Goal: Transaction & Acquisition: Purchase product/service

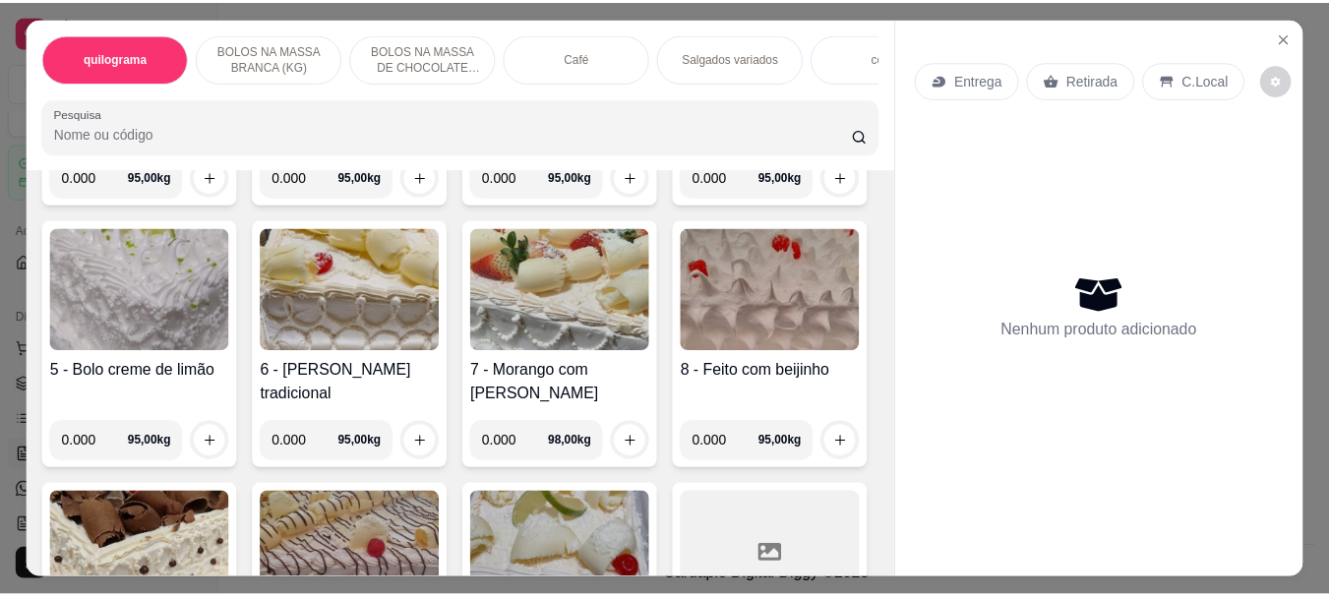
scroll to position [689, 0]
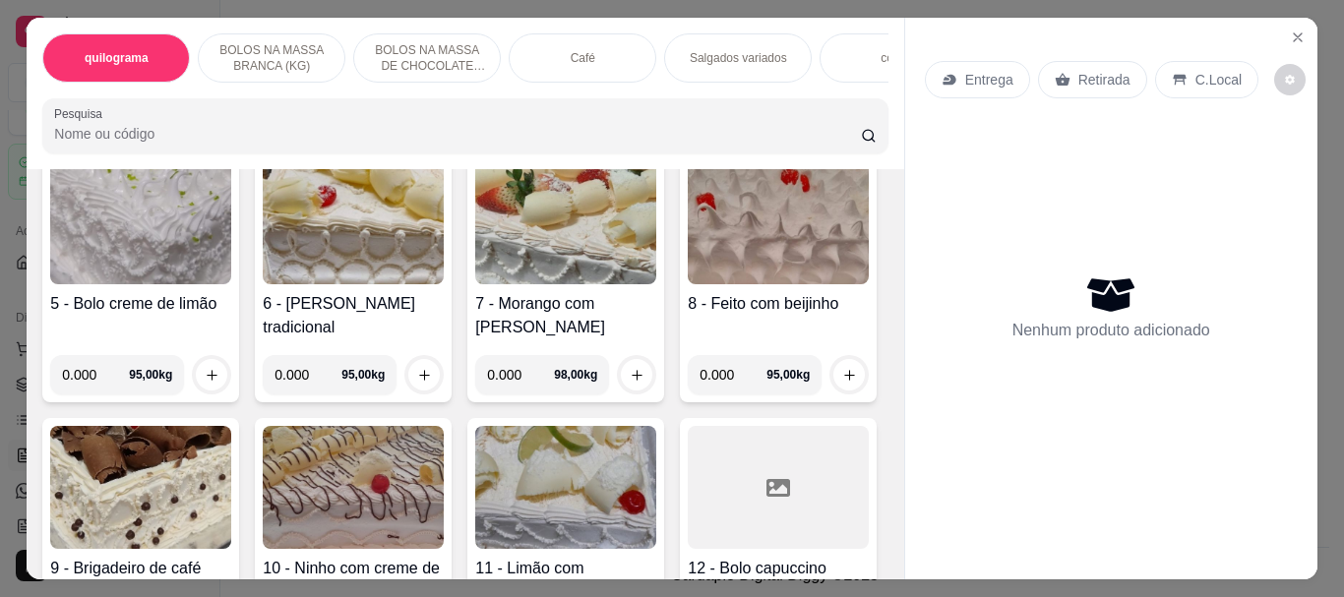
click at [475, 284] on img at bounding box center [565, 222] width 181 height 123
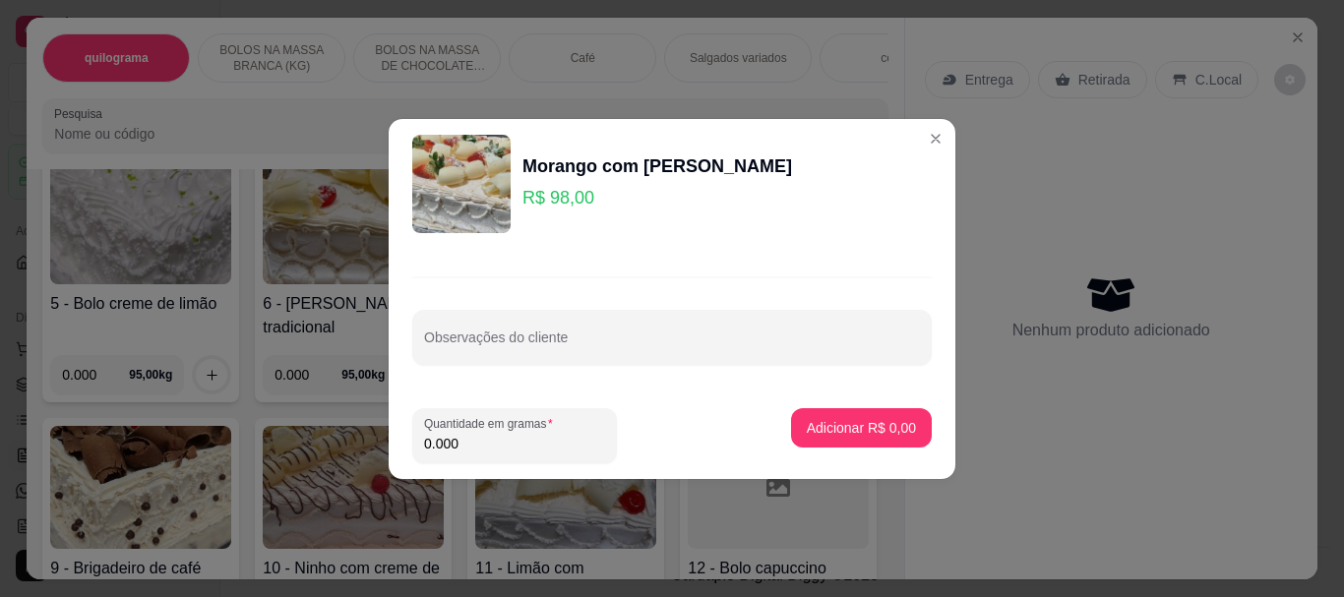
click at [533, 443] on input "0.000" at bounding box center [514, 444] width 181 height 20
type input "1.000"
click at [865, 417] on button "Adicionar R$ 98,00" at bounding box center [857, 427] width 145 height 38
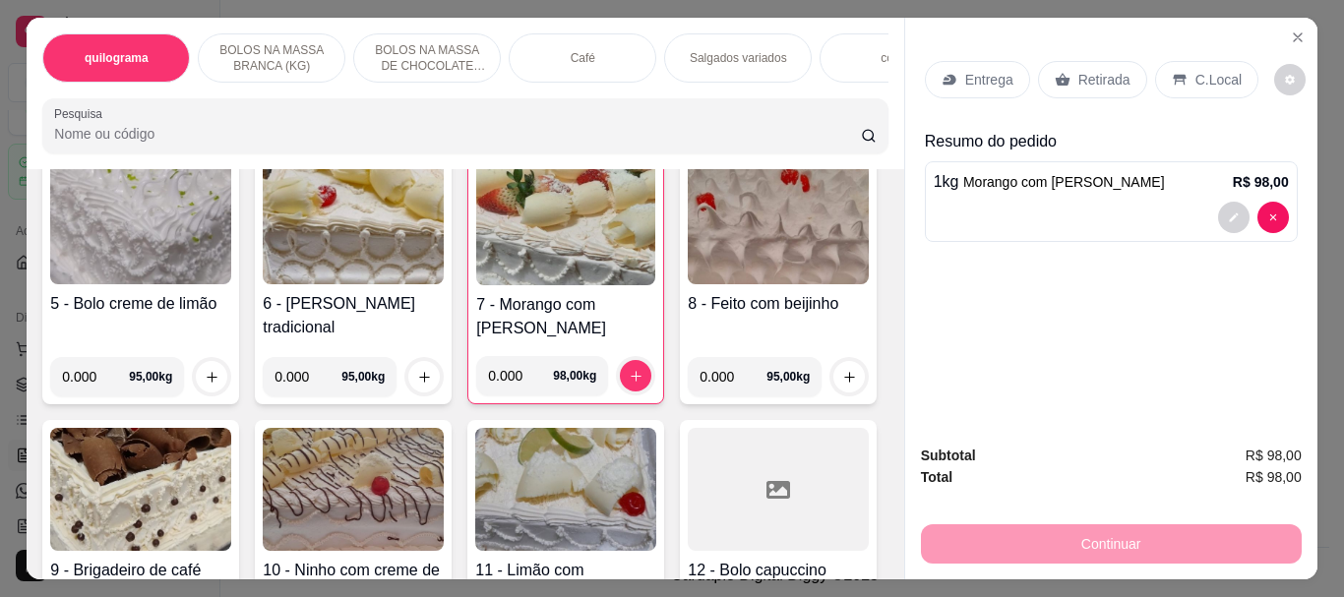
click at [1079, 70] on p "Retirada" at bounding box center [1104, 80] width 52 height 20
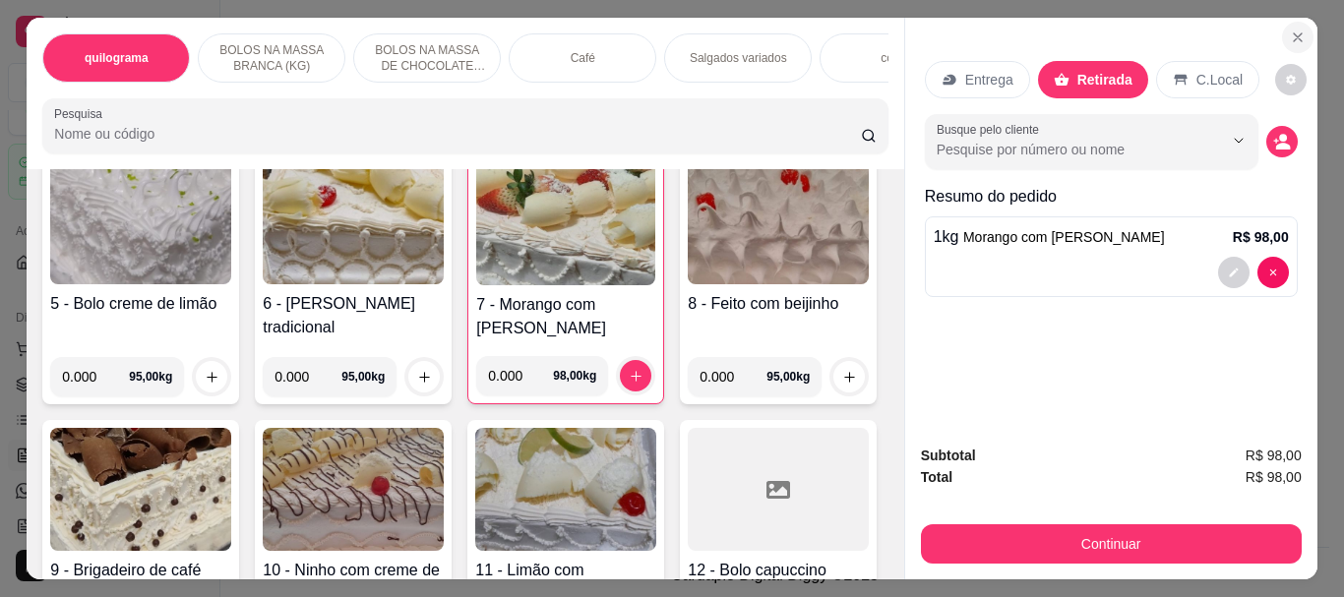
click at [1293, 31] on icon "Close" at bounding box center [1298, 38] width 16 height 16
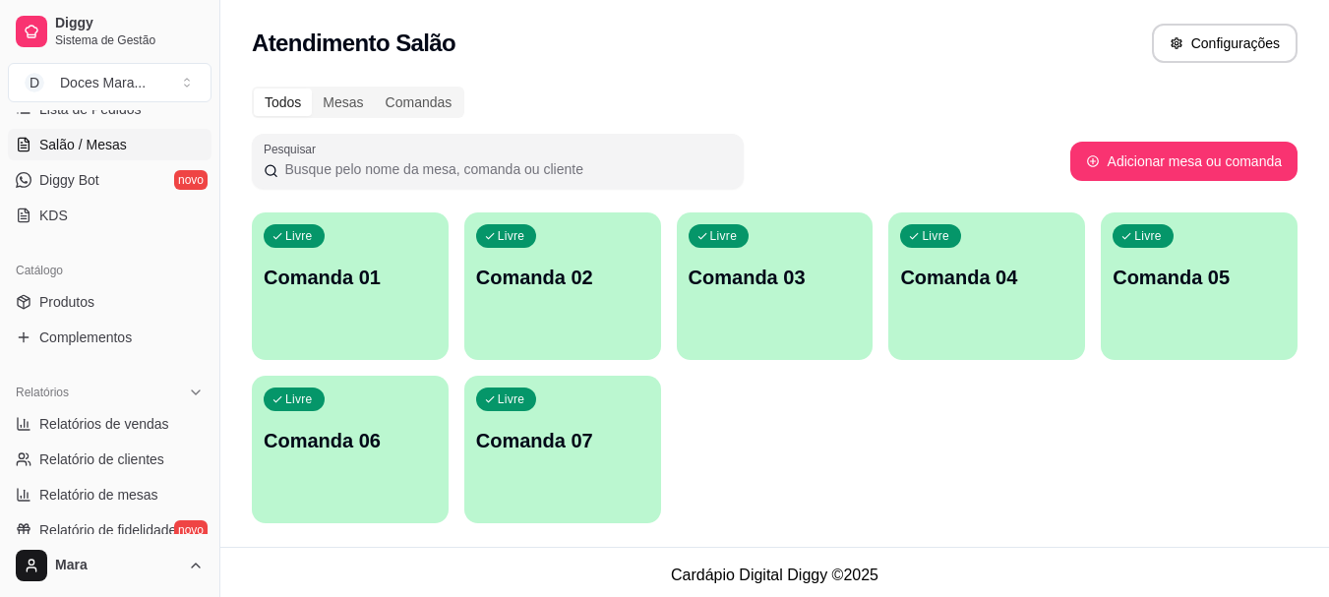
scroll to position [425, 0]
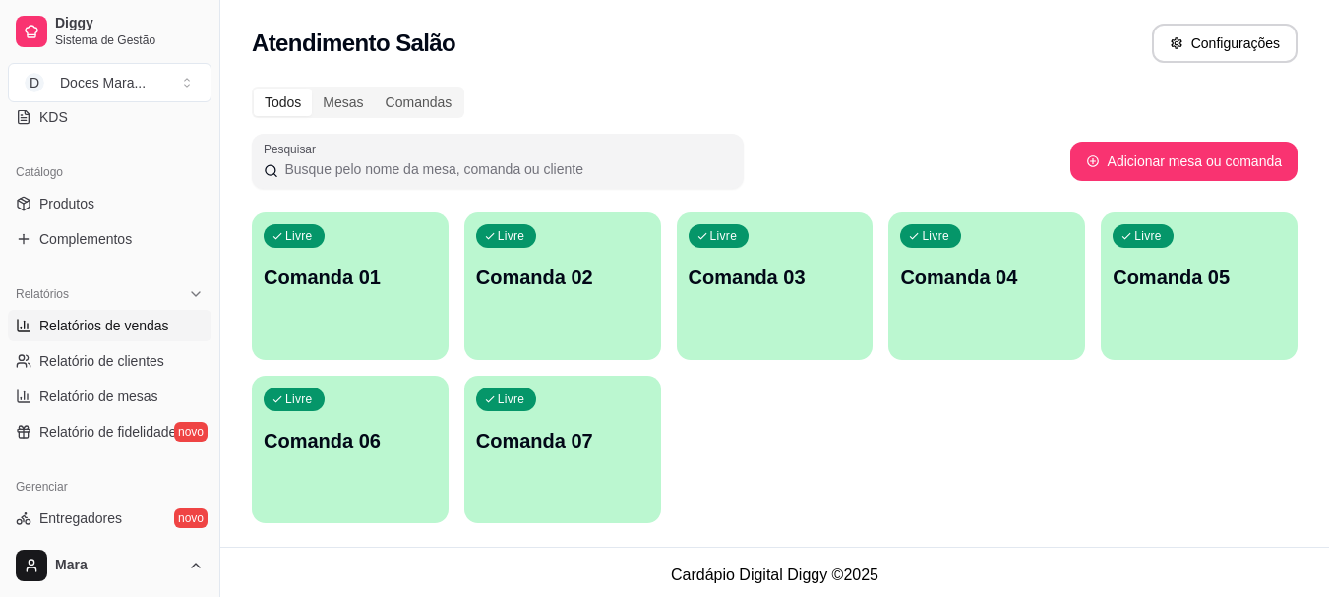
click at [88, 332] on span "Relatórios de vendas" at bounding box center [104, 326] width 130 height 20
select select "ALL"
select select "0"
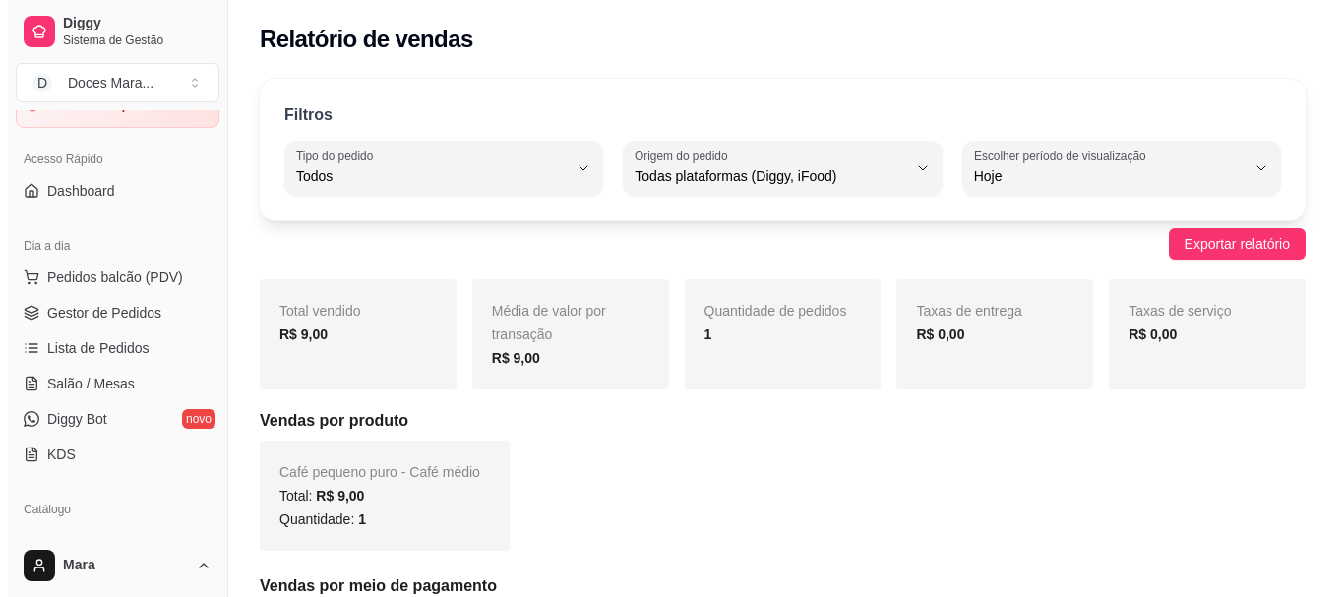
scroll to position [31, 0]
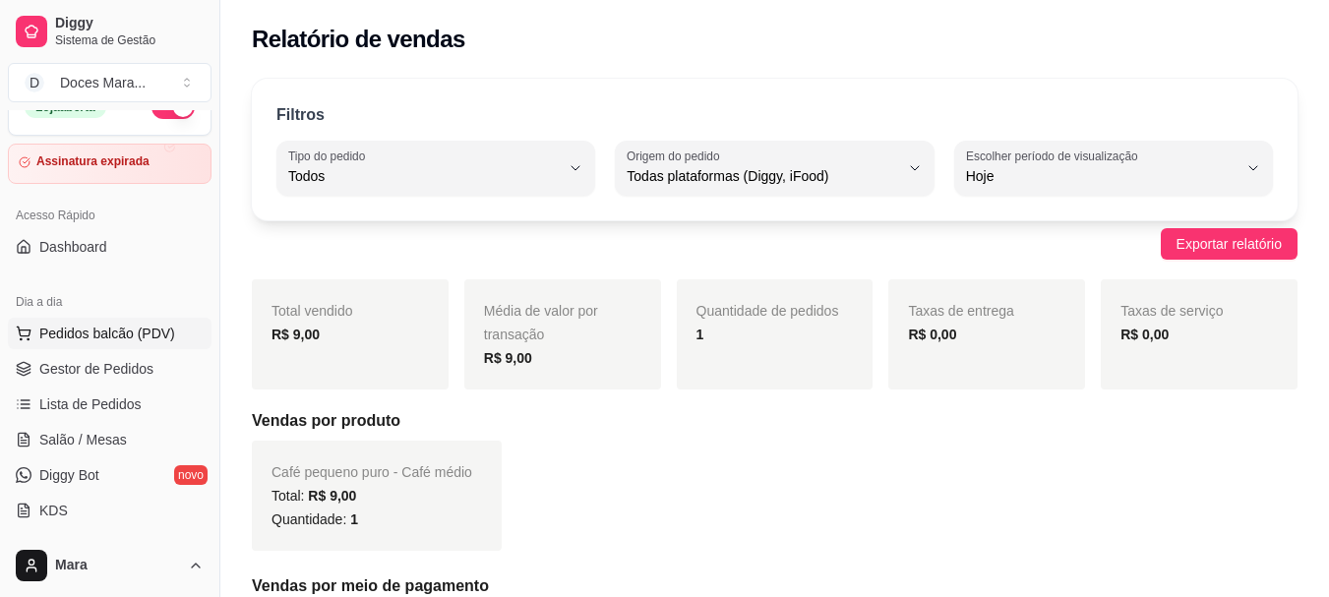
click at [88, 336] on span "Pedidos balcão (PDV)" at bounding box center [107, 334] width 136 height 20
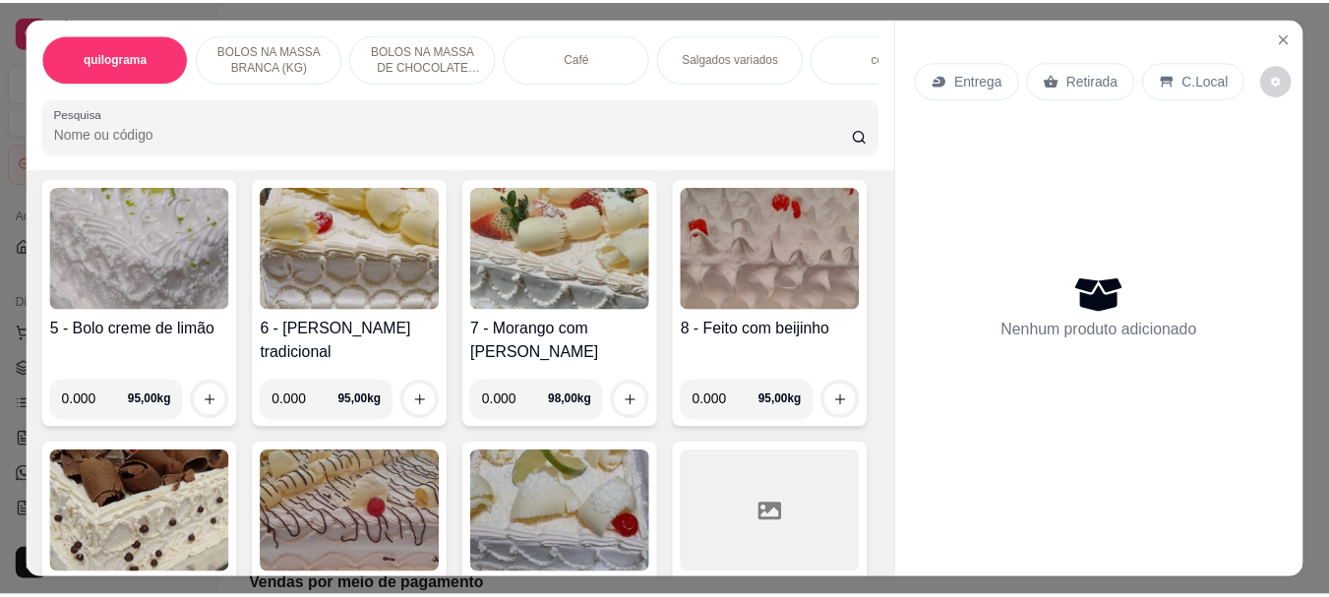
scroll to position [787, 0]
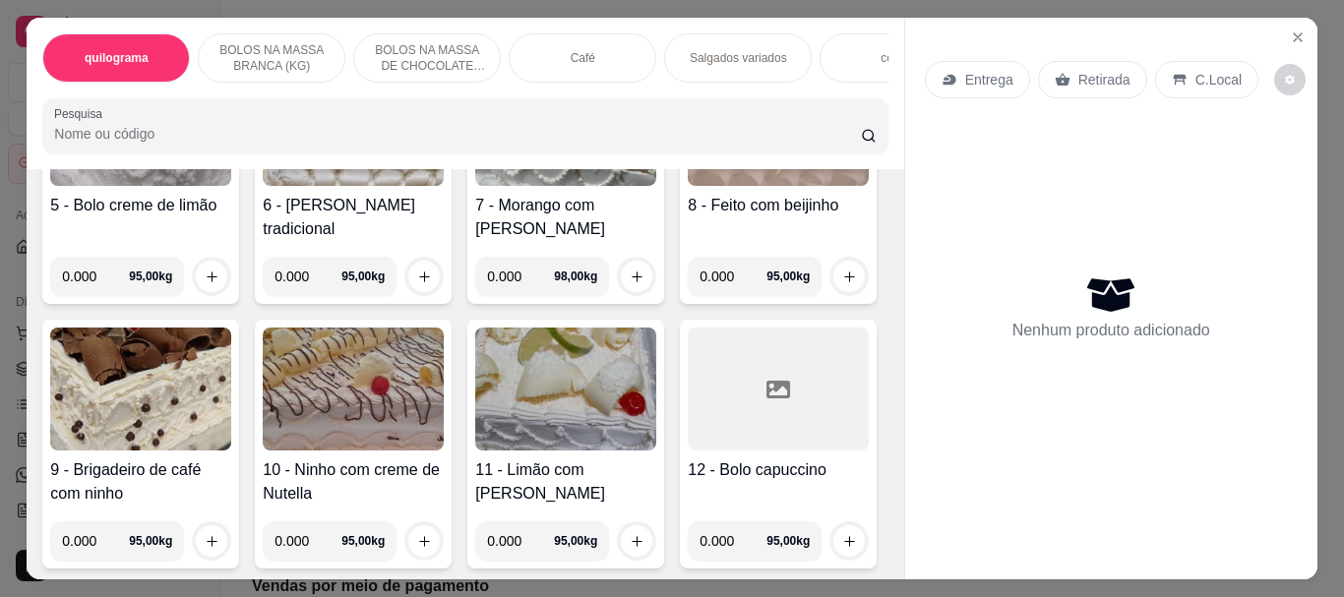
click at [475, 186] on img at bounding box center [565, 124] width 181 height 123
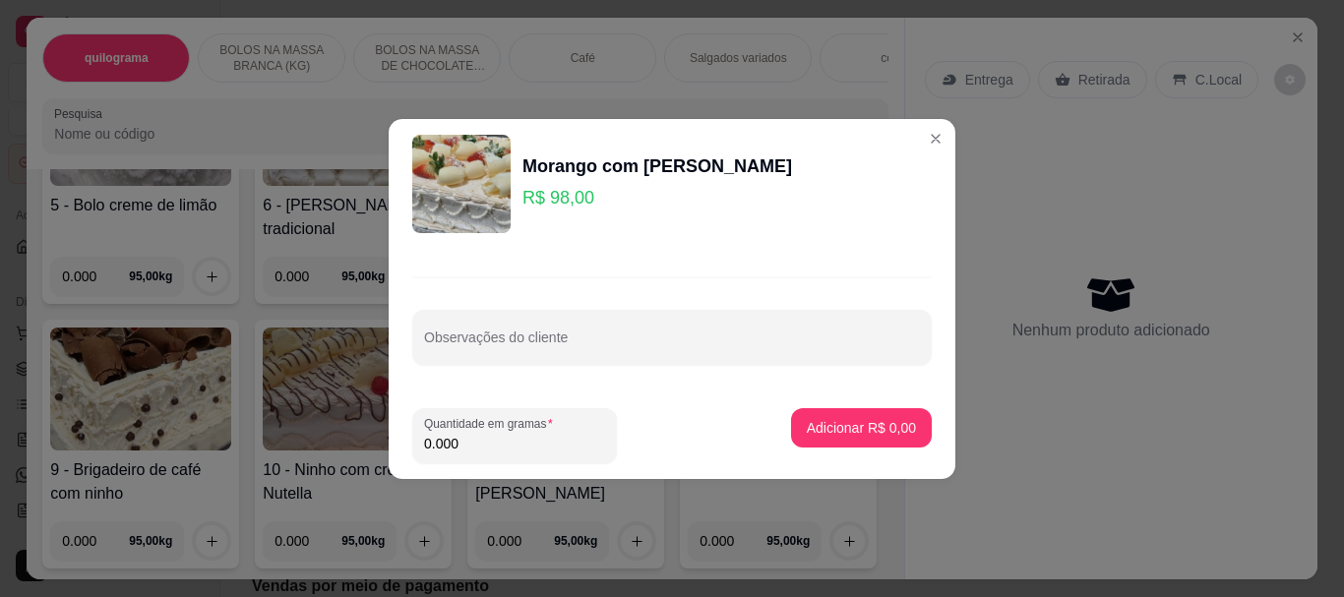
click at [505, 443] on input "0.000" at bounding box center [514, 444] width 181 height 20
type input "1.000"
click at [808, 436] on p "Adicionar R$ 98,00" at bounding box center [857, 428] width 117 height 20
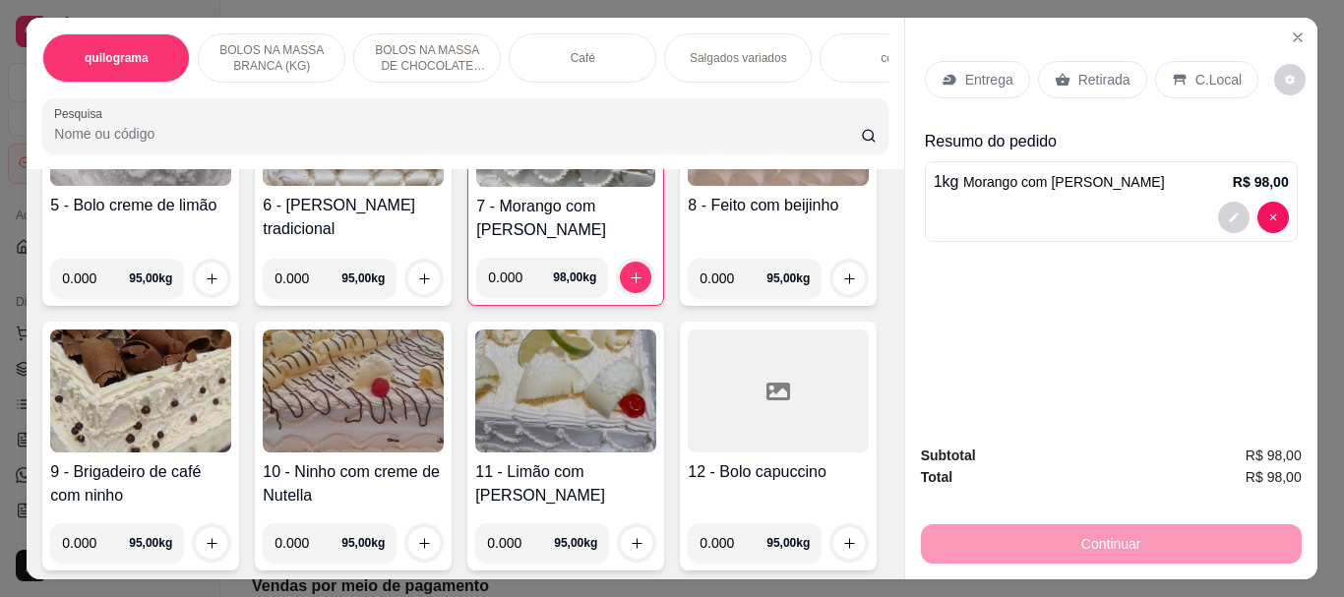
click at [1078, 74] on p "Retirada" at bounding box center [1104, 80] width 52 height 20
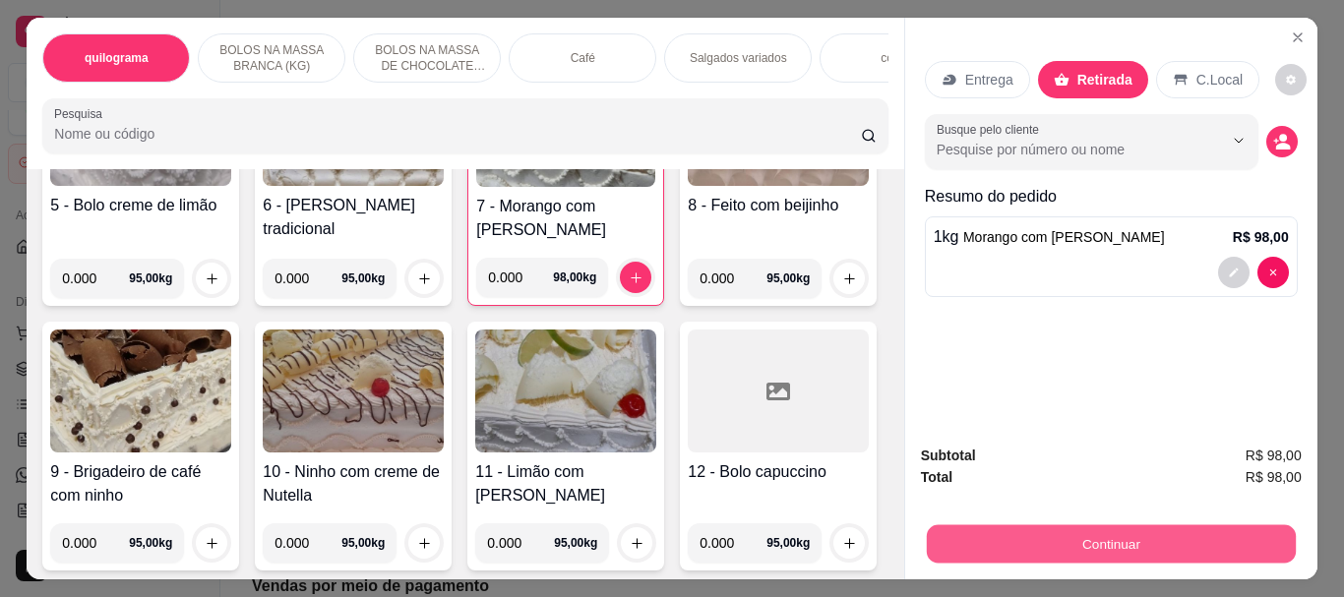
click at [1103, 532] on button "Continuar" at bounding box center [1110, 543] width 369 height 38
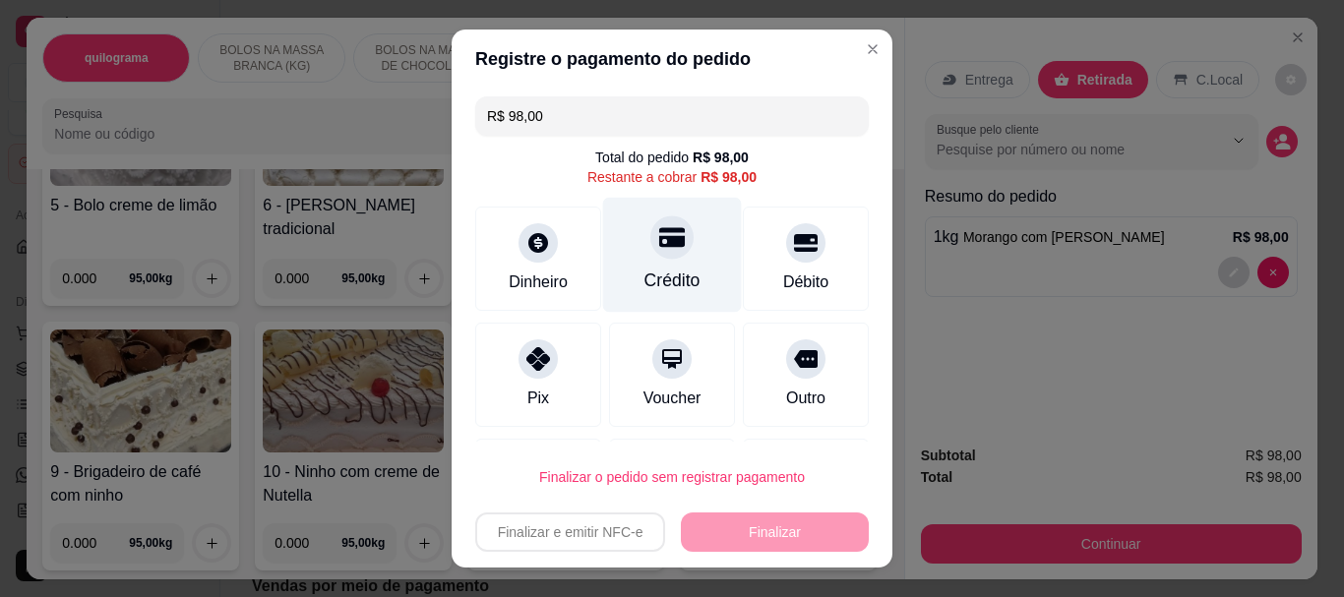
click at [647, 285] on div "Crédito" at bounding box center [672, 282] width 56 height 26
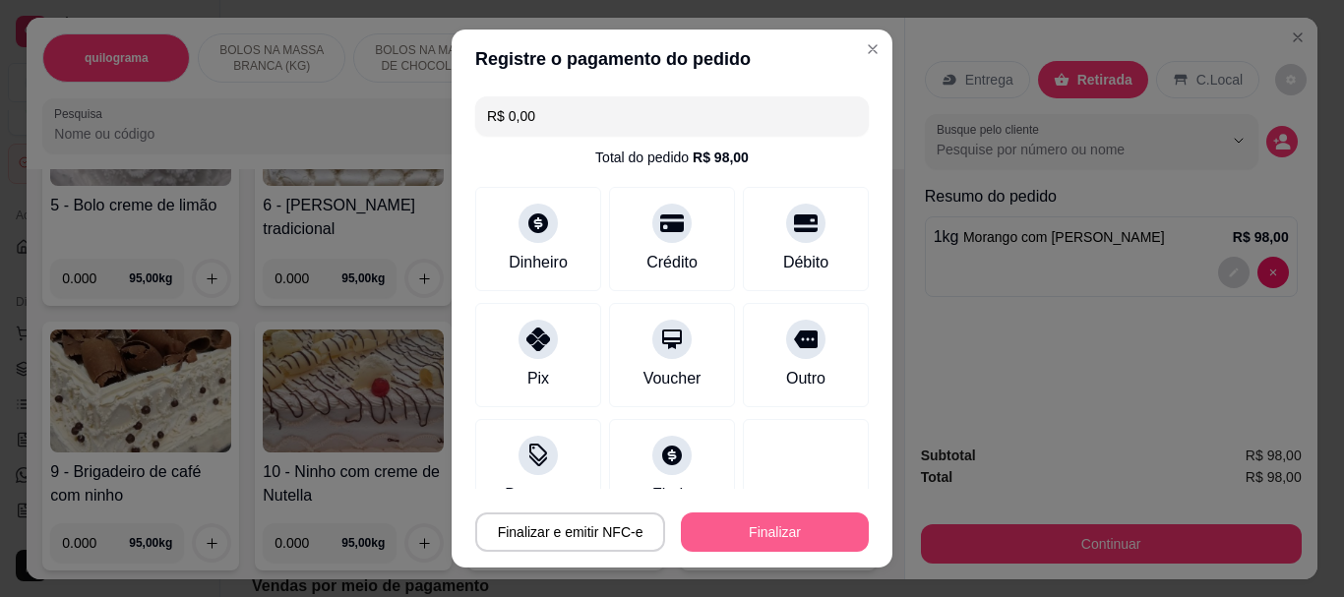
click at [726, 536] on button "Finalizar" at bounding box center [775, 532] width 188 height 39
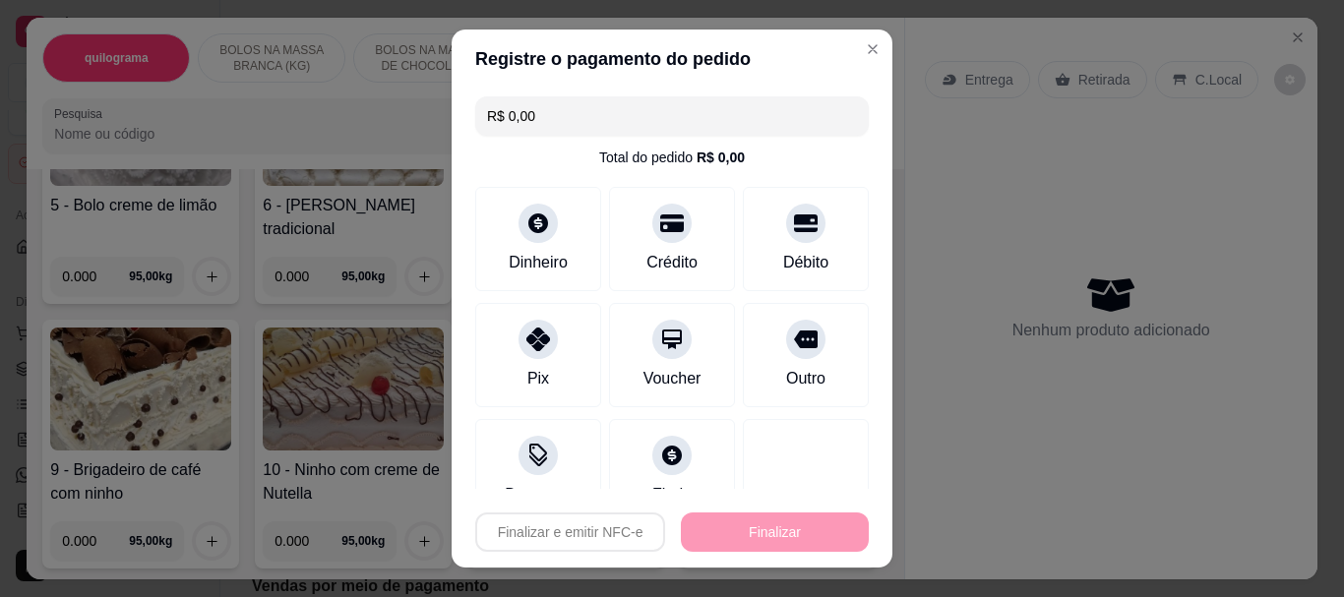
type input "-R$ 98,00"
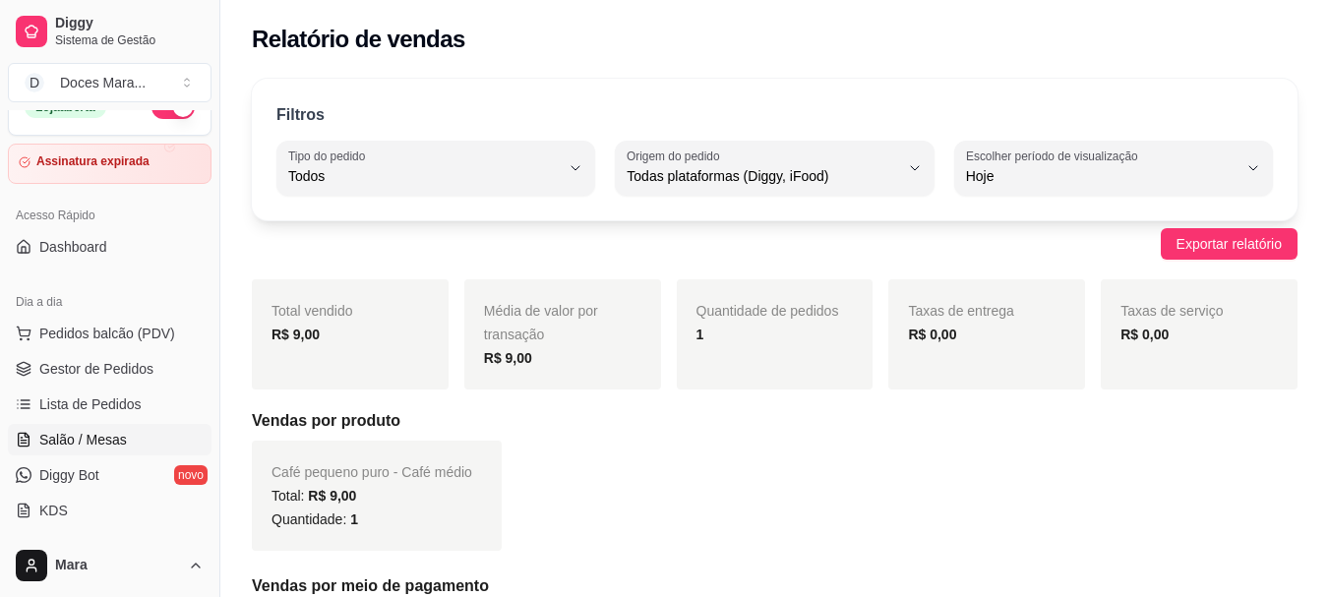
click at [121, 437] on span "Salão / Mesas" at bounding box center [83, 440] width 88 height 20
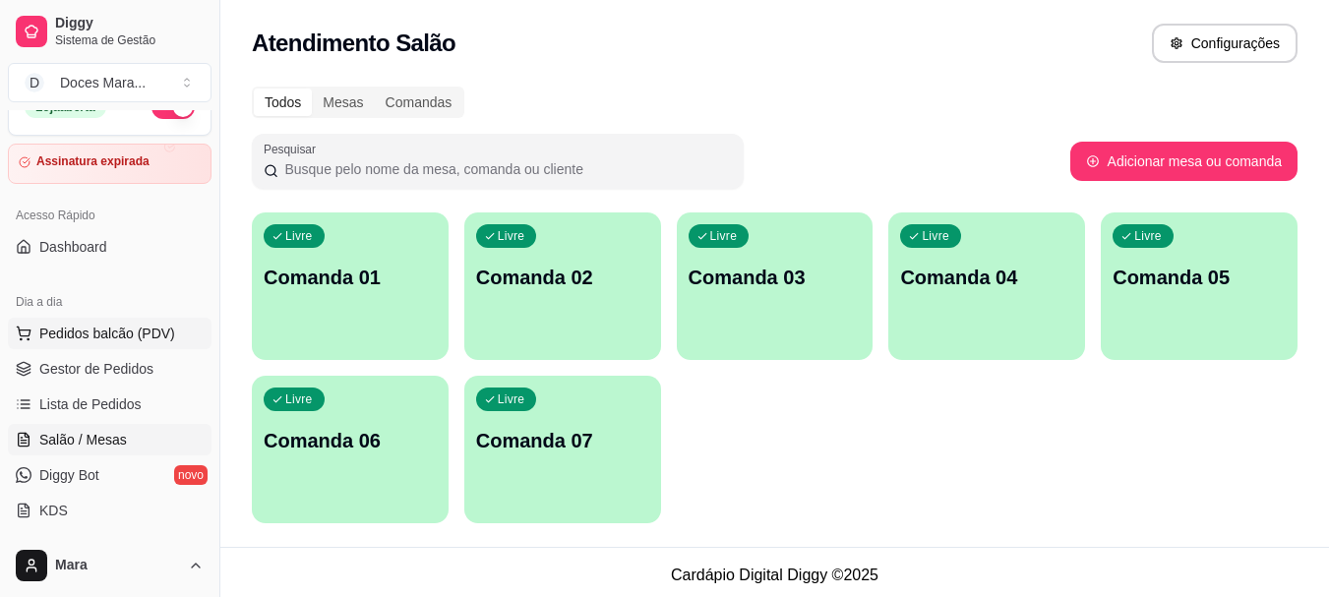
click at [99, 331] on span "Pedidos balcão (PDV)" at bounding box center [107, 334] width 136 height 20
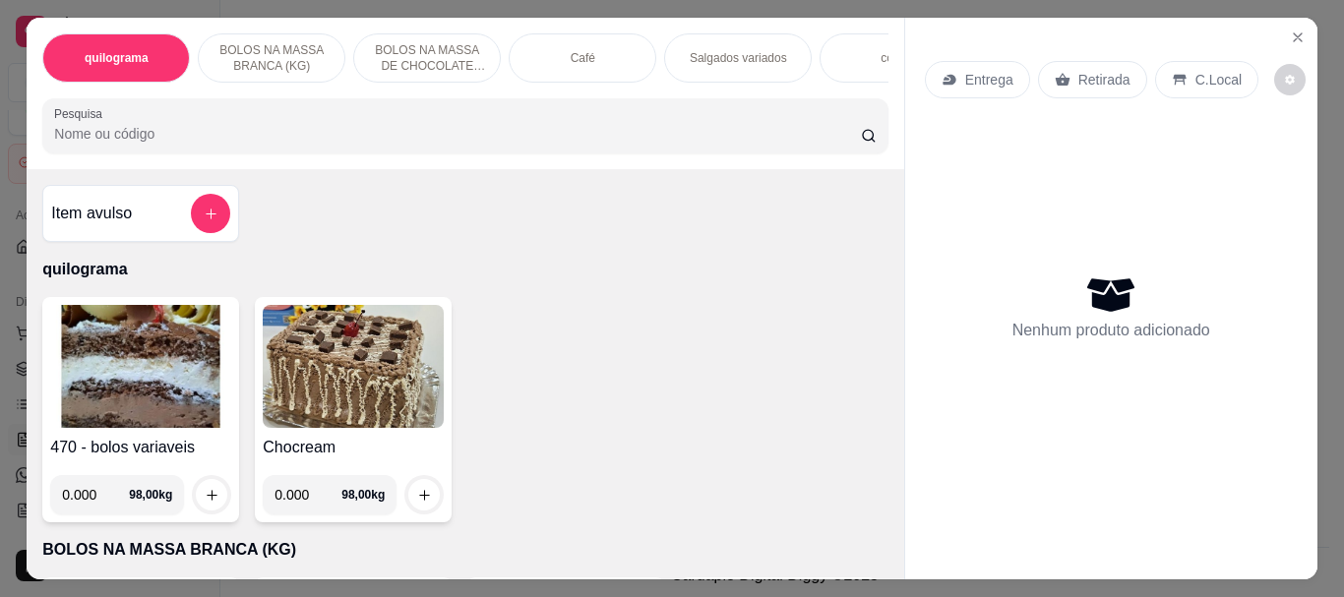
select select "ALL"
select select "0"
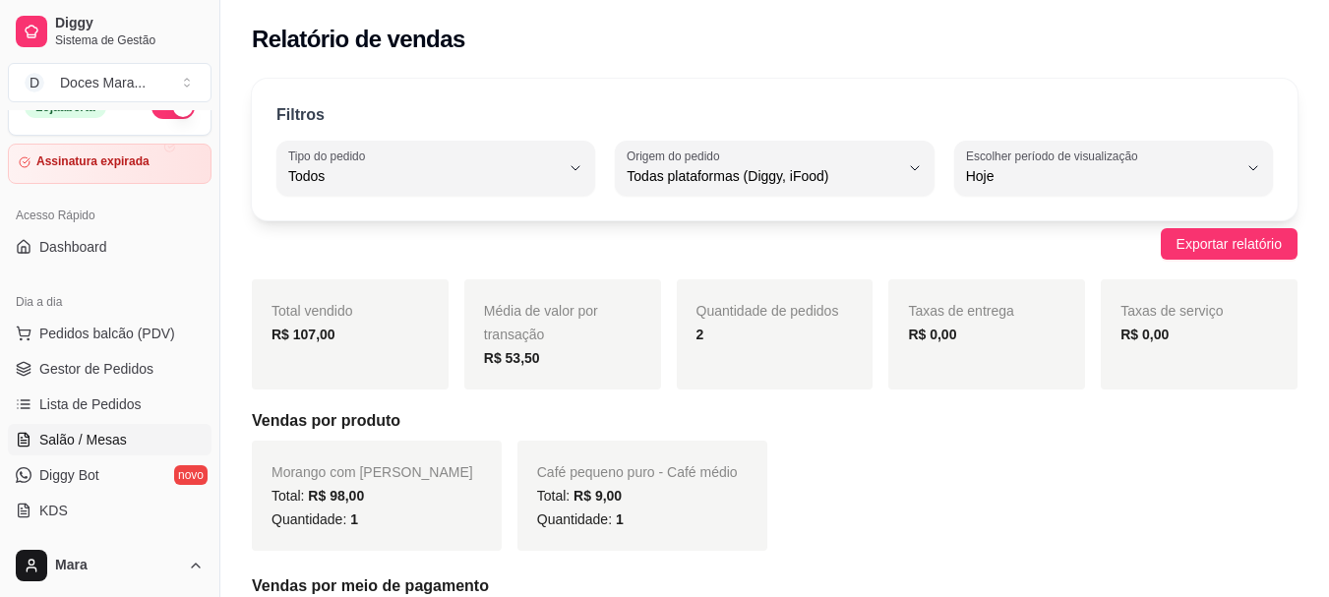
click at [90, 437] on span "Salão / Mesas" at bounding box center [83, 440] width 88 height 20
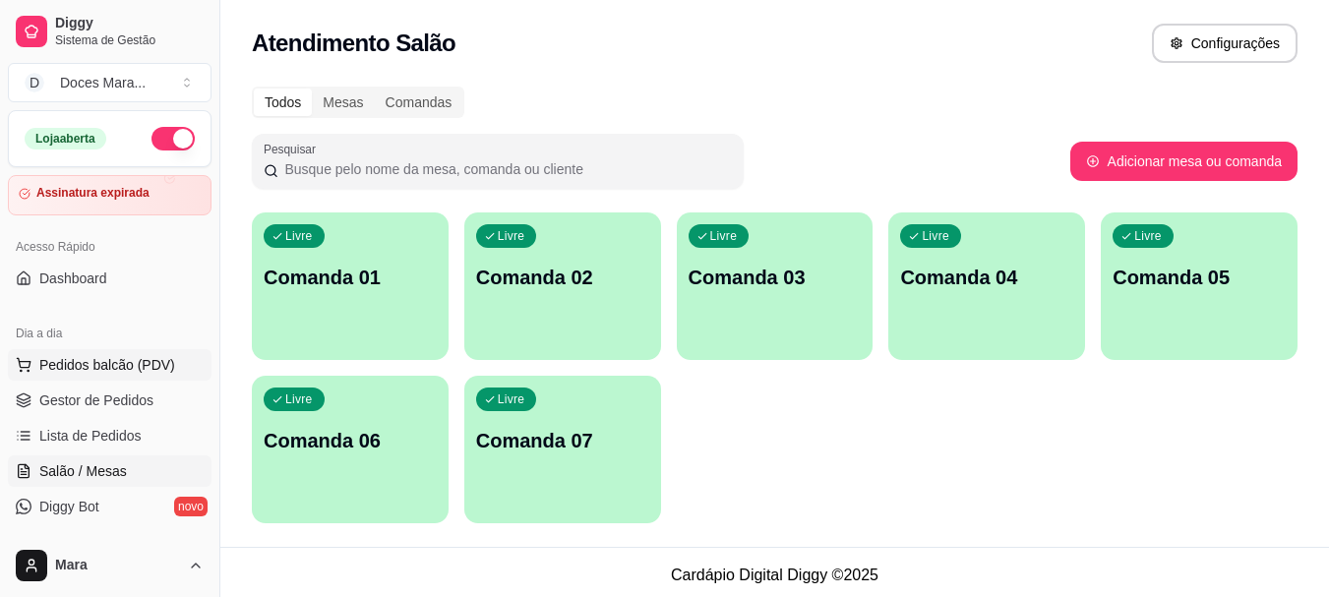
click at [100, 370] on span "Pedidos balcão (PDV)" at bounding box center [107, 365] width 136 height 20
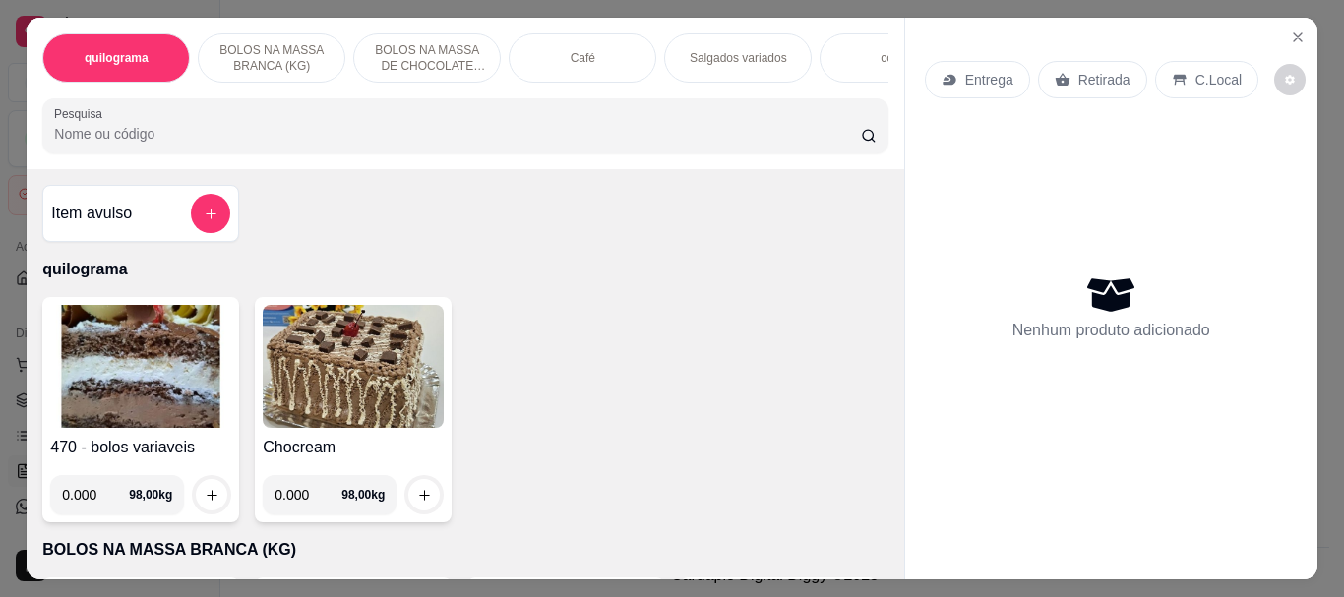
click at [128, 137] on input "Pesquisa" at bounding box center [457, 134] width 807 height 20
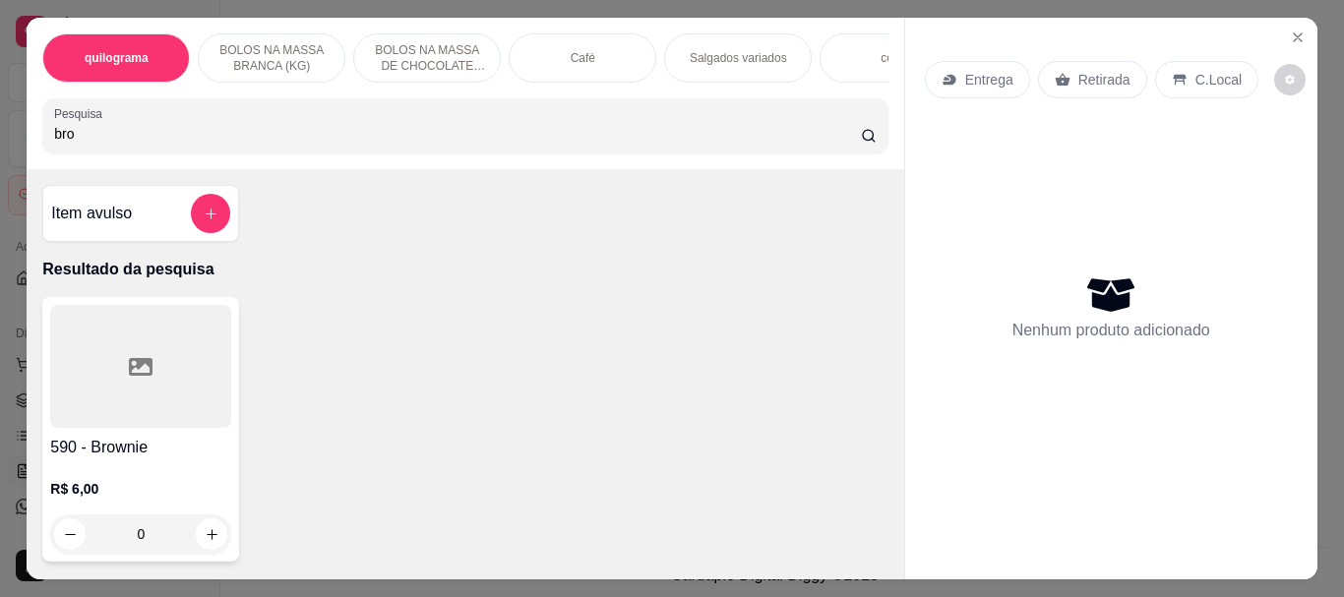
click at [90, 344] on div at bounding box center [140, 366] width 181 height 123
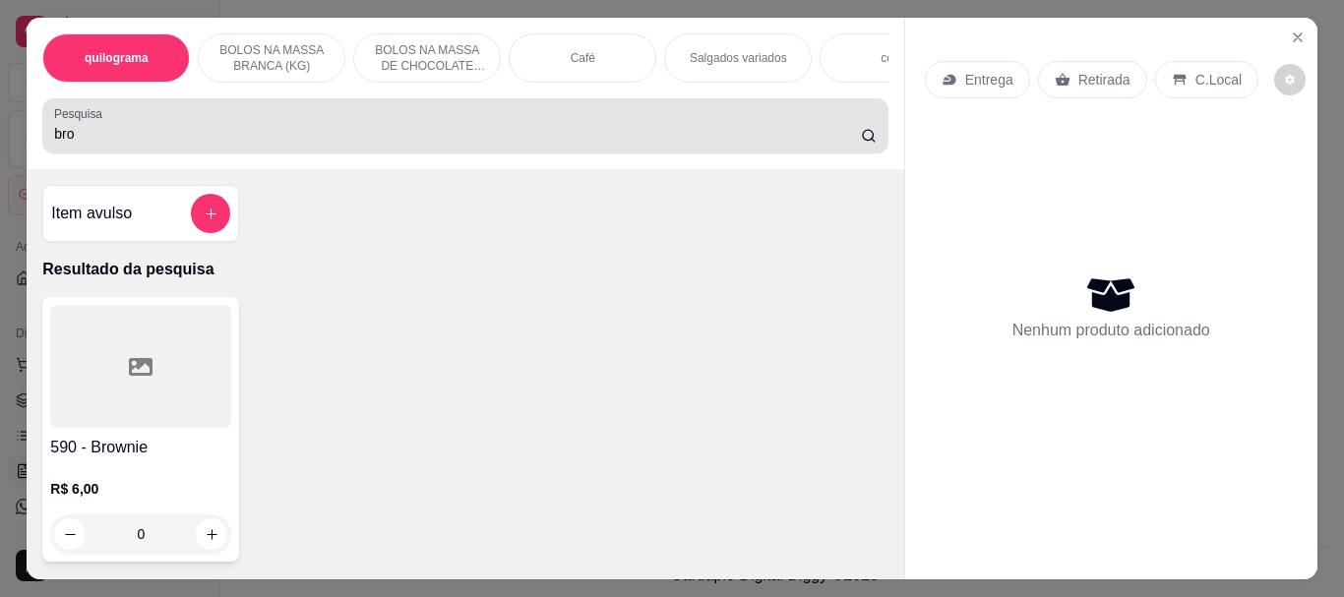
click at [119, 137] on input "bro" at bounding box center [457, 134] width 807 height 20
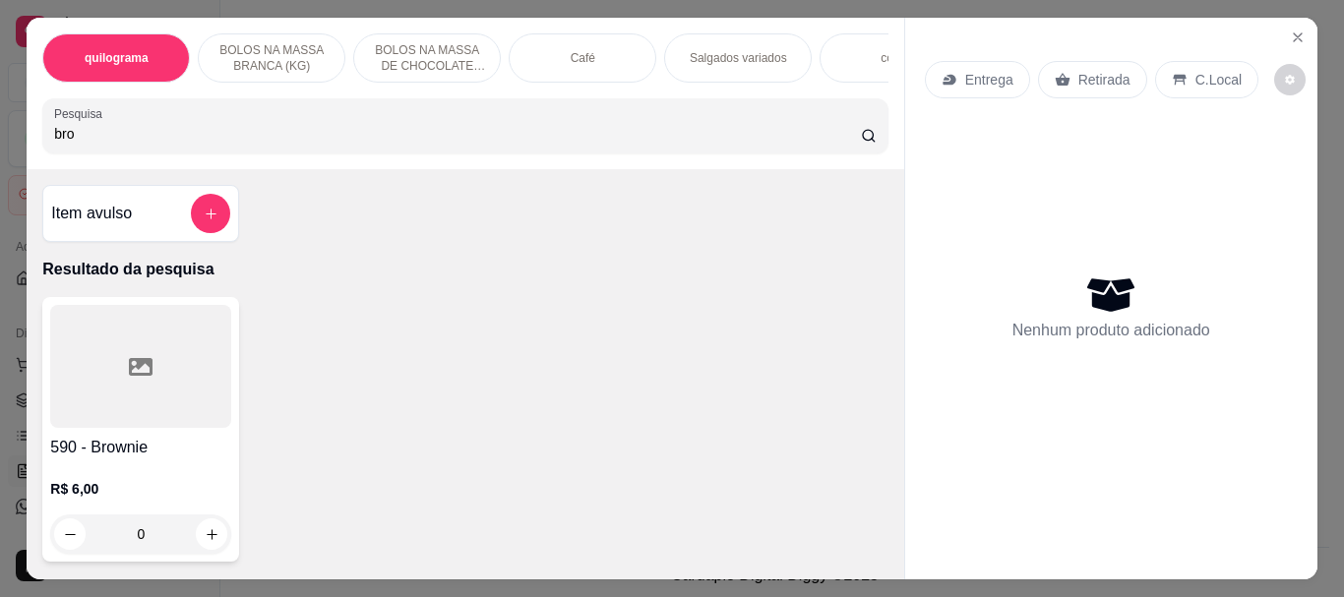
click at [77, 135] on input "bro" at bounding box center [457, 134] width 807 height 20
type input "b"
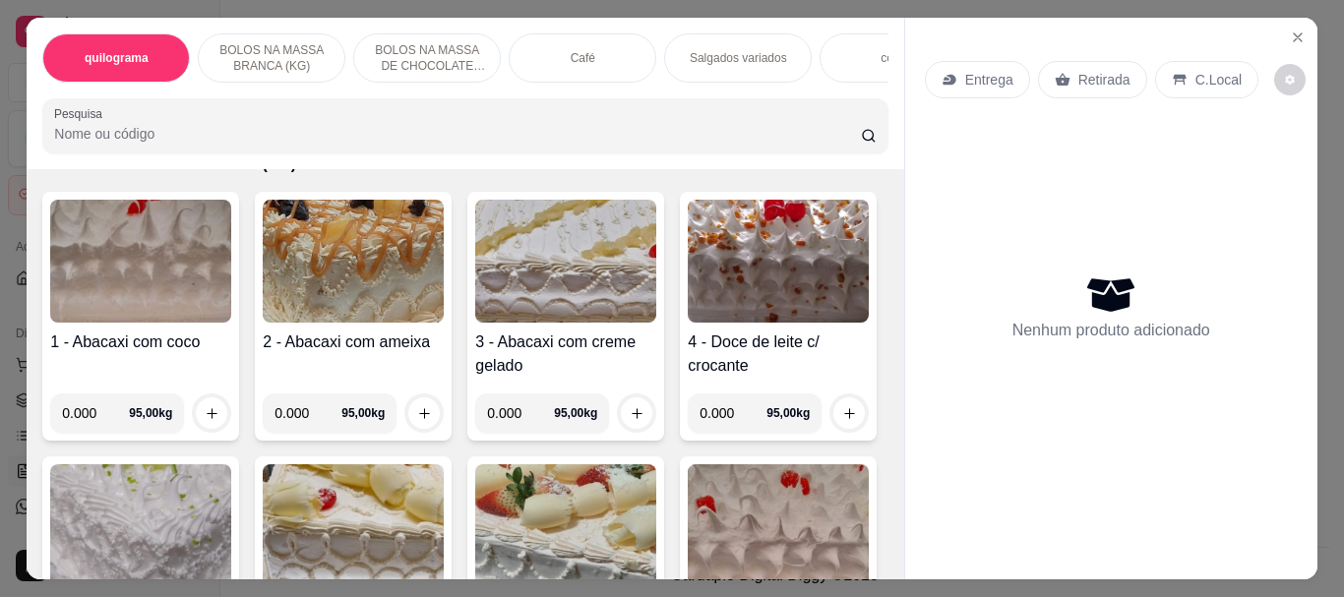
scroll to position [394, 0]
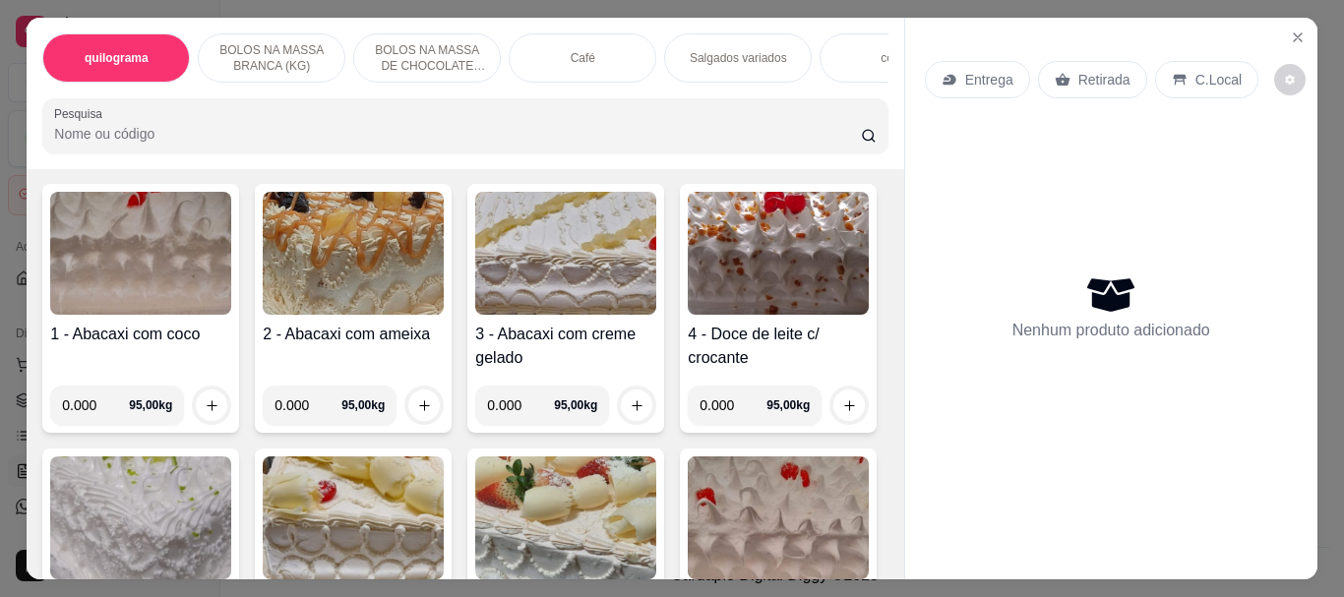
click at [189, 120] on div at bounding box center [465, 125] width 822 height 39
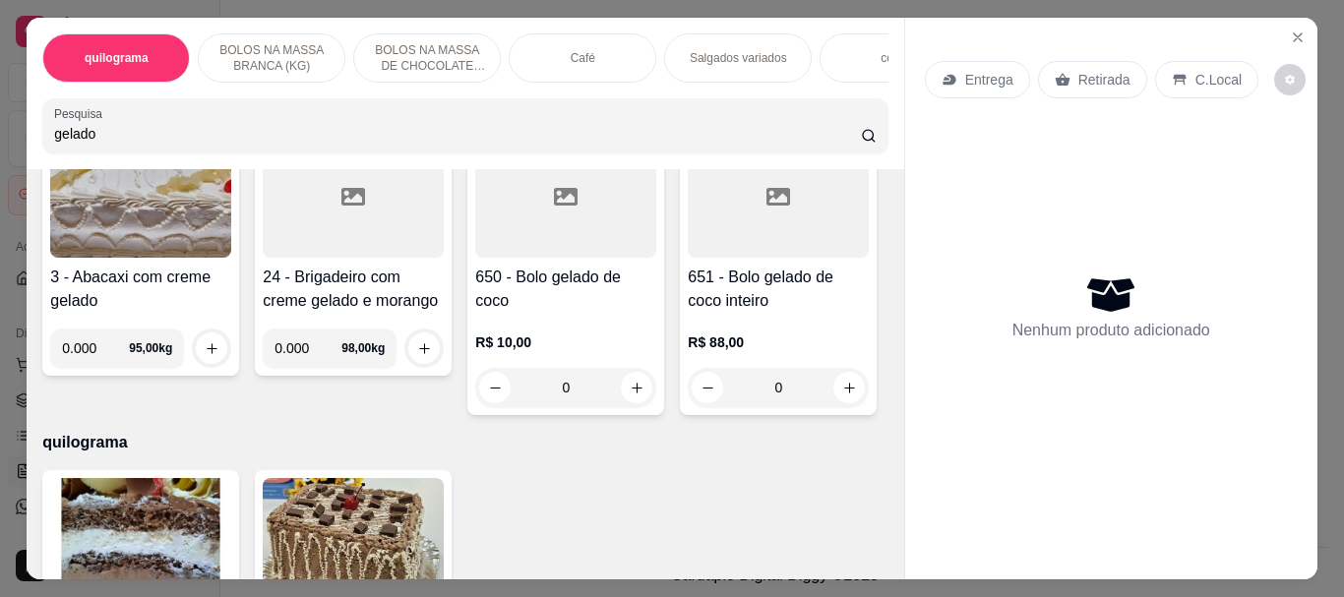
scroll to position [57, 0]
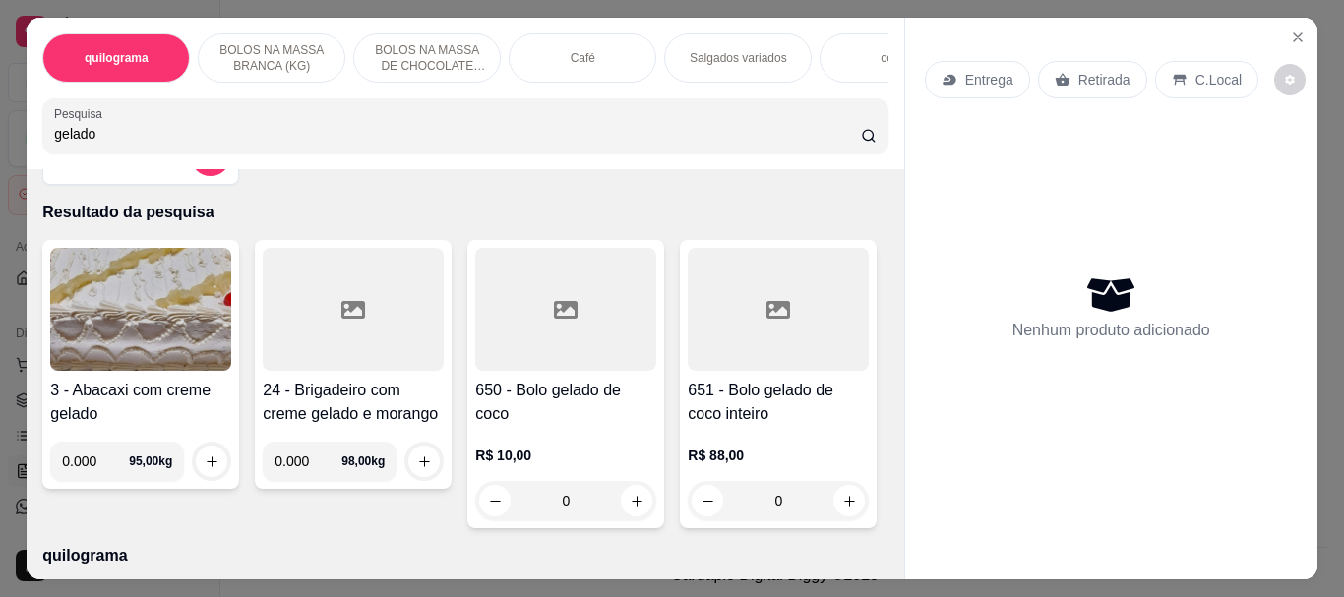
type input "gelado"
click at [583, 328] on div at bounding box center [565, 309] width 181 height 123
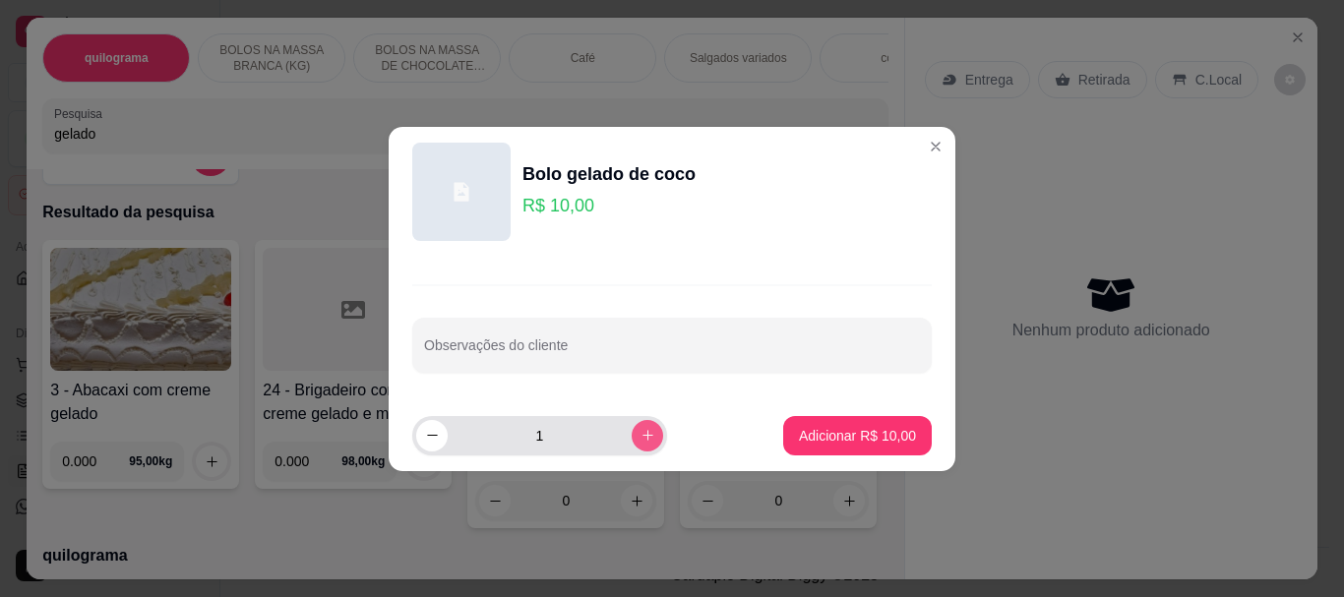
click at [642, 436] on icon "increase-product-quantity" at bounding box center [647, 435] width 11 height 11
type input "2"
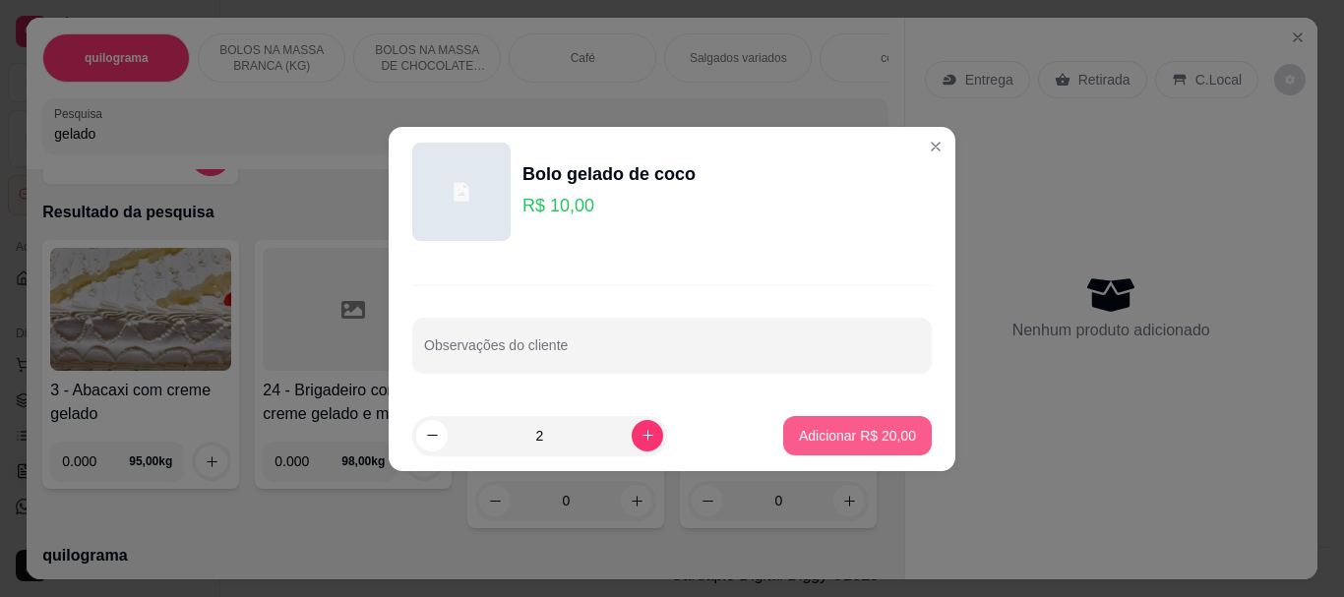
click at [852, 431] on p "Adicionar R$ 20,00" at bounding box center [857, 436] width 117 height 20
type input "2"
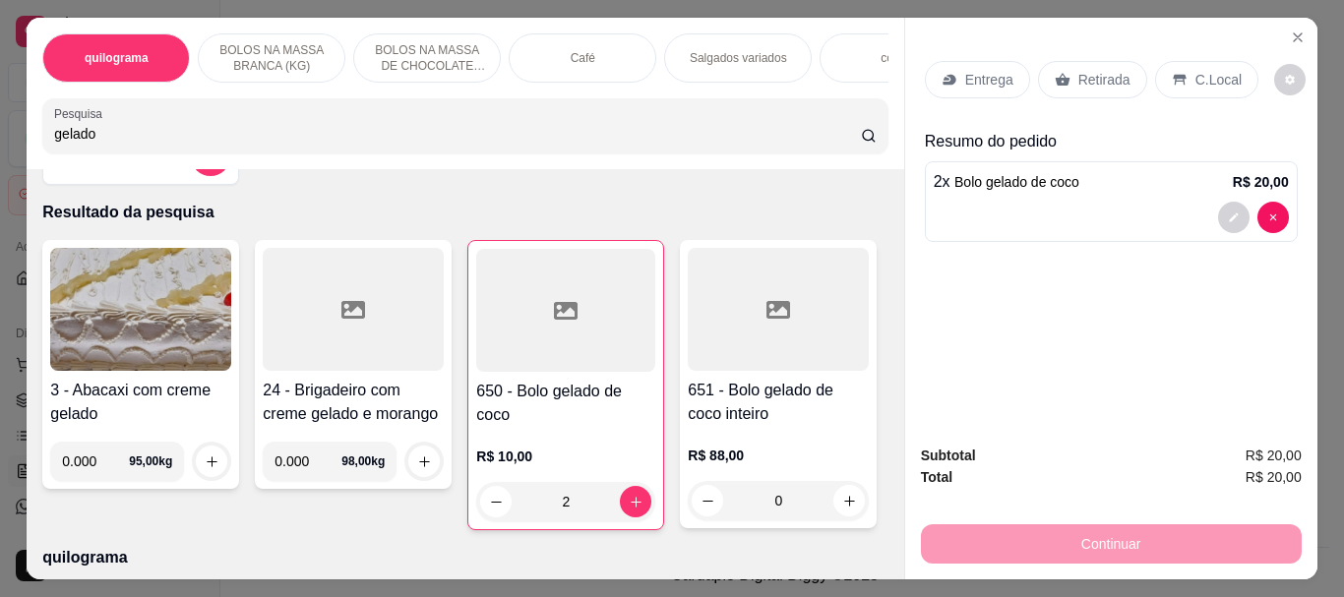
click at [780, 264] on div "3 - Abacaxi com creme gelado 0.000 95,00 kg 24 - Brigadeiro com creme gelado e …" at bounding box center [464, 385] width 845 height 290
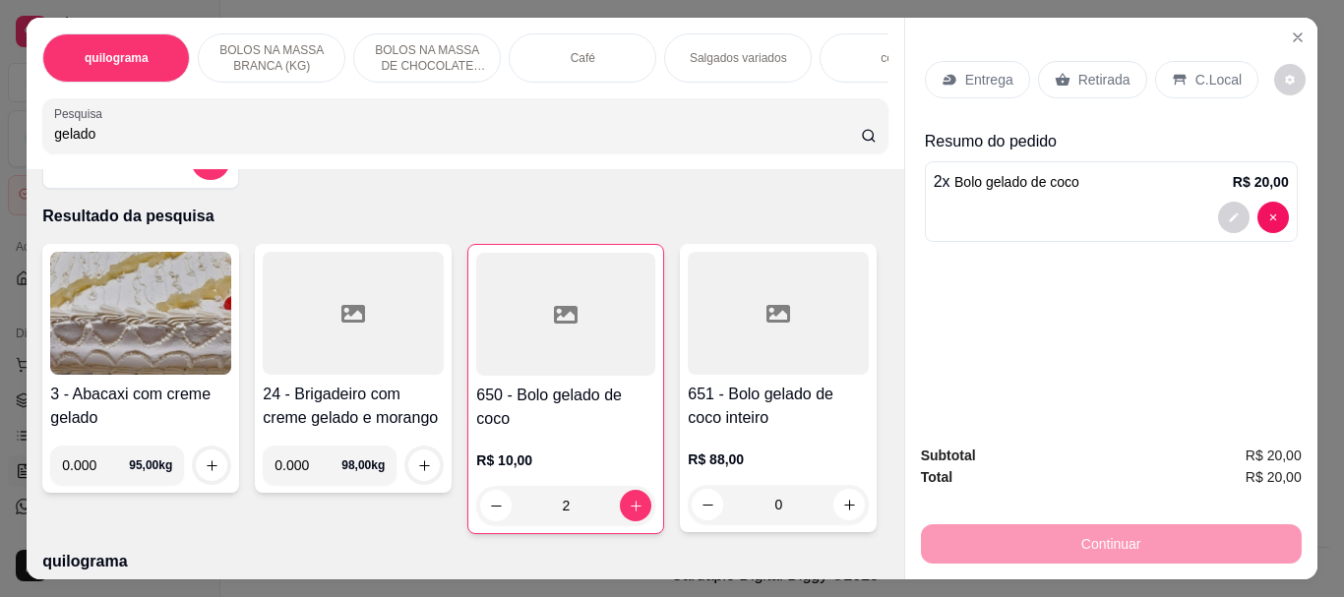
scroll to position [0, 0]
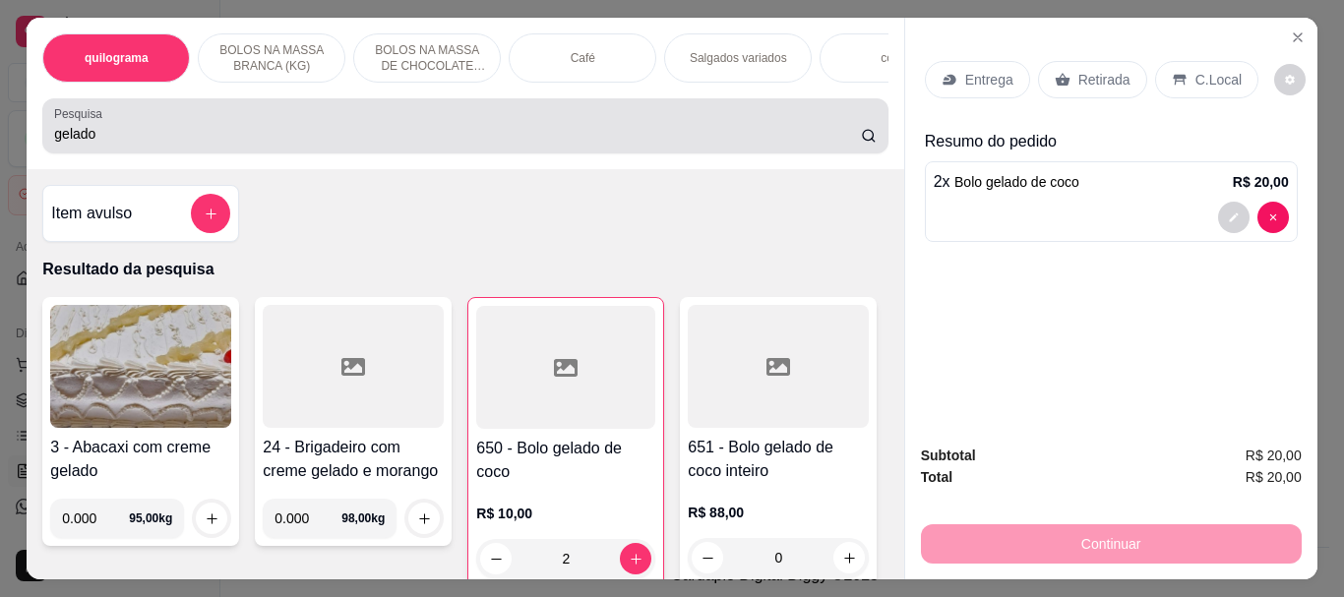
click at [156, 137] on input "gelado" at bounding box center [457, 134] width 807 height 20
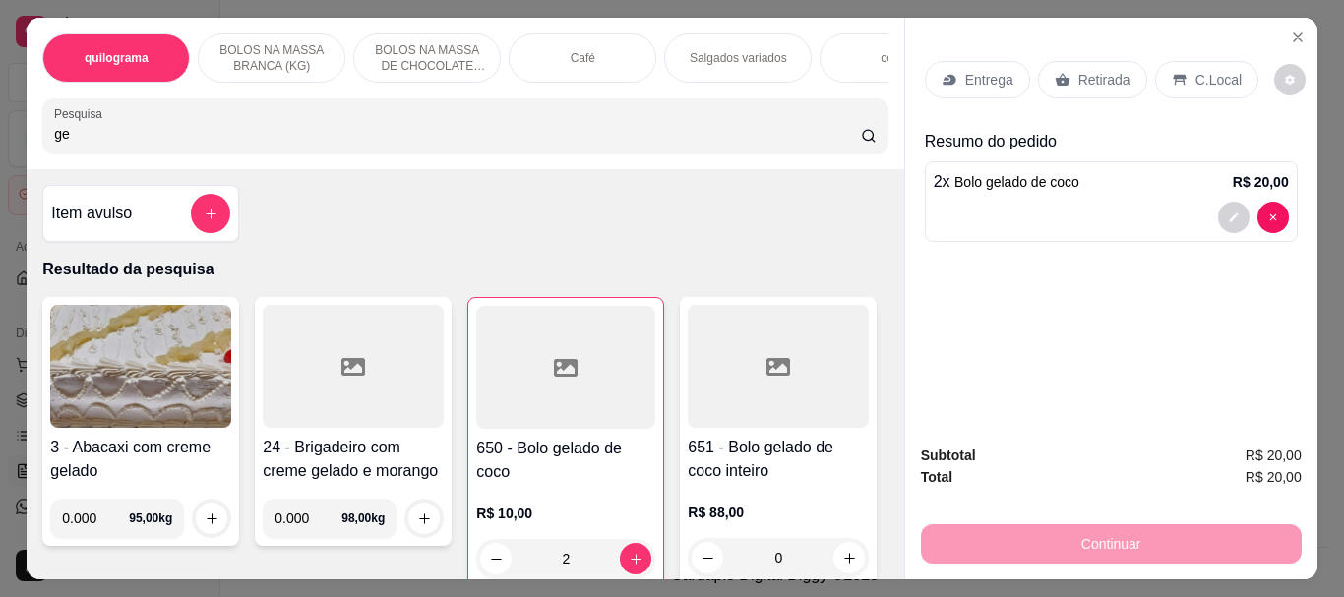
type input "g"
click at [532, 56] on div "Café" at bounding box center [583, 57] width 148 height 49
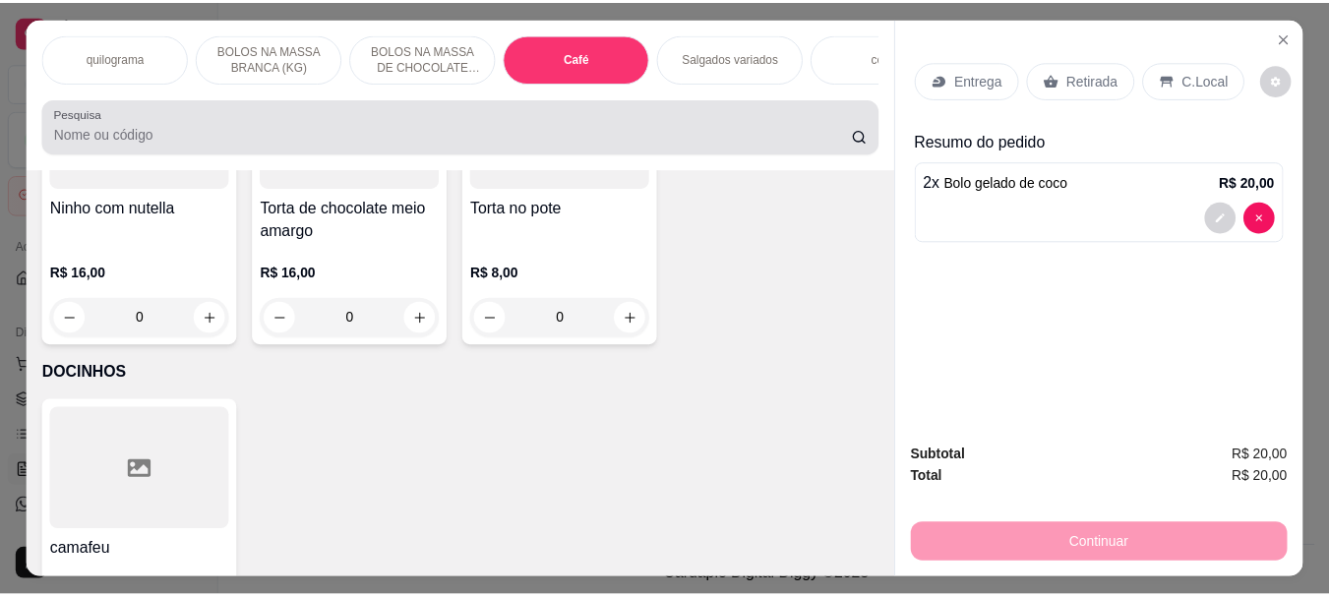
scroll to position [52, 0]
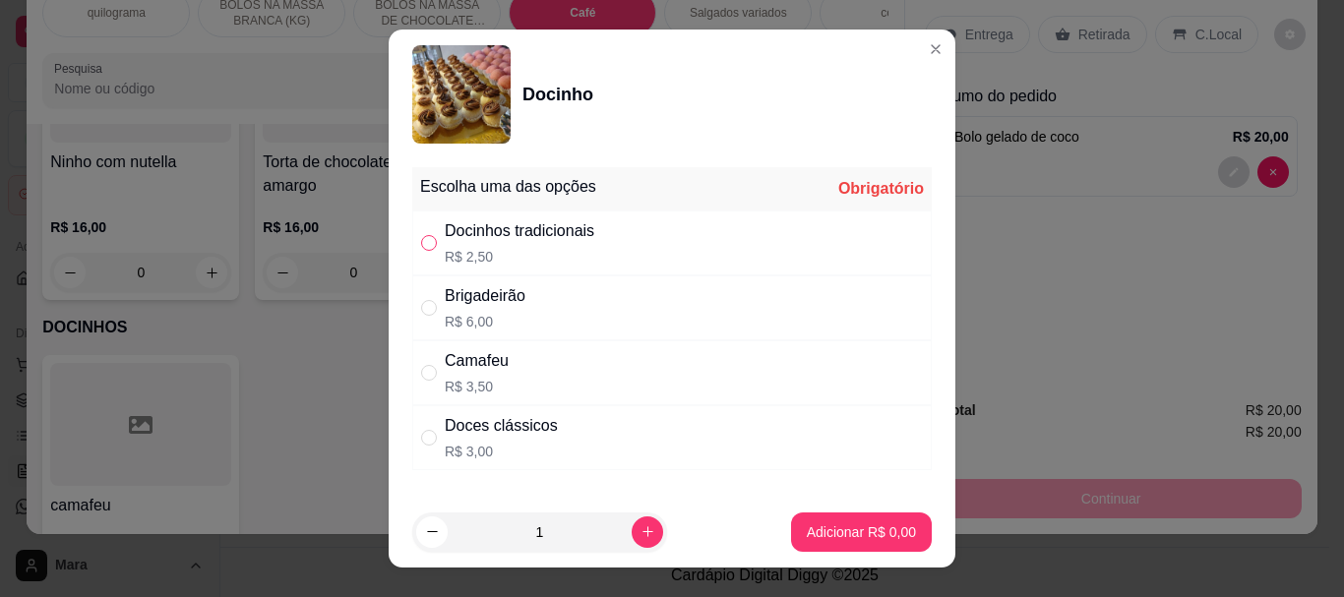
click at [425, 243] on input "" at bounding box center [429, 243] width 16 height 16
radio input "true"
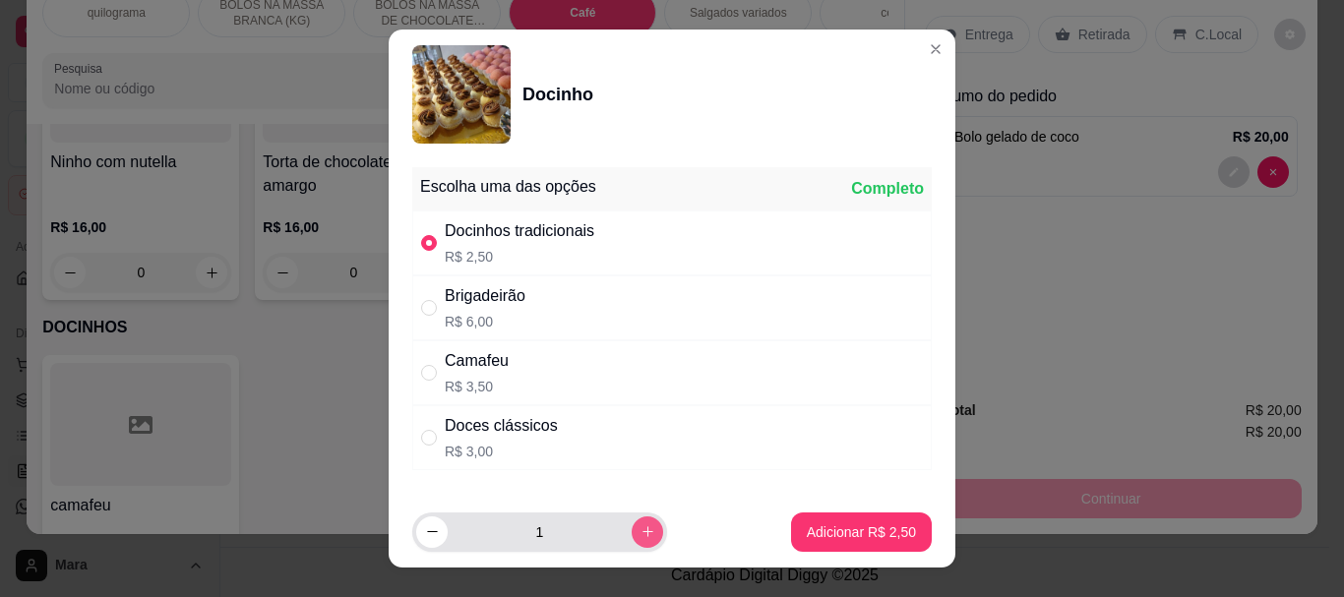
click at [641, 525] on icon "increase-product-quantity" at bounding box center [648, 531] width 15 height 15
type input "2"
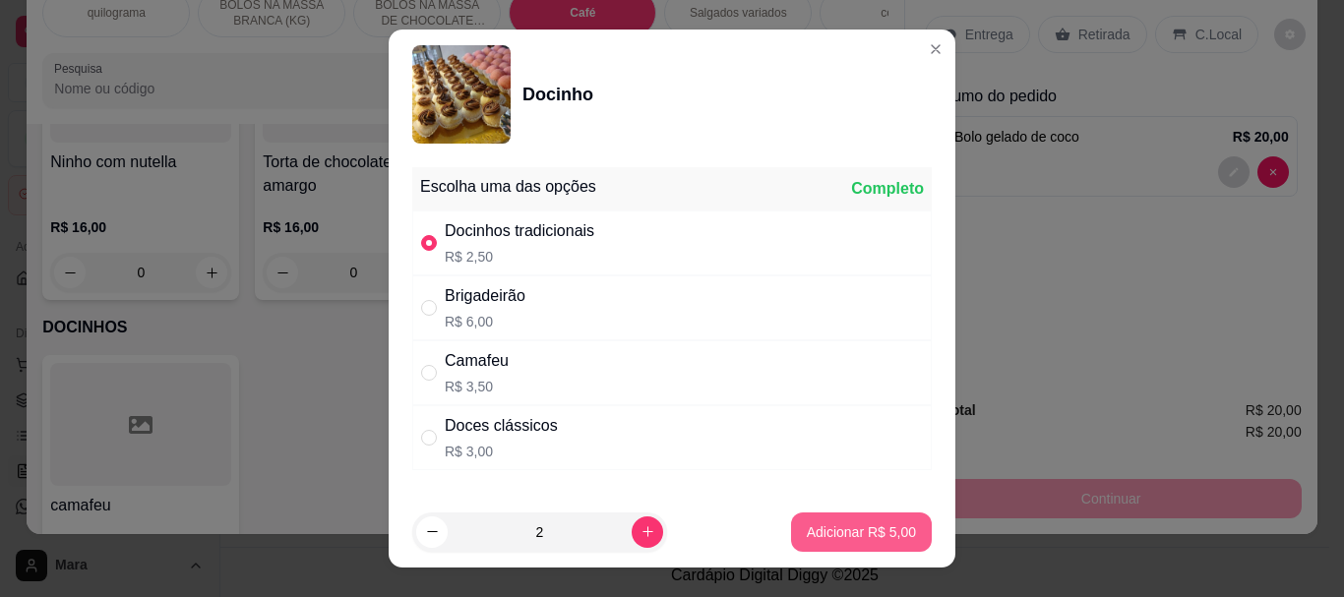
click at [831, 537] on p "Adicionar R$ 5,00" at bounding box center [861, 532] width 109 height 20
type input "2"
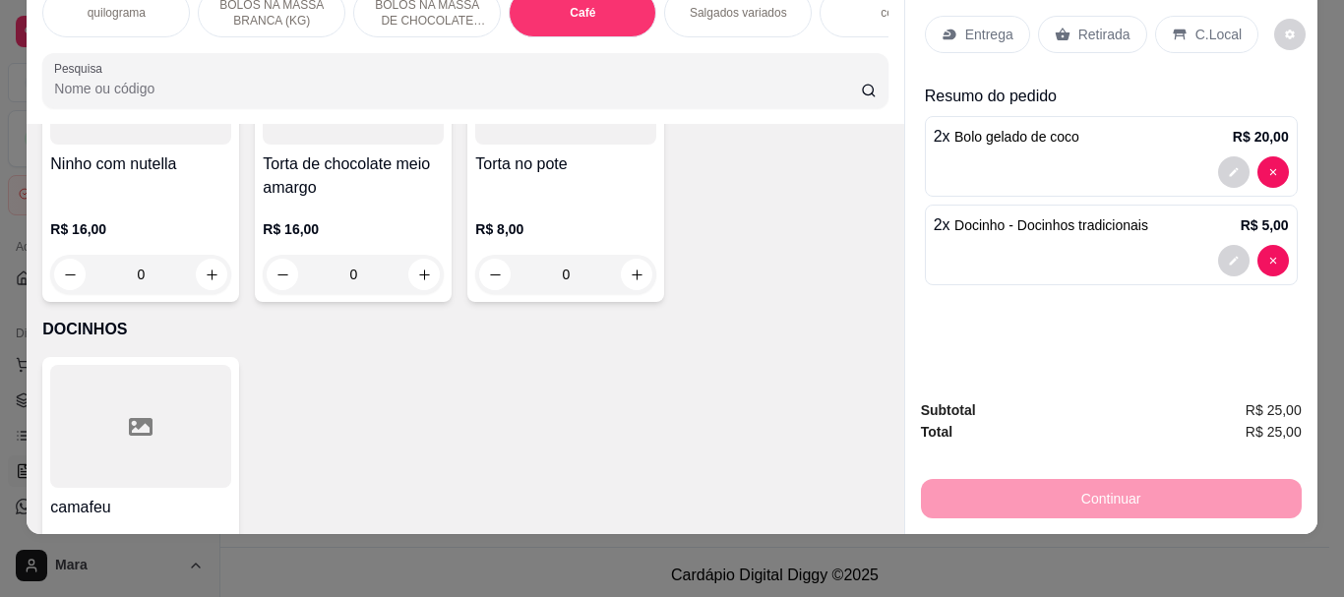
click at [1085, 26] on p "Retirada" at bounding box center [1104, 35] width 52 height 20
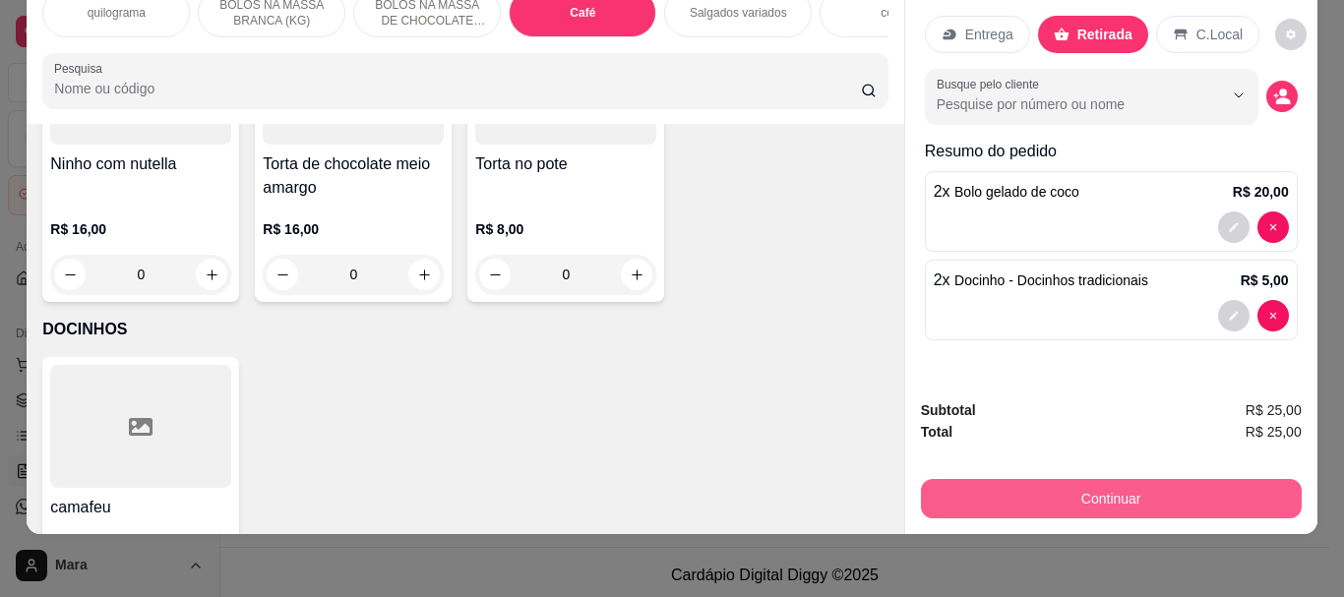
click at [1081, 487] on button "Continuar" at bounding box center [1111, 498] width 381 height 39
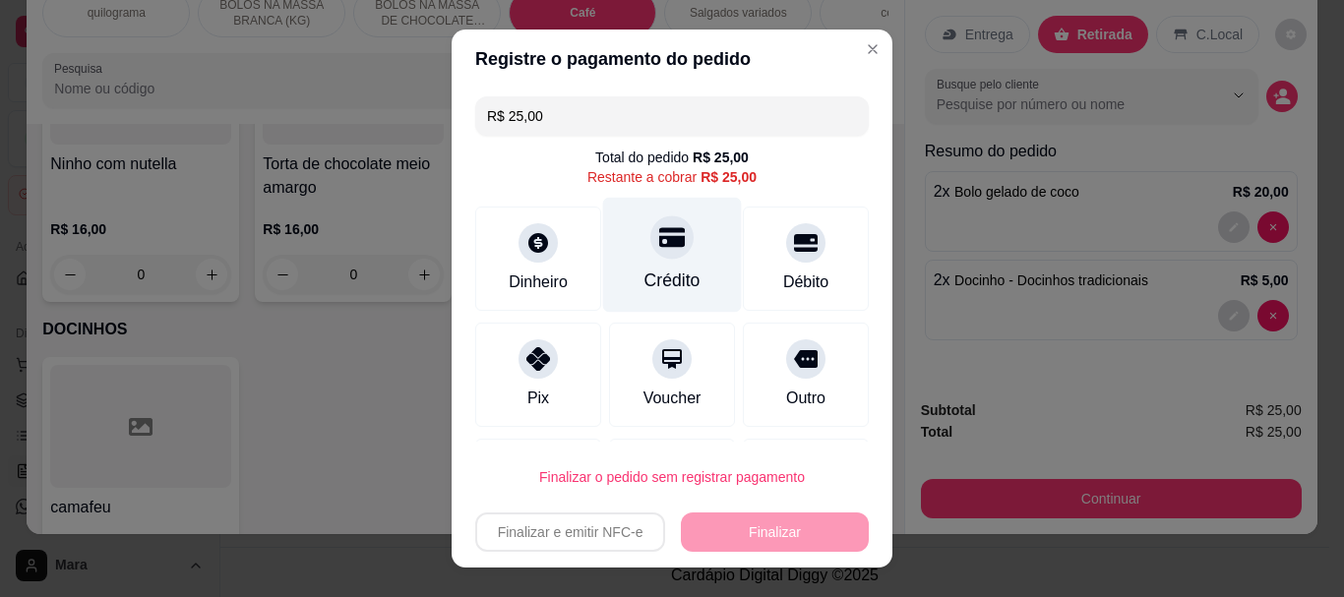
click at [659, 250] on icon at bounding box center [672, 238] width 26 height 26
type input "R$ 0,00"
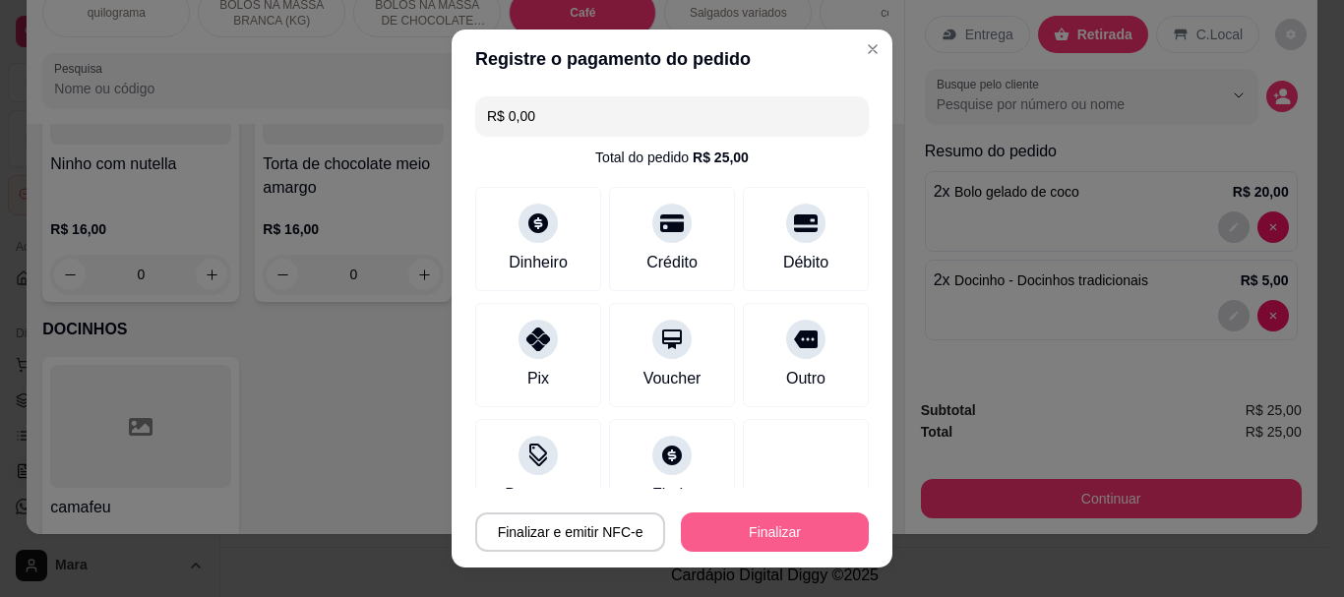
click at [749, 536] on button "Finalizar" at bounding box center [775, 532] width 188 height 39
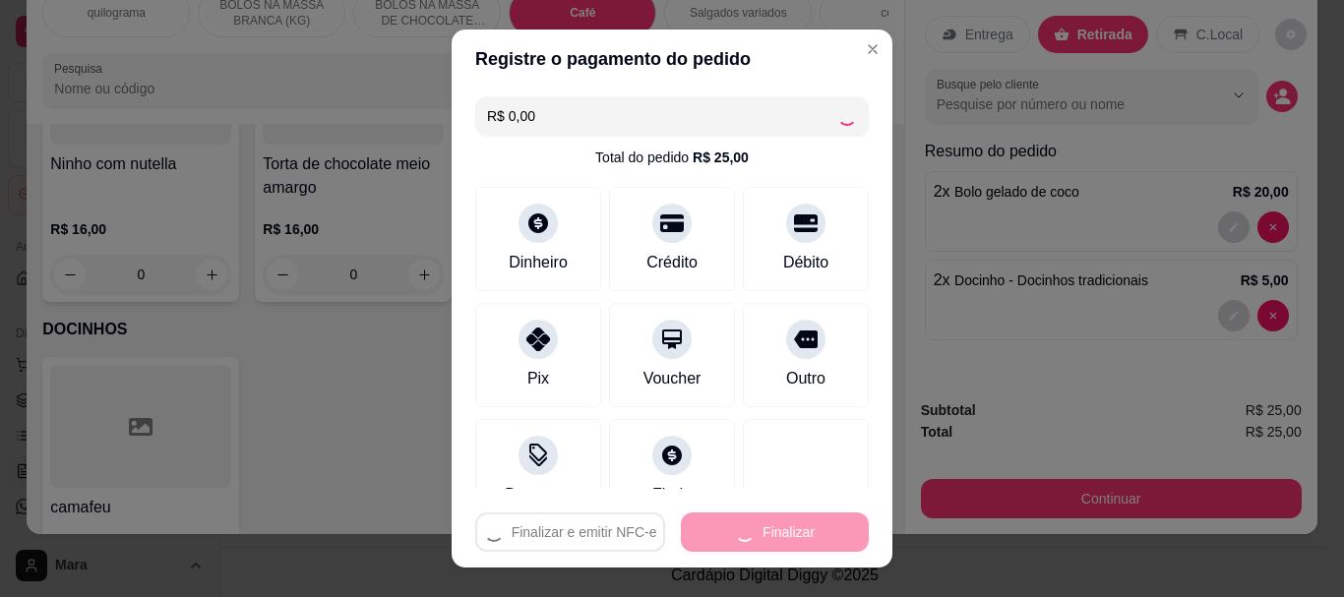
type input "0"
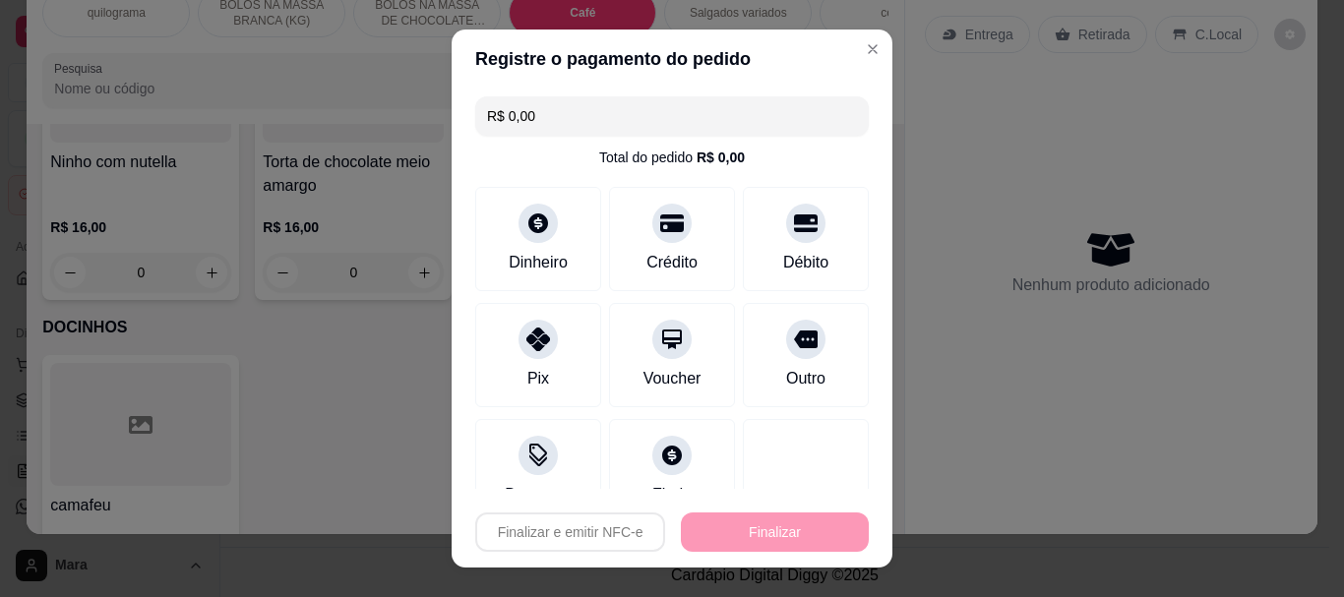
type input "-R$ 25,00"
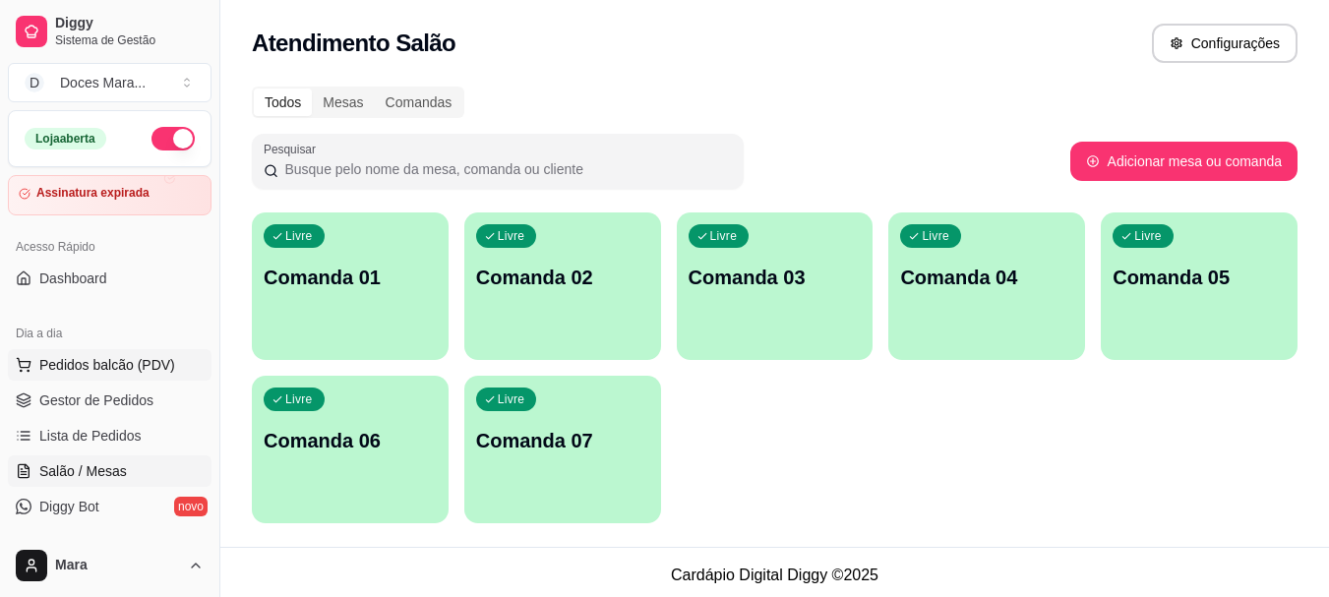
click at [104, 359] on span "Pedidos balcão (PDV)" at bounding box center [107, 365] width 136 height 20
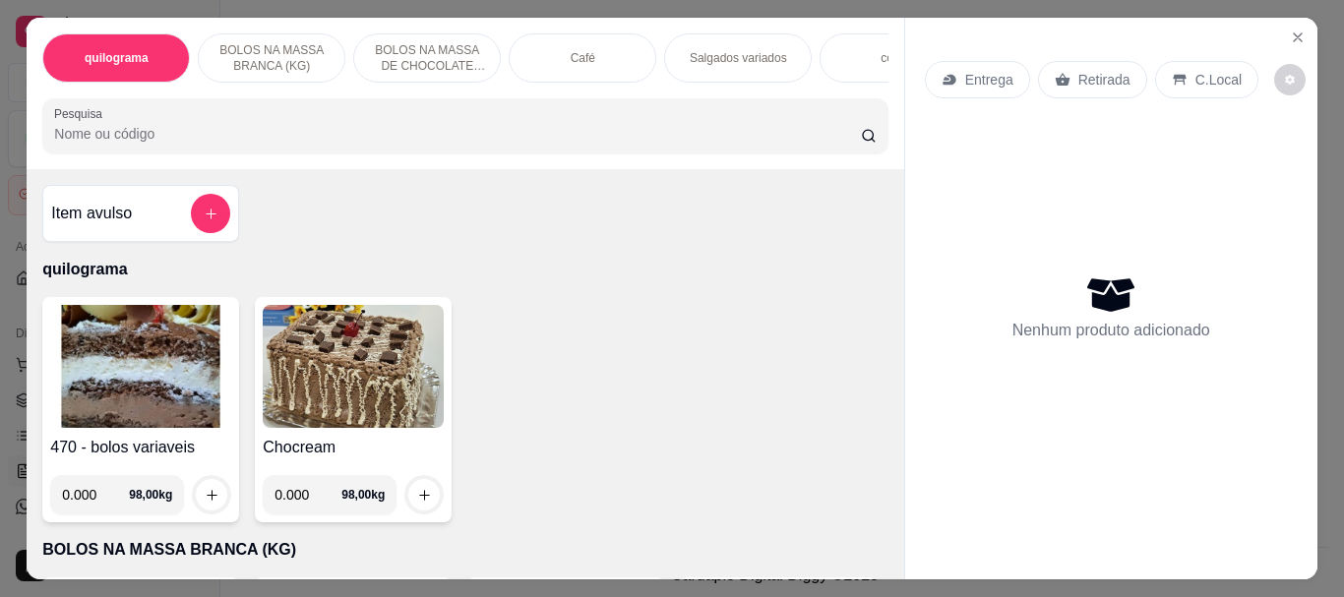
click at [127, 369] on img at bounding box center [140, 366] width 181 height 123
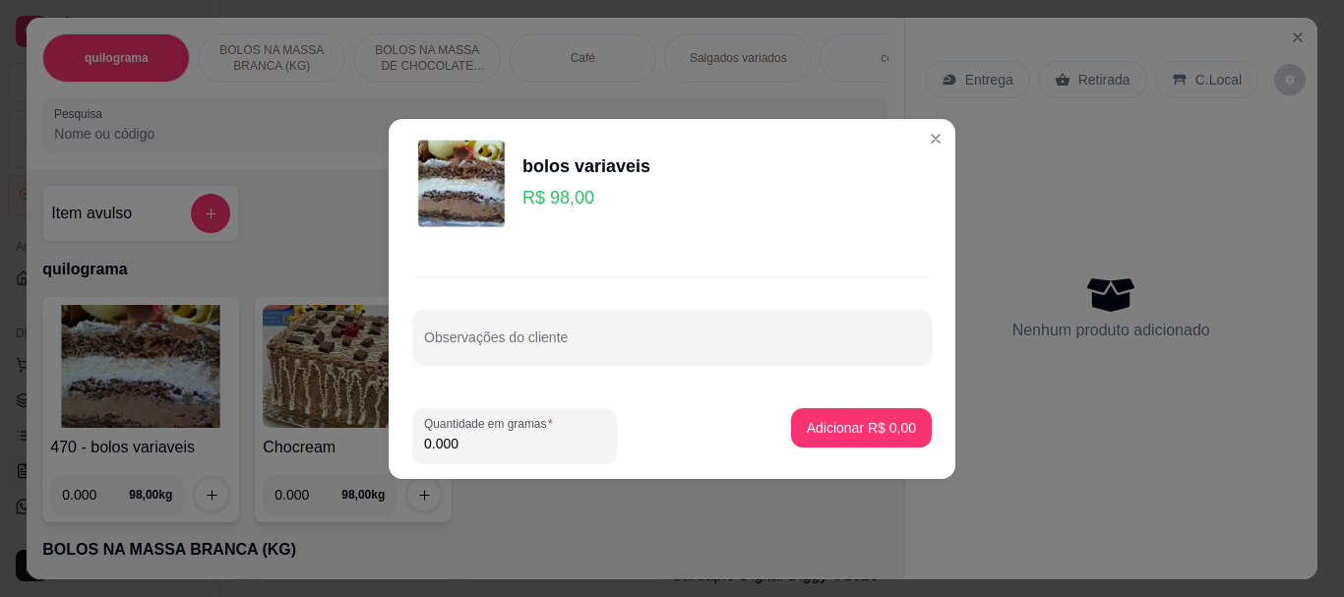
click at [529, 453] on input "0.000" at bounding box center [514, 444] width 181 height 20
type input "0.190"
click at [869, 425] on p "Adicionar R$ 18,62" at bounding box center [858, 427] width 114 height 19
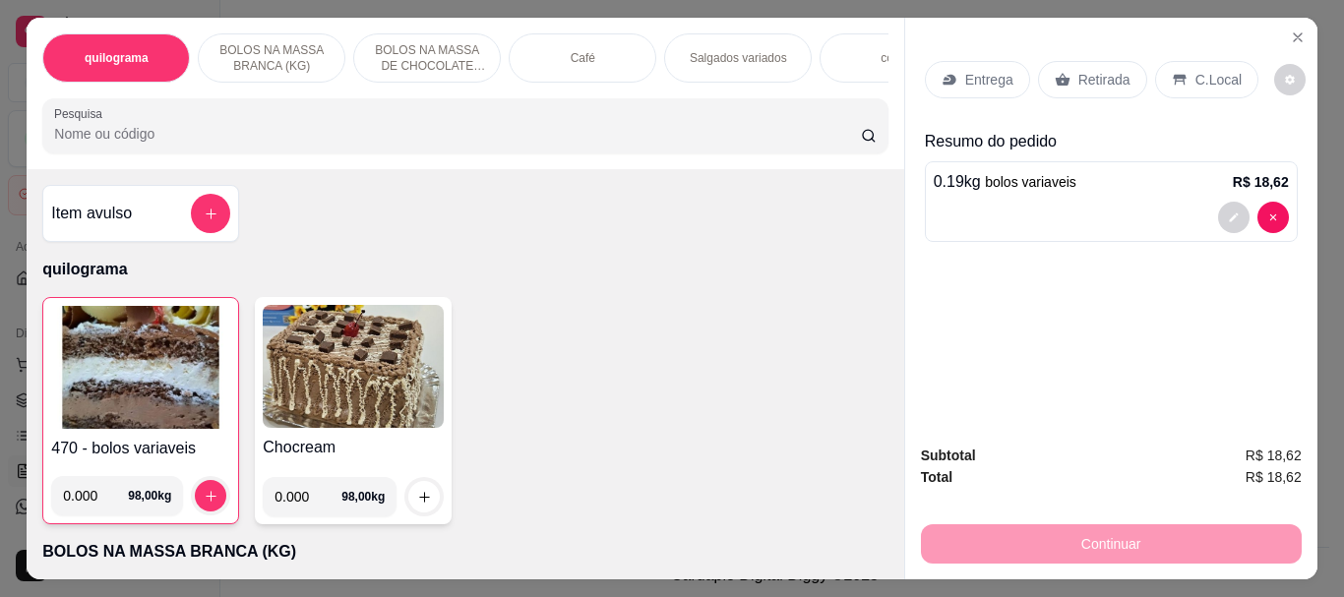
click at [294, 139] on input "Pesquisa" at bounding box center [457, 134] width 807 height 20
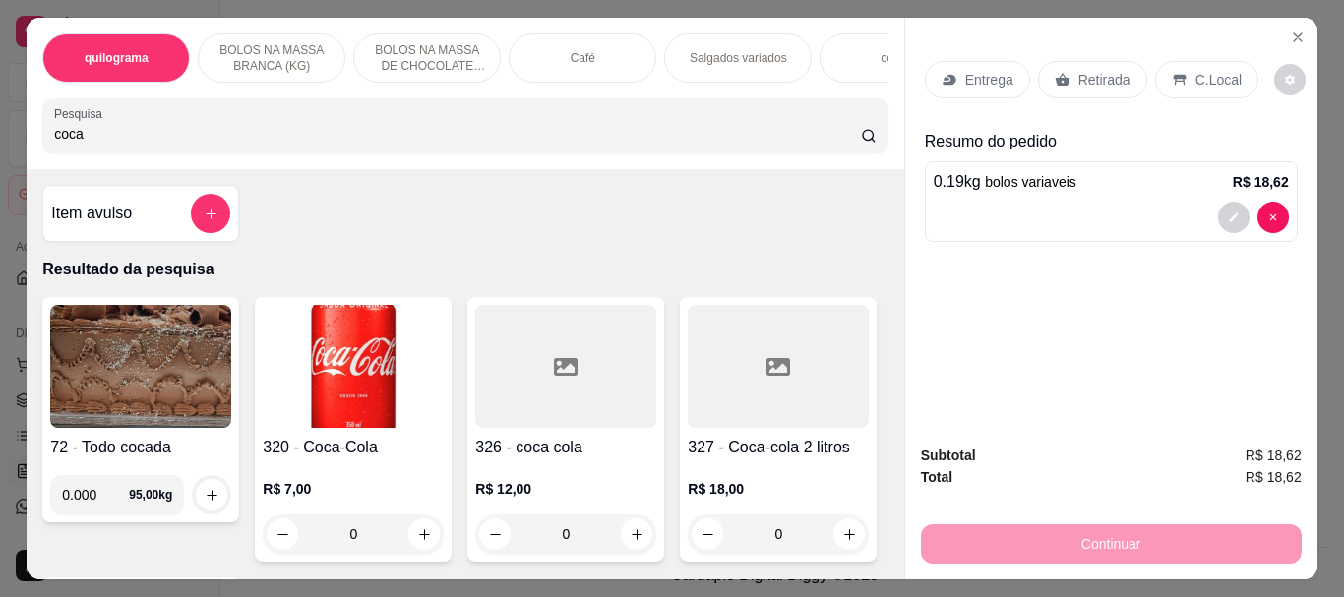
type input "coca"
click at [391, 324] on img at bounding box center [353, 366] width 181 height 123
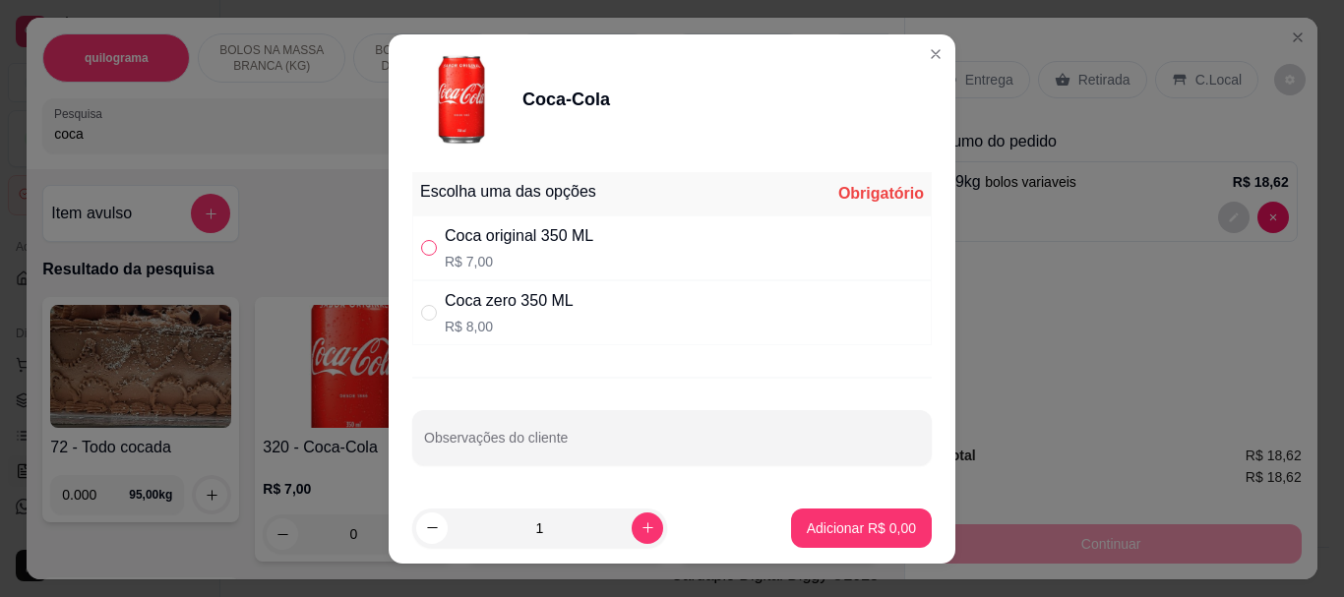
click at [424, 248] on input "" at bounding box center [429, 248] width 16 height 16
radio input "true"
click at [798, 518] on button "Adicionar R$ 7,00" at bounding box center [861, 528] width 137 height 38
type input "1"
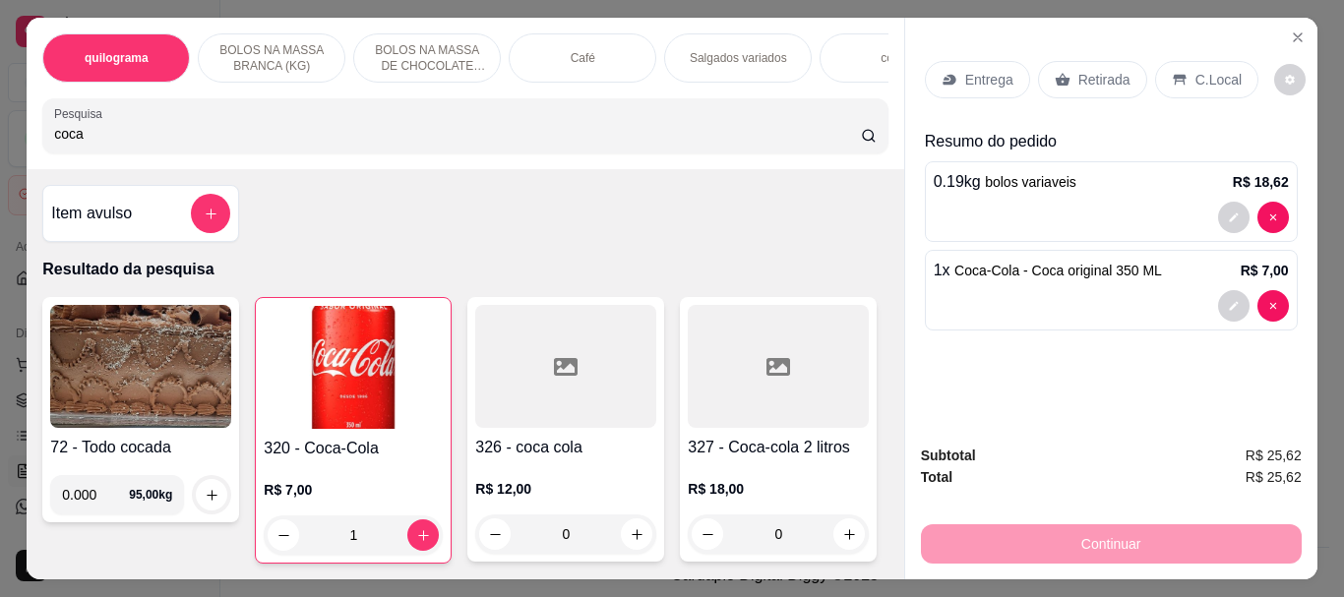
click at [1079, 70] on p "Retirada" at bounding box center [1104, 80] width 52 height 20
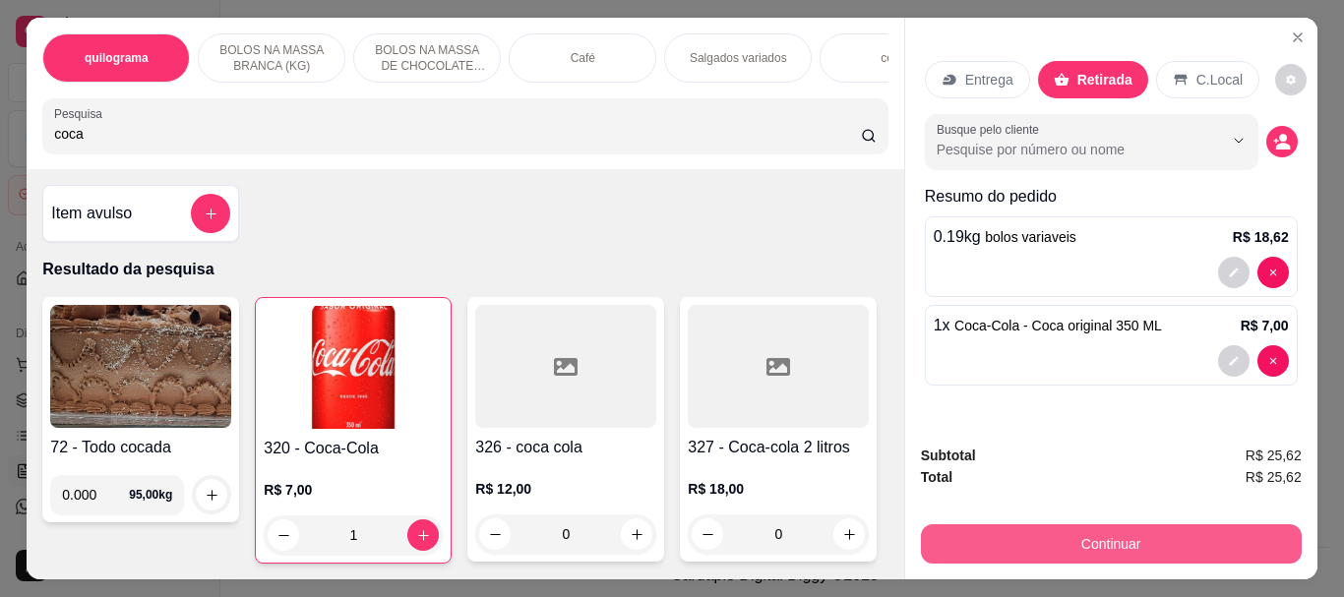
click at [1105, 531] on button "Continuar" at bounding box center [1111, 543] width 381 height 39
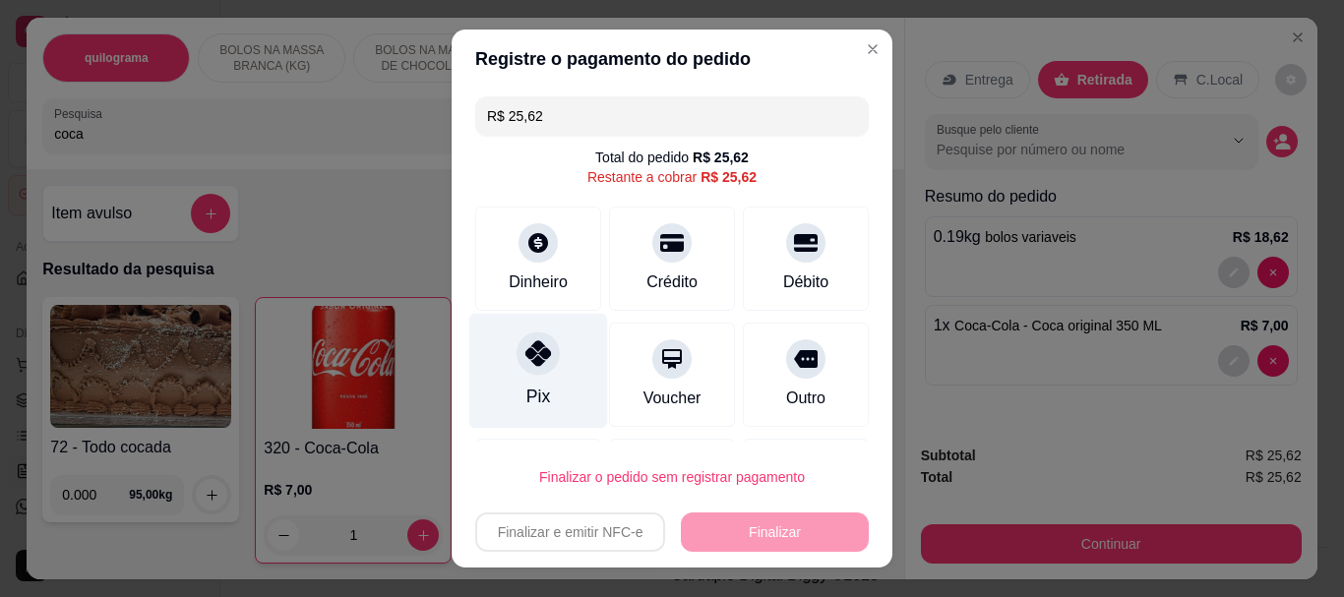
click at [540, 353] on div at bounding box center [538, 354] width 43 height 43
type input "R$ 0,00"
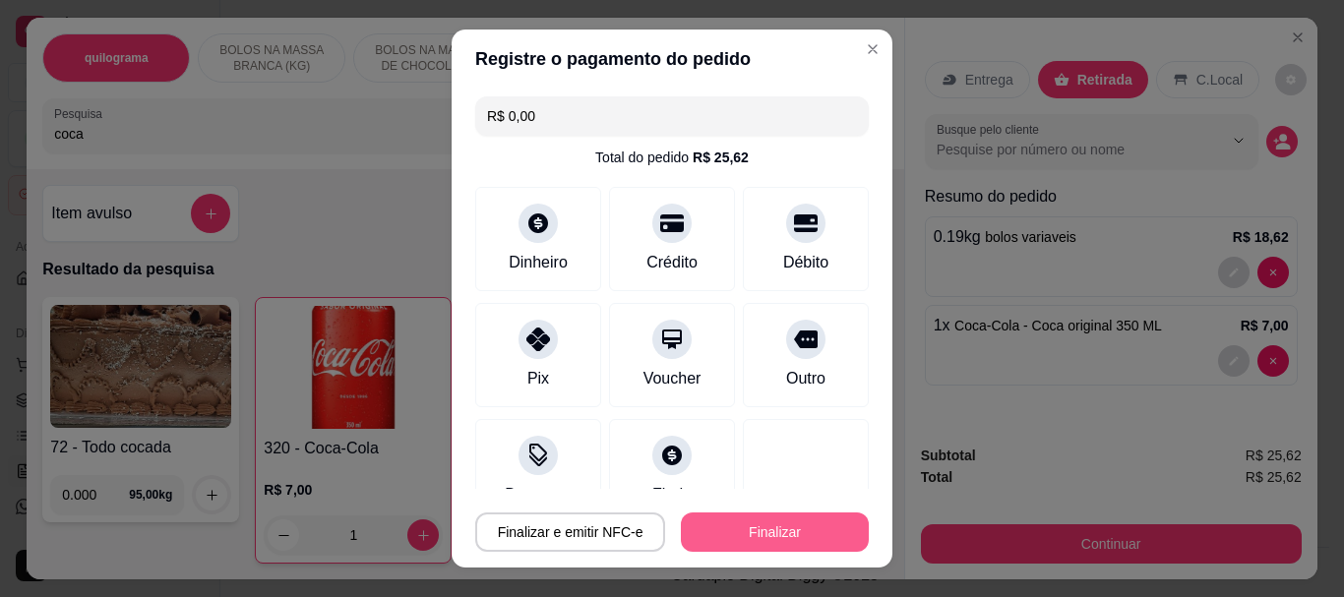
click at [759, 531] on button "Finalizar" at bounding box center [775, 532] width 188 height 39
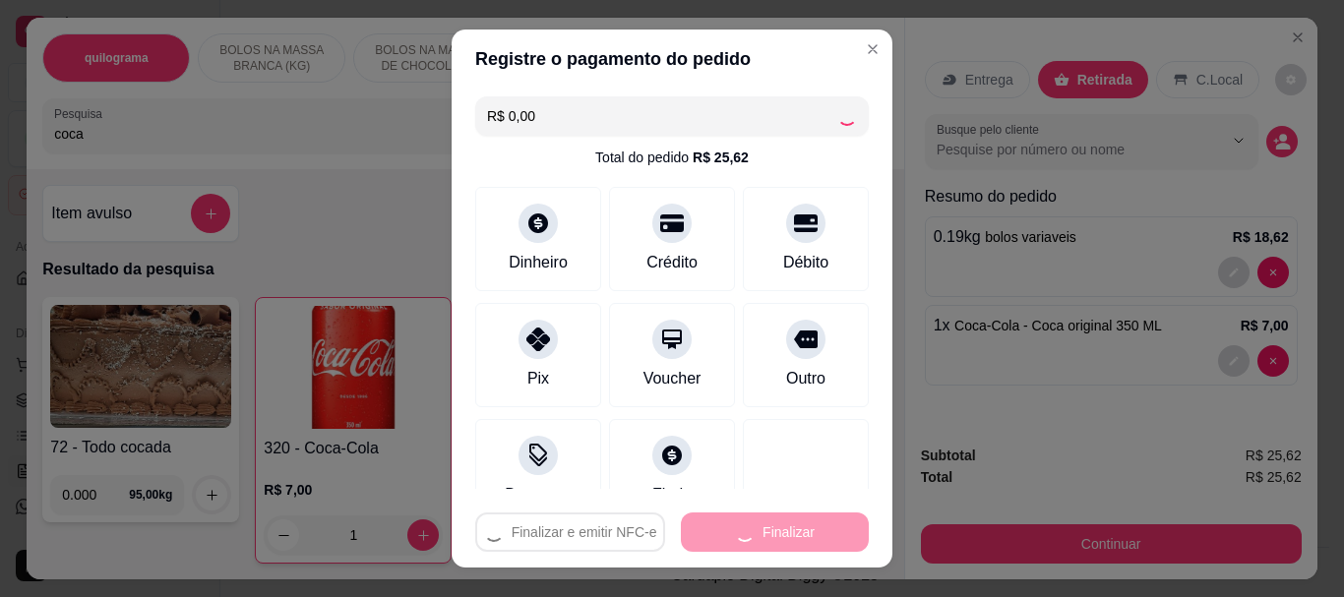
type input "0"
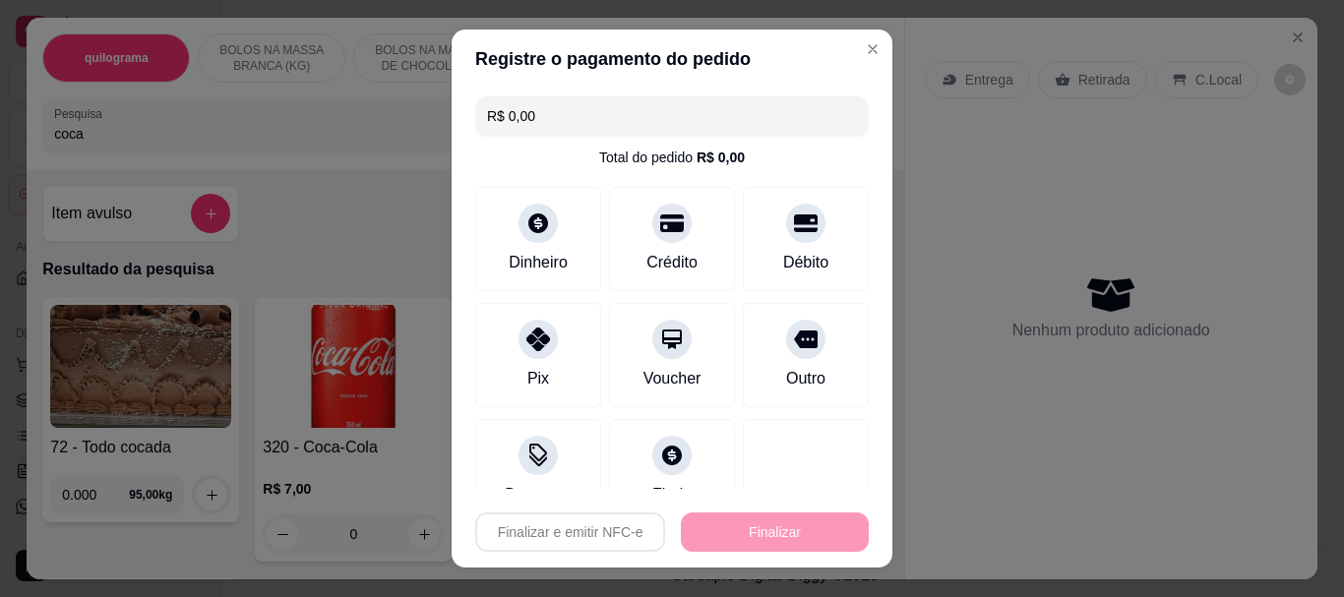
type input "-R$ 25,62"
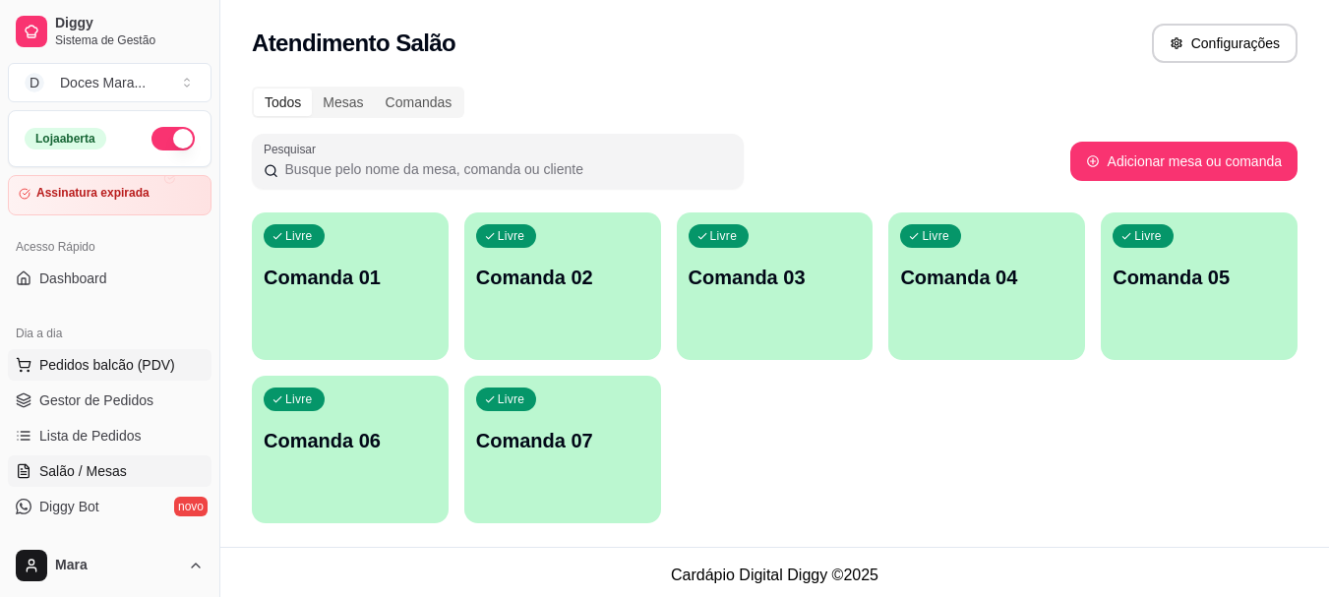
click at [122, 367] on span "Pedidos balcão (PDV)" at bounding box center [107, 365] width 136 height 20
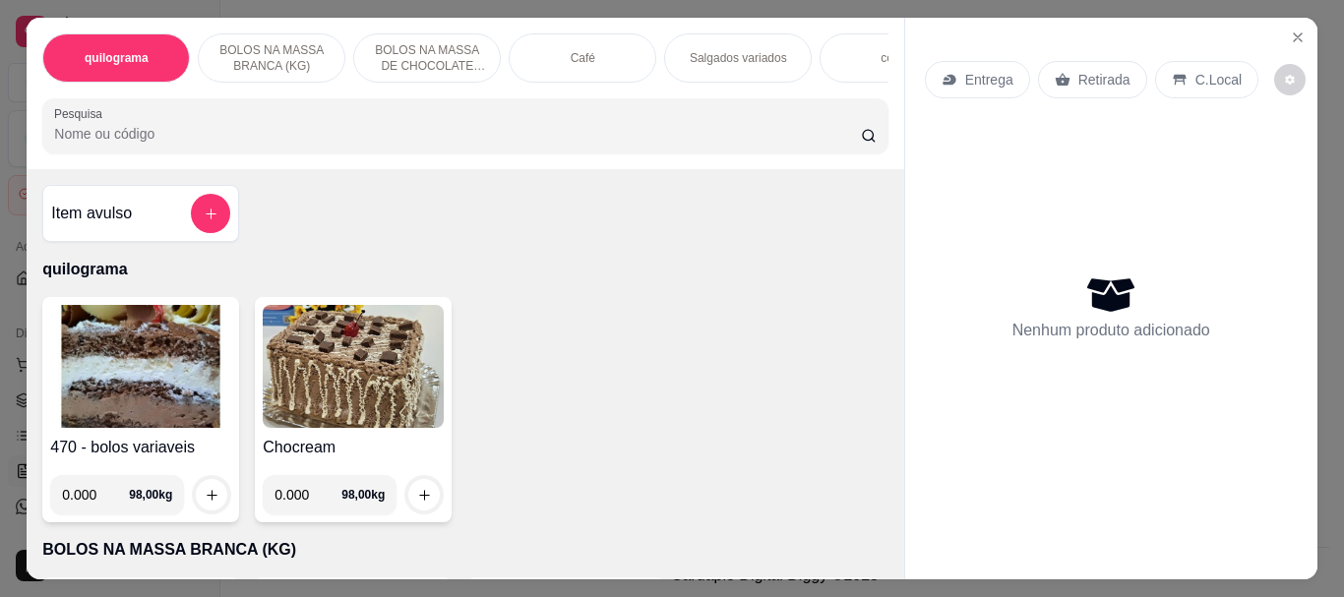
select select "ALL"
select select "0"
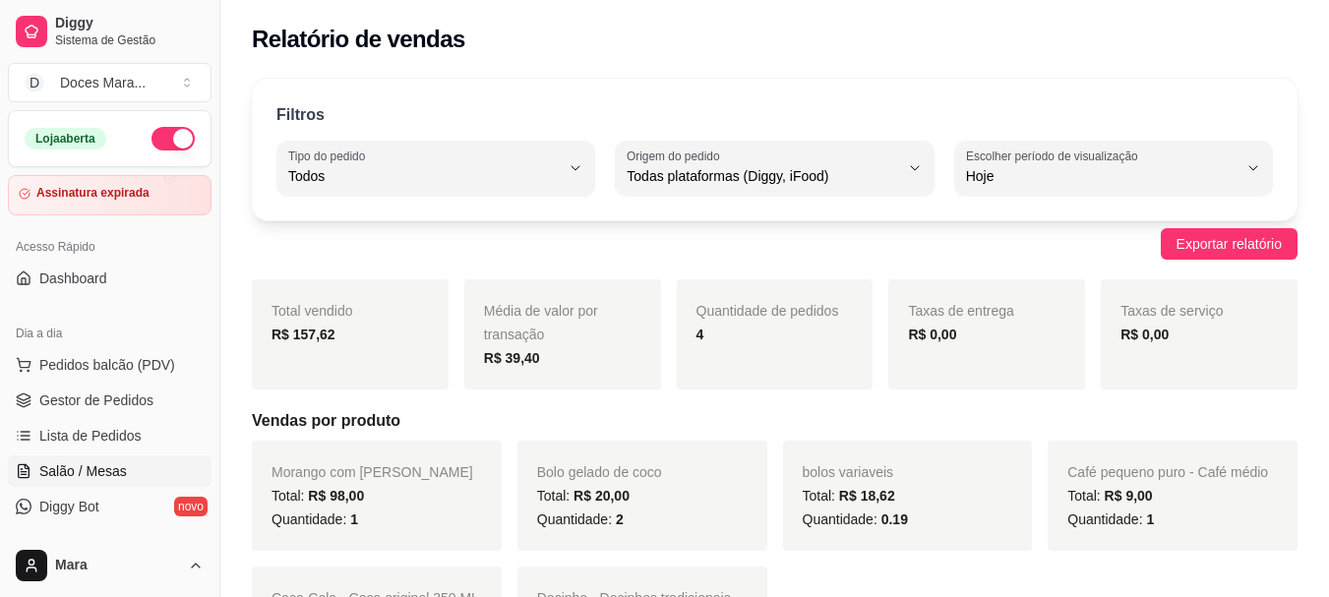
click at [101, 470] on span "Salão / Mesas" at bounding box center [83, 471] width 88 height 20
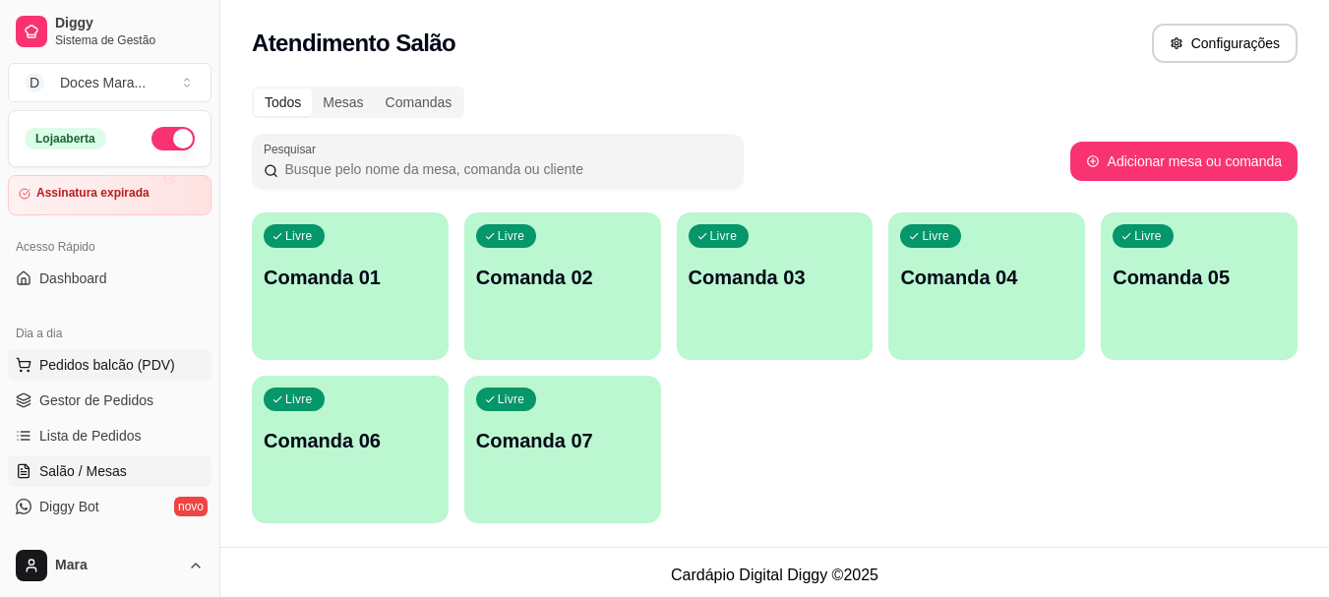
click at [50, 362] on span "Pedidos balcão (PDV)" at bounding box center [107, 365] width 136 height 20
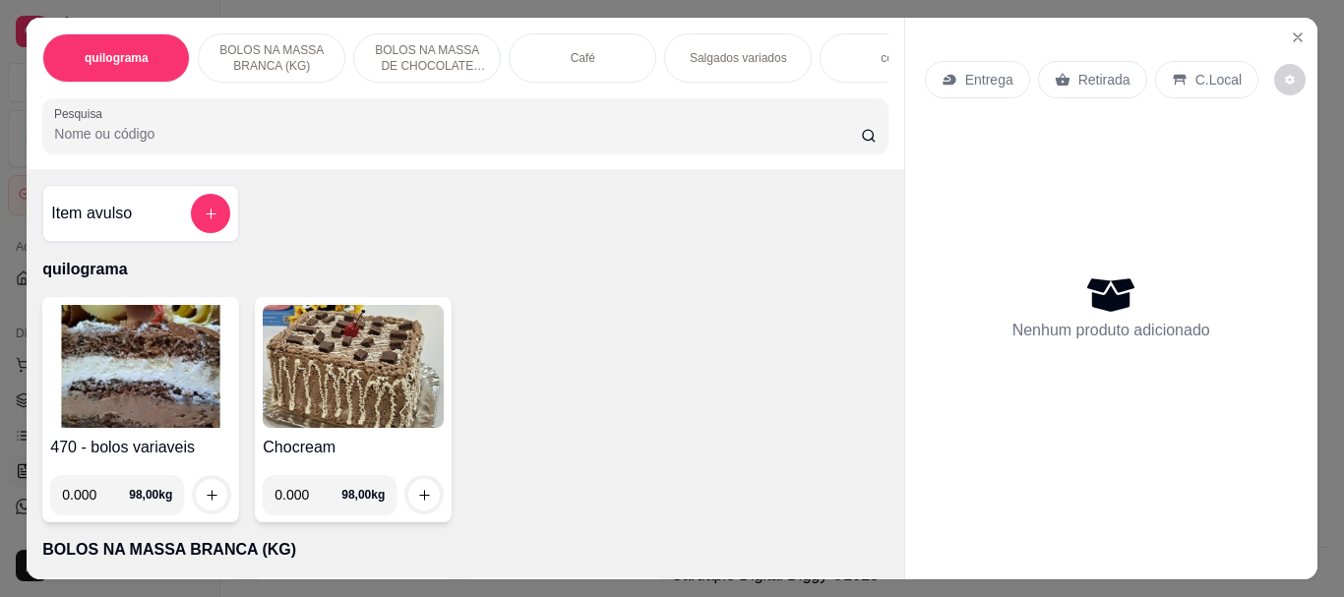
click at [97, 368] on img at bounding box center [140, 366] width 181 height 123
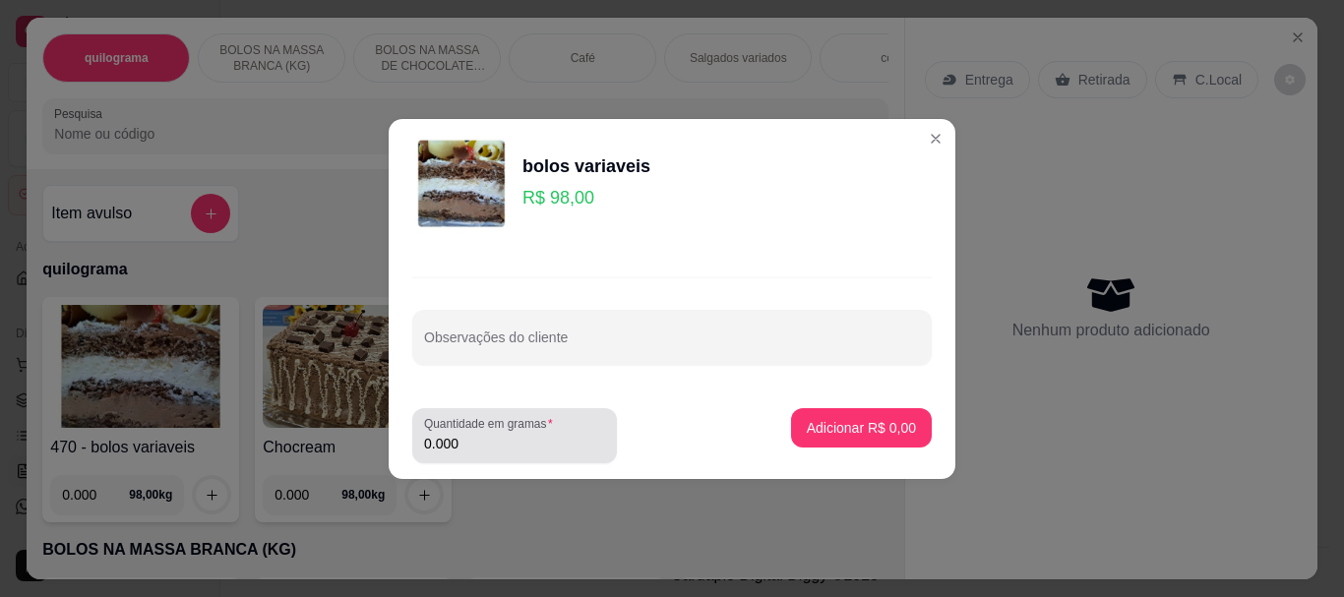
click at [473, 446] on input "0.000" at bounding box center [514, 444] width 181 height 20
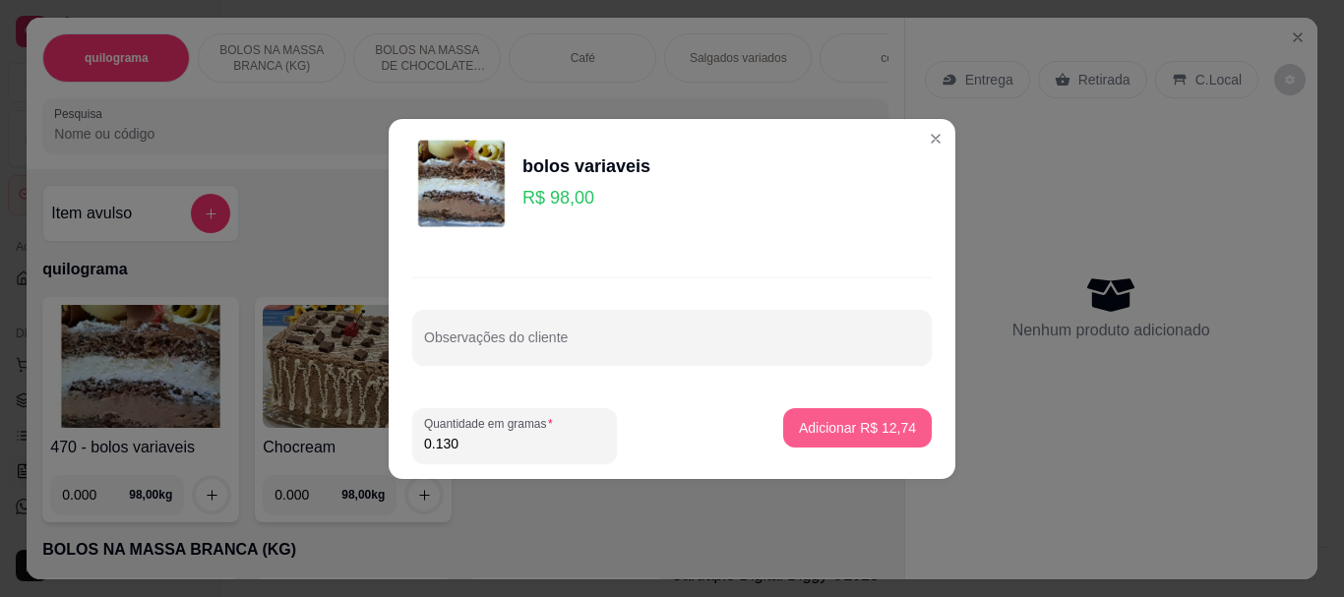
type input "0.130"
click at [826, 423] on p "Adicionar R$ 12,74" at bounding box center [858, 427] width 114 height 19
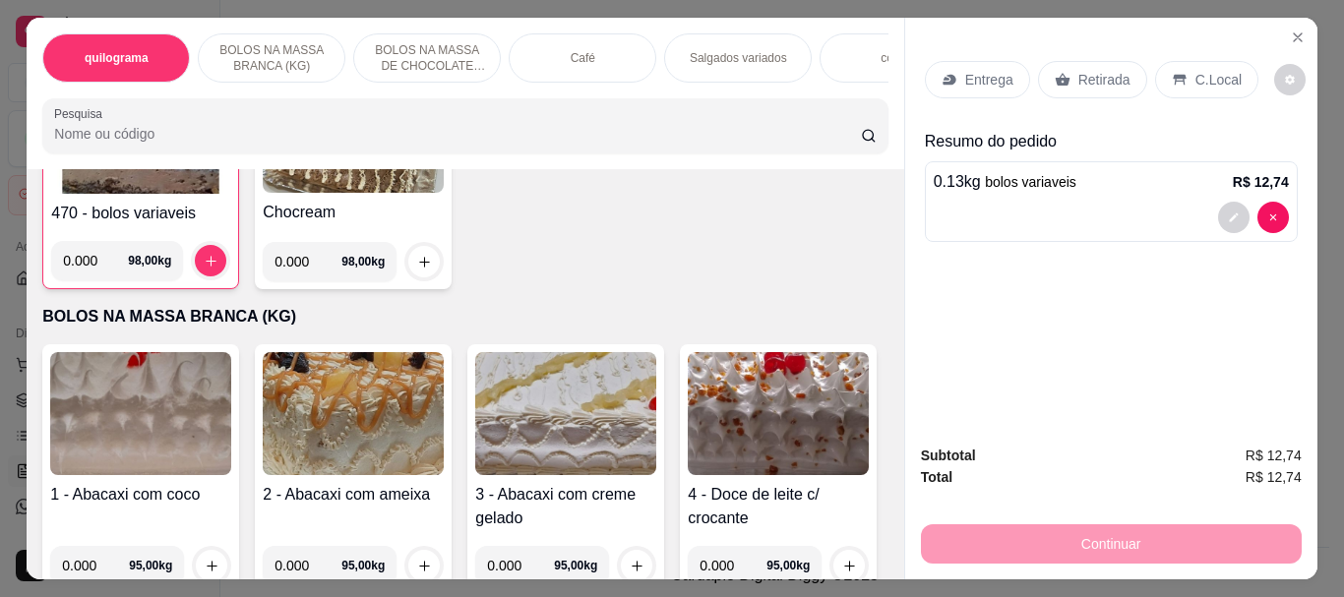
scroll to position [295, 0]
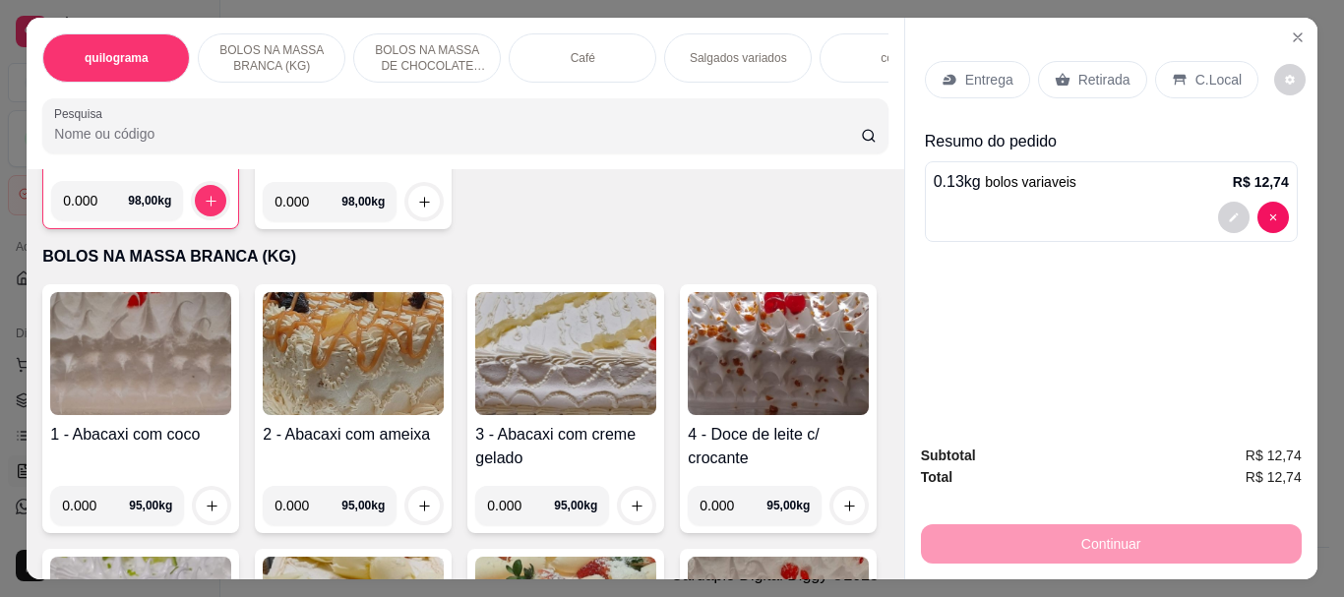
click at [118, 137] on input "Pesquisa" at bounding box center [457, 134] width 807 height 20
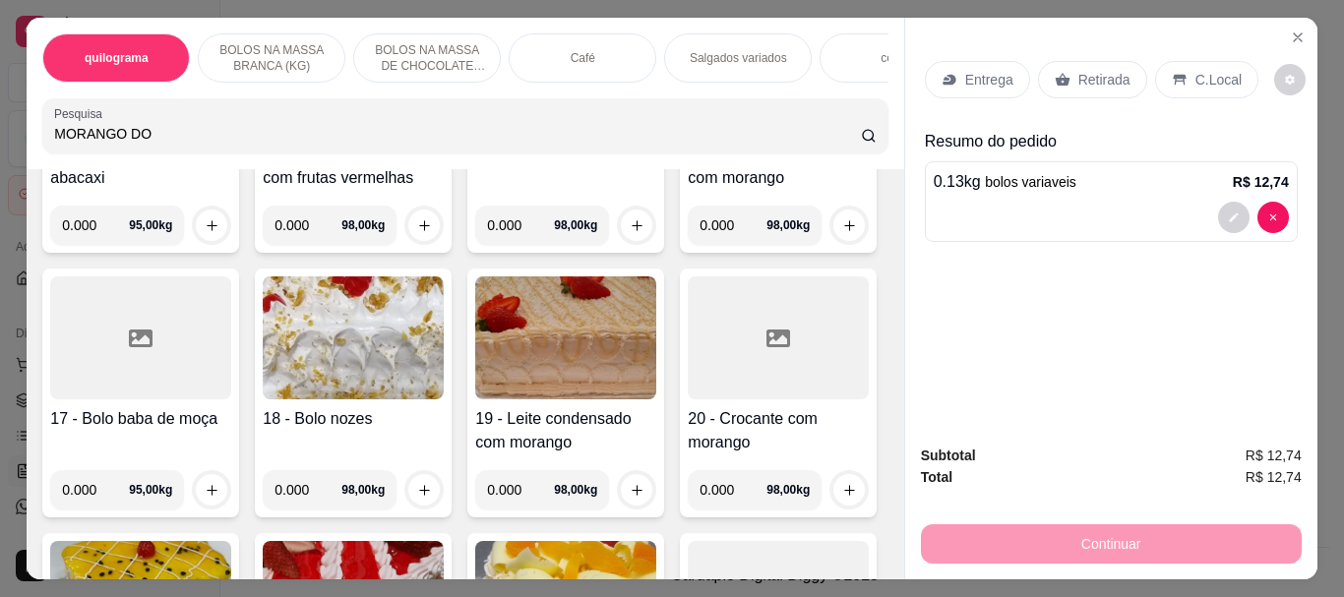
scroll to position [615, 0]
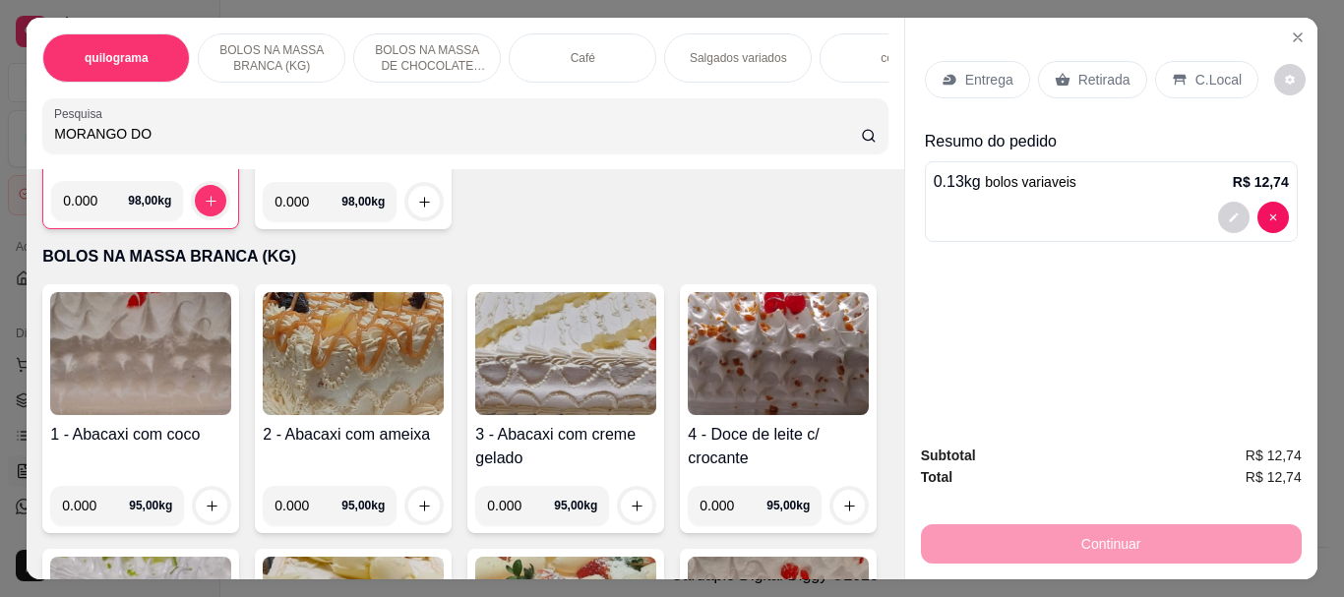
type input "MORANGO DO"
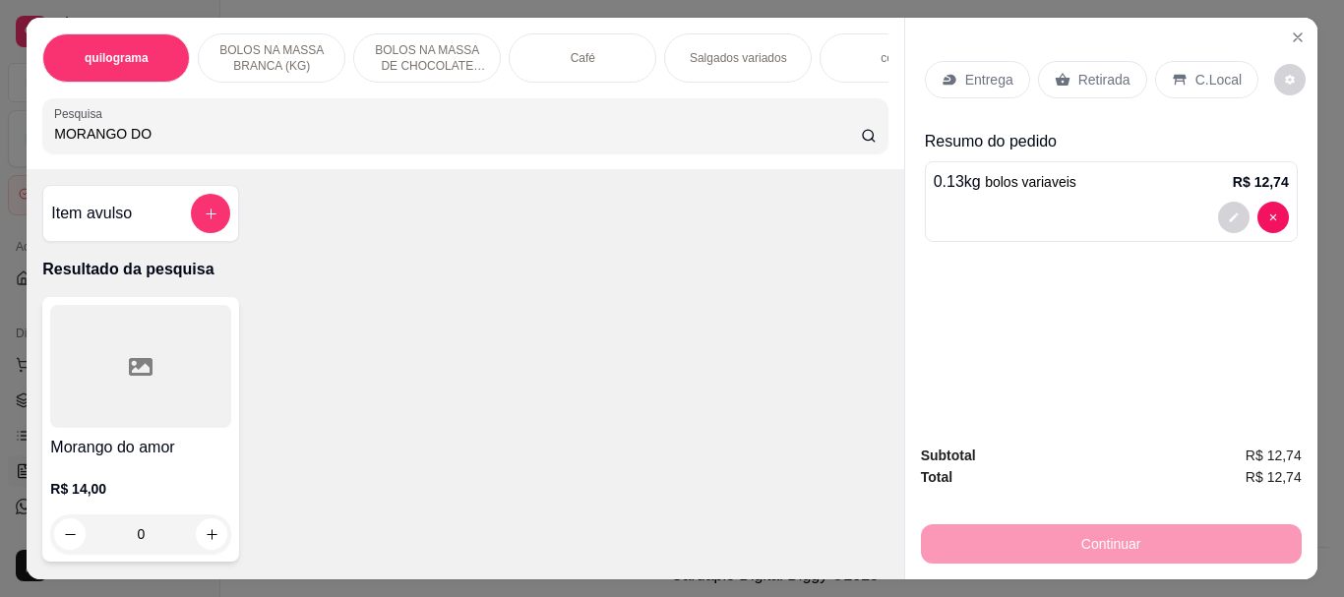
click at [194, 404] on div at bounding box center [140, 366] width 181 height 123
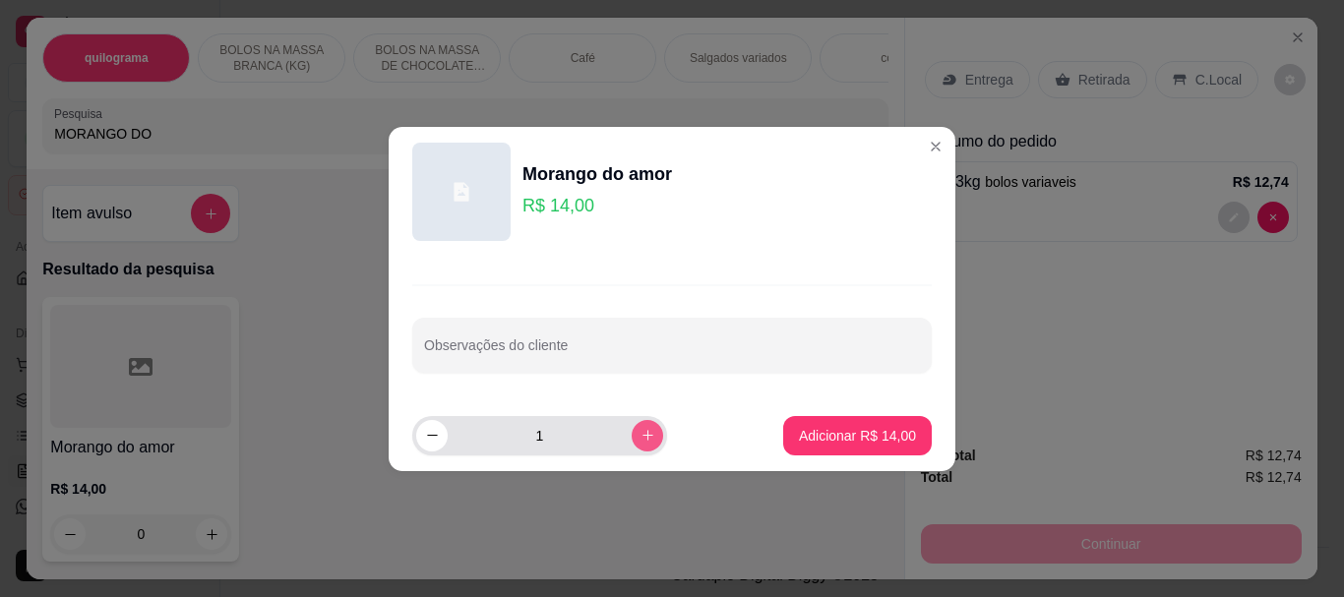
click at [641, 432] on icon "increase-product-quantity" at bounding box center [648, 435] width 15 height 15
type input "2"
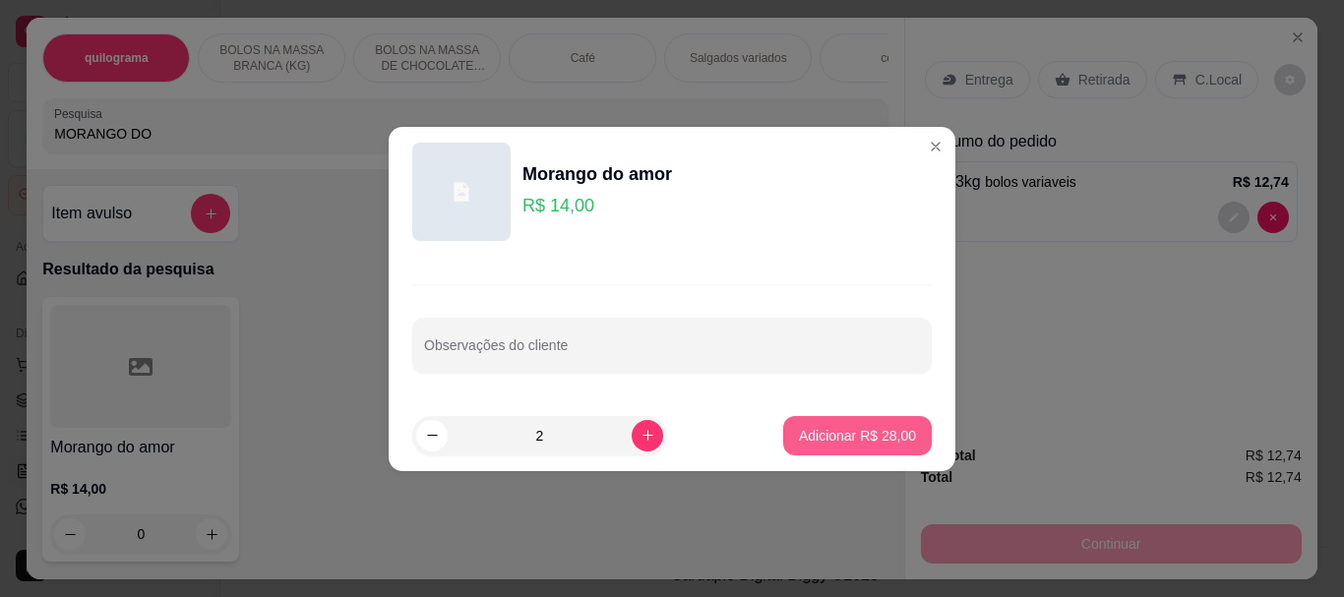
click at [832, 431] on p "Adicionar R$ 28,00" at bounding box center [857, 436] width 117 height 20
type input "2"
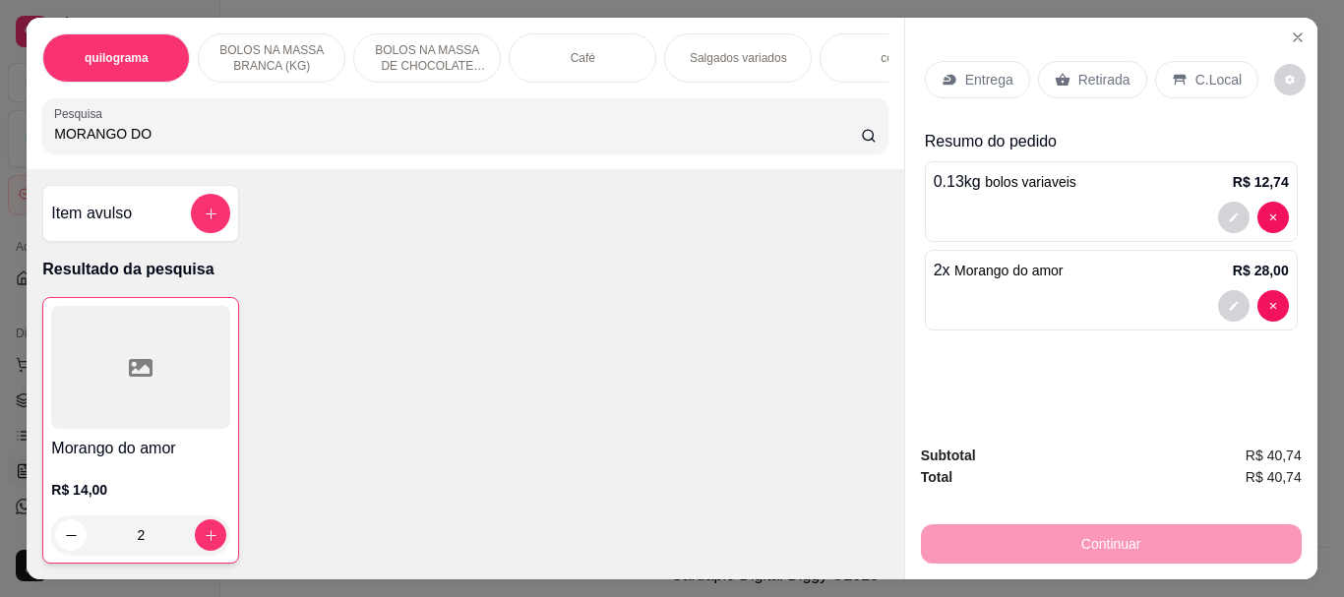
click at [1089, 74] on p "Retirada" at bounding box center [1104, 80] width 52 height 20
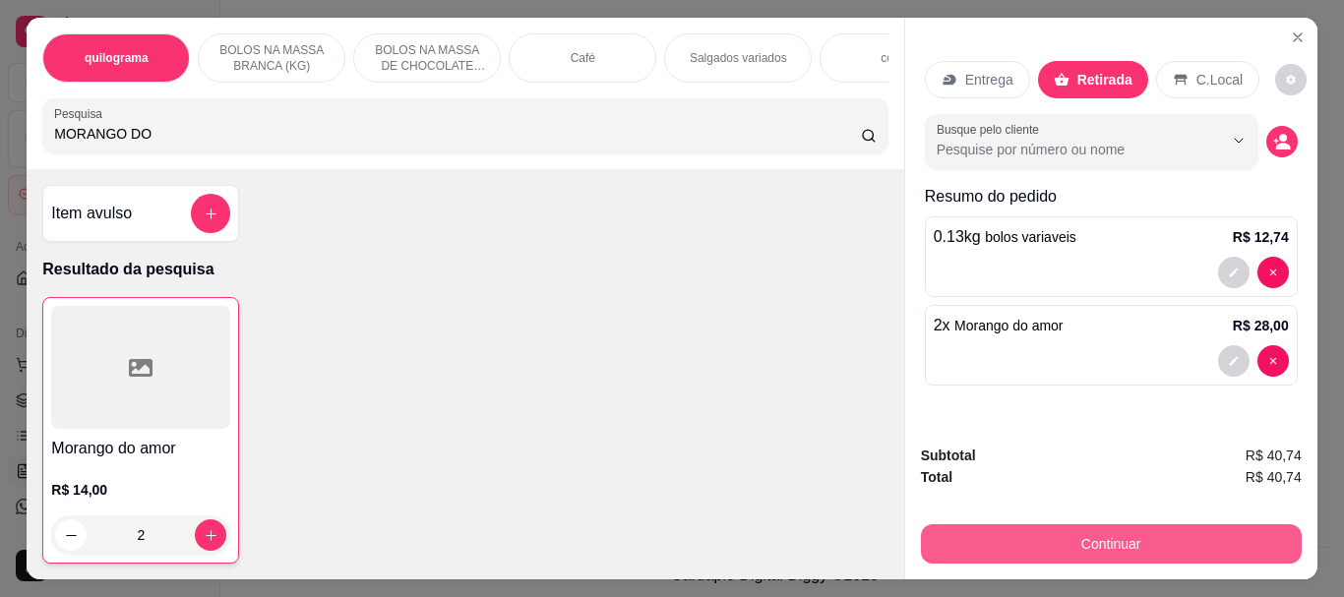
click at [1104, 532] on button "Continuar" at bounding box center [1111, 543] width 381 height 39
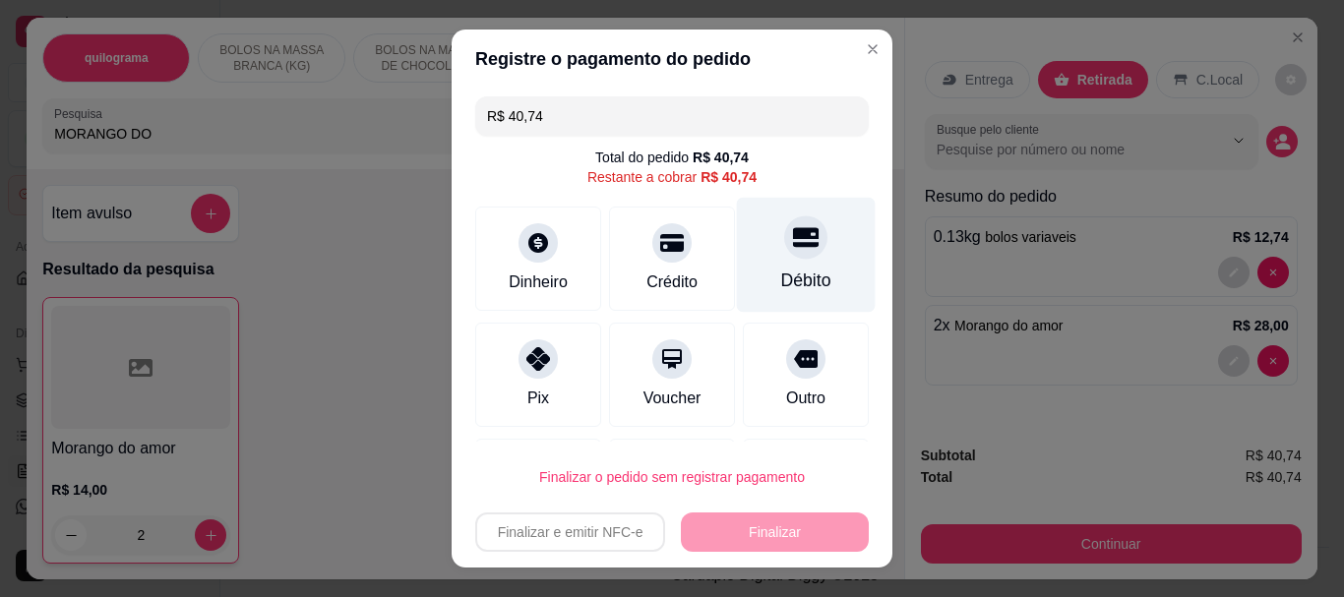
click at [781, 275] on div "Débito" at bounding box center [806, 282] width 50 height 26
type input "R$ 0,00"
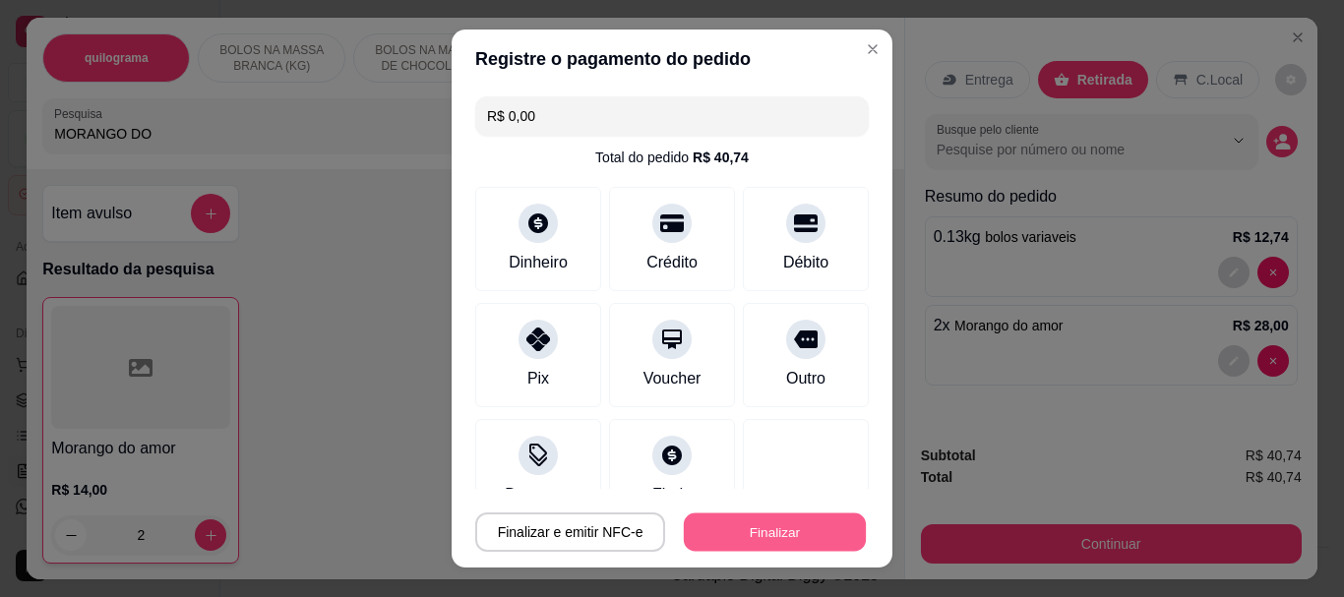
click at [751, 524] on button "Finalizar" at bounding box center [775, 532] width 182 height 38
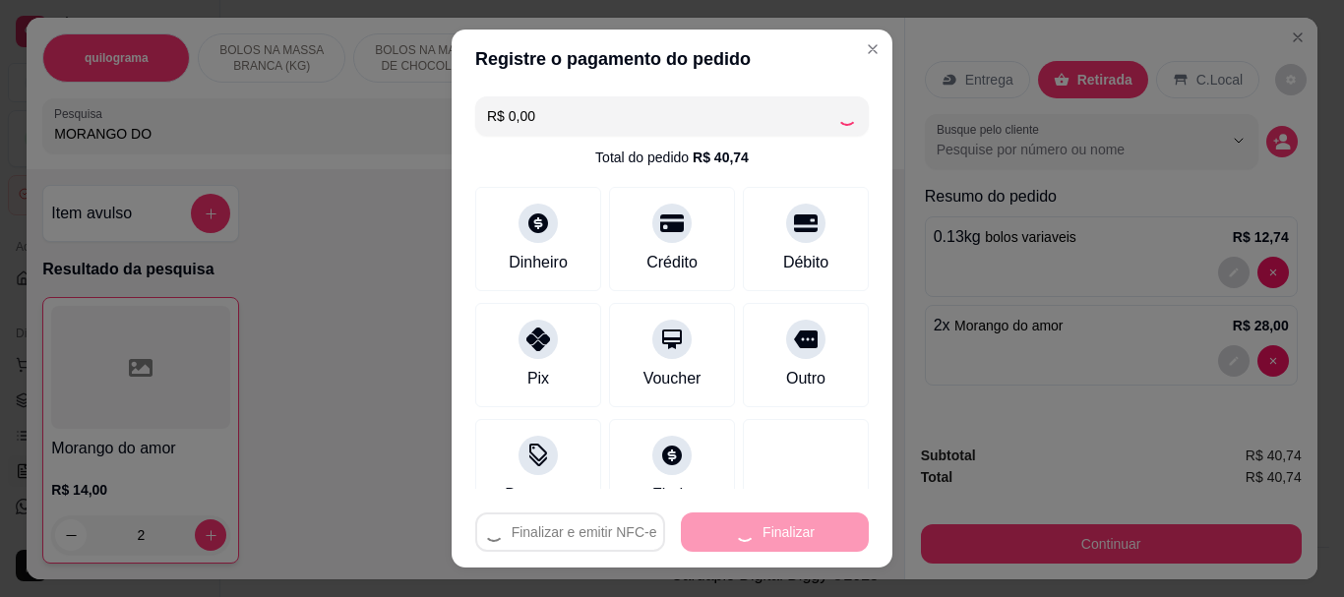
type input "0"
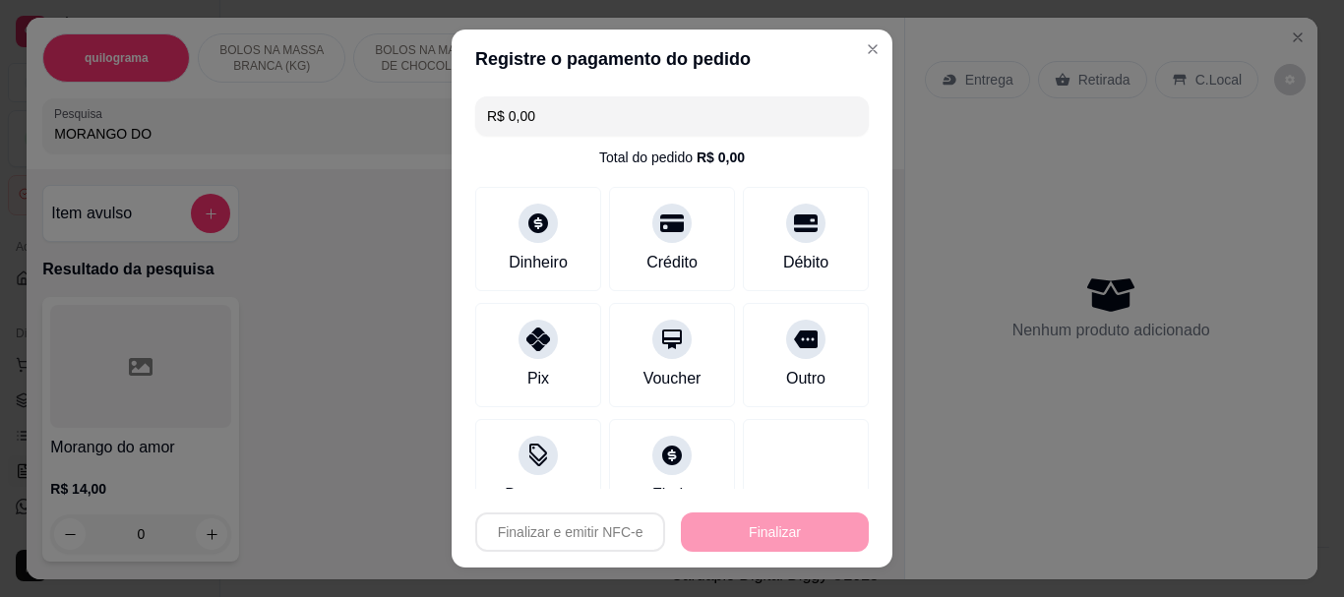
type input "-R$ 40,74"
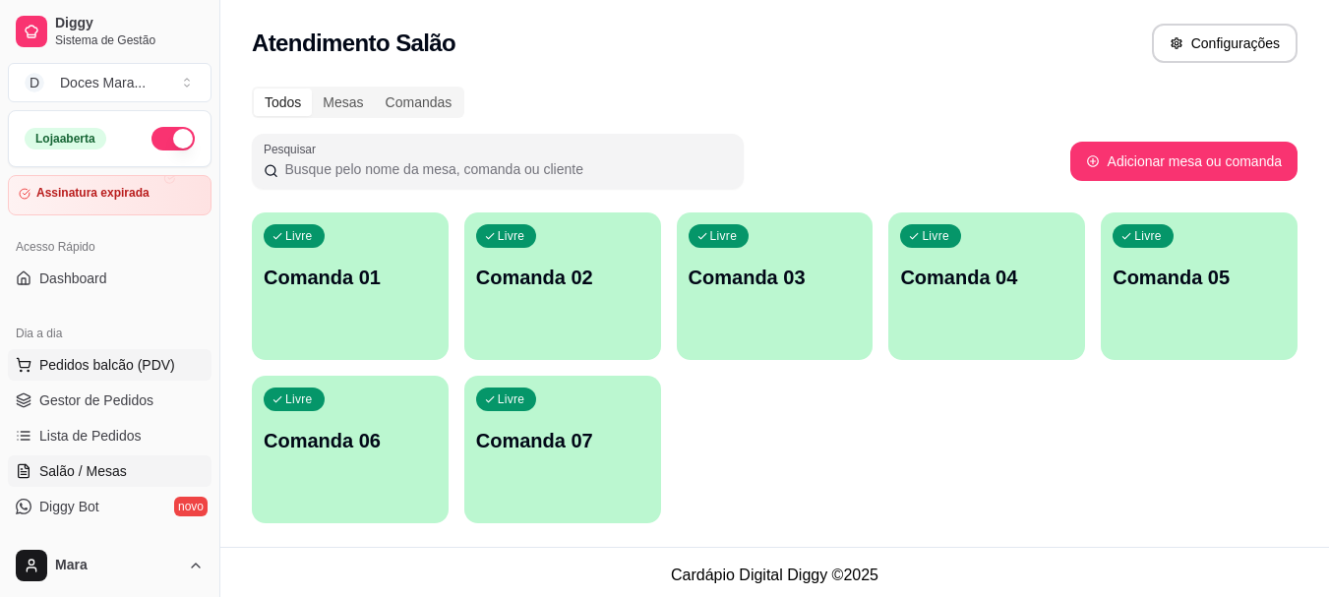
click at [111, 362] on span "Pedidos balcão (PDV)" at bounding box center [107, 365] width 136 height 20
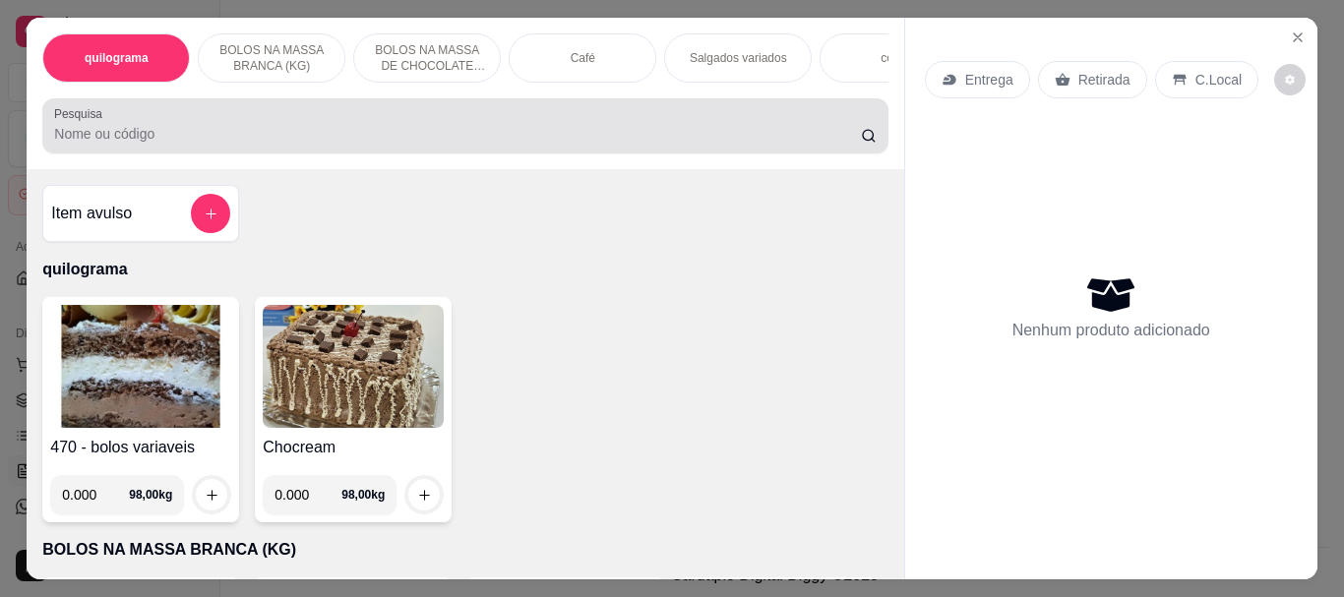
click at [83, 122] on label "Pesquisa" at bounding box center [81, 113] width 55 height 17
click at [83, 129] on input "Pesquisa" at bounding box center [457, 134] width 807 height 20
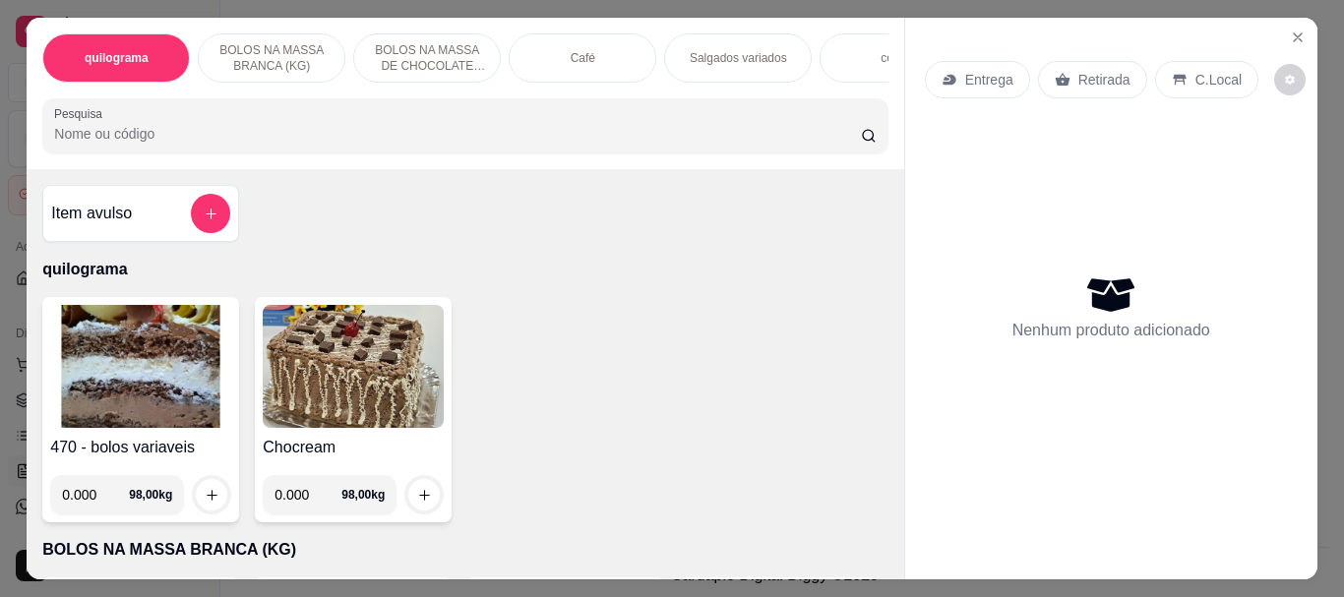
click at [81, 139] on input "Pesquisa" at bounding box center [457, 134] width 807 height 20
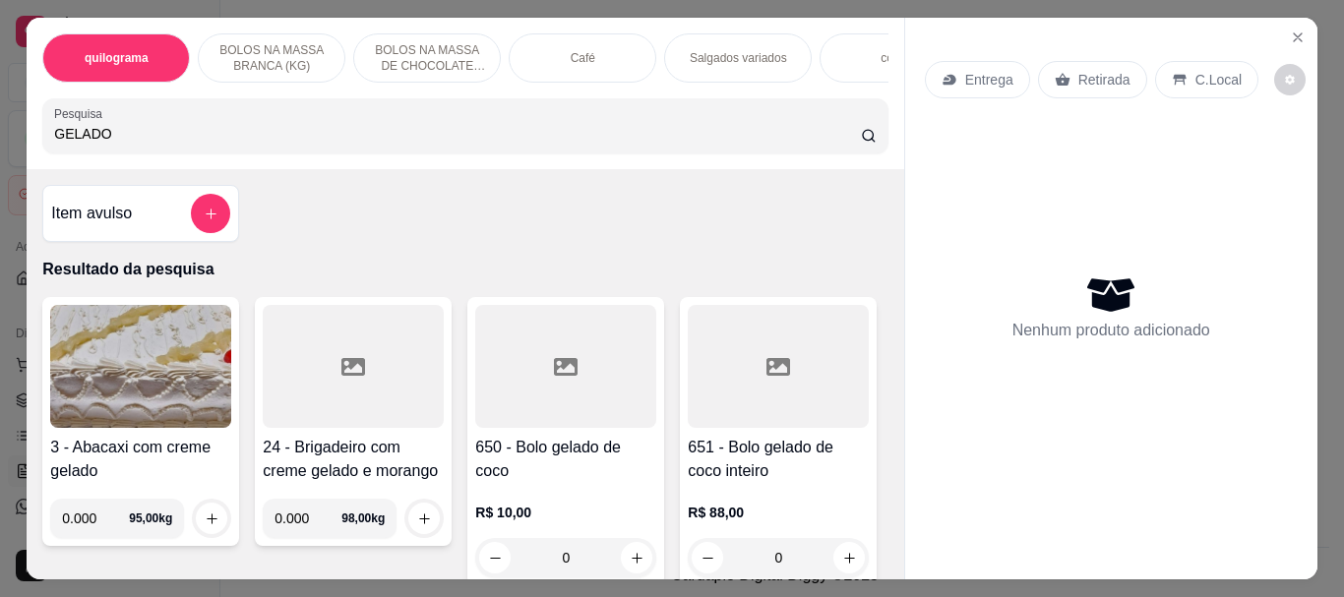
type input "GELADO"
click at [512, 382] on div at bounding box center [565, 366] width 181 height 123
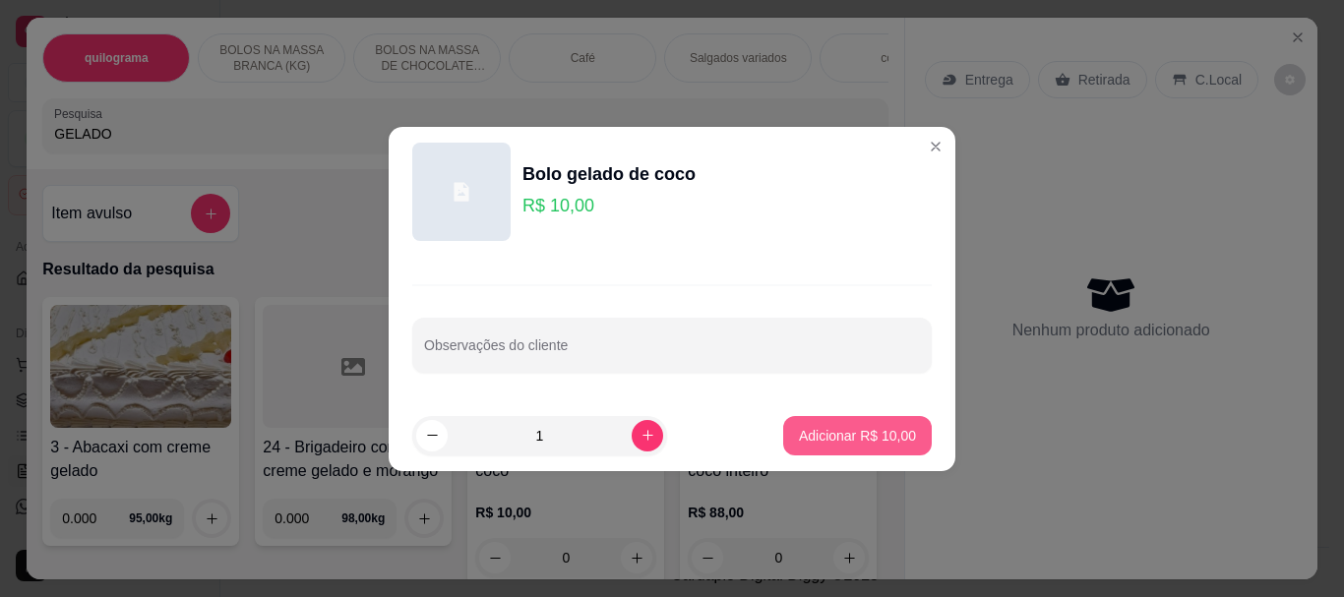
click at [833, 437] on p "Adicionar R$ 10,00" at bounding box center [857, 436] width 117 height 20
type input "1"
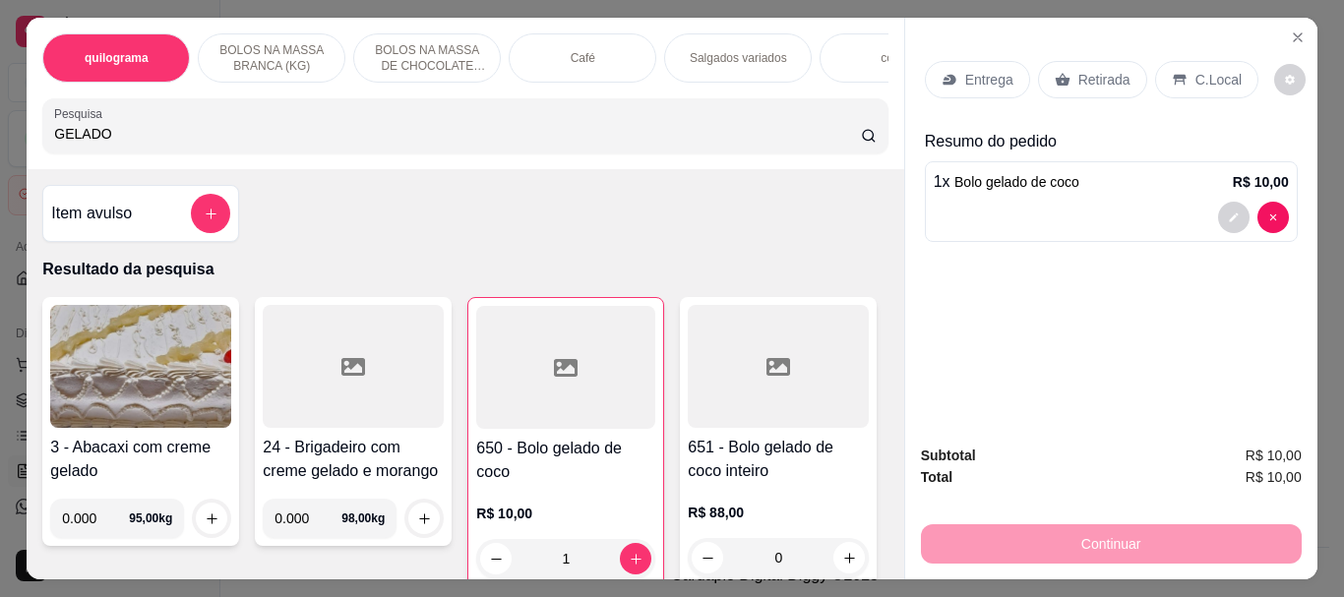
click at [612, 53] on div "Café" at bounding box center [583, 57] width 148 height 49
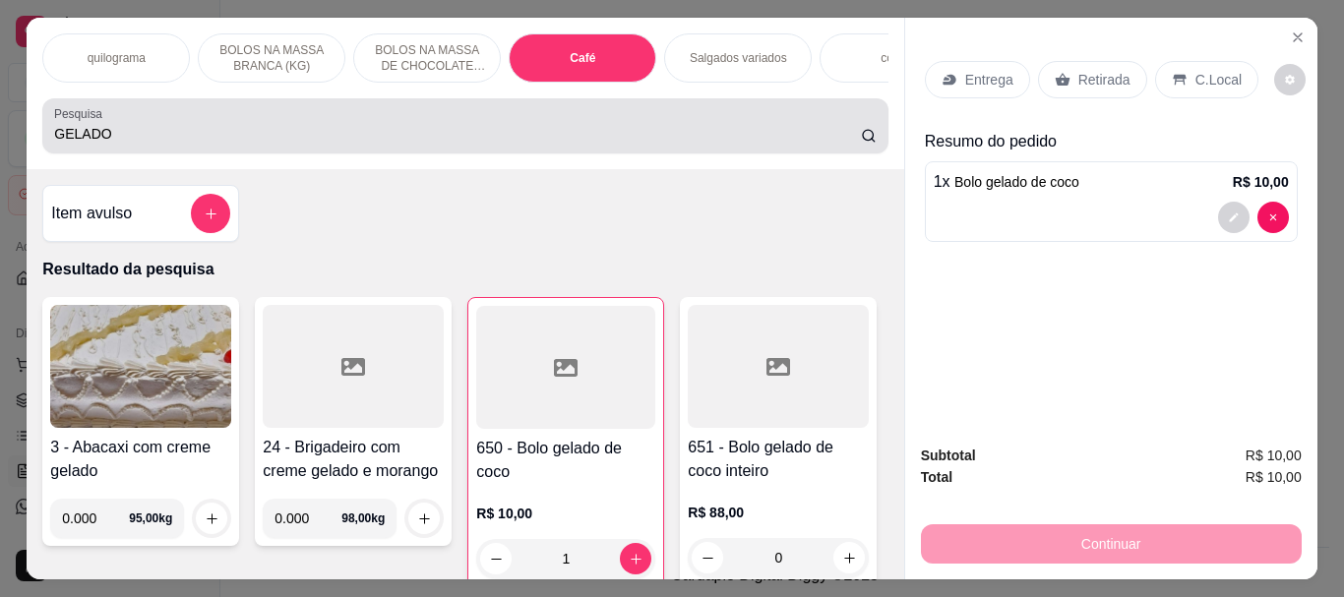
scroll to position [52, 0]
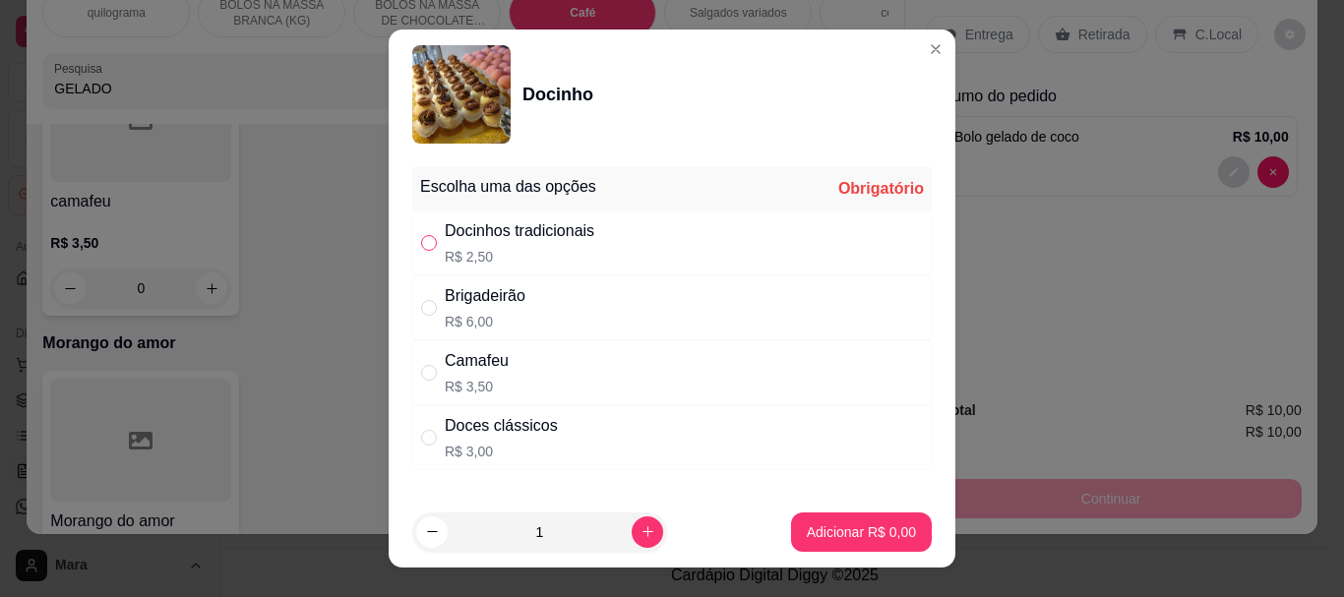
click at [421, 243] on input "" at bounding box center [429, 243] width 16 height 16
radio input "true"
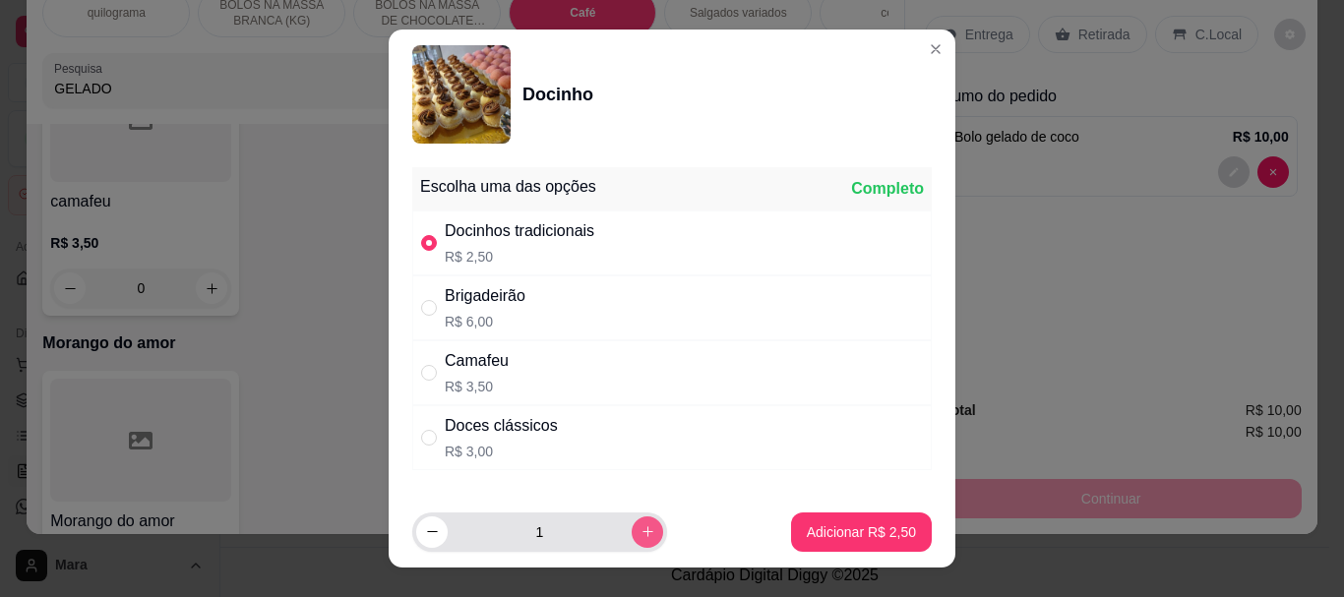
click at [641, 532] on icon "increase-product-quantity" at bounding box center [648, 531] width 15 height 15
type input "2"
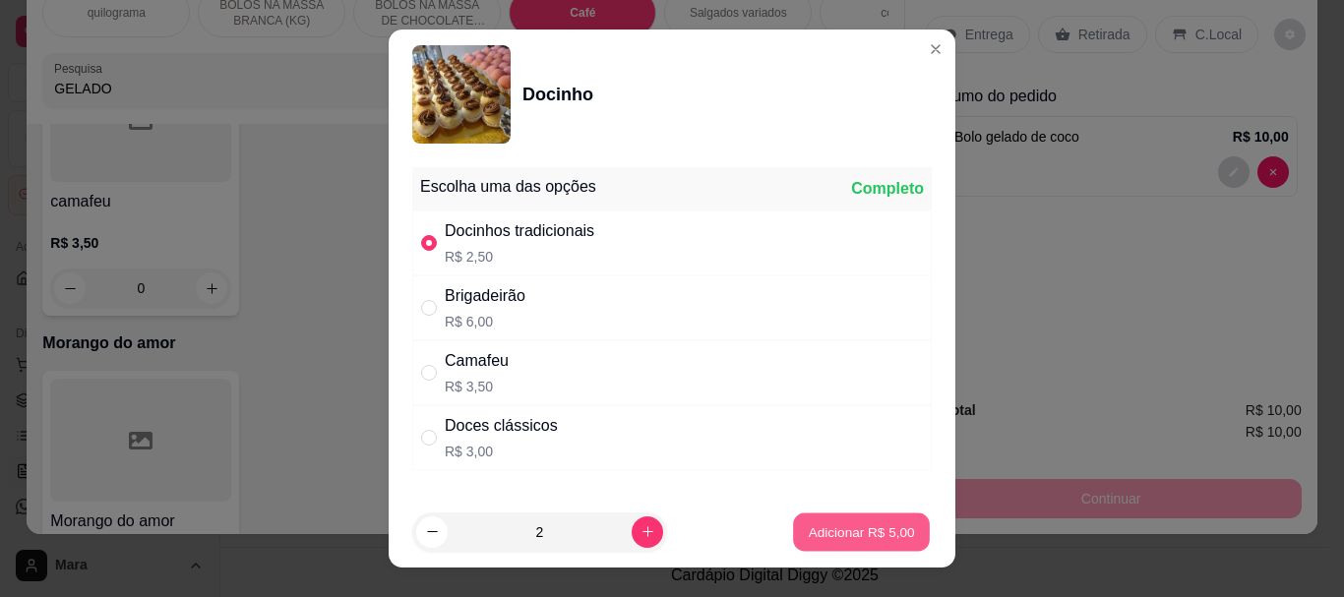
click at [793, 522] on button "Adicionar R$ 5,00" at bounding box center [861, 532] width 137 height 38
type input "2"
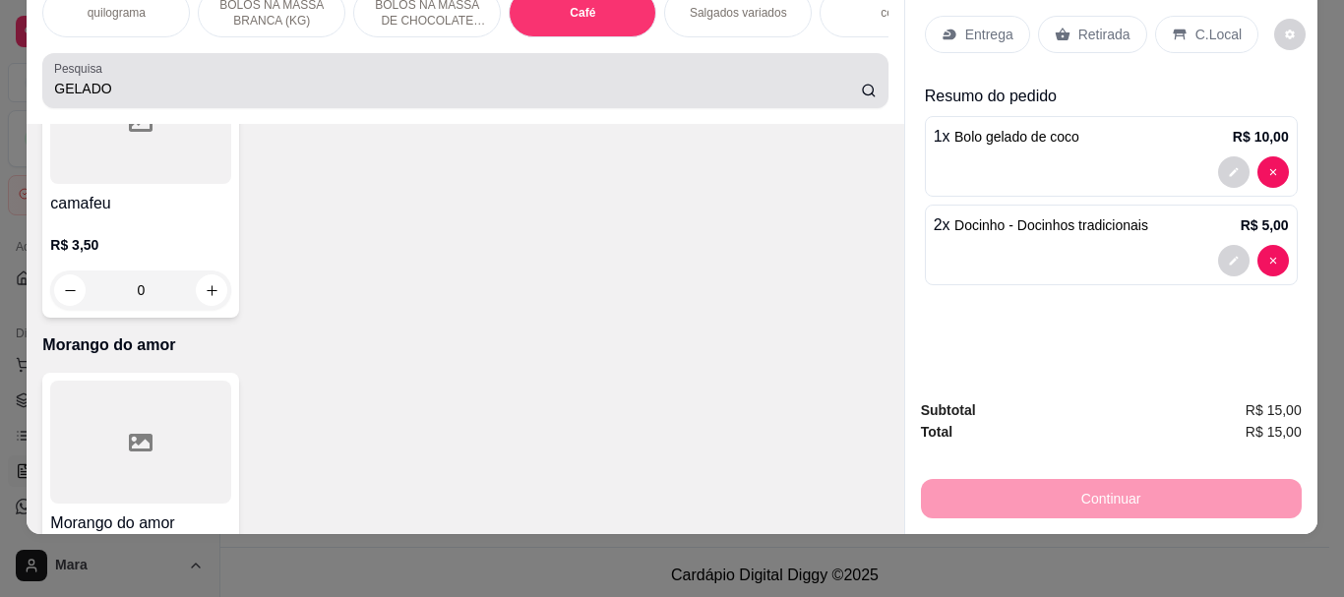
click at [108, 87] on input "GELADO" at bounding box center [457, 89] width 807 height 20
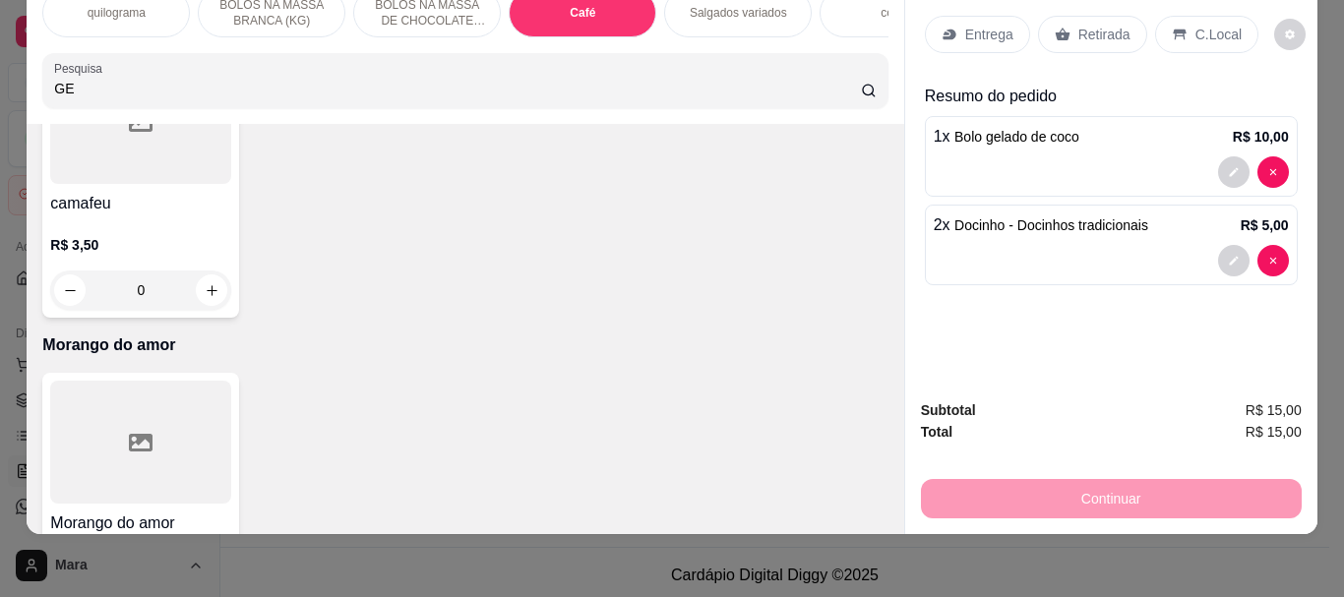
type input "G"
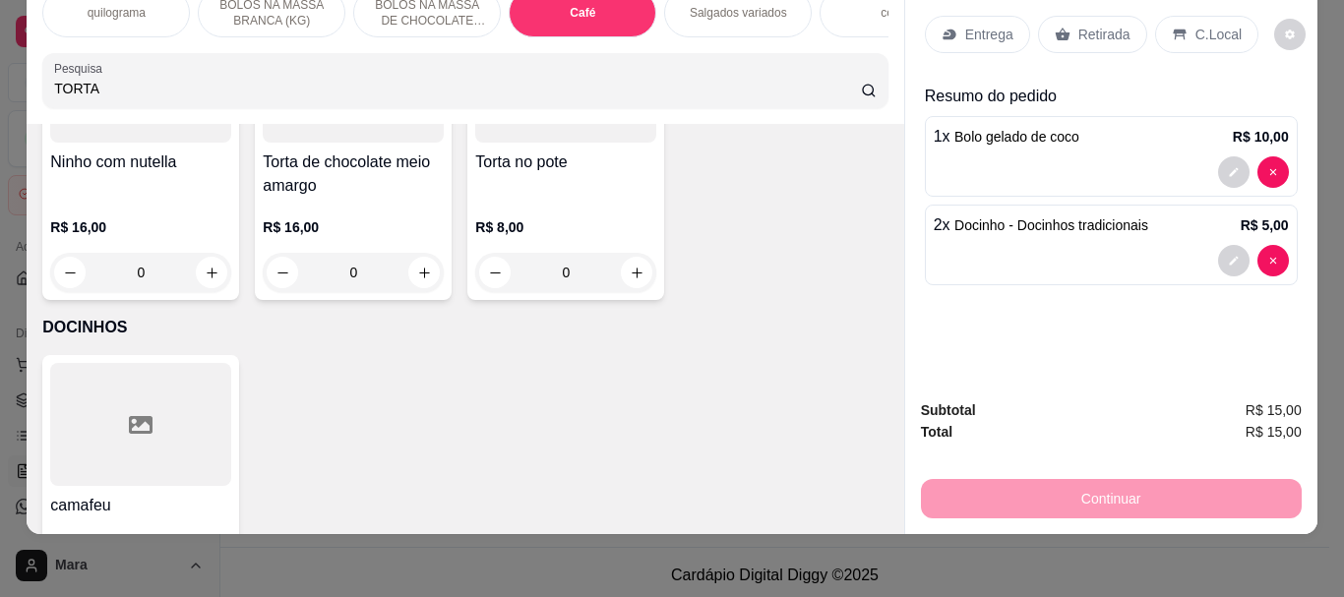
scroll to position [7898, 0]
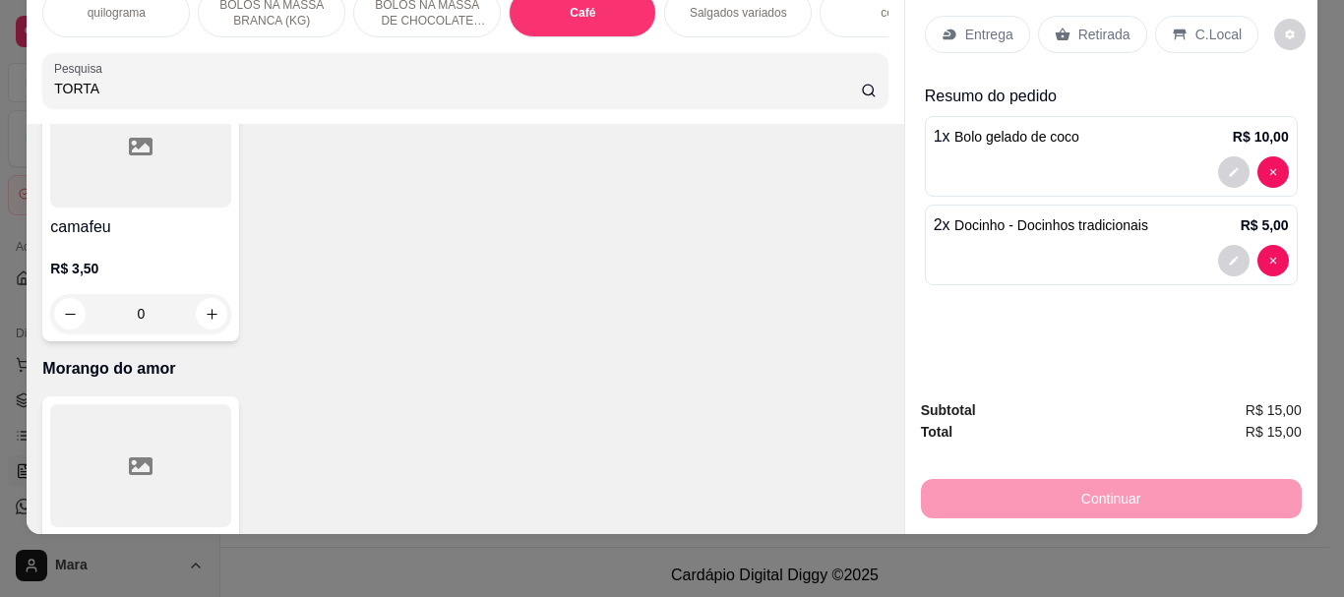
type input "TORTA"
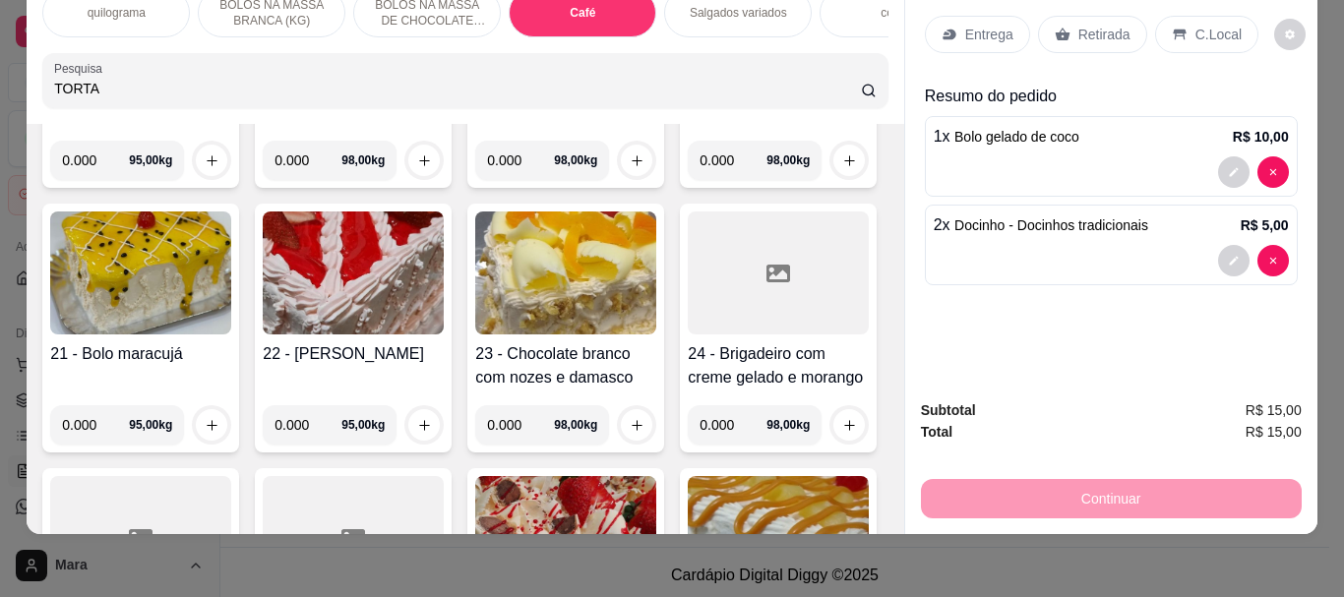
scroll to position [0, 0]
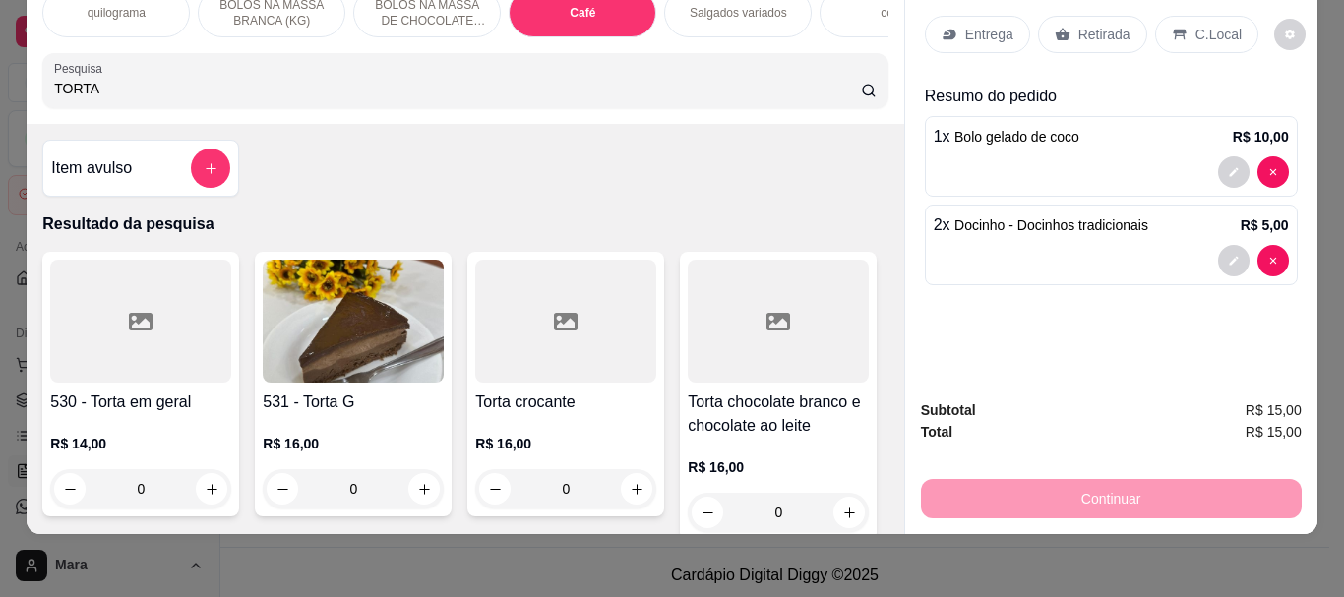
click at [315, 371] on img at bounding box center [353, 321] width 181 height 123
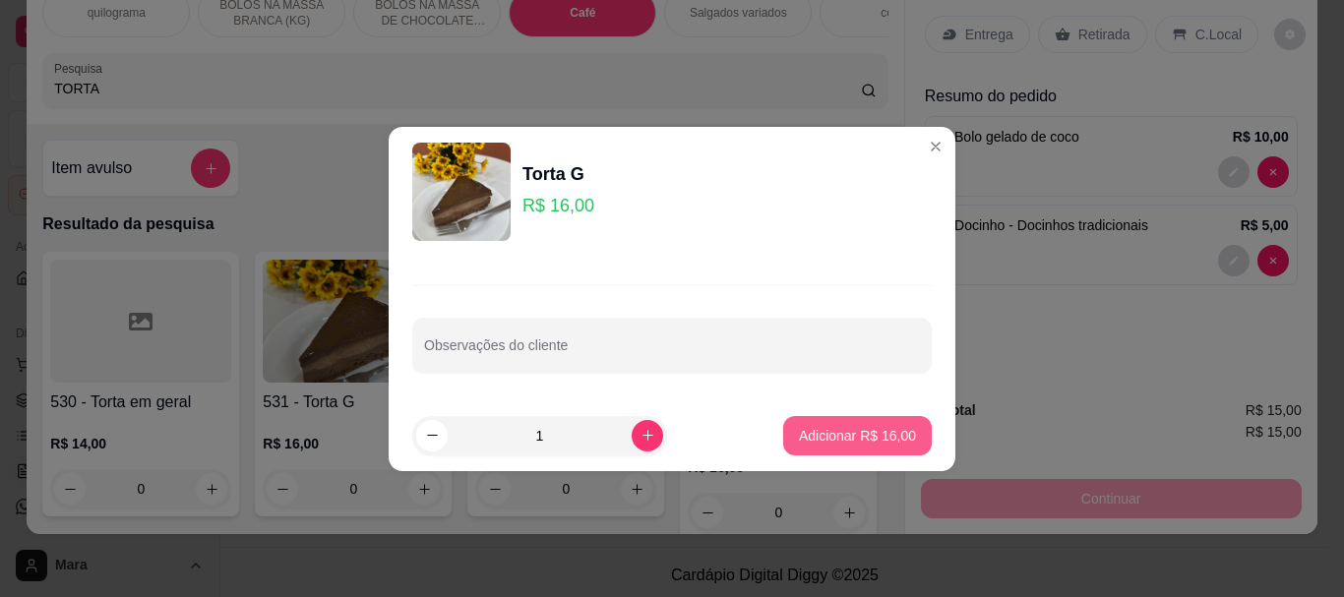
click at [824, 437] on p "Adicionar R$ 16,00" at bounding box center [857, 436] width 117 height 20
type input "1"
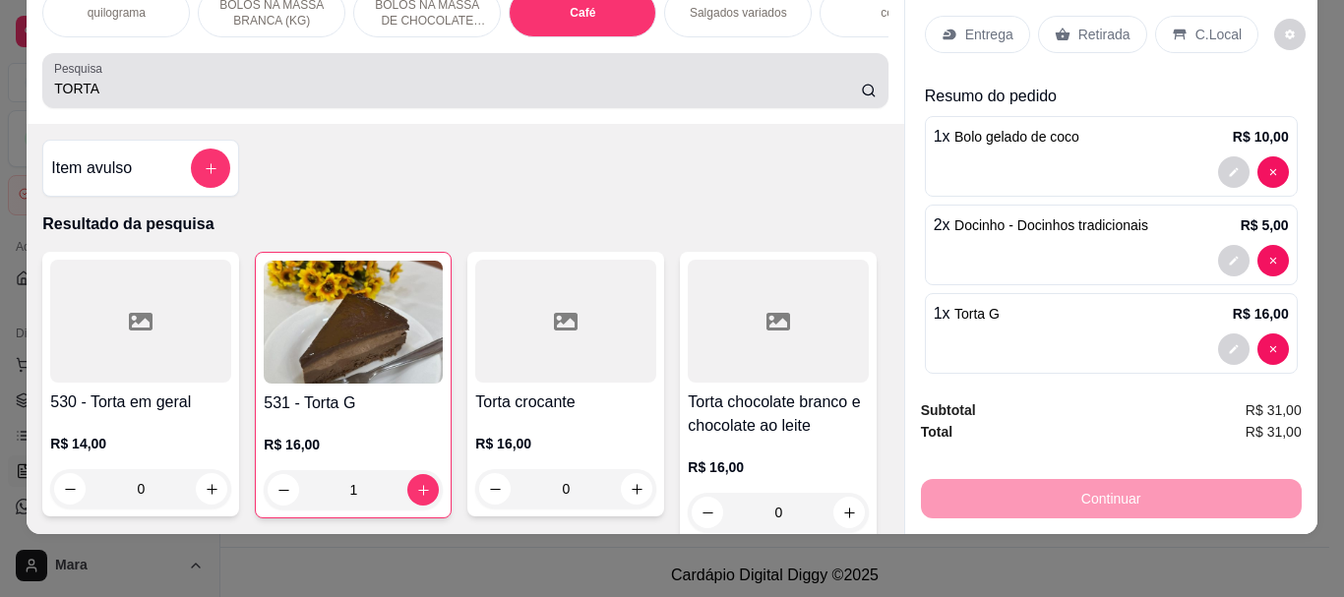
click at [126, 93] on input "TORTA" at bounding box center [457, 89] width 807 height 20
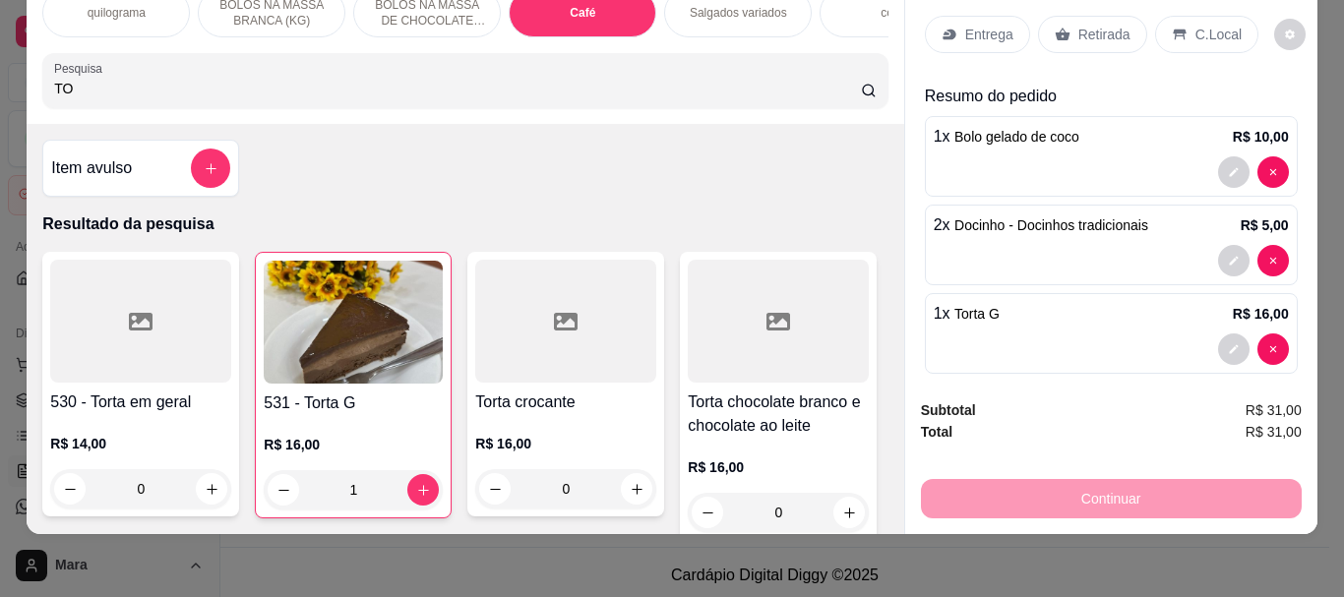
type input "T"
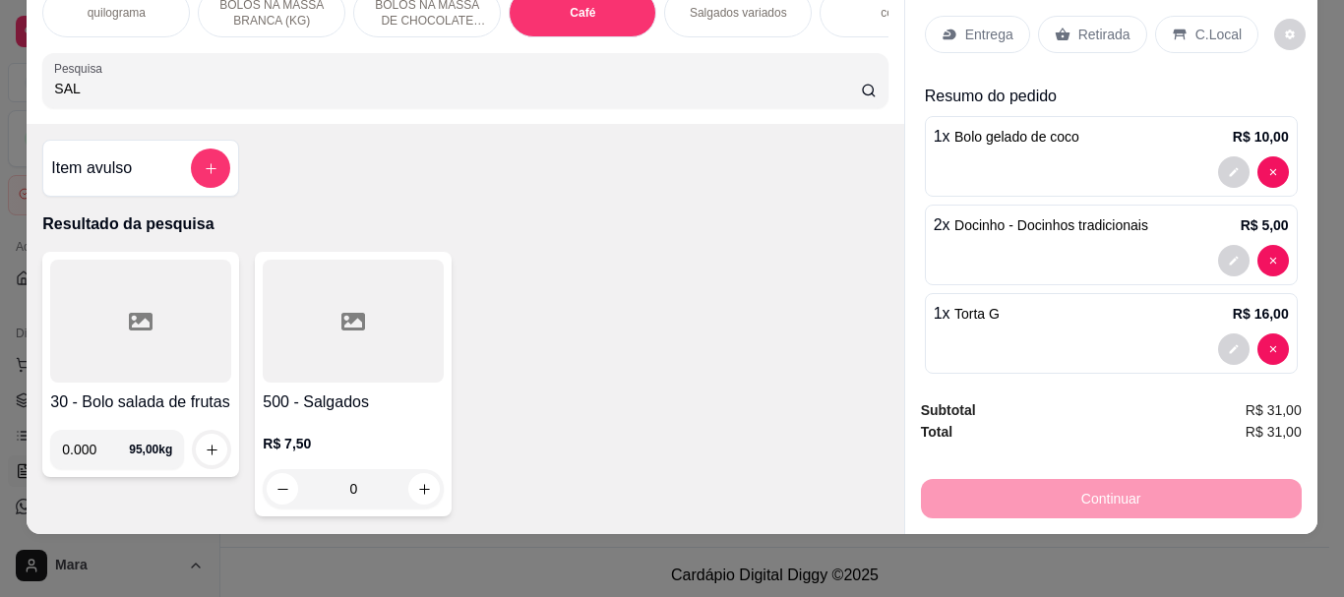
type input "SAL"
click at [389, 339] on div at bounding box center [353, 321] width 181 height 123
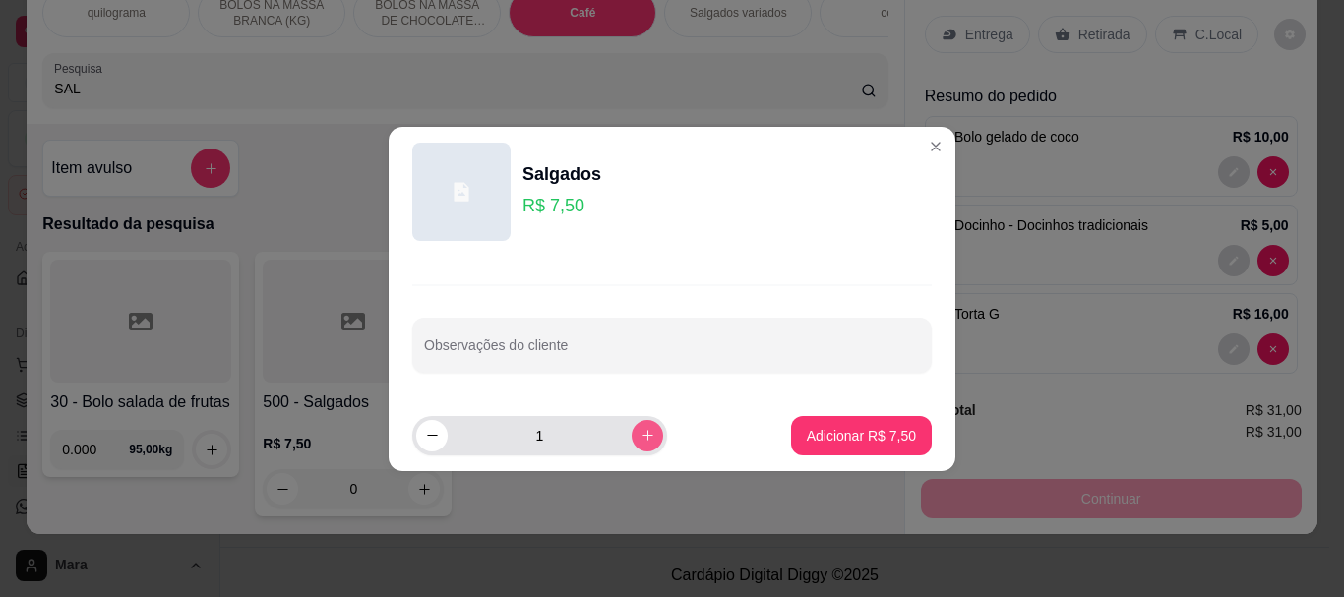
click at [641, 433] on icon "increase-product-quantity" at bounding box center [648, 435] width 15 height 15
type input "2"
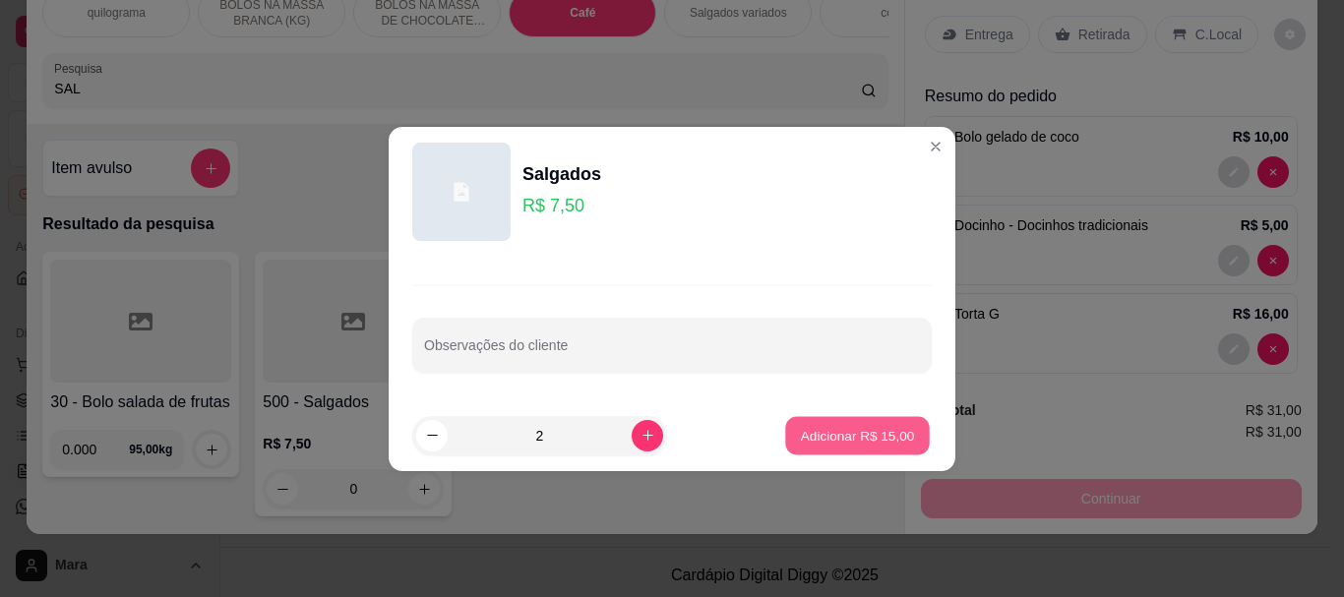
click at [786, 429] on button "Adicionar R$ 15,00" at bounding box center [857, 435] width 145 height 38
type input "2"
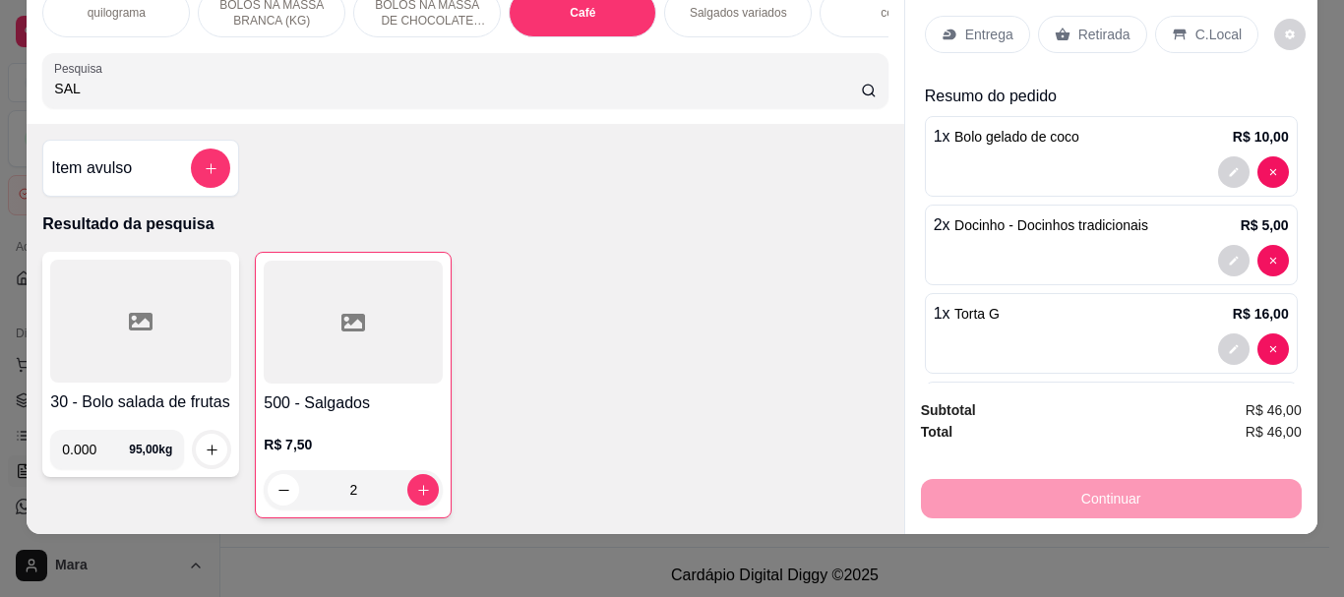
click at [1068, 17] on div "Retirada" at bounding box center [1092, 34] width 109 height 37
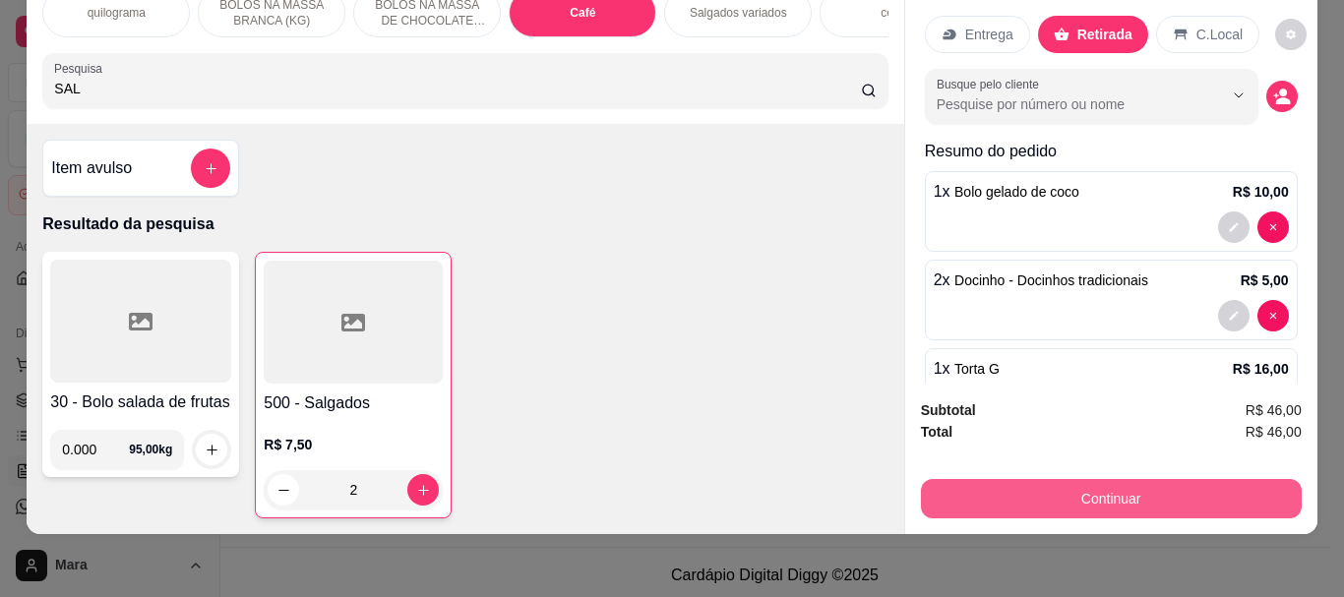
click at [1121, 480] on button "Continuar" at bounding box center [1111, 498] width 381 height 39
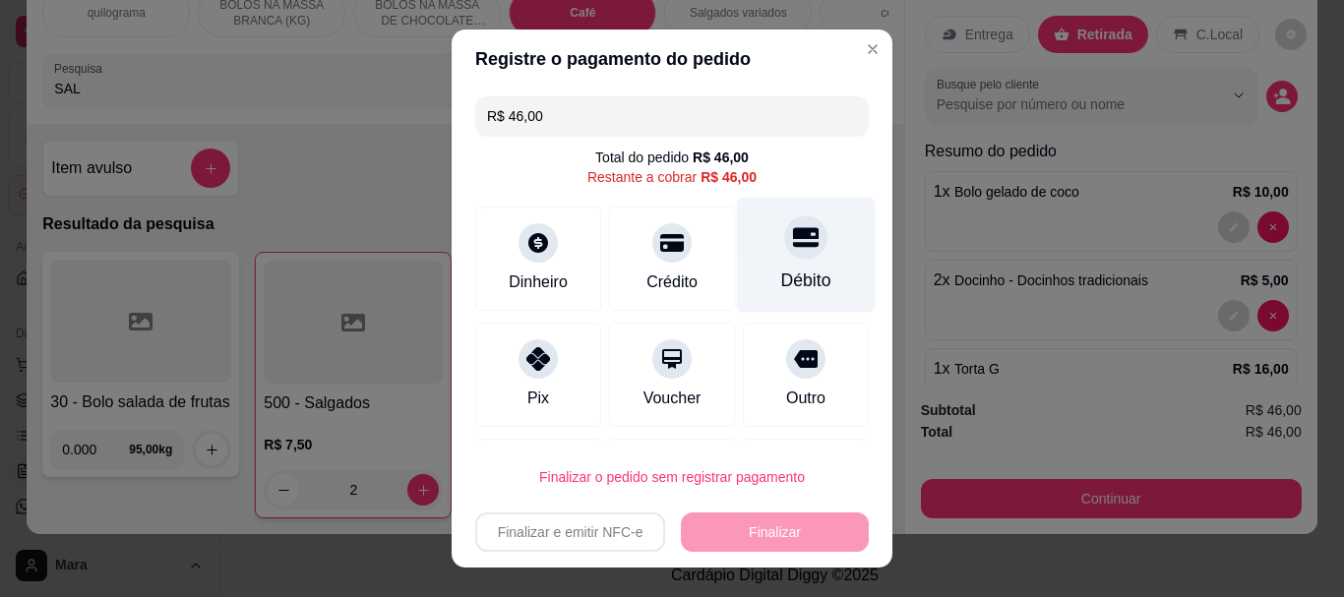
click at [781, 275] on div "Débito" at bounding box center [806, 282] width 50 height 26
type input "R$ 0,00"
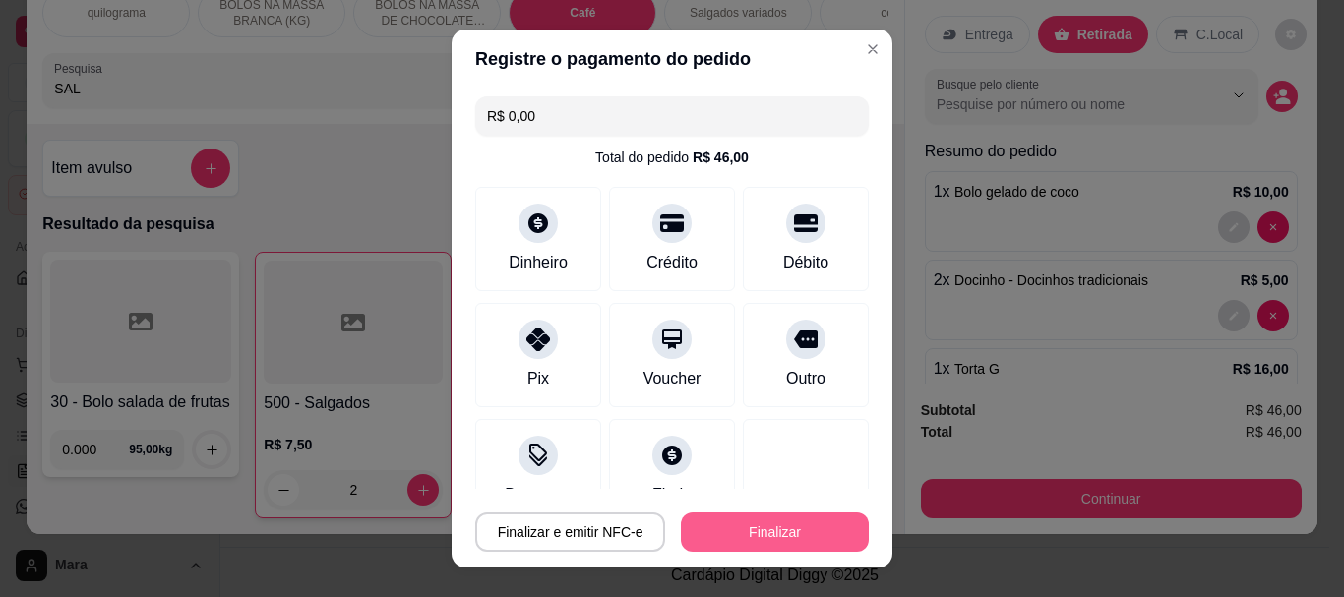
click at [775, 523] on button "Finalizar" at bounding box center [775, 532] width 188 height 39
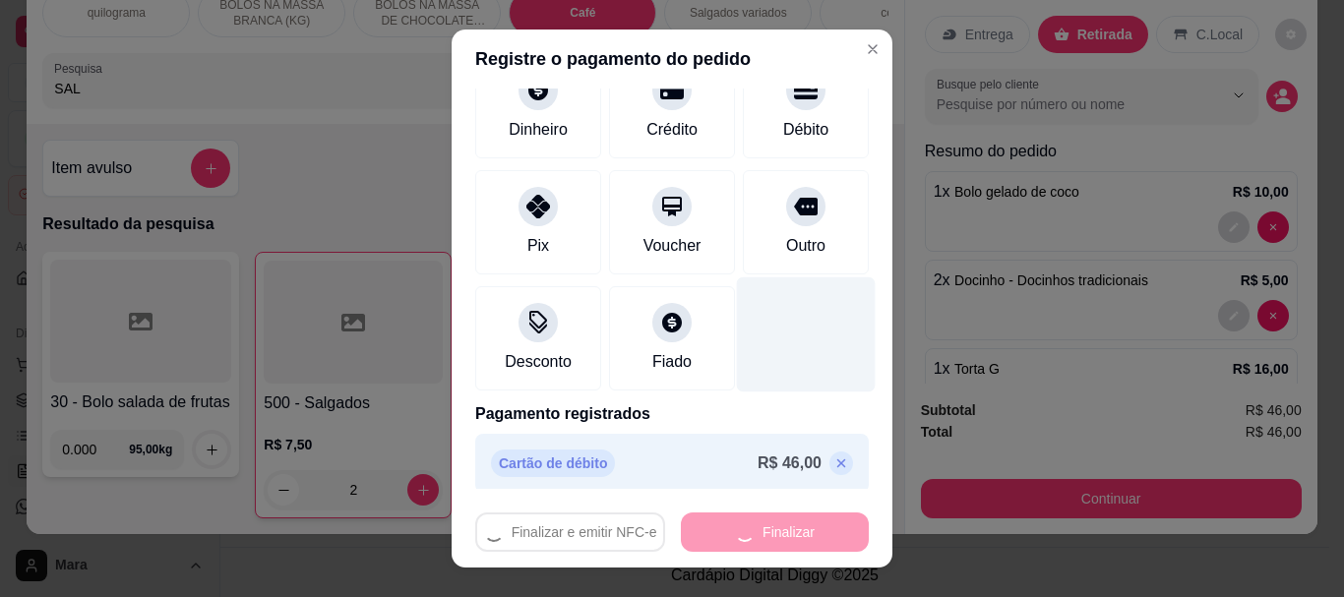
scroll to position [145, 0]
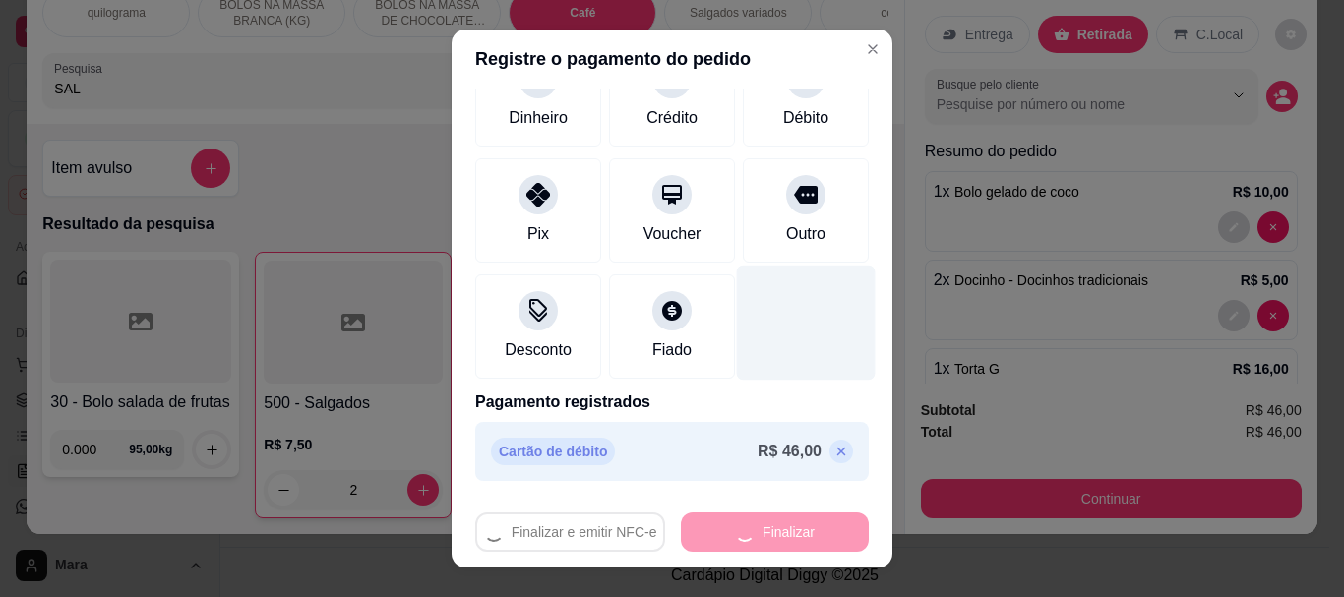
type input "0"
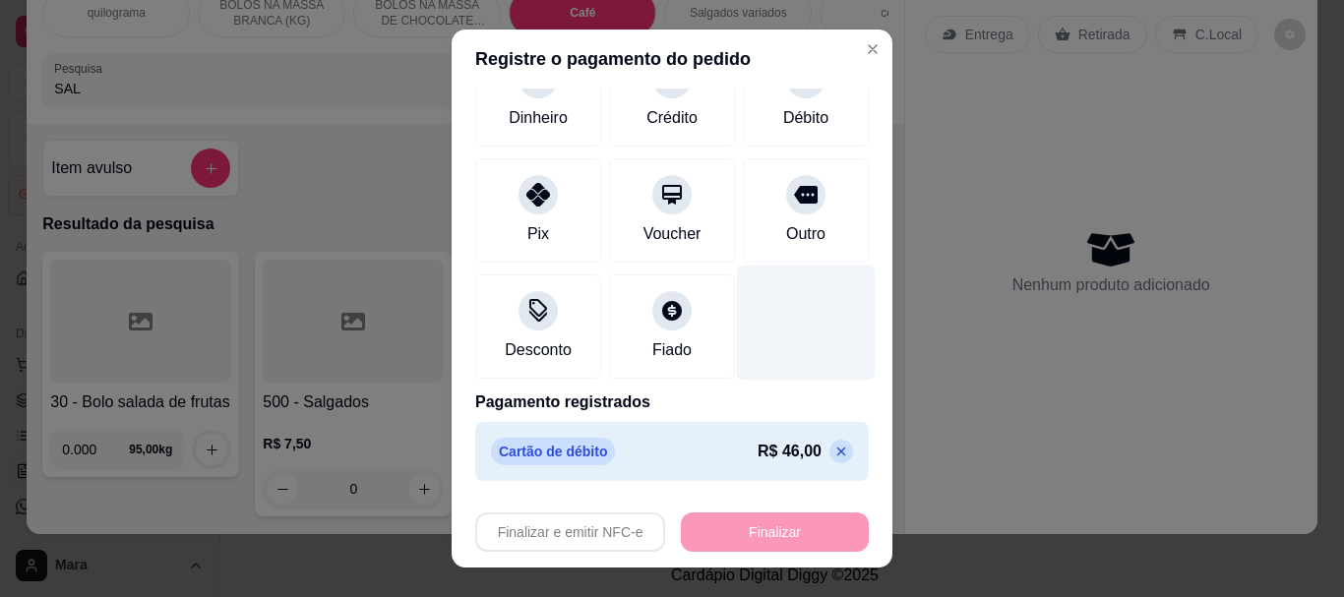
type input "-R$ 46,00"
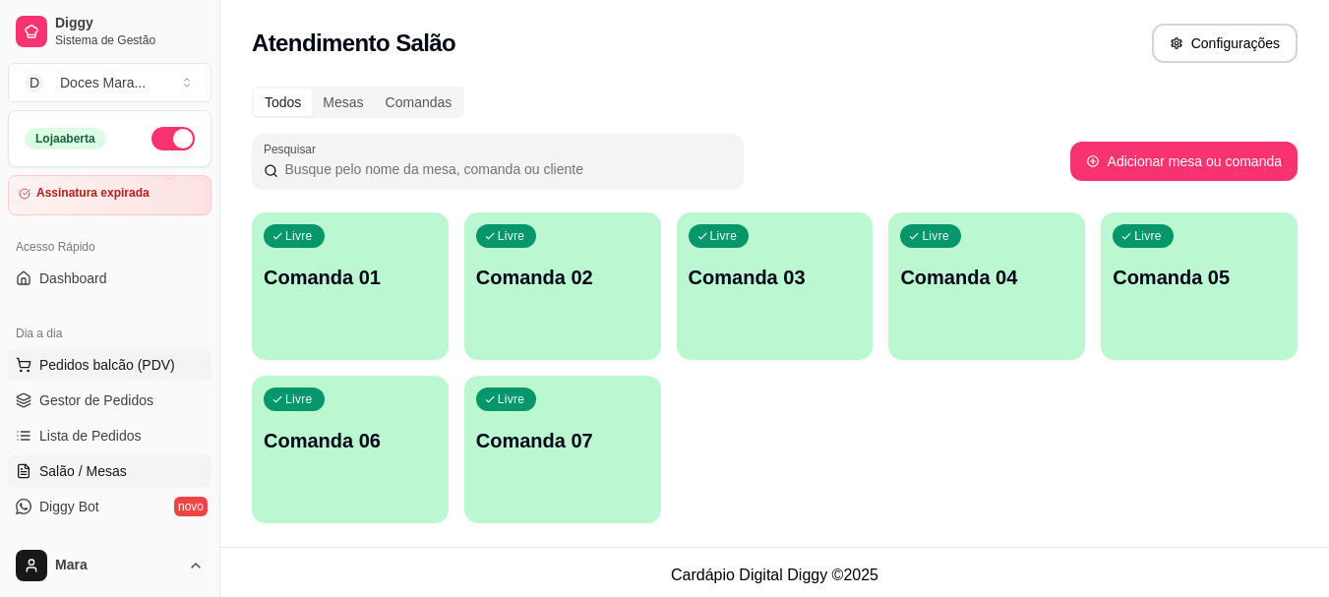
click at [125, 368] on span "Pedidos balcão (PDV)" at bounding box center [107, 365] width 136 height 20
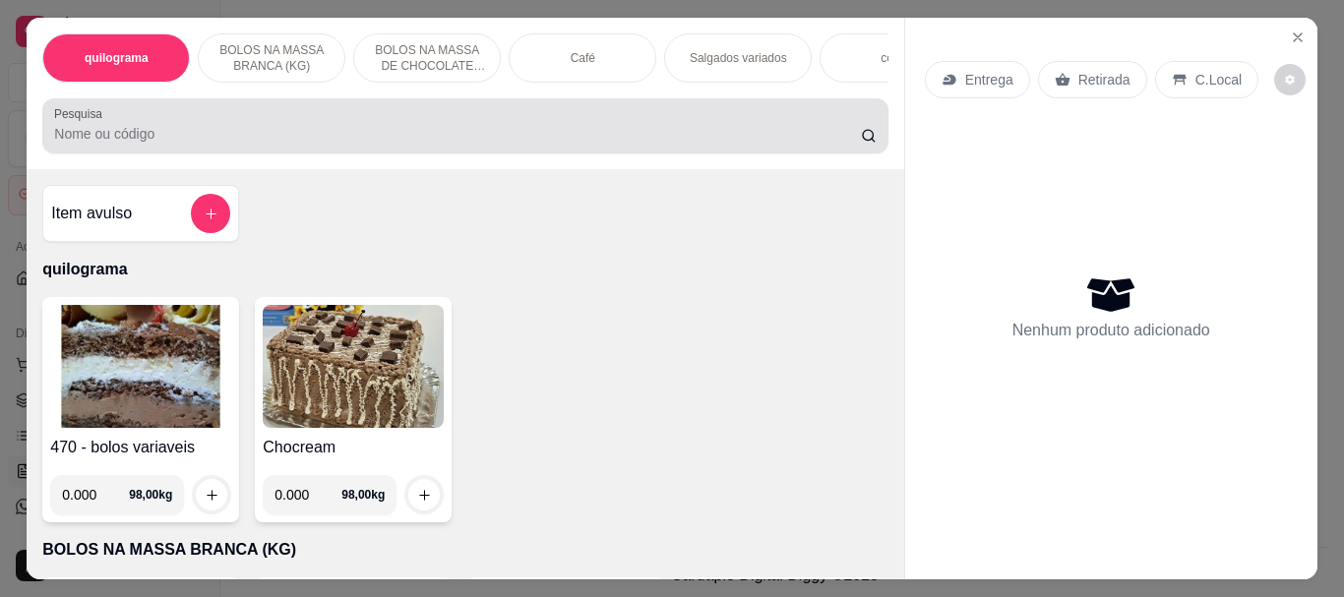
click at [97, 130] on div at bounding box center [465, 125] width 822 height 39
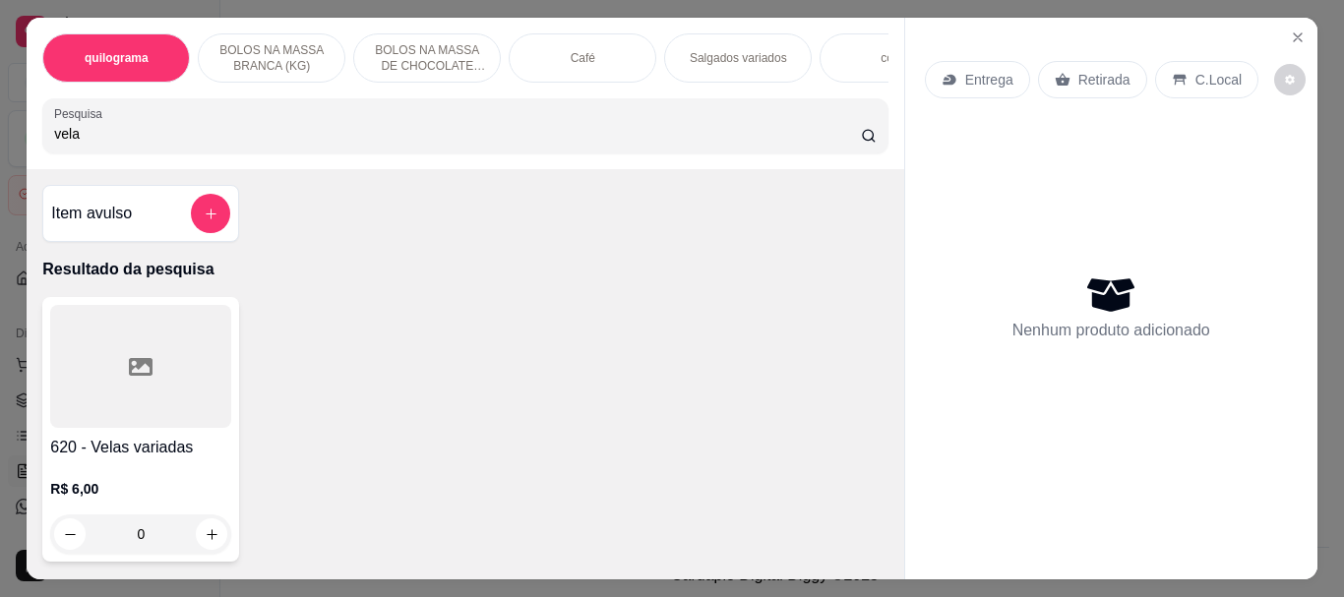
click at [92, 443] on h4 "620 - Velas variadas" at bounding box center [140, 448] width 181 height 24
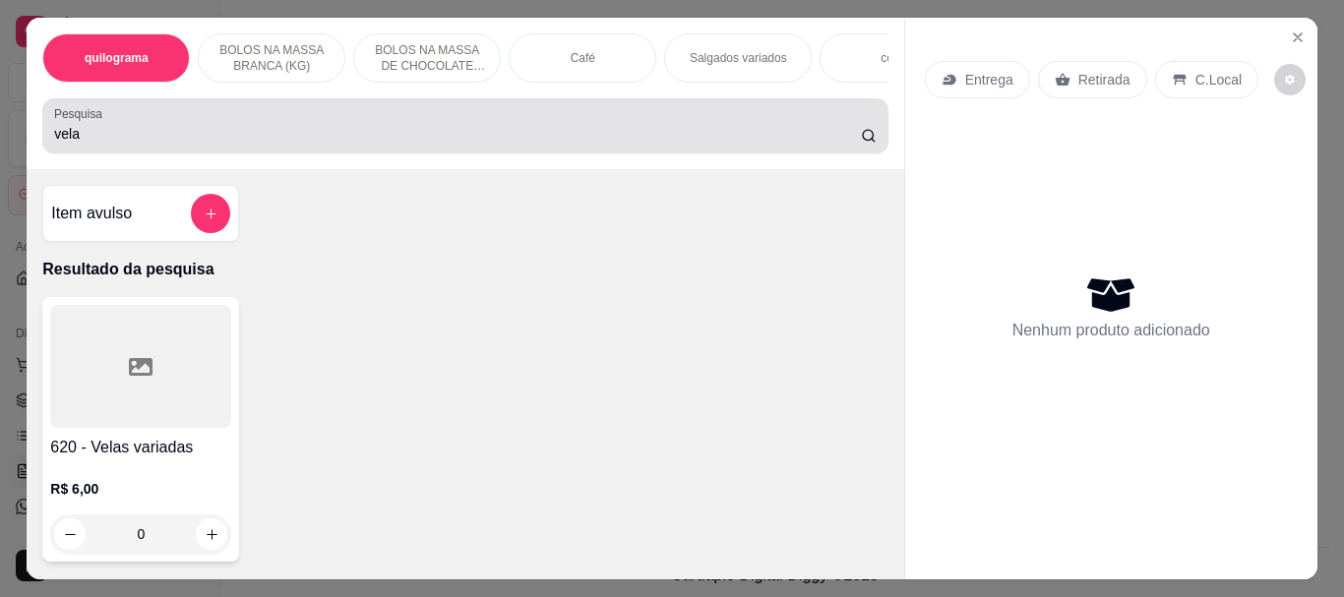
click at [112, 130] on div "vela" at bounding box center [465, 125] width 822 height 39
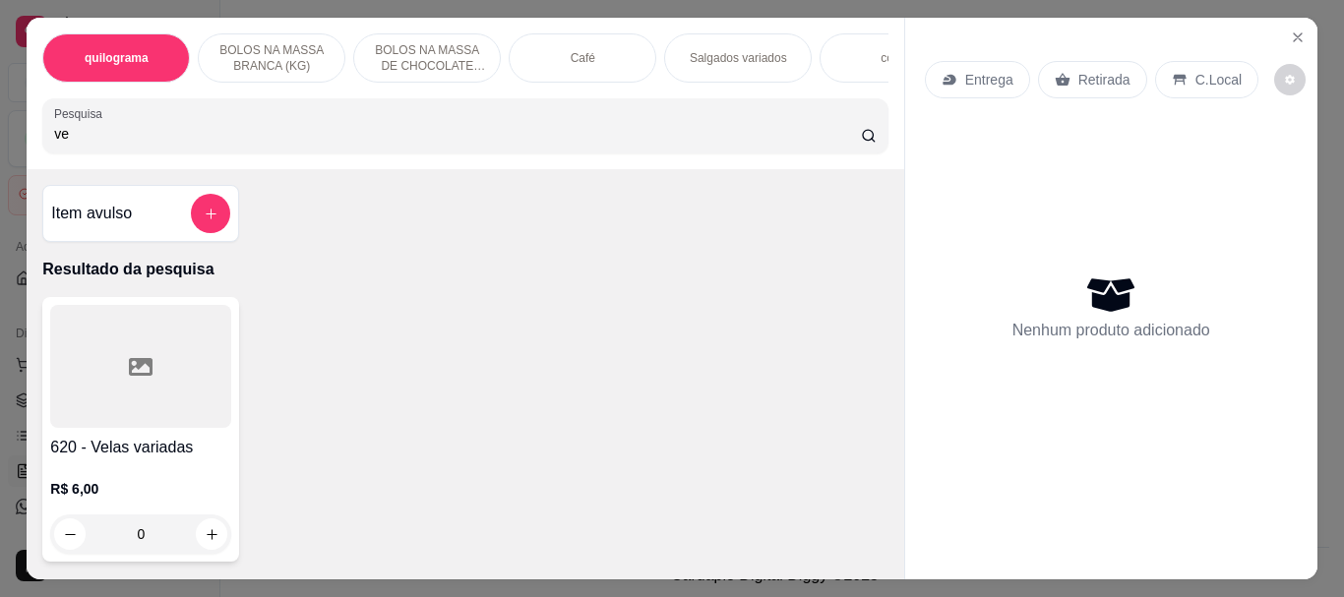
type input "v"
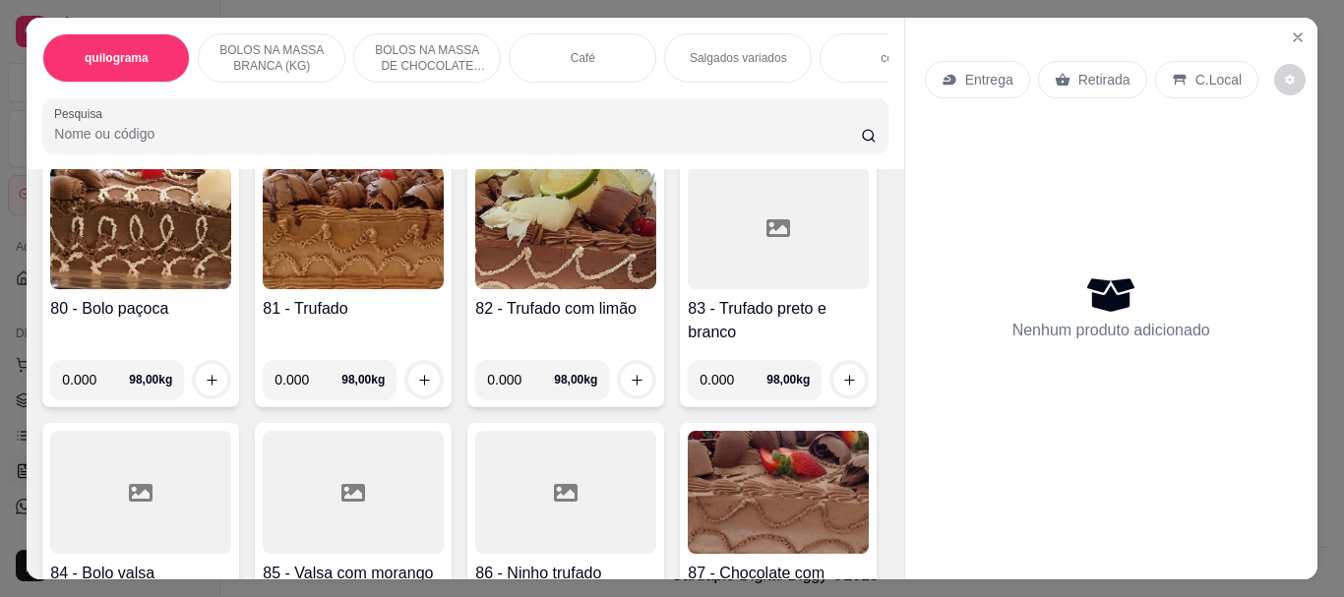
scroll to position [4427, 0]
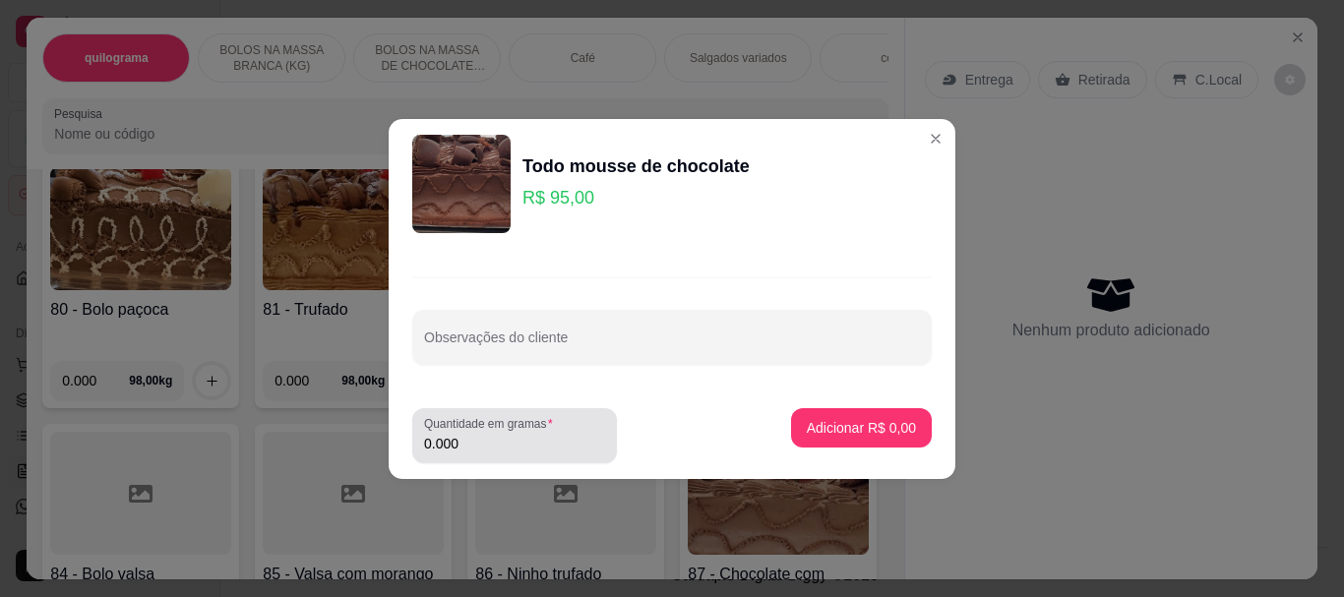
drag, startPoint x: 472, startPoint y: 441, endPoint x: 476, endPoint y: 421, distance: 20.1
click at [476, 422] on div "Quantidade em gramas 0.000" at bounding box center [514, 435] width 205 height 55
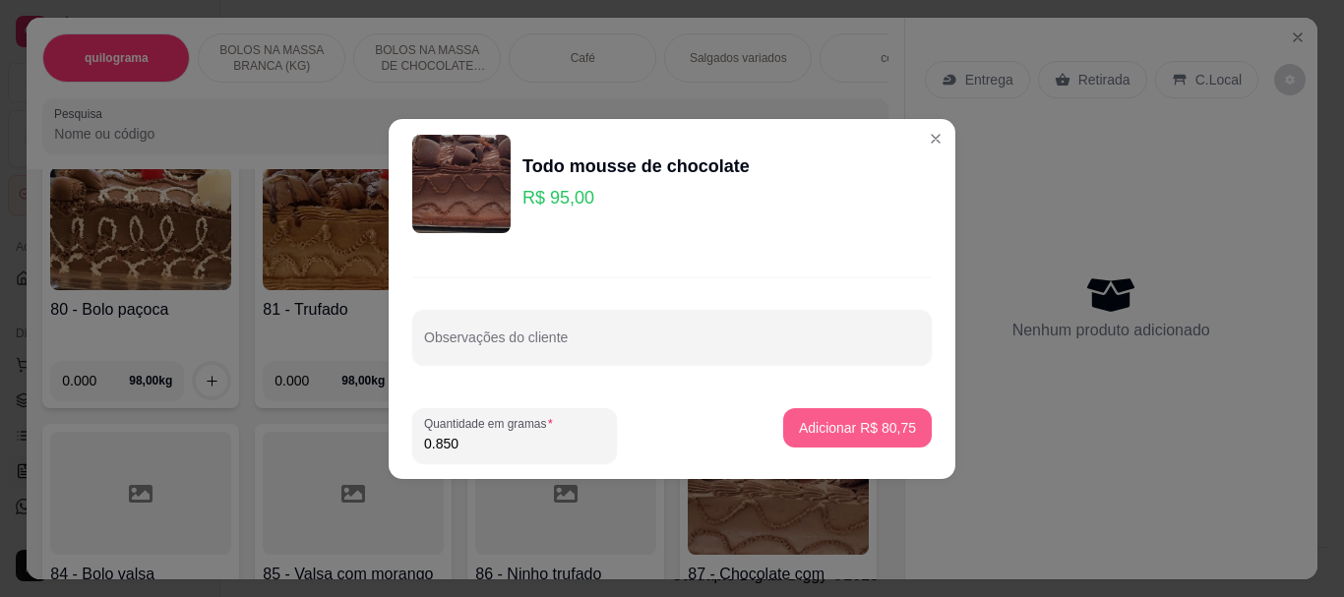
type input "0.850"
click at [821, 430] on p "Adicionar R$ 80,75" at bounding box center [858, 427] width 114 height 19
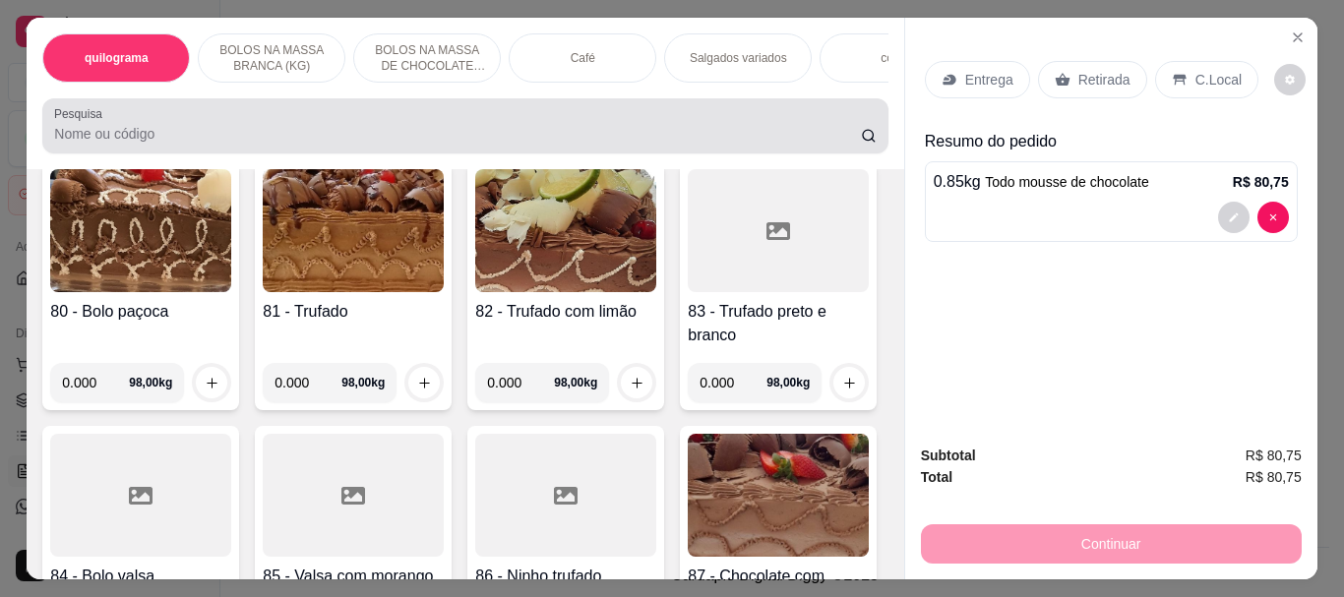
click at [158, 131] on input "Pesquisa" at bounding box center [457, 134] width 807 height 20
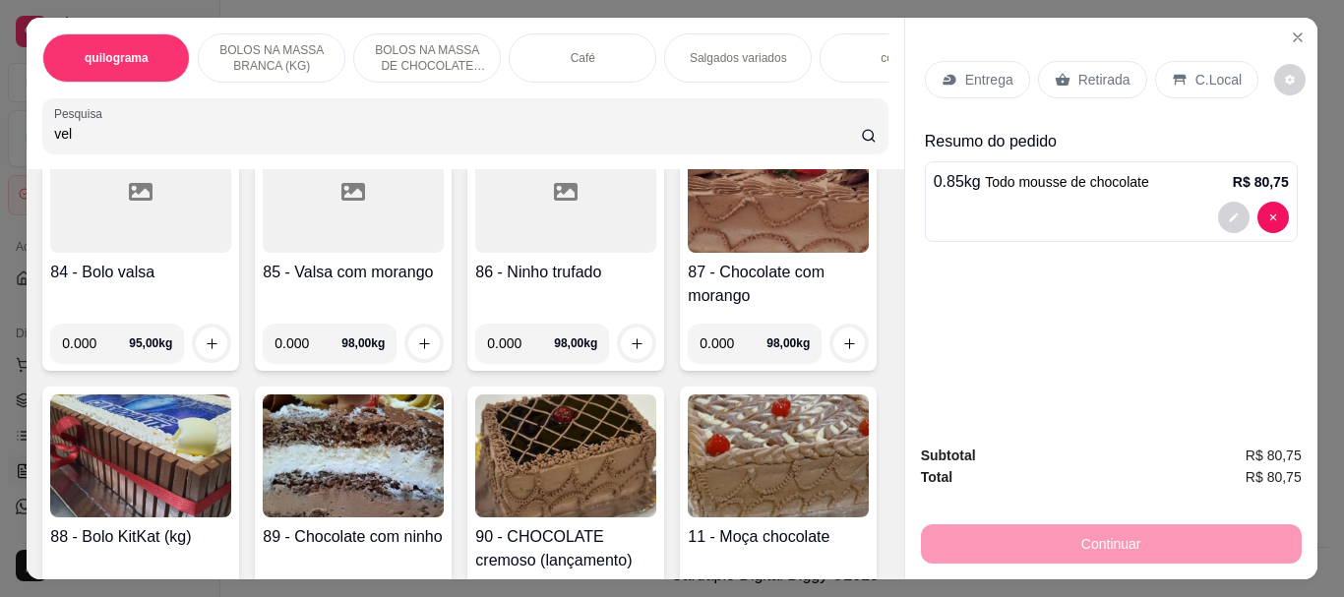
scroll to position [4747, 0]
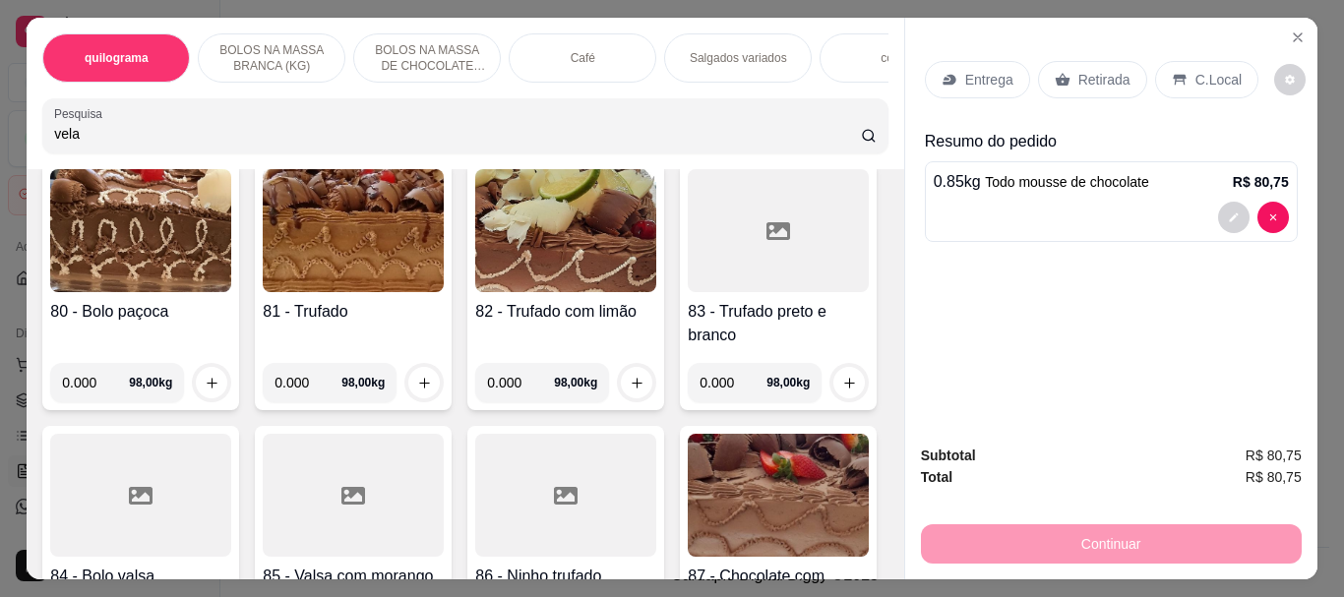
type input "vela"
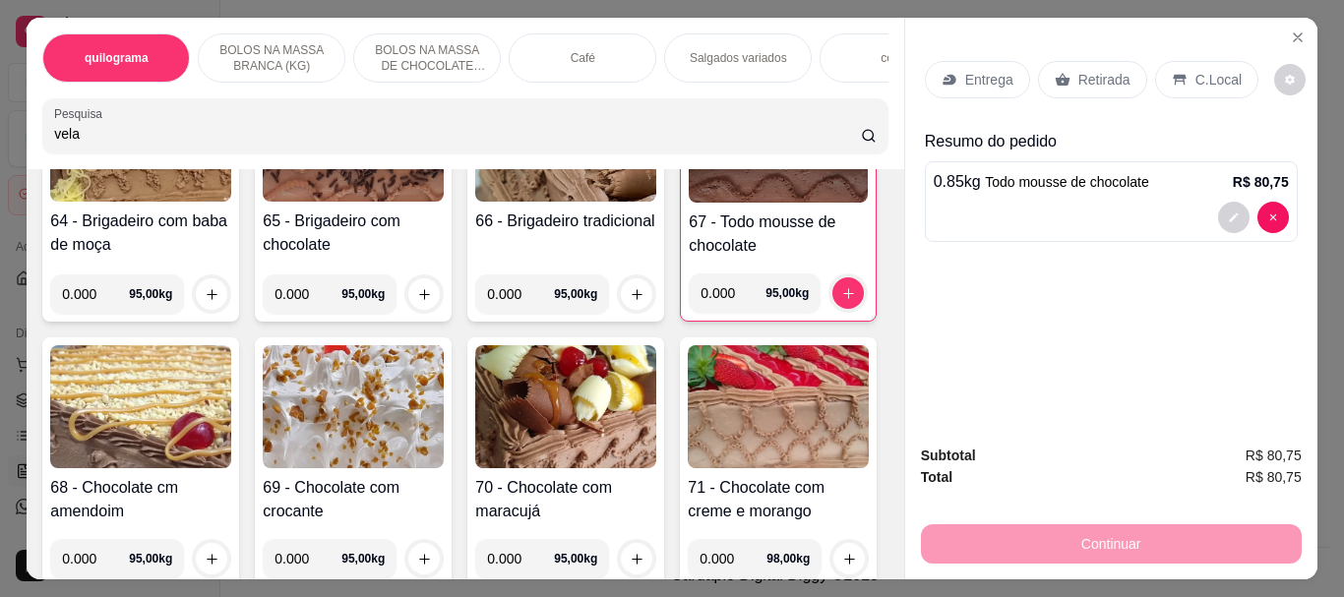
scroll to position [0, 0]
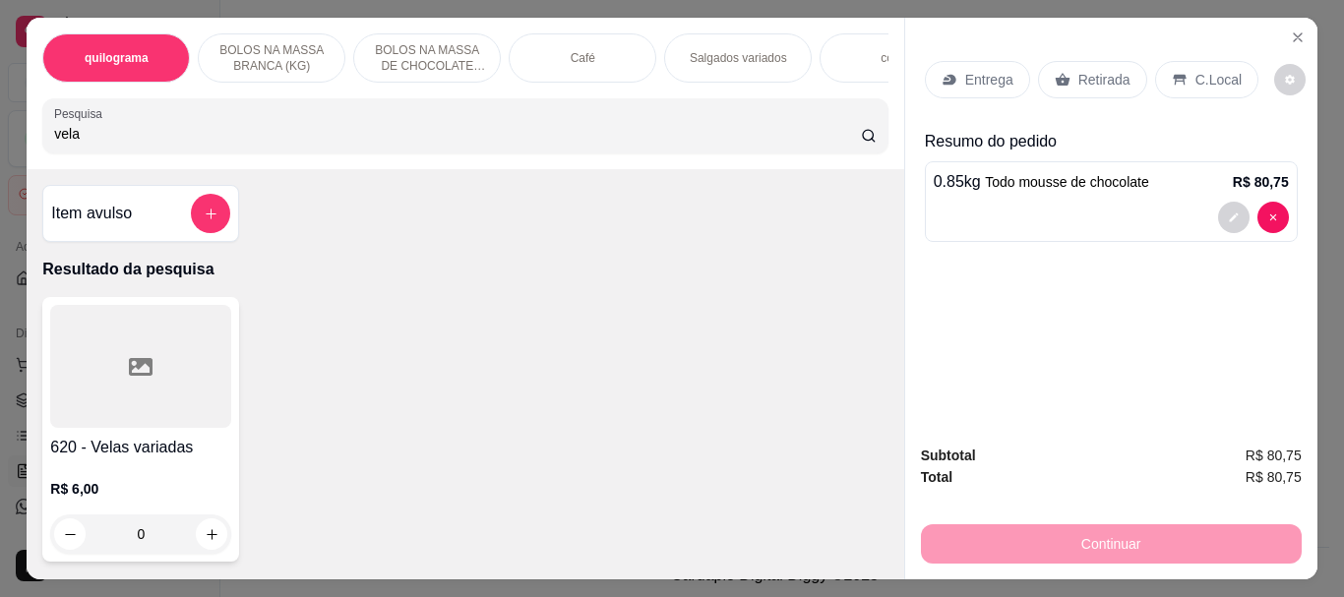
click at [96, 400] on div at bounding box center [140, 366] width 181 height 123
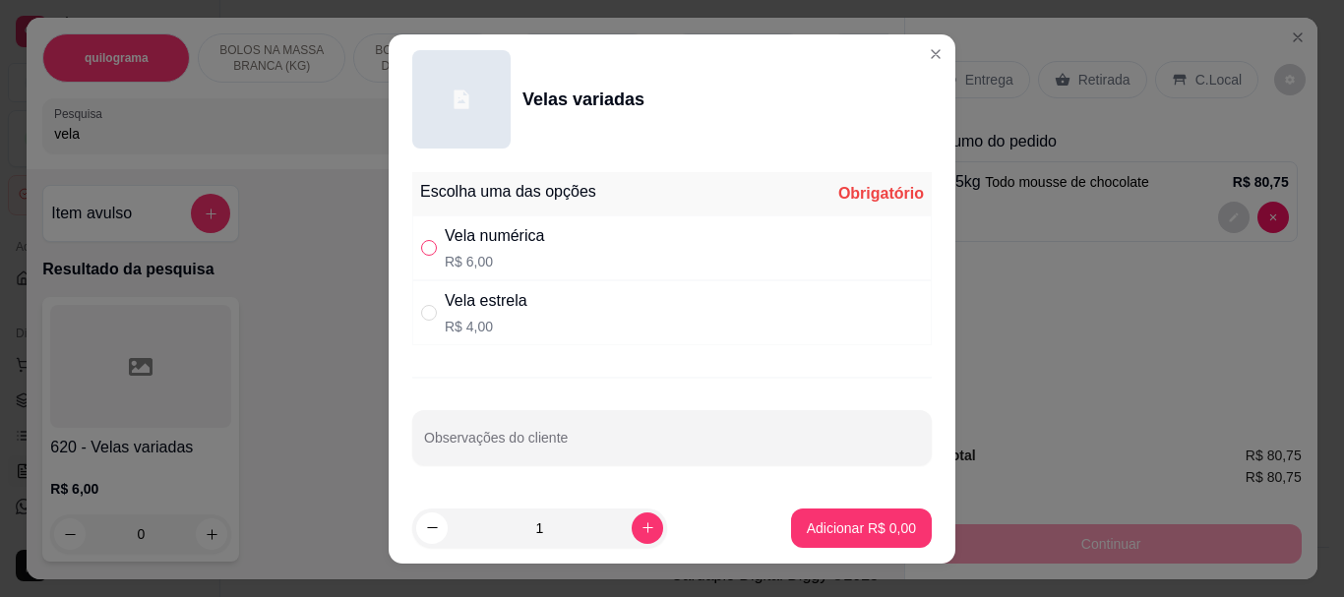
click at [421, 247] on input "" at bounding box center [429, 248] width 16 height 16
radio input "true"
click at [814, 533] on p "Adicionar R$ 6,00" at bounding box center [861, 529] width 109 height 20
type input "1"
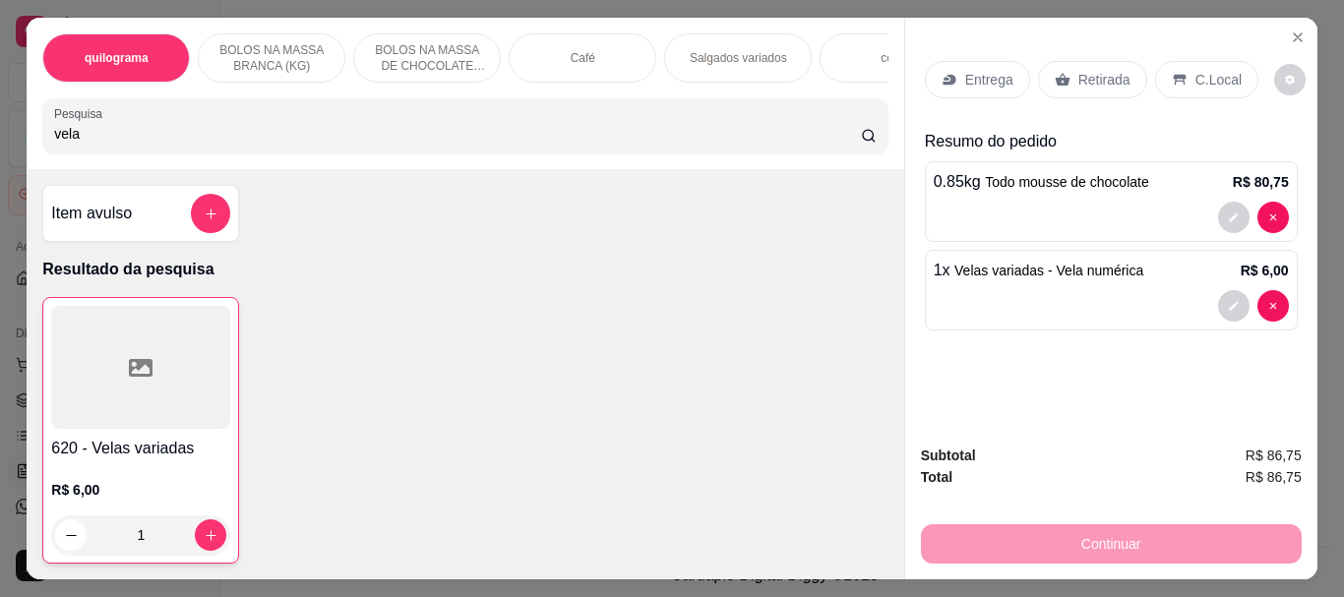
click at [602, 66] on div "Café" at bounding box center [583, 57] width 148 height 49
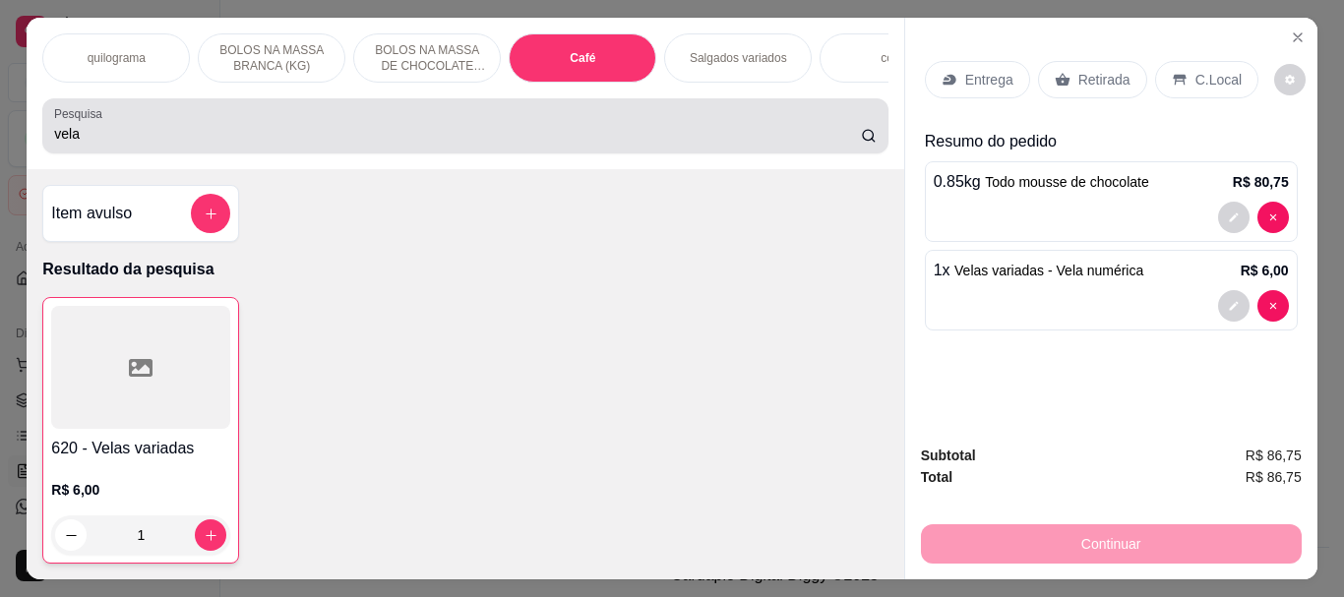
scroll to position [52, 0]
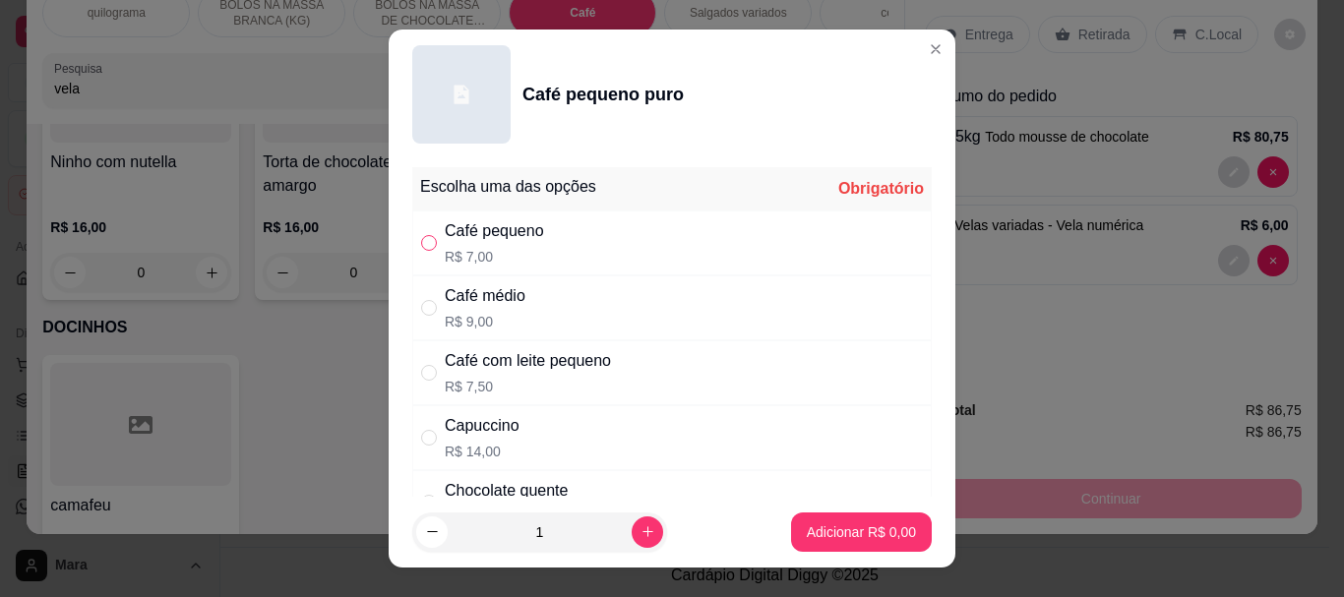
click at [424, 240] on input "" at bounding box center [429, 243] width 16 height 16
radio input "true"
click at [843, 518] on button "Adicionar R$ 7,00" at bounding box center [861, 532] width 141 height 39
type input "1"
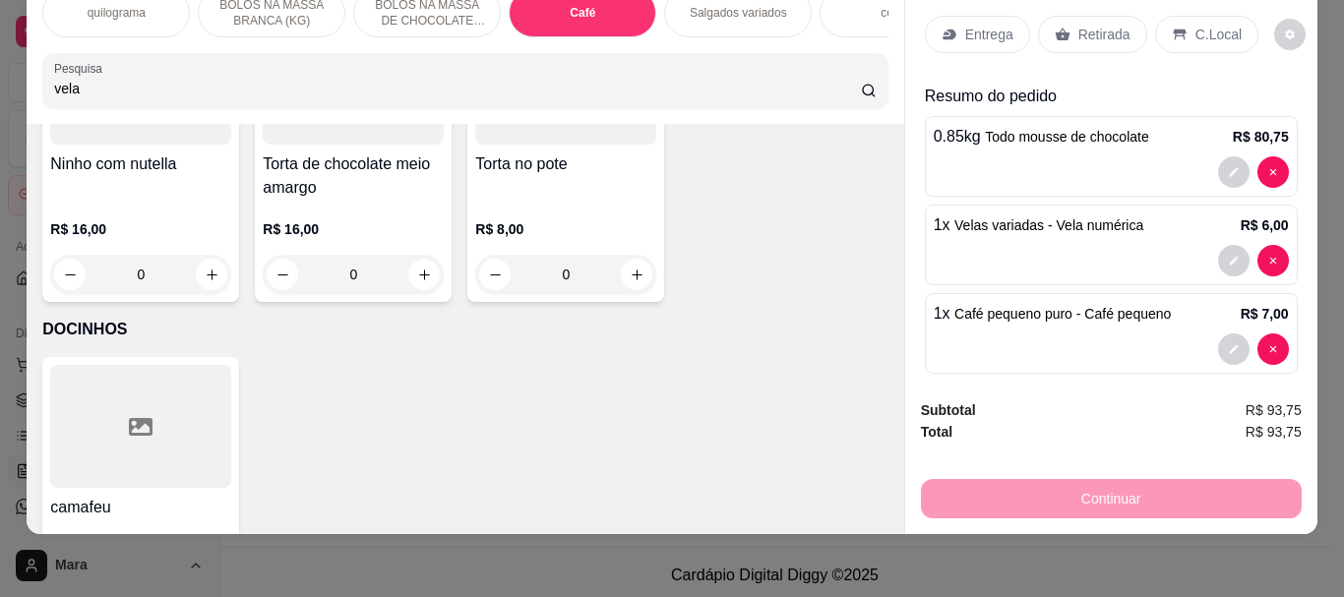
click at [134, 95] on input "vela" at bounding box center [457, 89] width 807 height 20
type input "v"
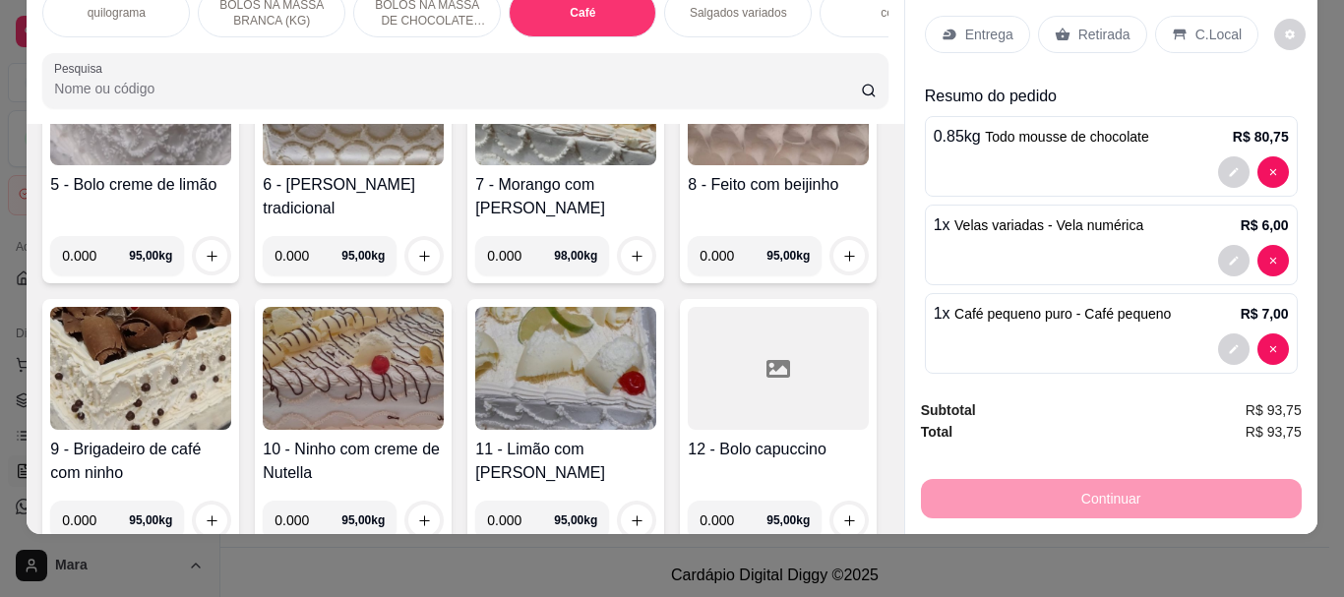
scroll to position [0, 0]
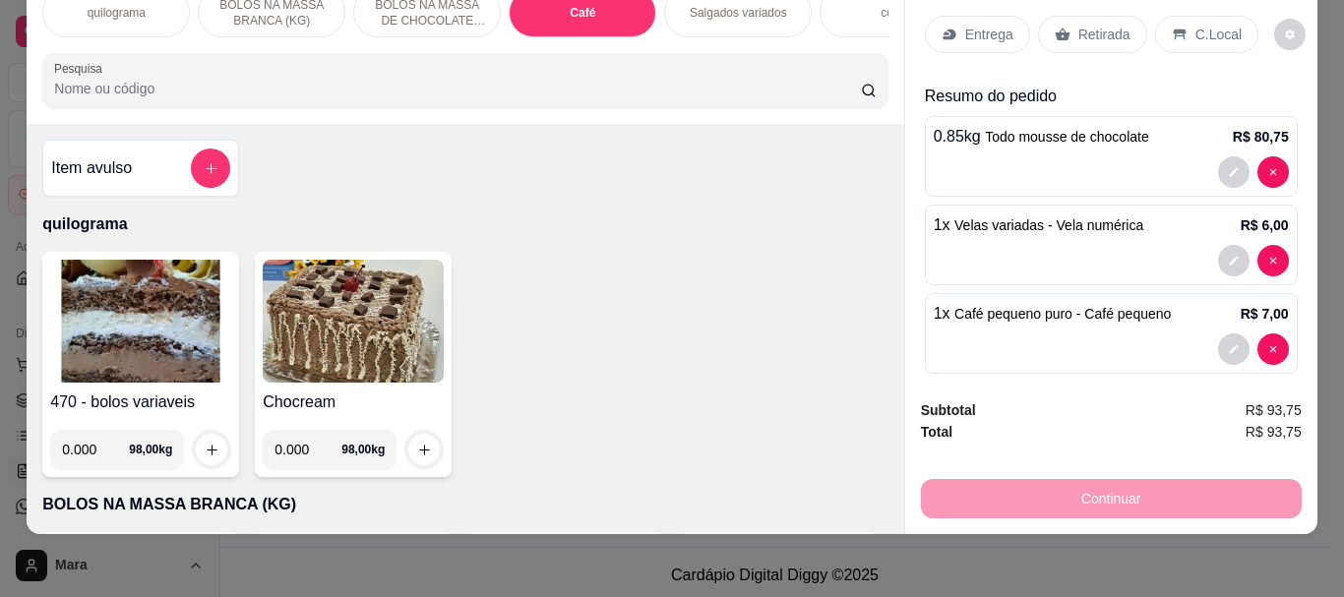
click at [187, 289] on img at bounding box center [140, 321] width 181 height 123
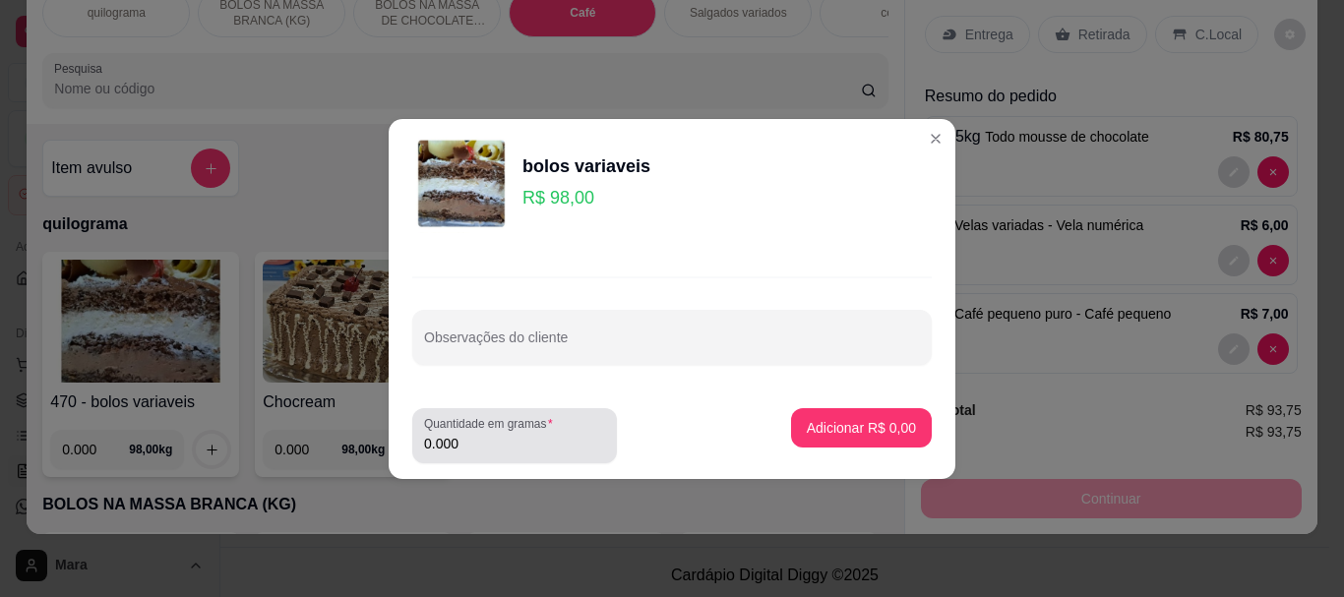
click at [495, 439] on input "0.000" at bounding box center [514, 444] width 181 height 20
click at [491, 424] on label "Quantidade em gramas" at bounding box center [492, 423] width 136 height 17
click at [491, 434] on input "0.011" at bounding box center [514, 444] width 181 height 20
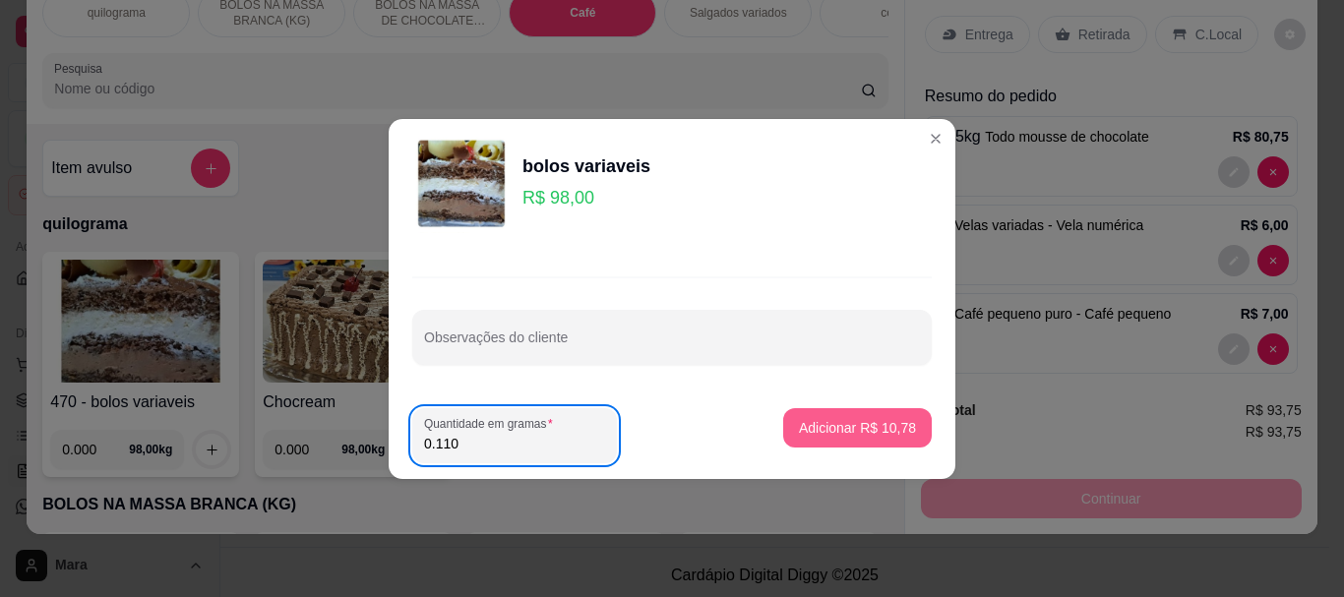
type input "0.110"
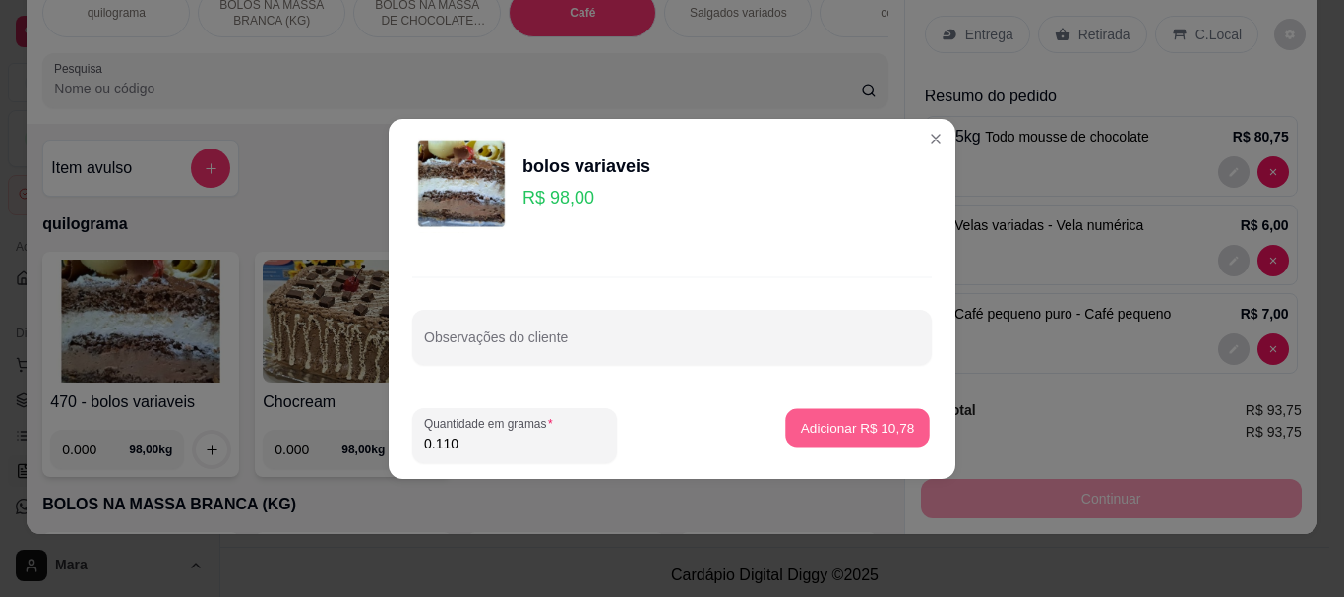
click at [838, 424] on p "Adicionar R$ 10,78" at bounding box center [858, 427] width 114 height 19
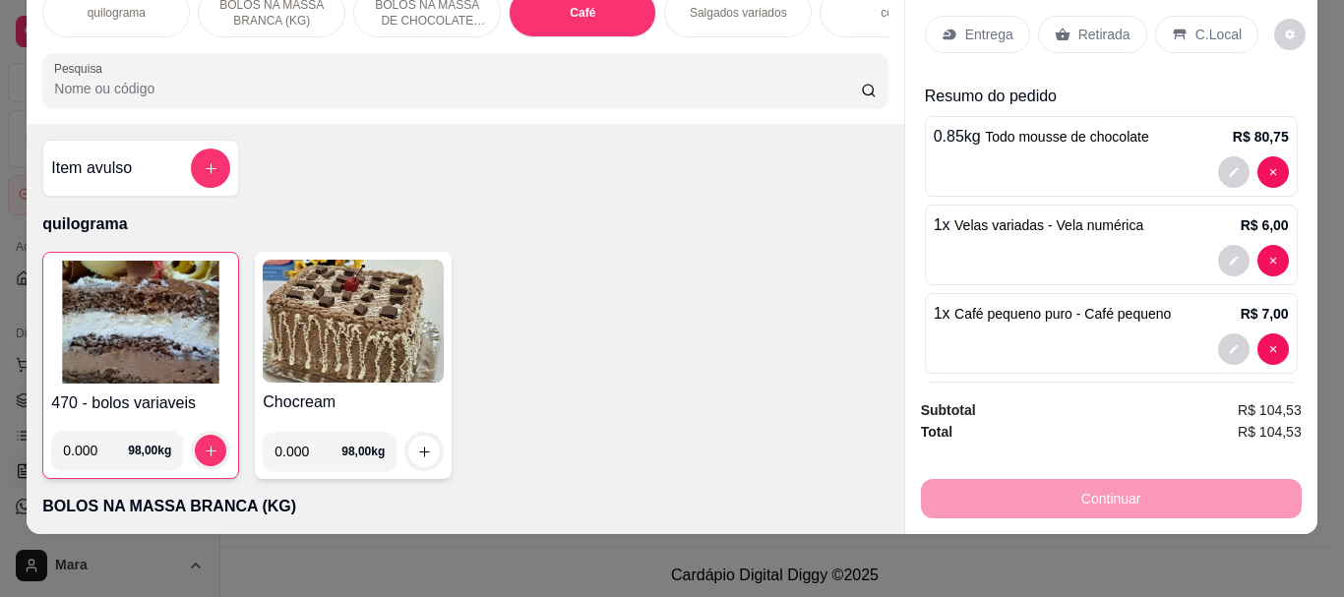
click at [163, 307] on img at bounding box center [140, 322] width 179 height 123
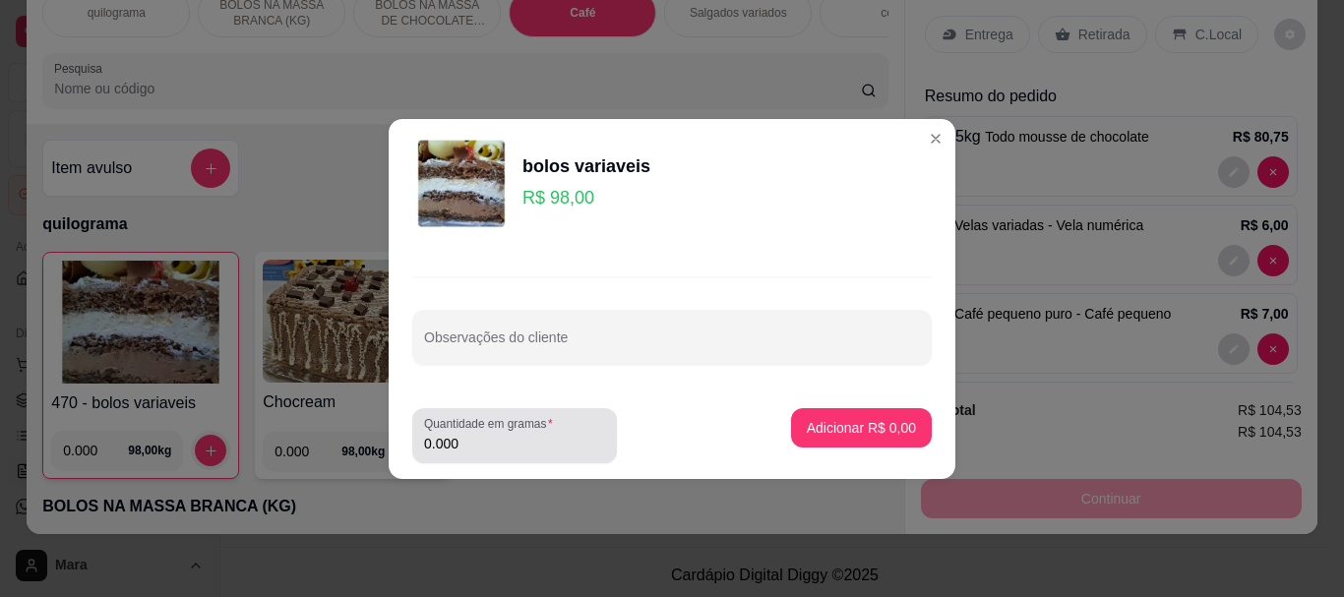
click at [564, 459] on div "Quantidade em gramas 0.000" at bounding box center [514, 435] width 205 height 55
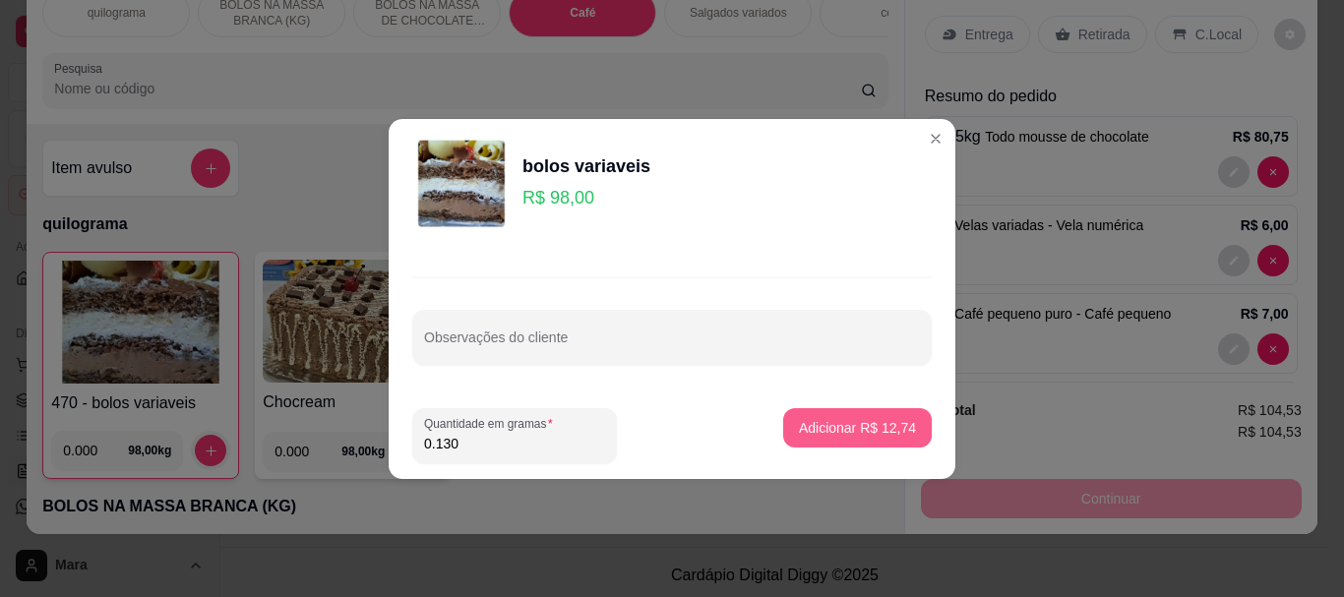
type input "0.130"
click at [839, 426] on p "Adicionar R$ 12,74" at bounding box center [858, 427] width 114 height 19
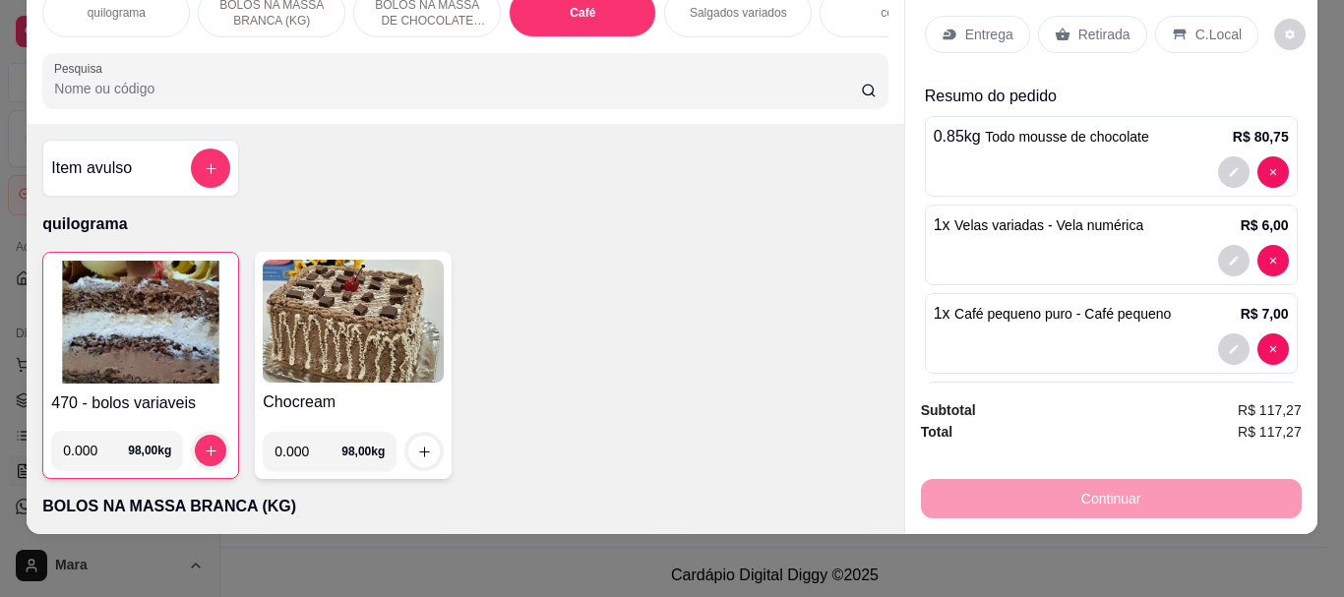
click at [271, 89] on input "Pesquisa" at bounding box center [457, 89] width 807 height 20
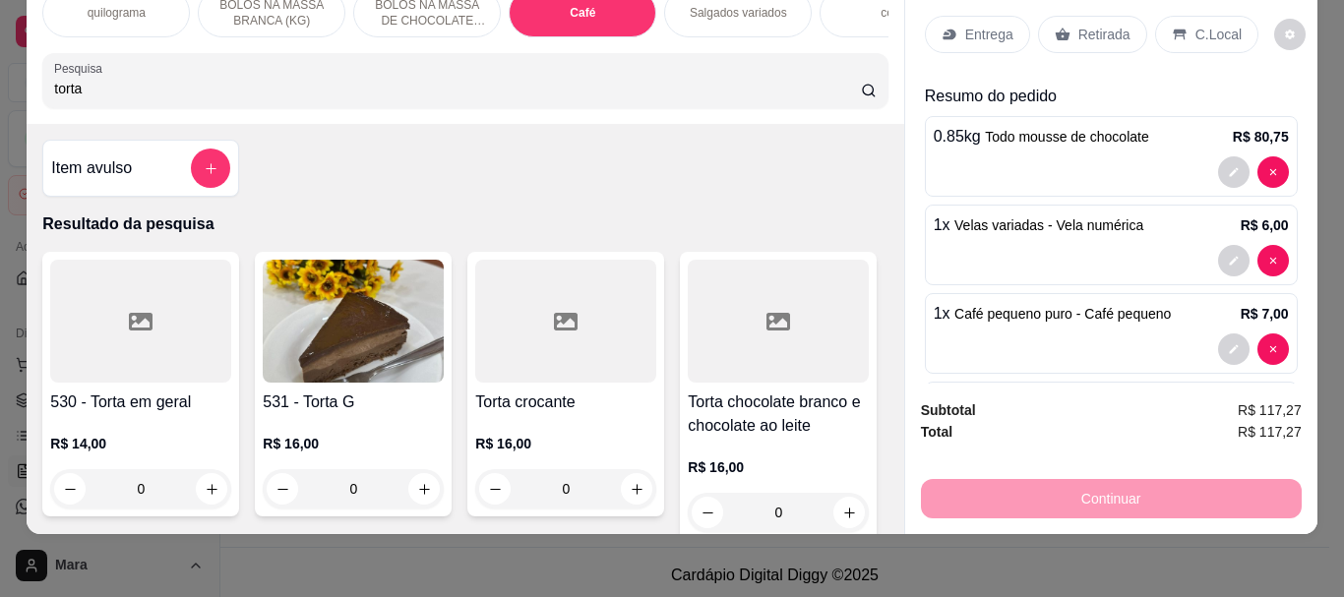
type input "torta"
click at [357, 339] on img at bounding box center [353, 321] width 181 height 123
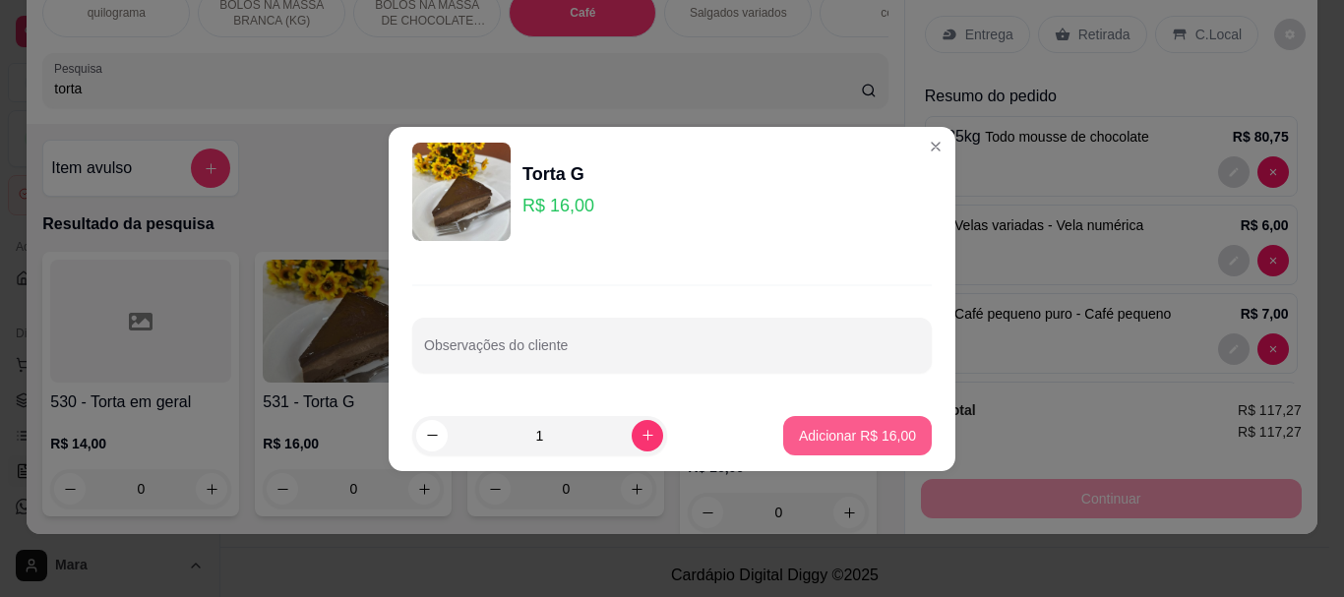
click at [815, 438] on p "Adicionar R$ 16,00" at bounding box center [857, 436] width 117 height 20
type input "1"
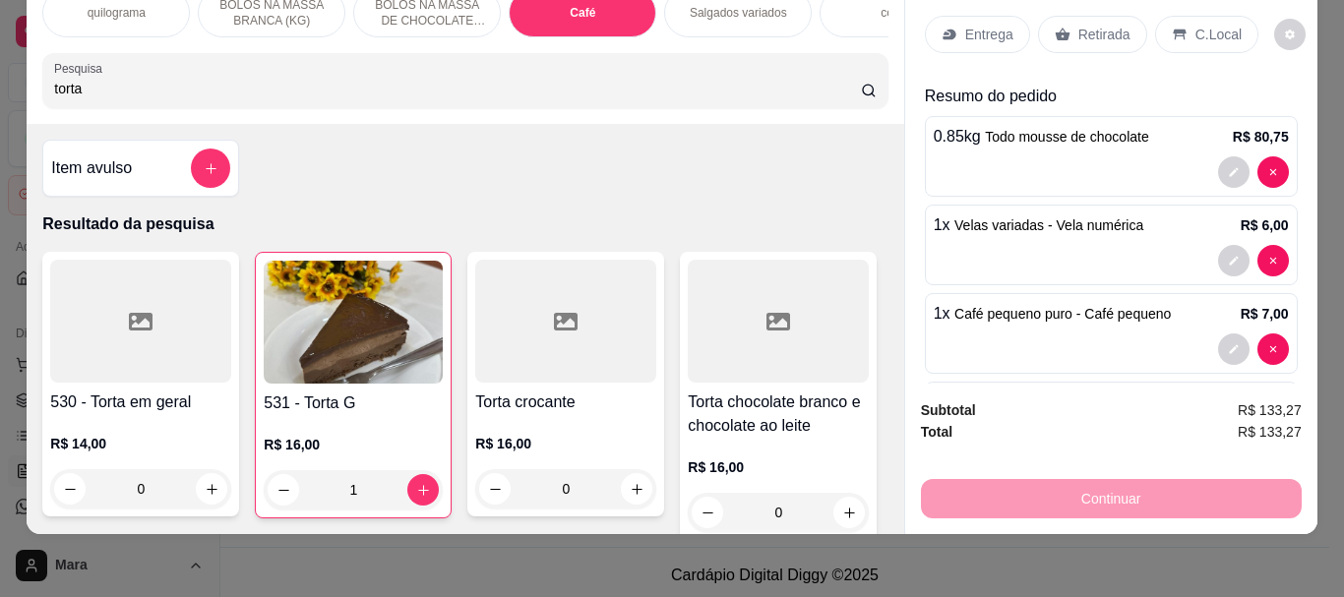
click at [1078, 25] on p "Retirada" at bounding box center [1104, 35] width 52 height 20
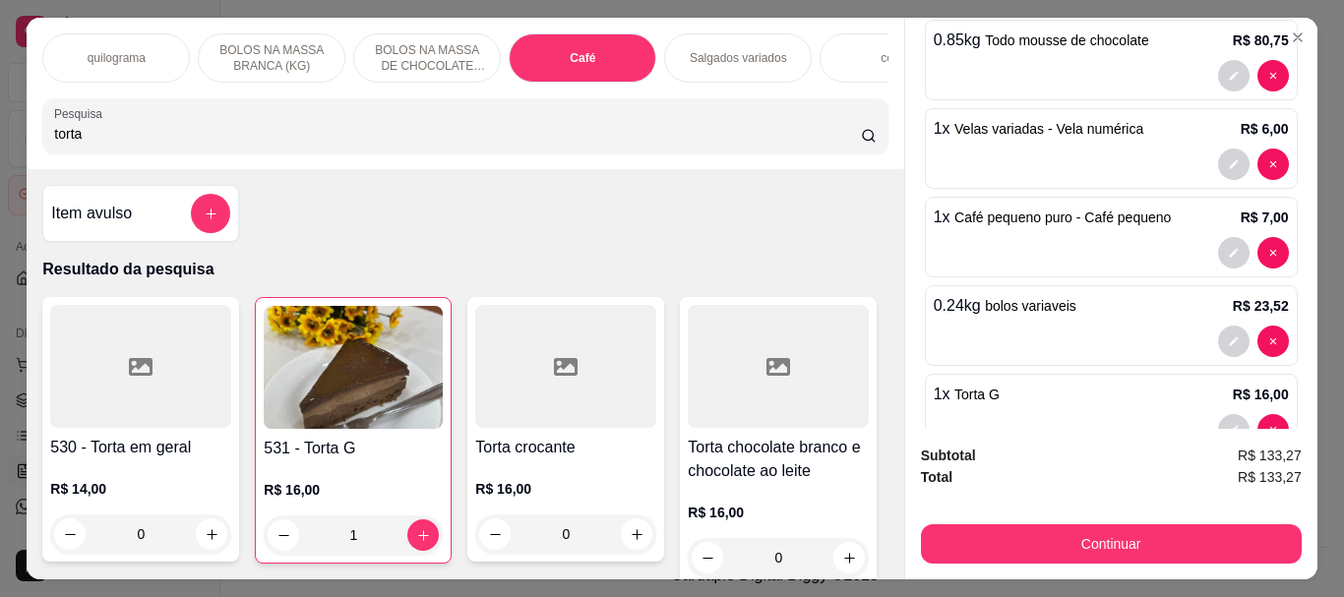
scroll to position [250, 0]
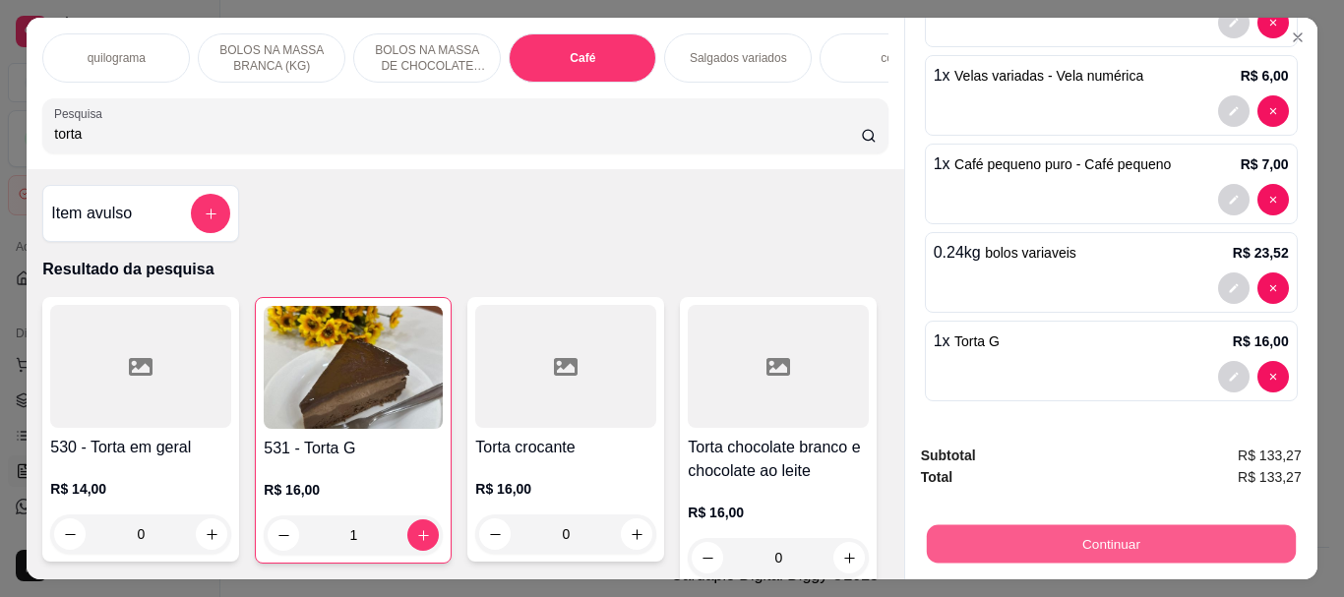
click at [1117, 539] on button "Continuar" at bounding box center [1110, 543] width 369 height 38
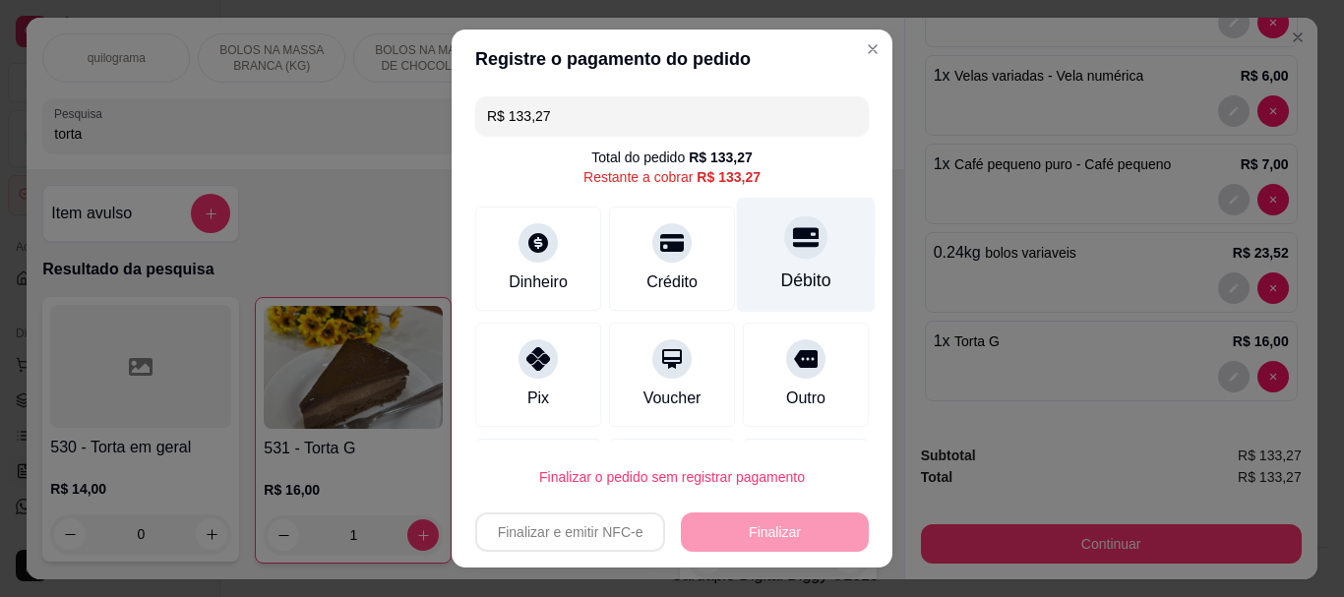
click at [781, 278] on div "Débito" at bounding box center [806, 282] width 50 height 26
type input "R$ 0,00"
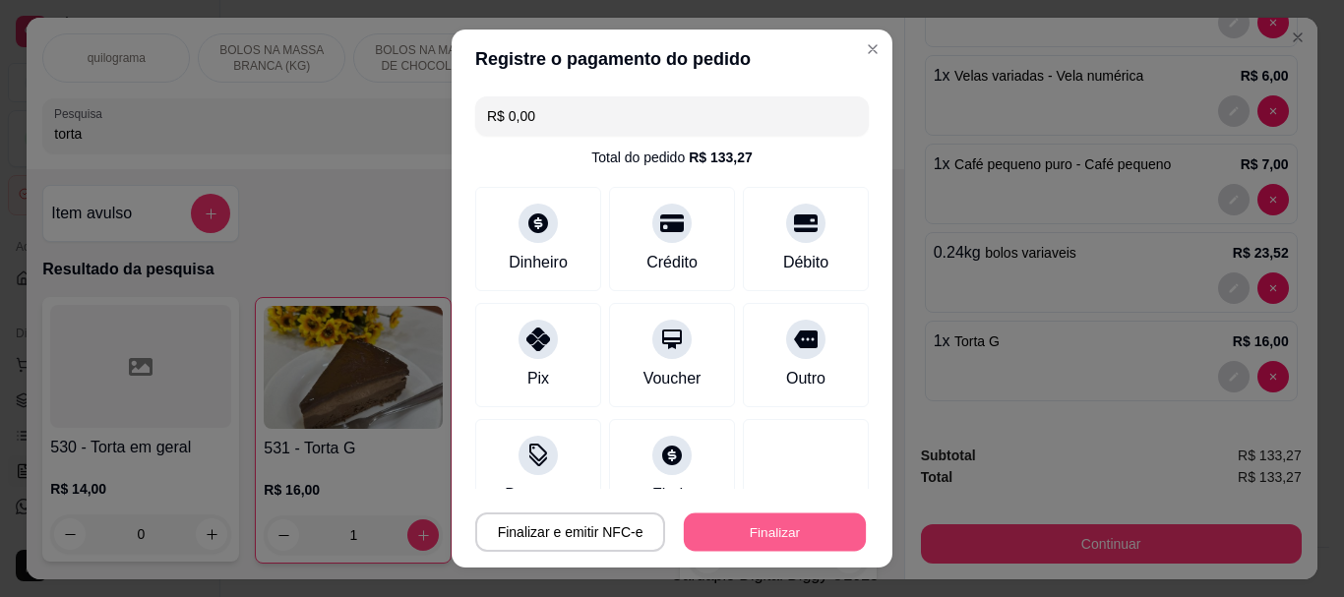
click at [723, 531] on button "Finalizar" at bounding box center [775, 532] width 182 height 38
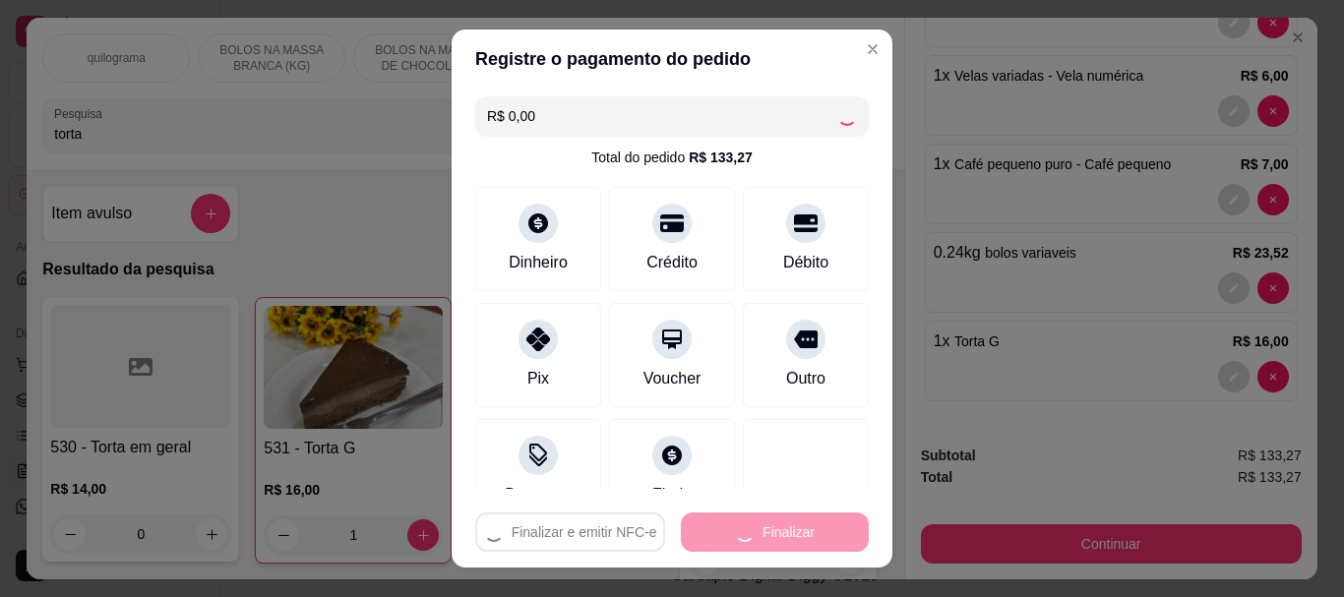
type input "0"
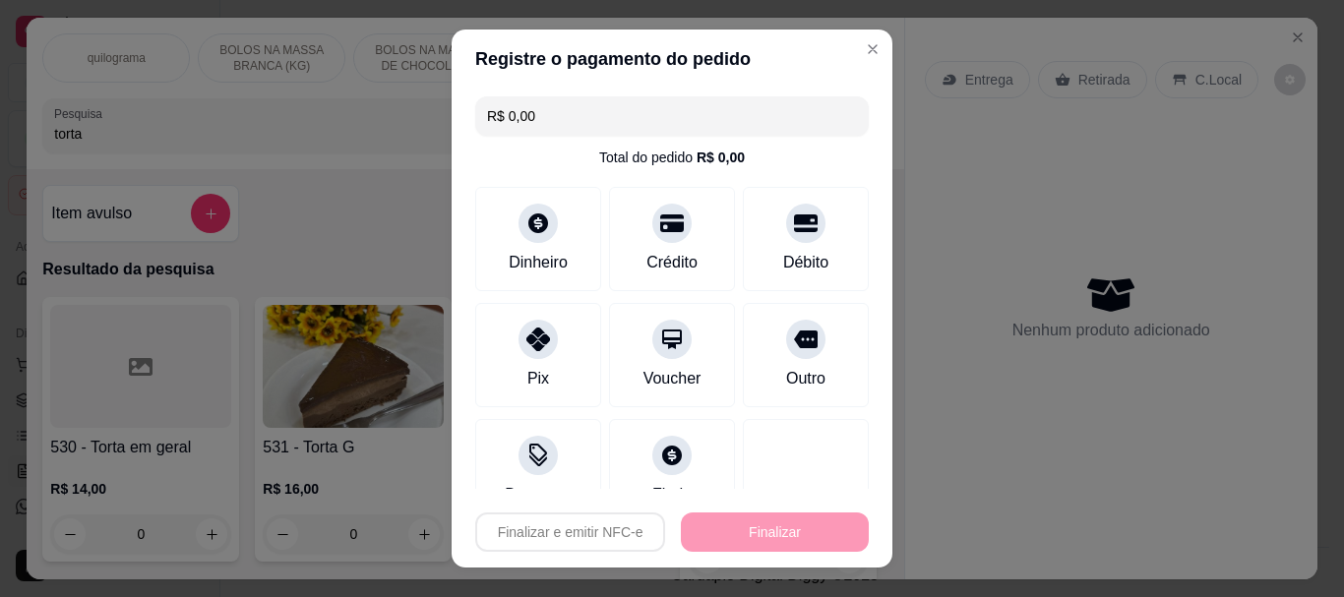
type input "-R$ 133,27"
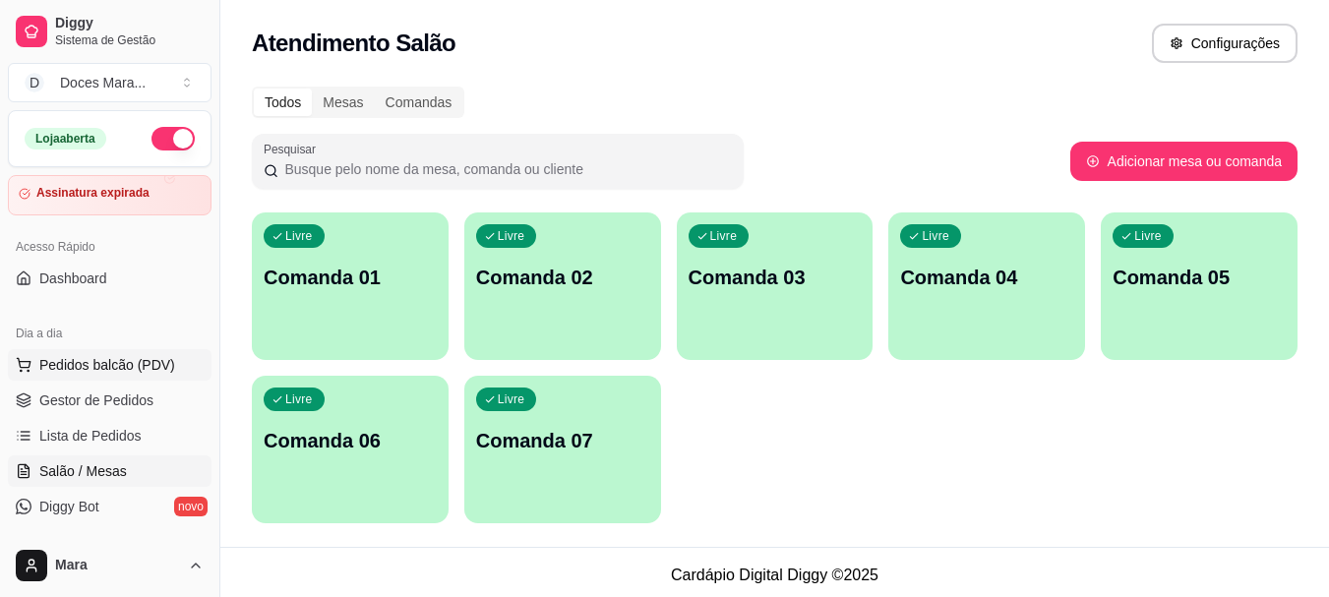
click at [92, 364] on span "Pedidos balcão (PDV)" at bounding box center [107, 365] width 136 height 20
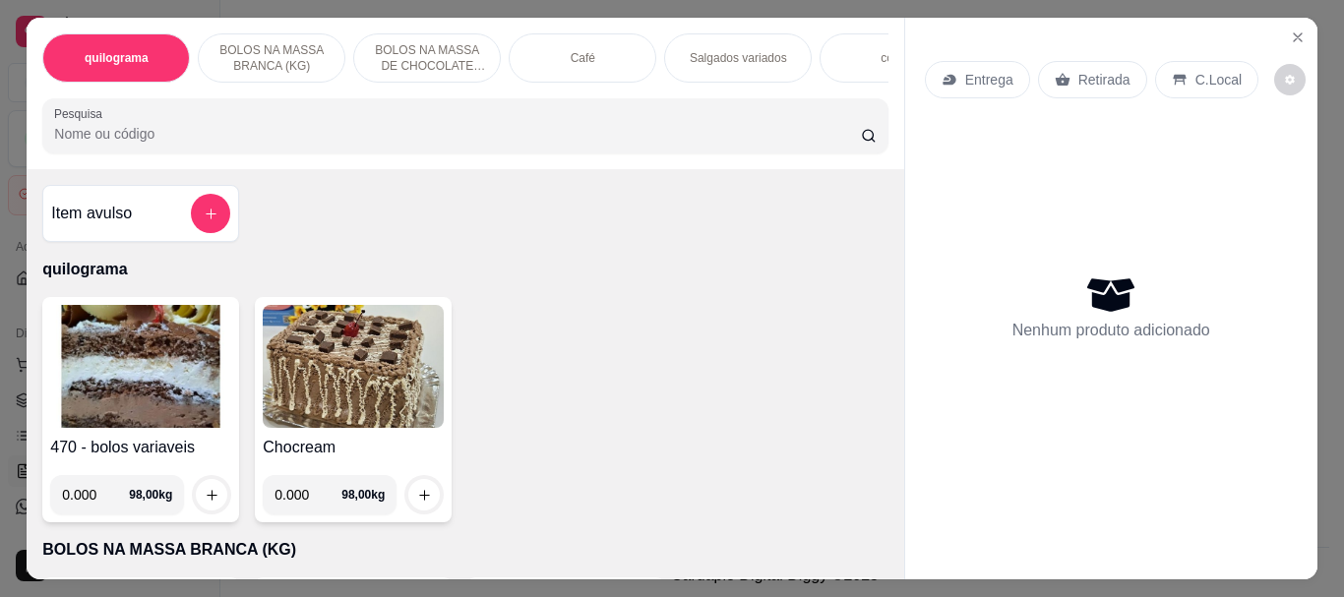
click at [623, 53] on div "Café" at bounding box center [583, 57] width 148 height 49
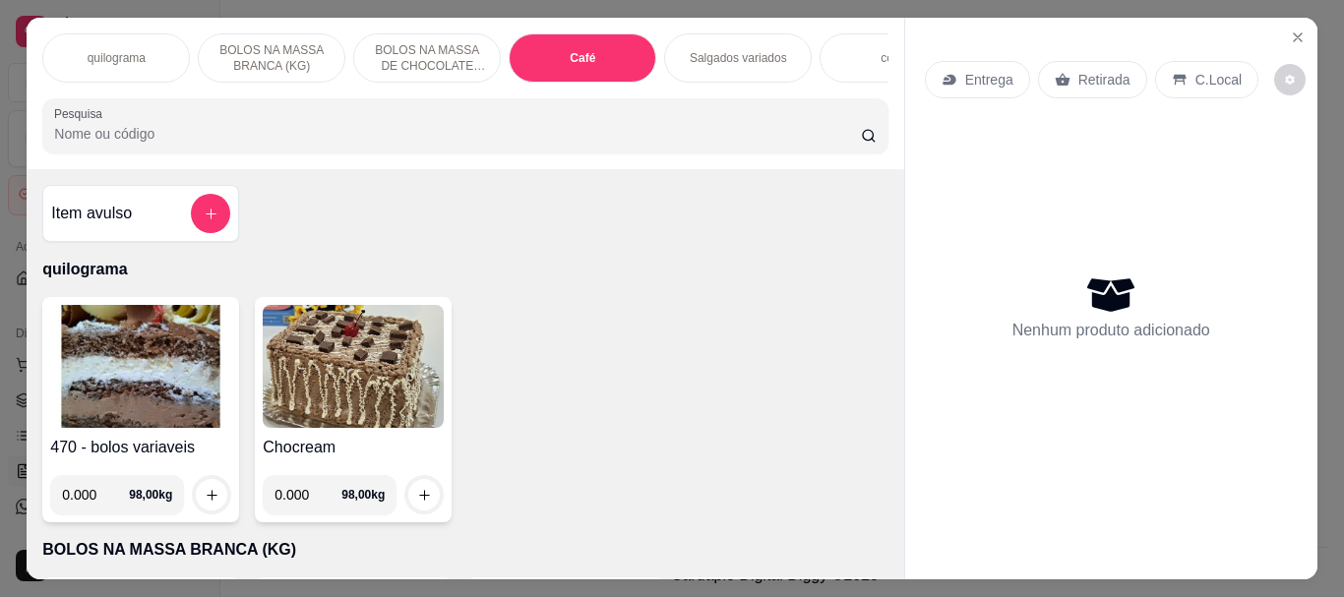
scroll to position [52, 0]
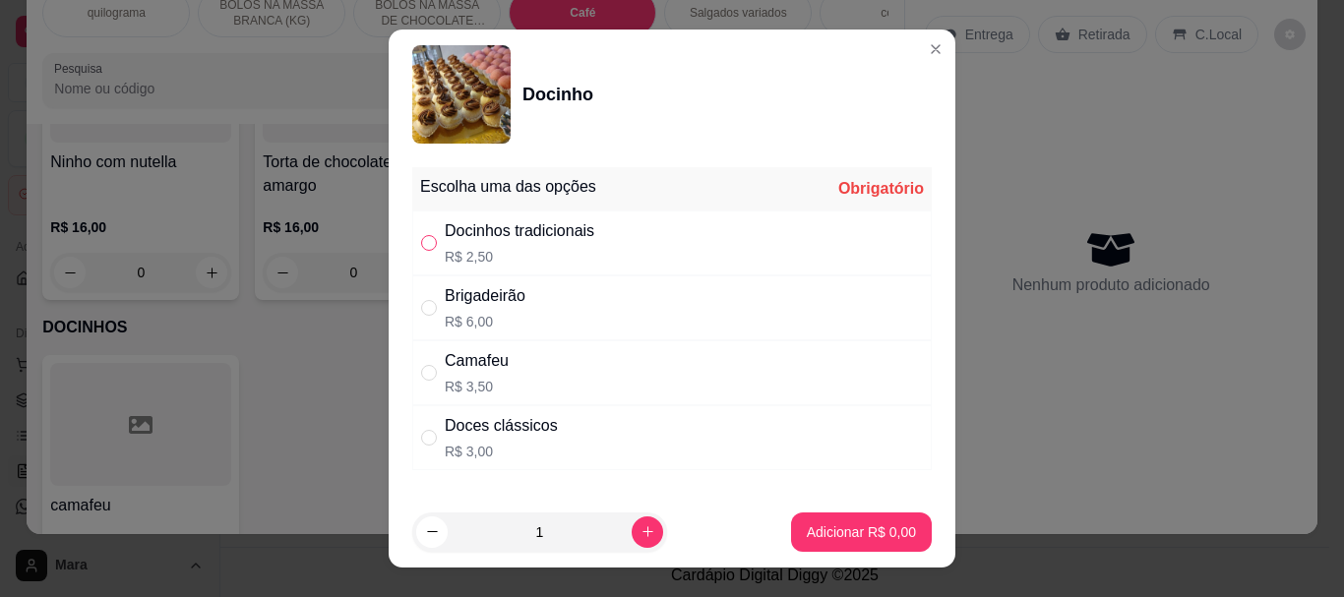
click at [421, 238] on input "" at bounding box center [429, 243] width 16 height 16
radio input "true"
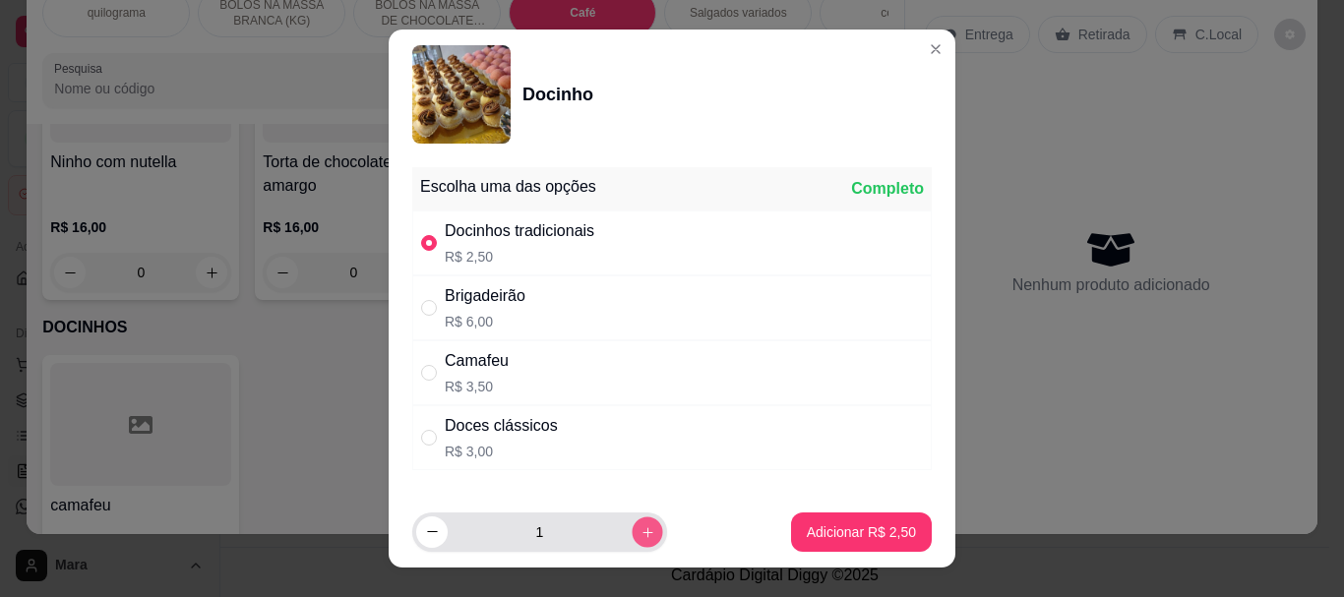
click at [641, 531] on icon "increase-product-quantity" at bounding box center [648, 531] width 15 height 15
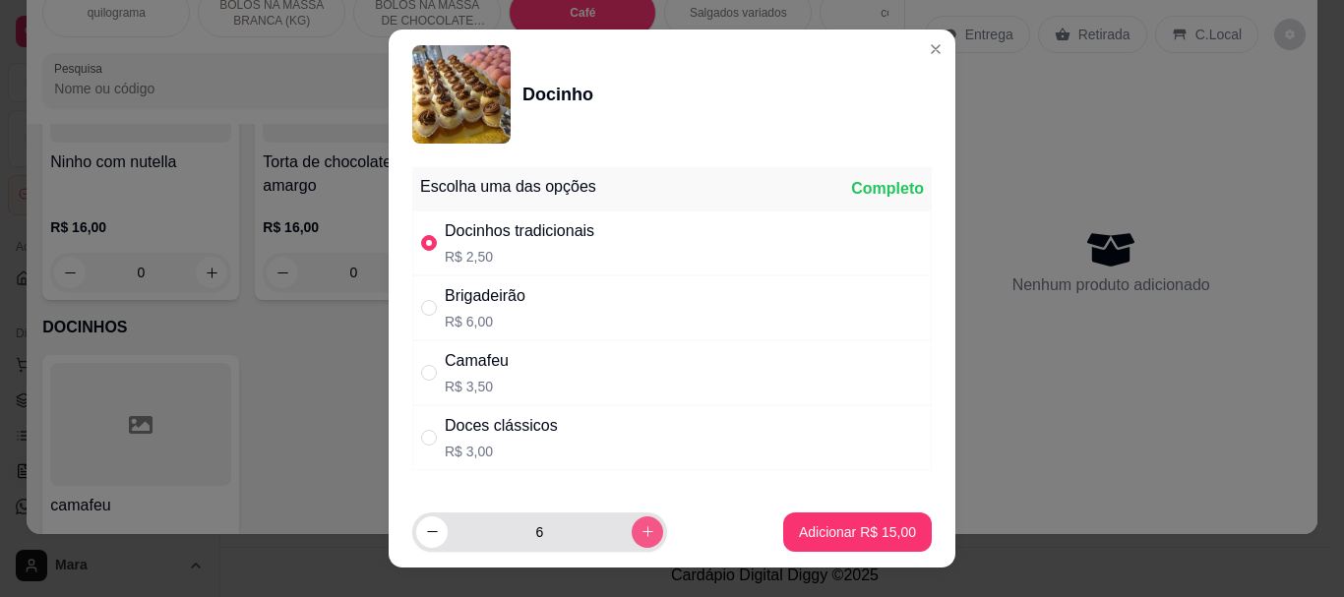
click at [641, 531] on icon "increase-product-quantity" at bounding box center [648, 531] width 15 height 15
type input "8"
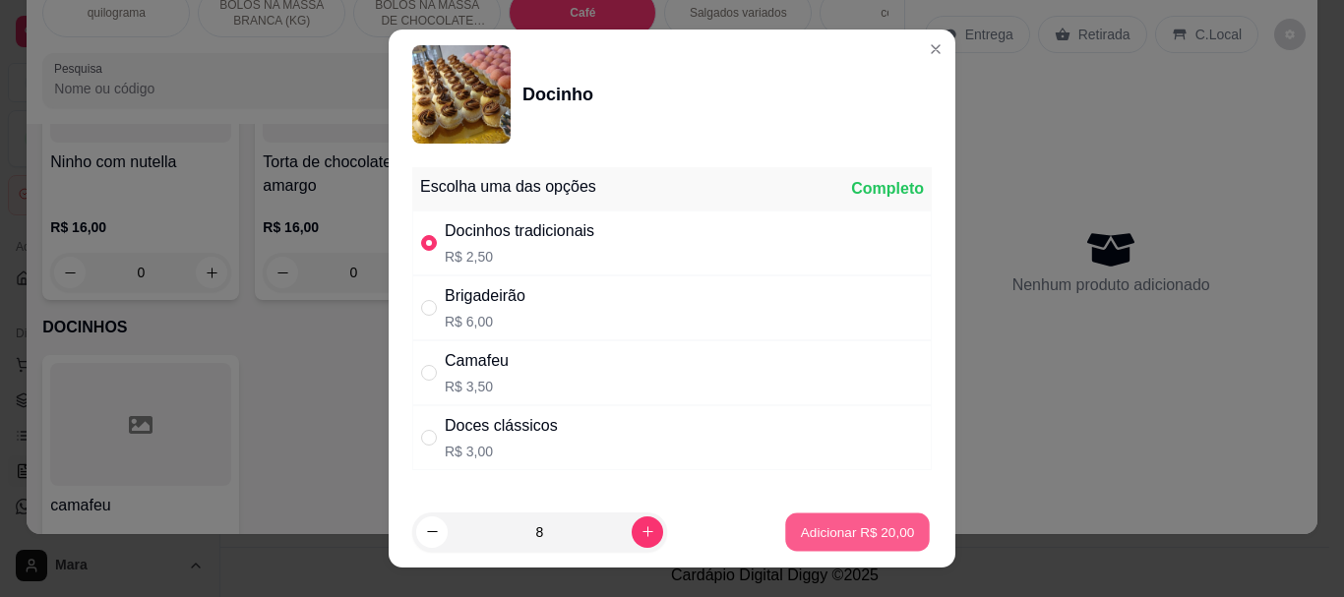
click at [841, 527] on p "Adicionar R$ 20,00" at bounding box center [858, 531] width 114 height 19
type input "8"
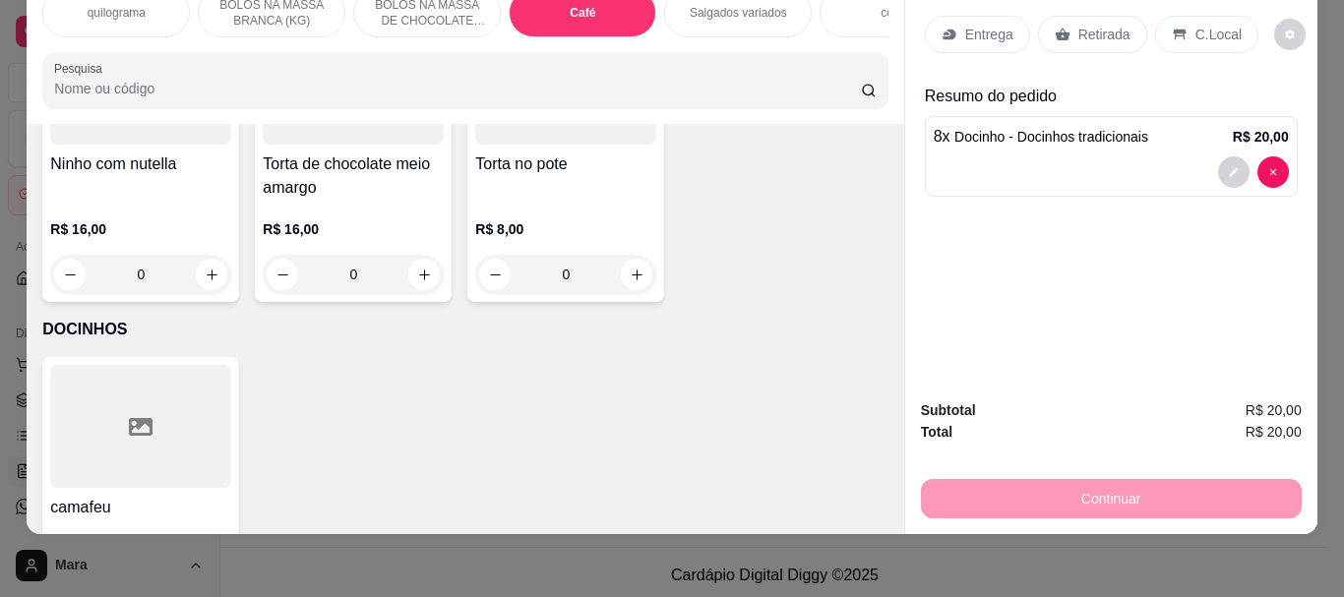
click at [1098, 25] on p "Retirada" at bounding box center [1104, 35] width 52 height 20
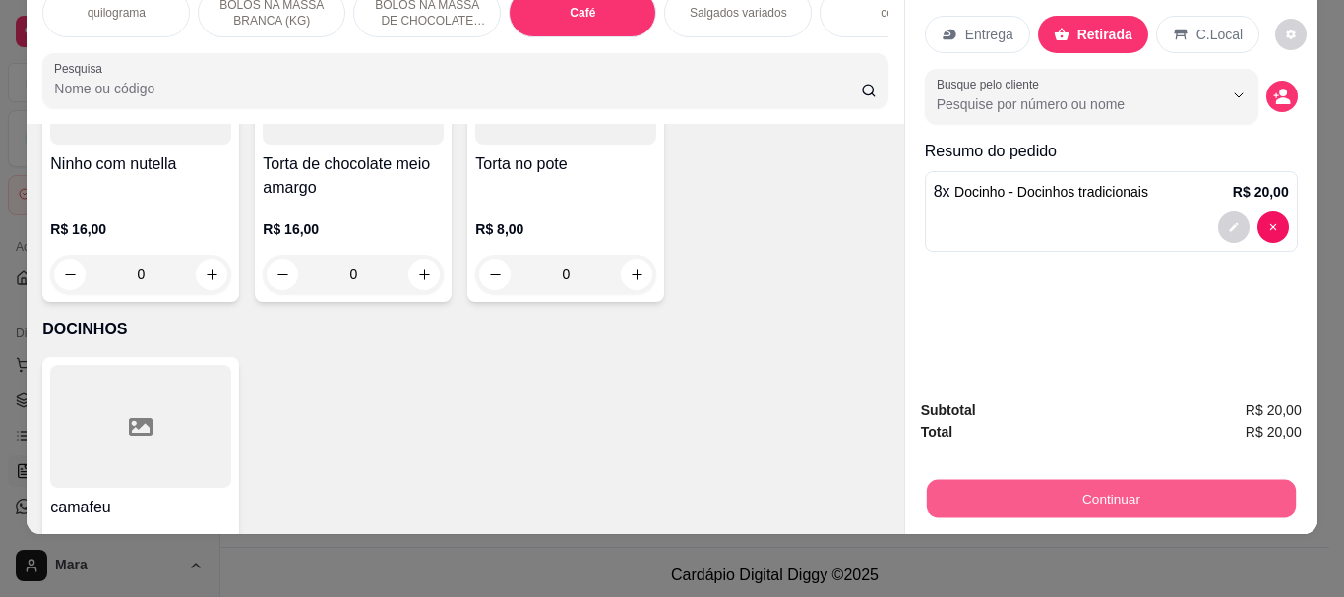
click at [1105, 485] on button "Continuar" at bounding box center [1110, 498] width 369 height 38
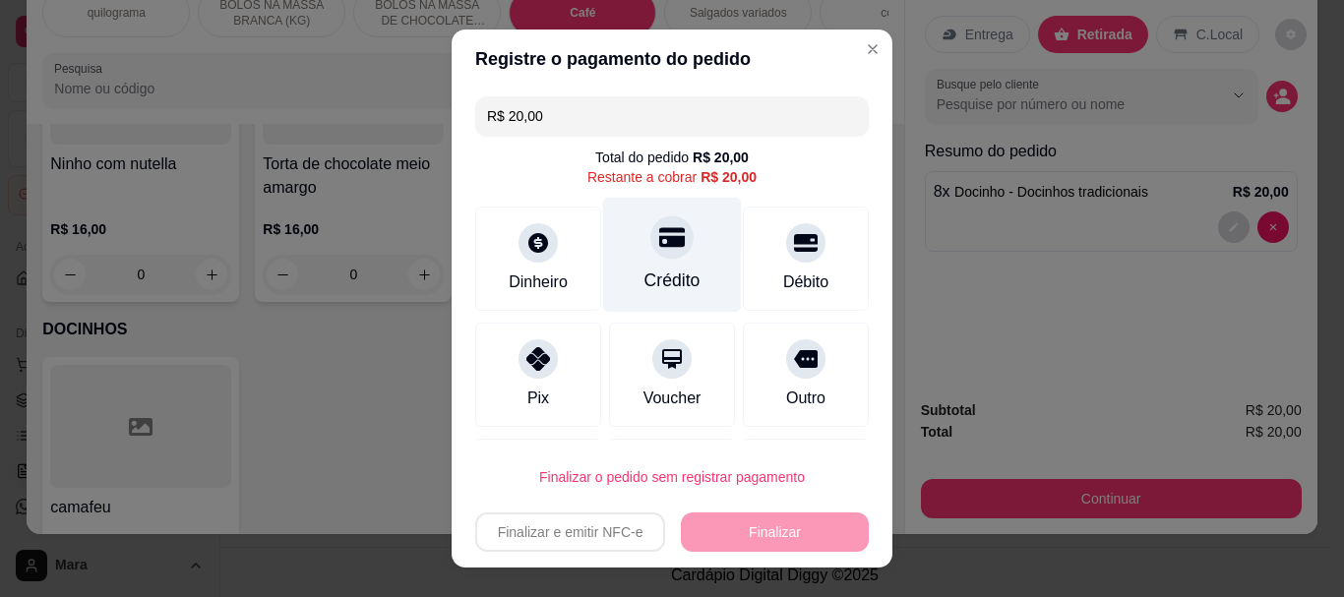
click at [659, 272] on div "Crédito" at bounding box center [672, 282] width 56 height 26
type input "R$ 0,00"
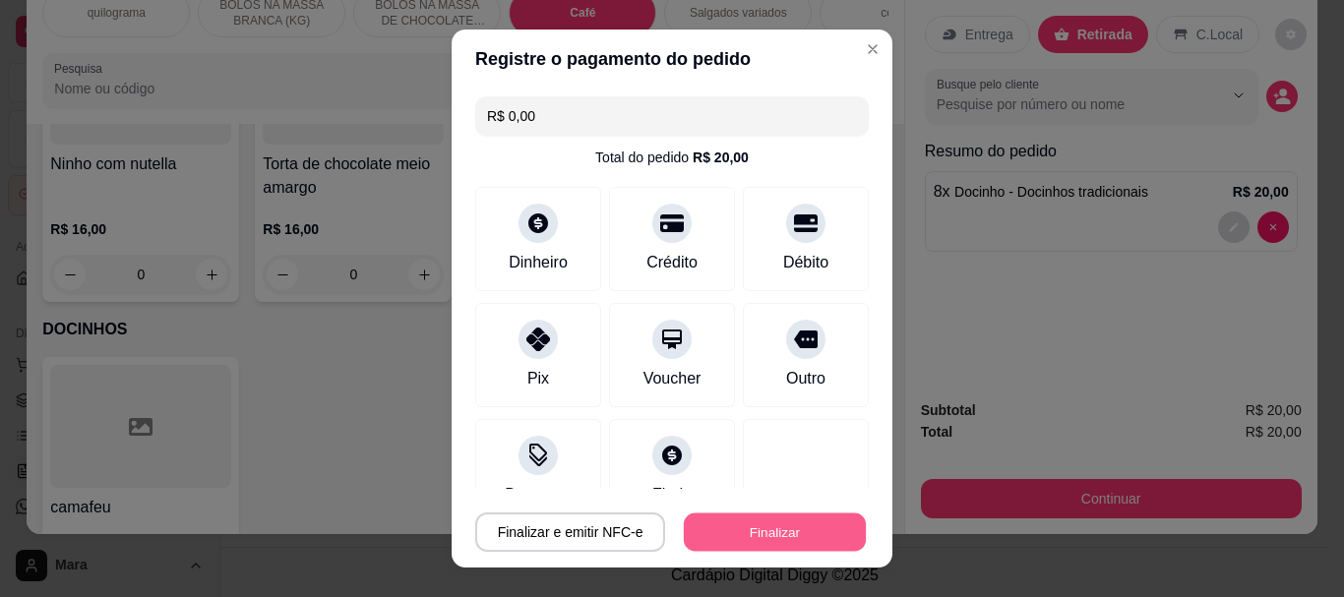
click at [745, 523] on button "Finalizar" at bounding box center [775, 532] width 182 height 38
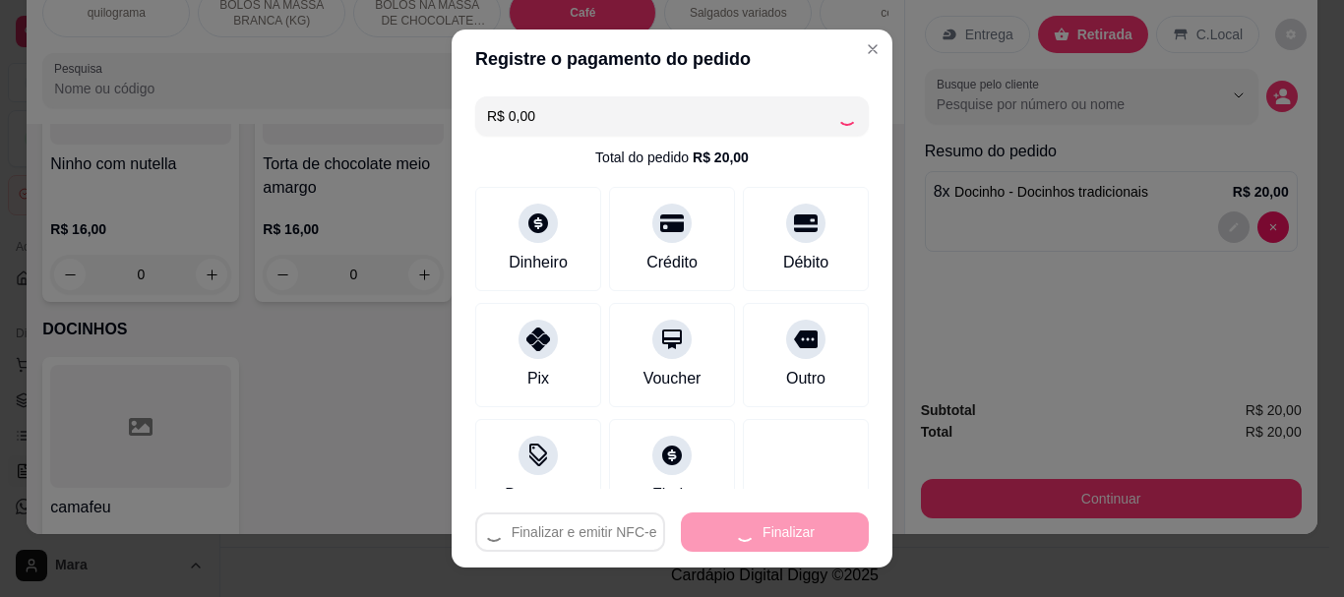
type input "0"
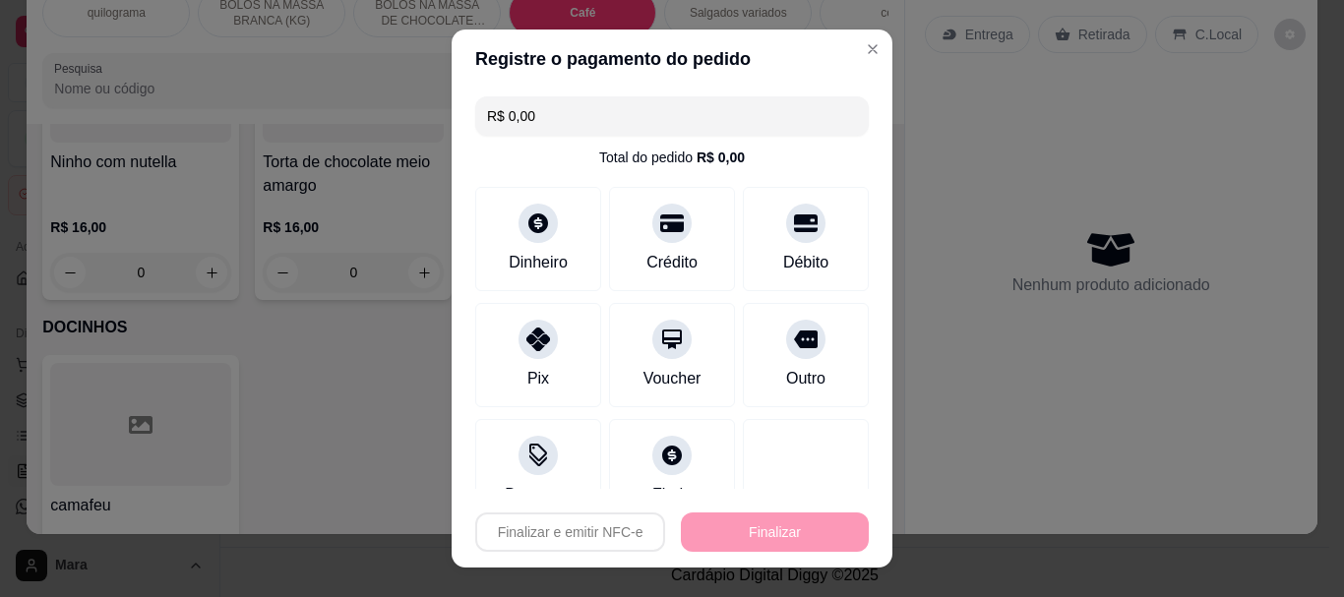
type input "-R$ 20,00"
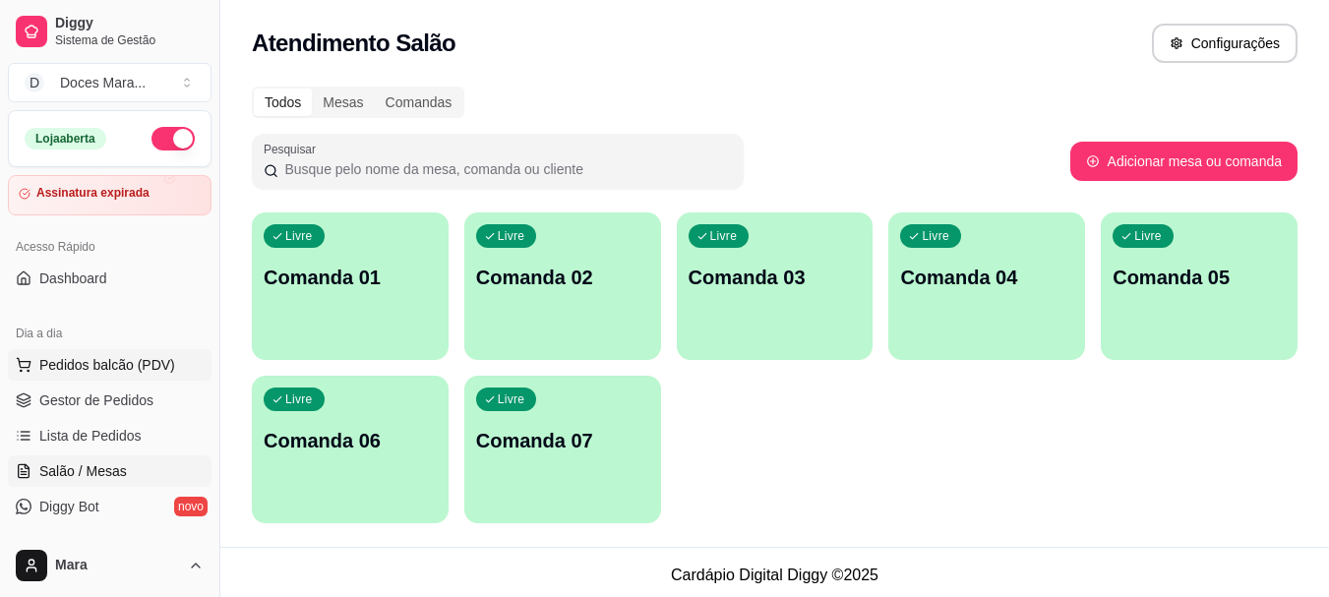
click at [62, 363] on span "Pedidos balcão (PDV)" at bounding box center [107, 365] width 136 height 20
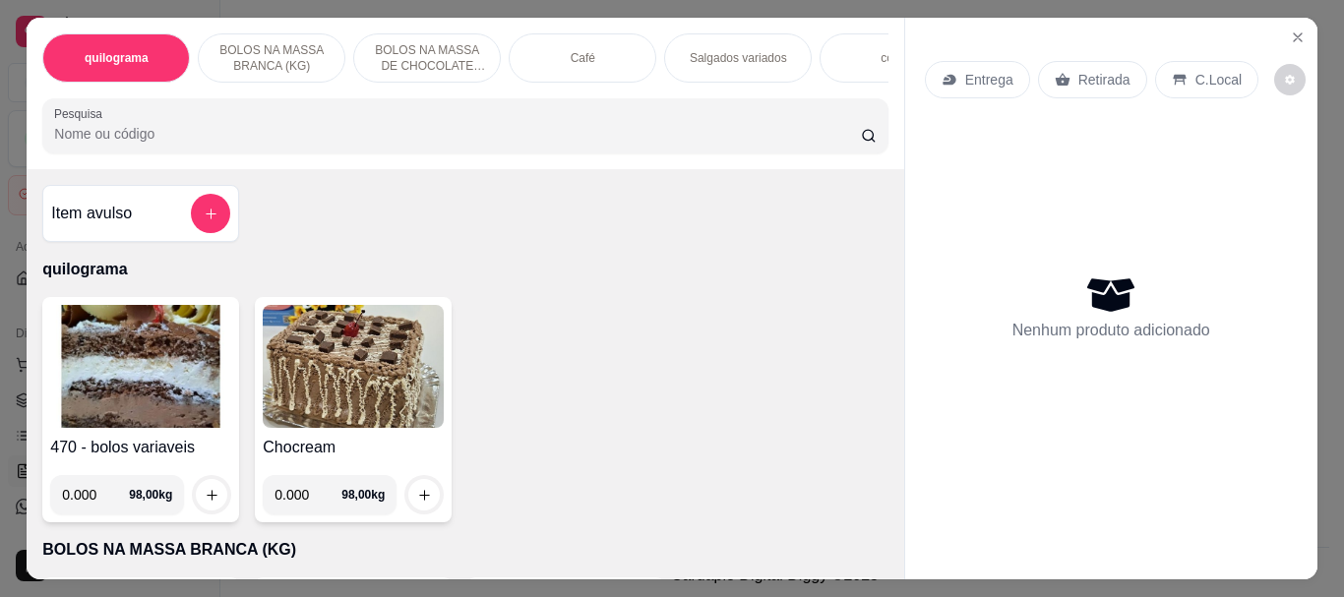
select select "ALL"
select select "0"
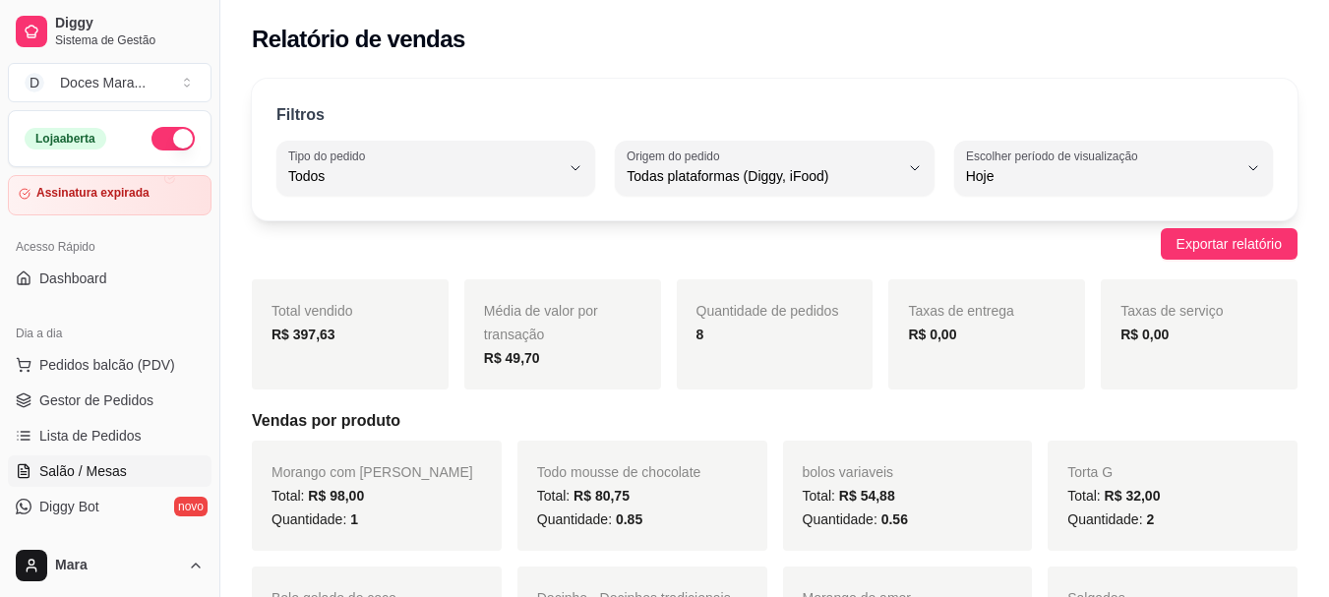
click at [100, 471] on span "Salão / Mesas" at bounding box center [83, 471] width 88 height 20
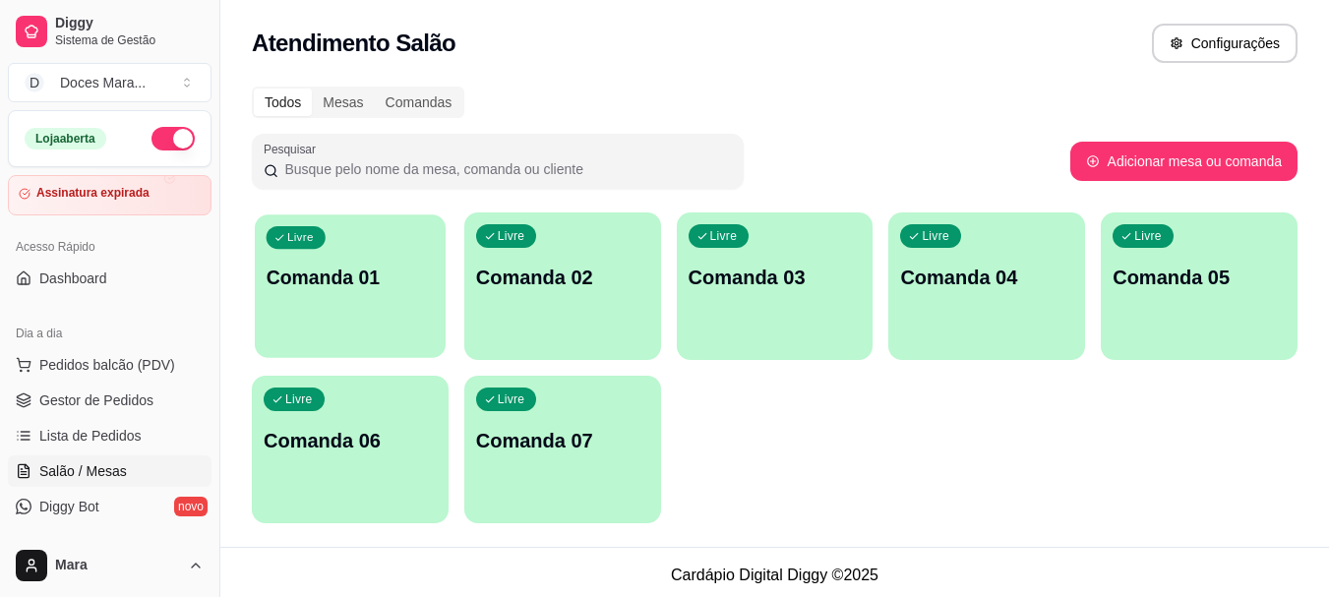
click at [340, 298] on div "Livre Comanda 01" at bounding box center [350, 274] width 191 height 120
click at [76, 364] on span "Pedidos balcão (PDV)" at bounding box center [107, 365] width 136 height 20
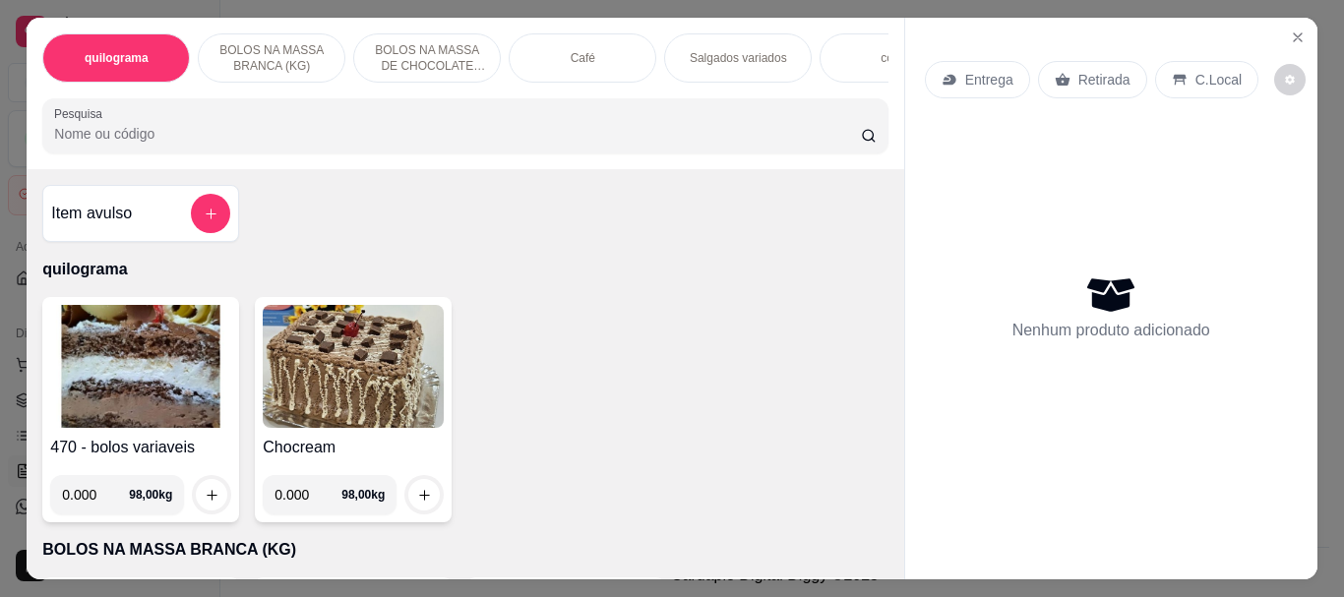
click at [605, 51] on div "Café" at bounding box center [583, 57] width 148 height 49
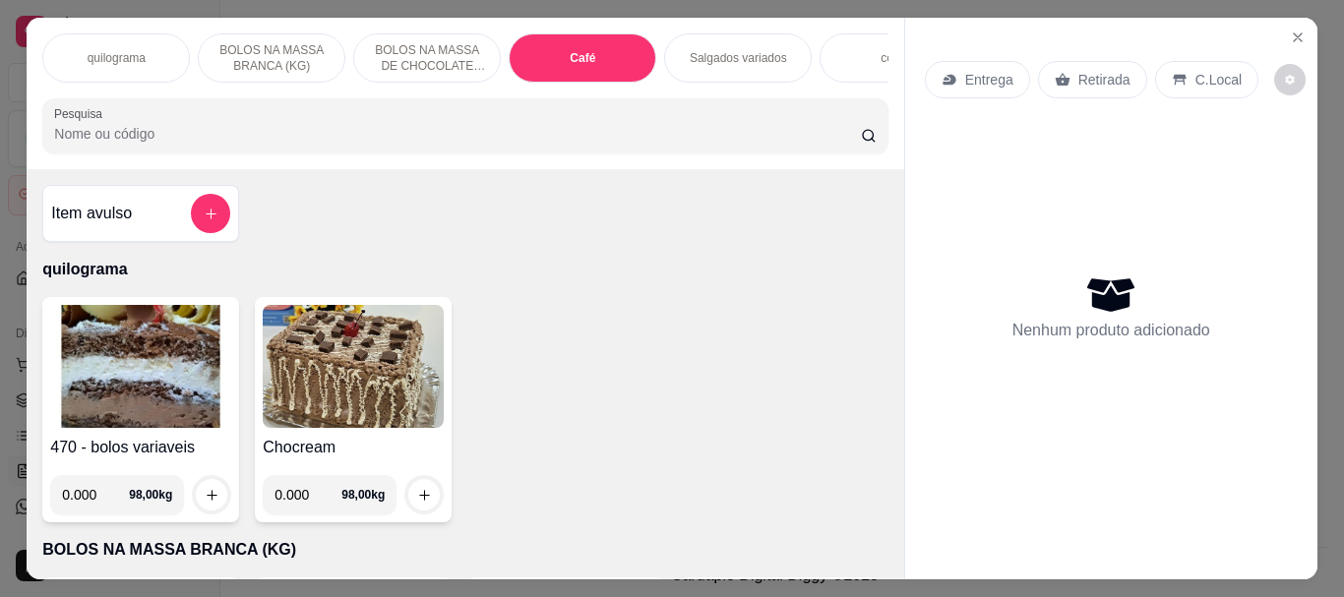
scroll to position [52, 0]
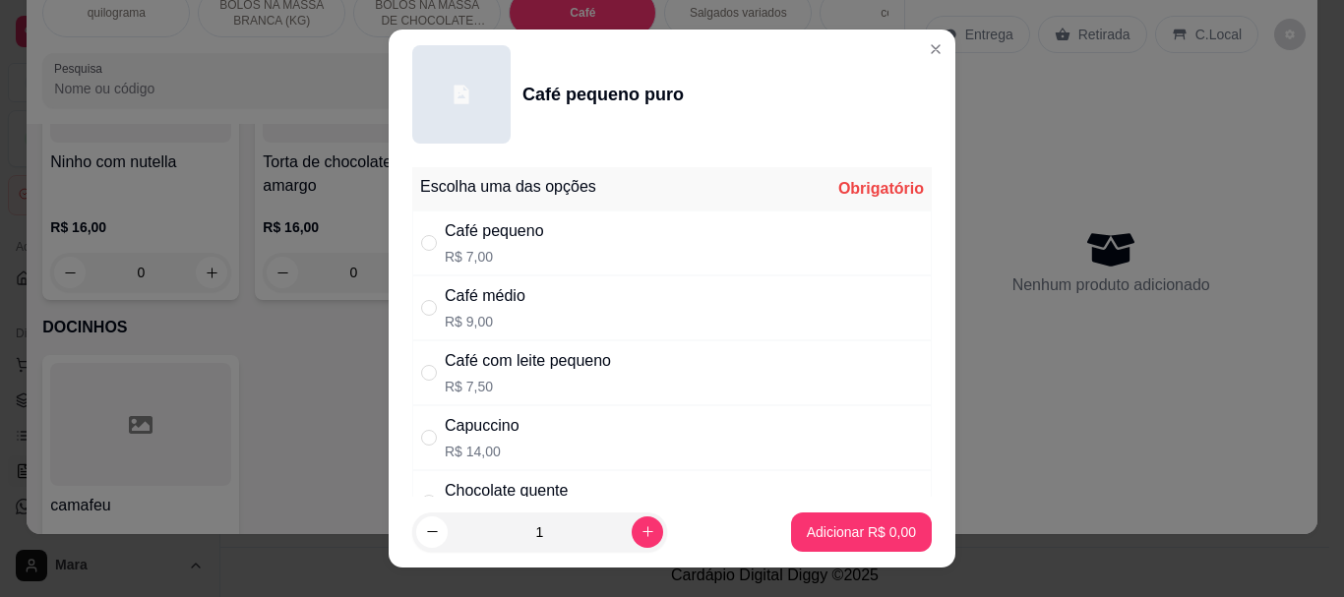
click at [430, 243] on div "" at bounding box center [433, 243] width 24 height 22
radio input "true"
click at [807, 527] on p "Adicionar R$ 7,00" at bounding box center [861, 532] width 109 height 20
type input "1"
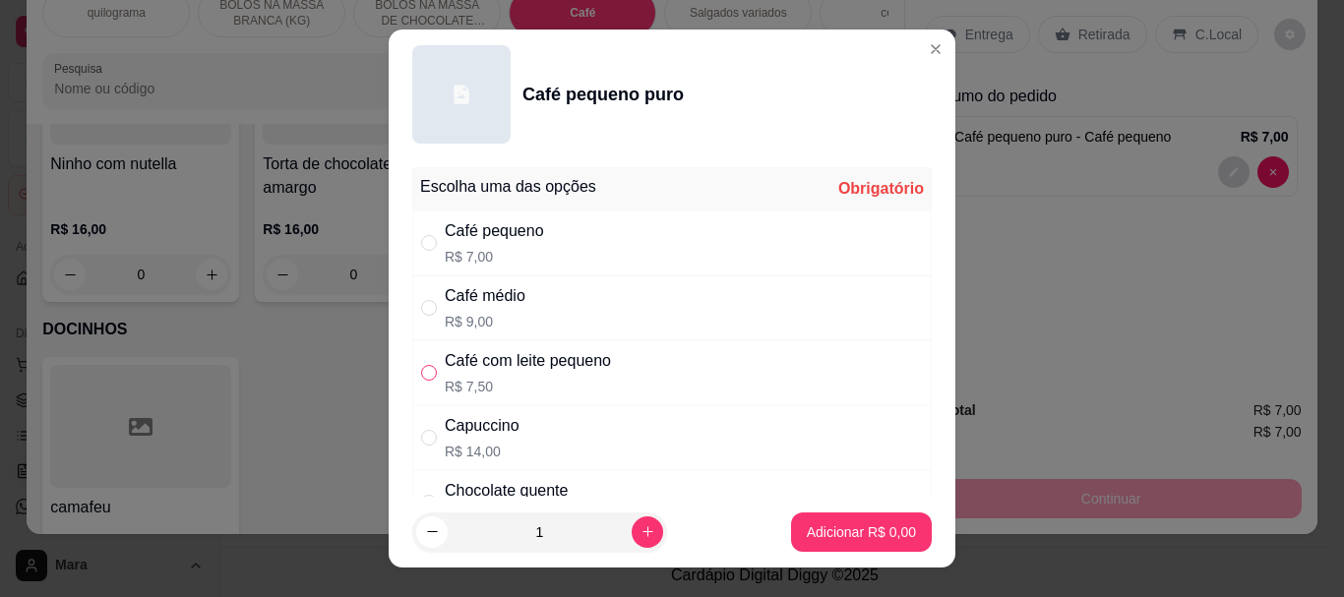
click at [422, 370] on input "" at bounding box center [429, 373] width 16 height 16
radio input "true"
click at [807, 528] on p "Adicionar R$ 7,50" at bounding box center [861, 532] width 109 height 20
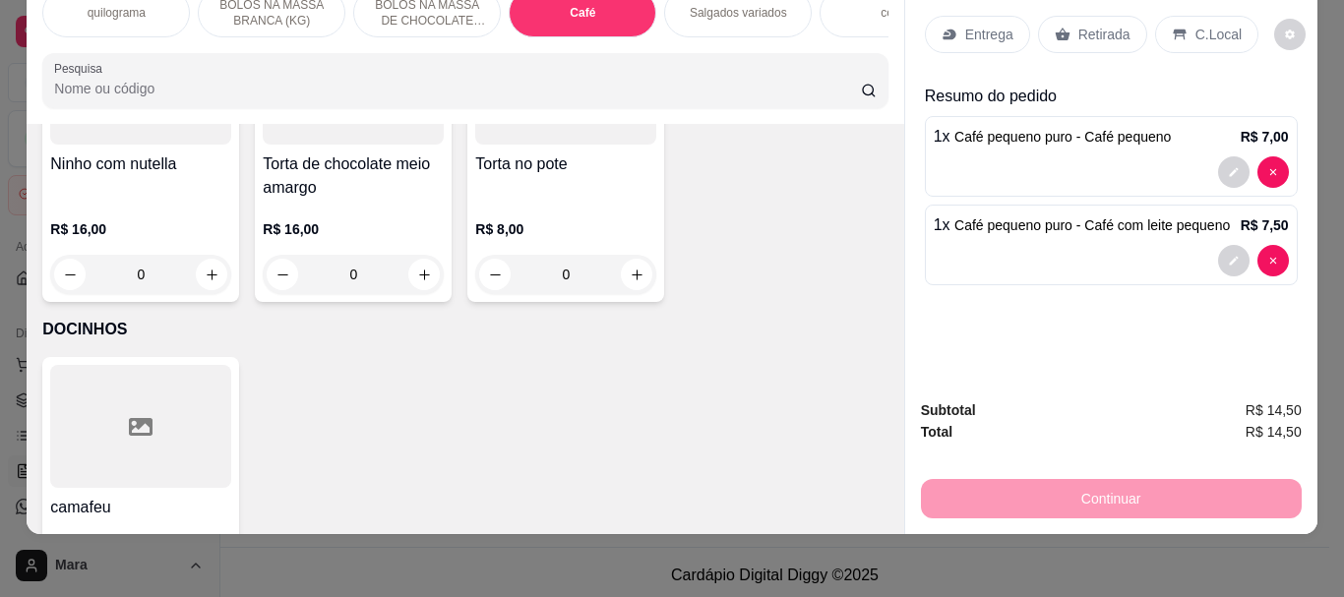
scroll to position [0, 0]
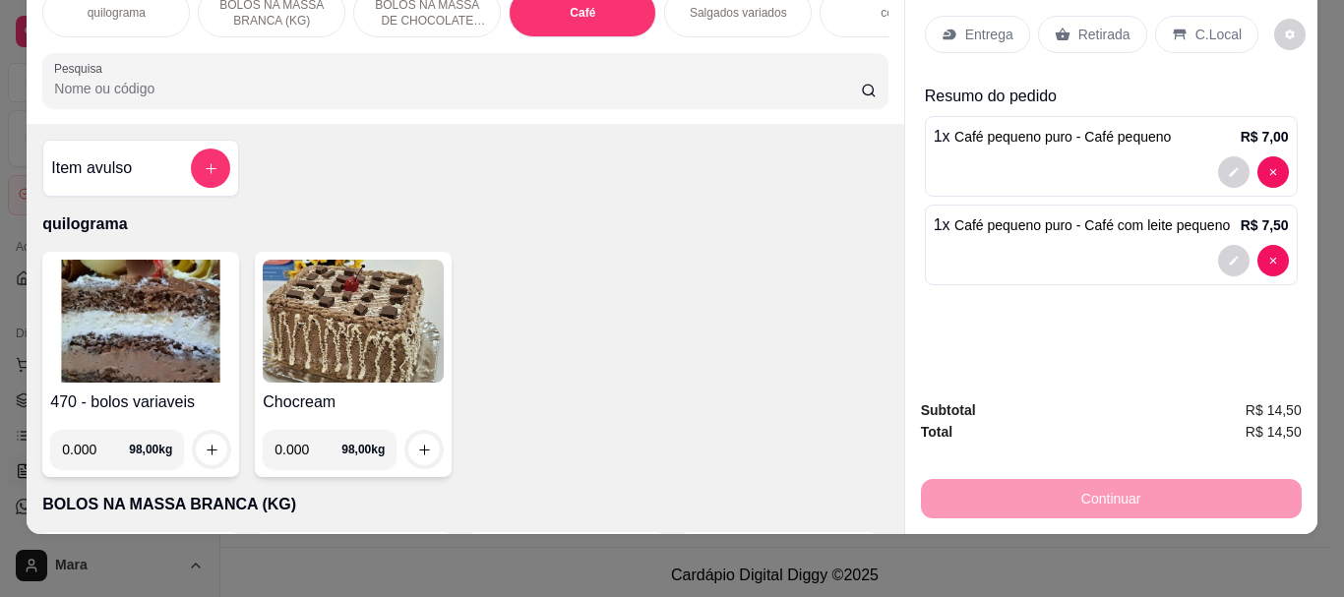
click at [165, 305] on img at bounding box center [140, 321] width 181 height 123
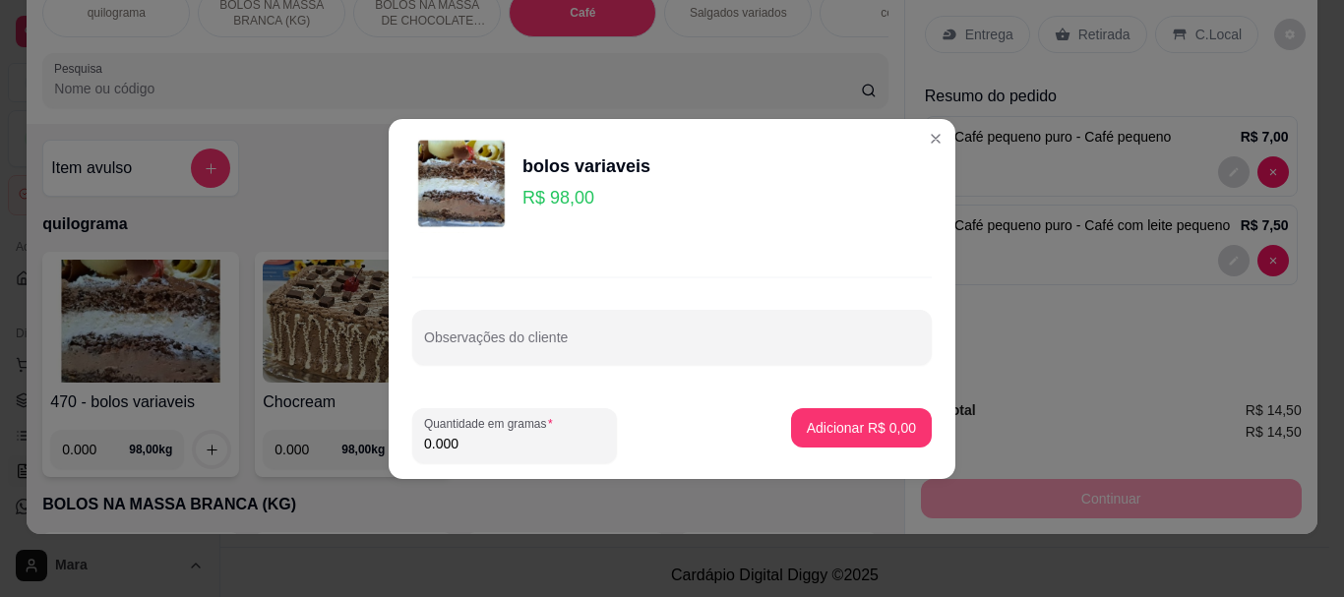
click at [483, 445] on input "0.000" at bounding box center [514, 444] width 181 height 20
type input "0.080"
click at [856, 422] on p "Adicionar R$ 7,84" at bounding box center [861, 428] width 109 height 20
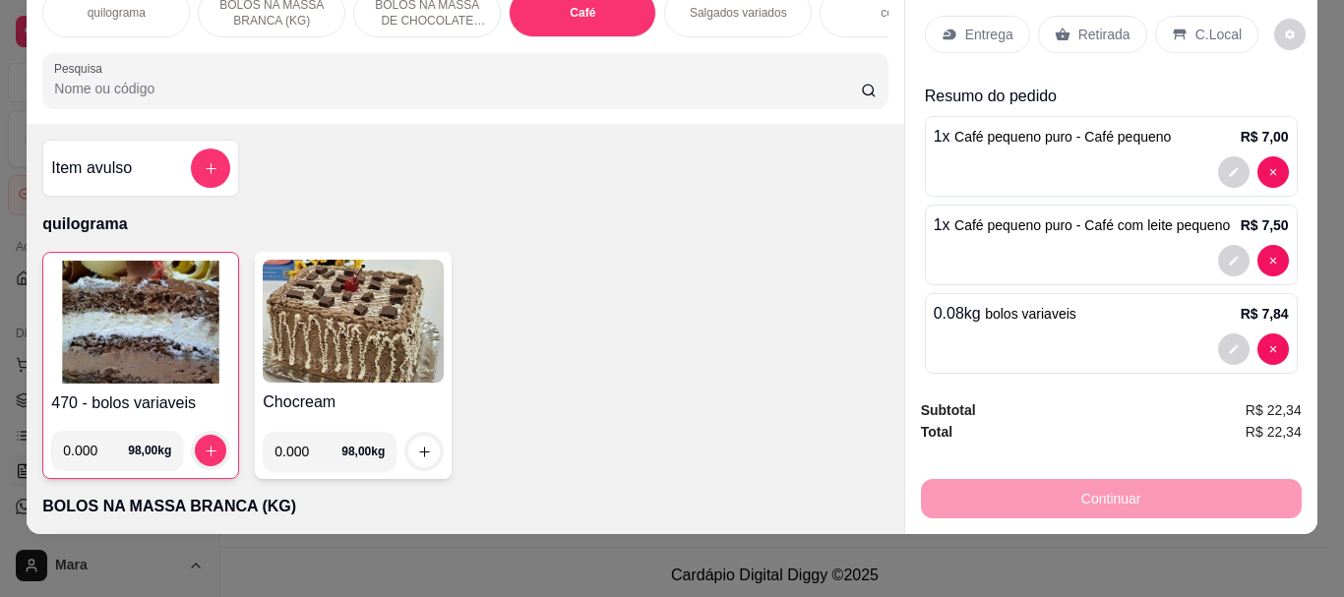
click at [1108, 25] on p "Retirada" at bounding box center [1104, 35] width 52 height 20
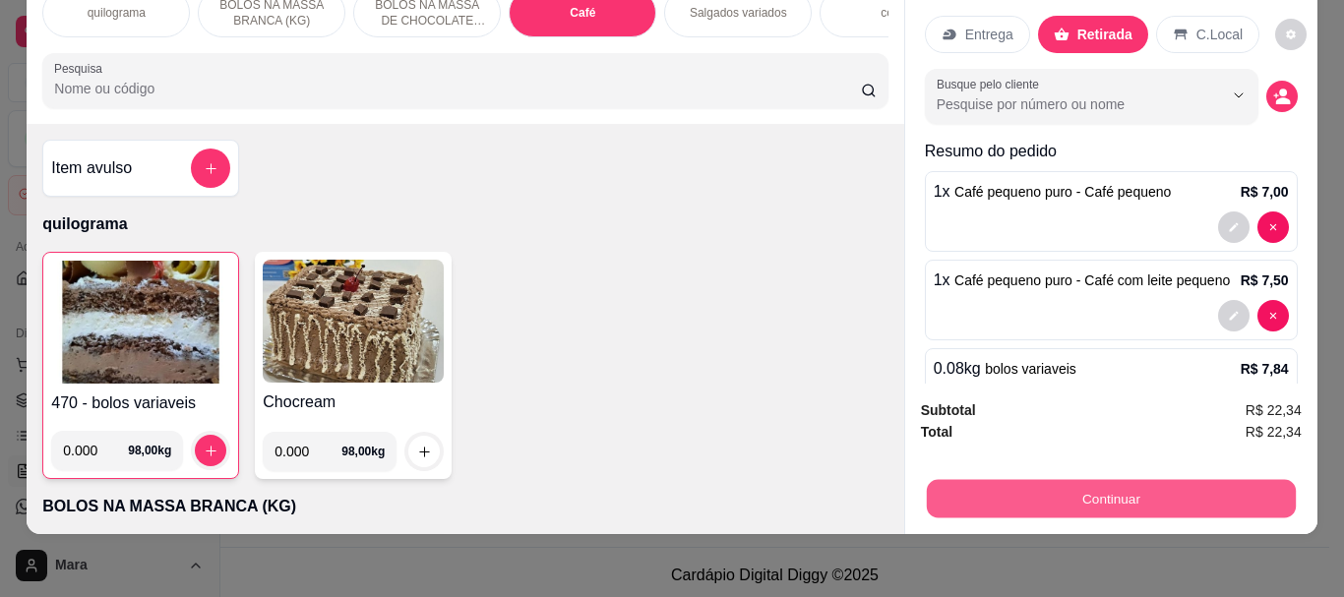
click at [1103, 479] on button "Continuar" at bounding box center [1110, 498] width 369 height 38
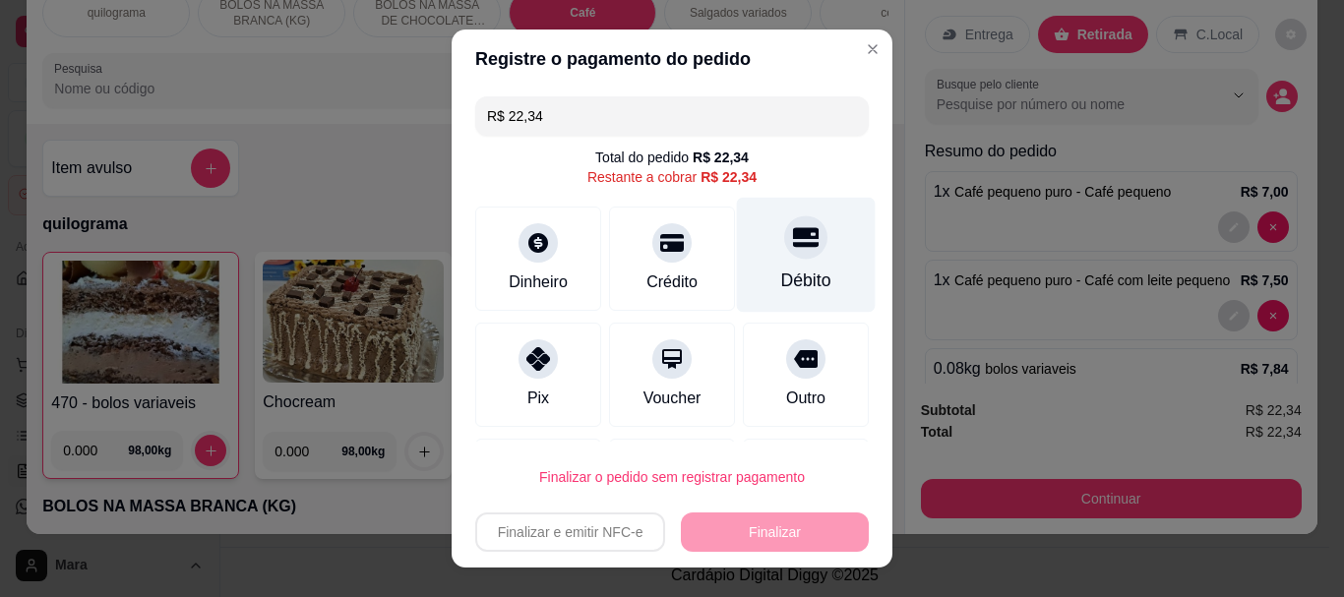
click at [781, 274] on div "Débito" at bounding box center [806, 282] width 50 height 26
type input "R$ 0,00"
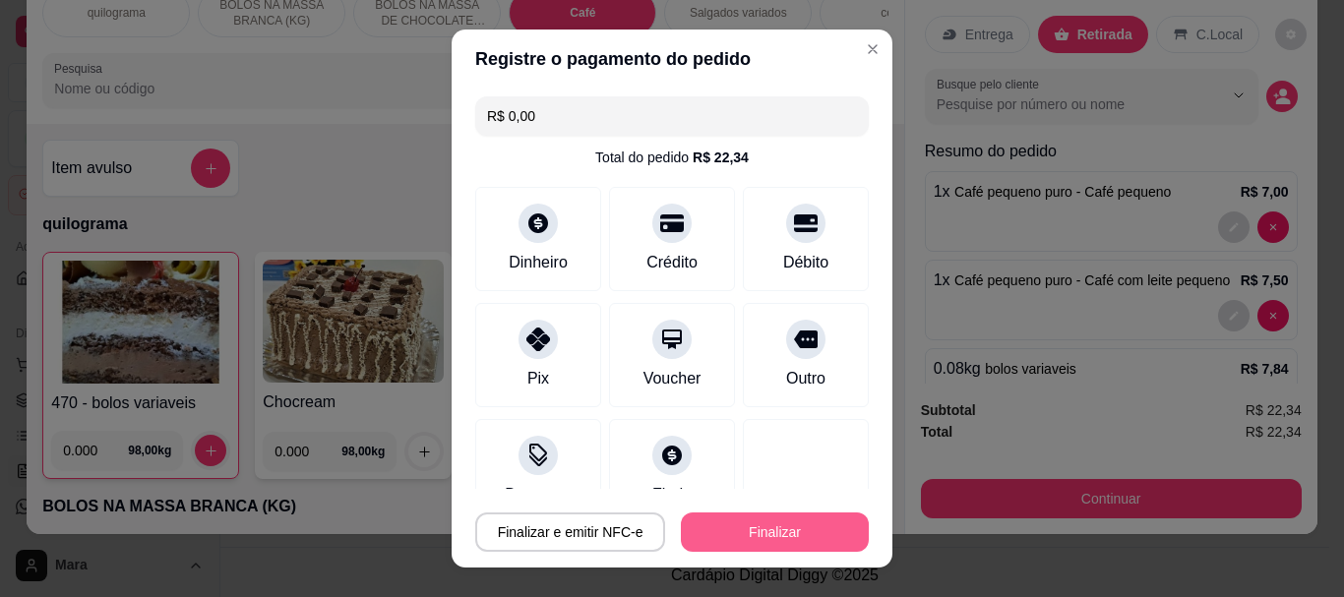
click at [743, 523] on button "Finalizar" at bounding box center [775, 532] width 188 height 39
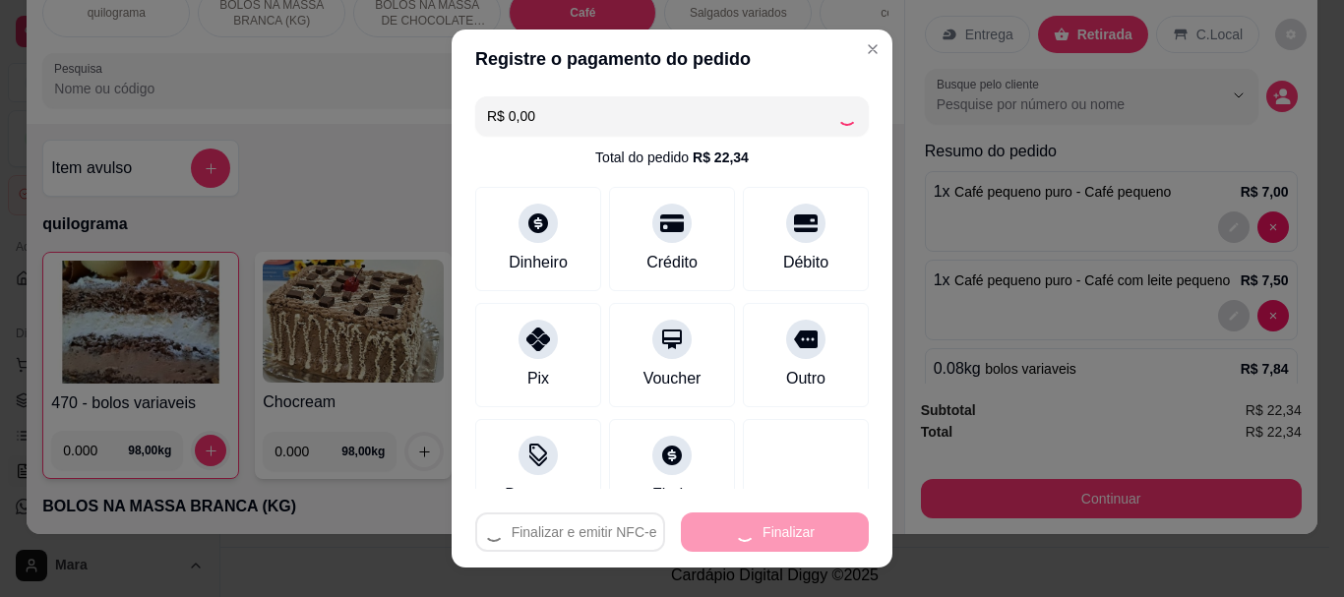
type input "0"
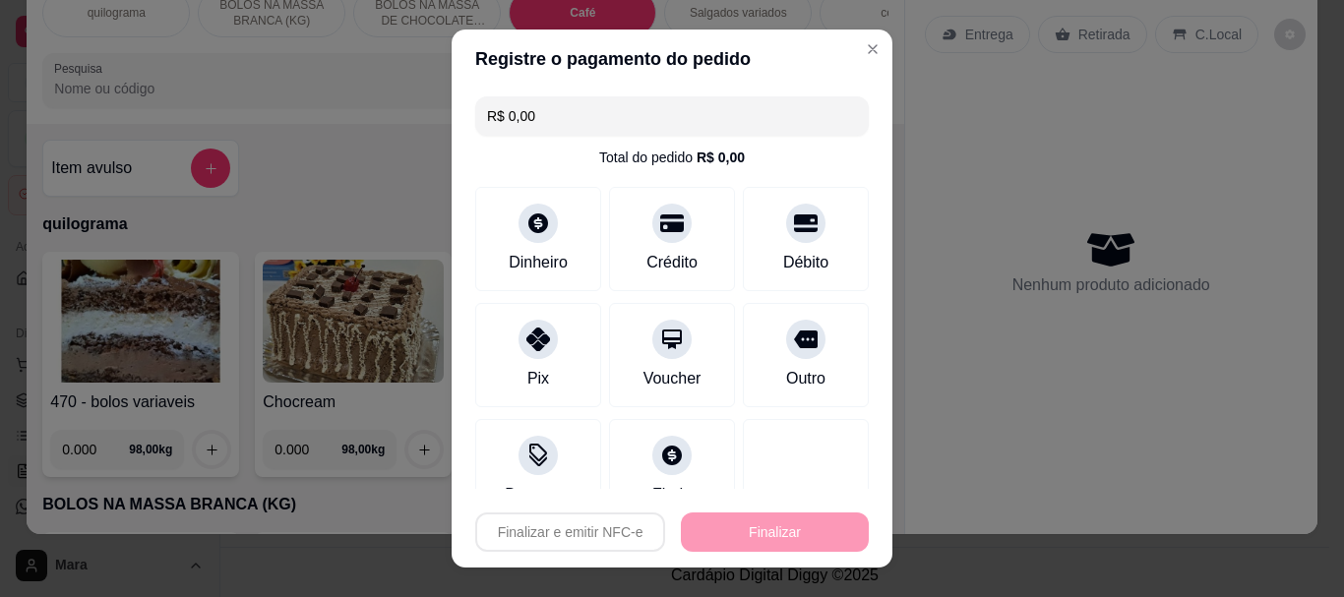
type input "-R$ 22,34"
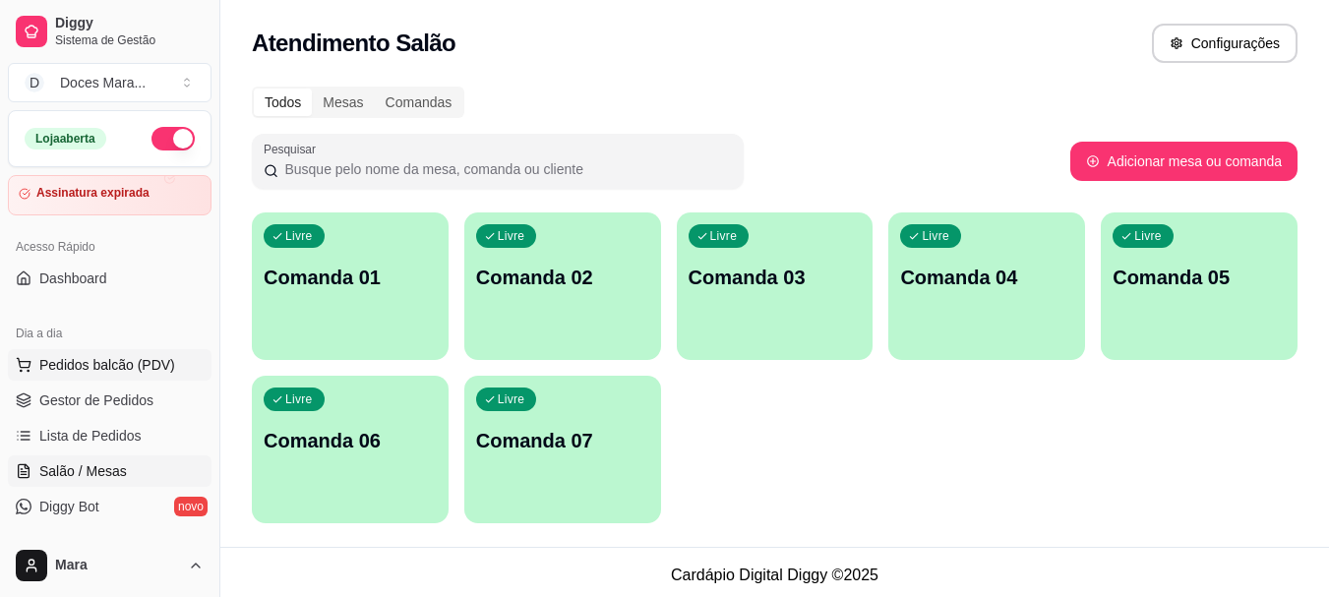
click at [73, 355] on span "Pedidos balcão (PDV)" at bounding box center [107, 365] width 136 height 20
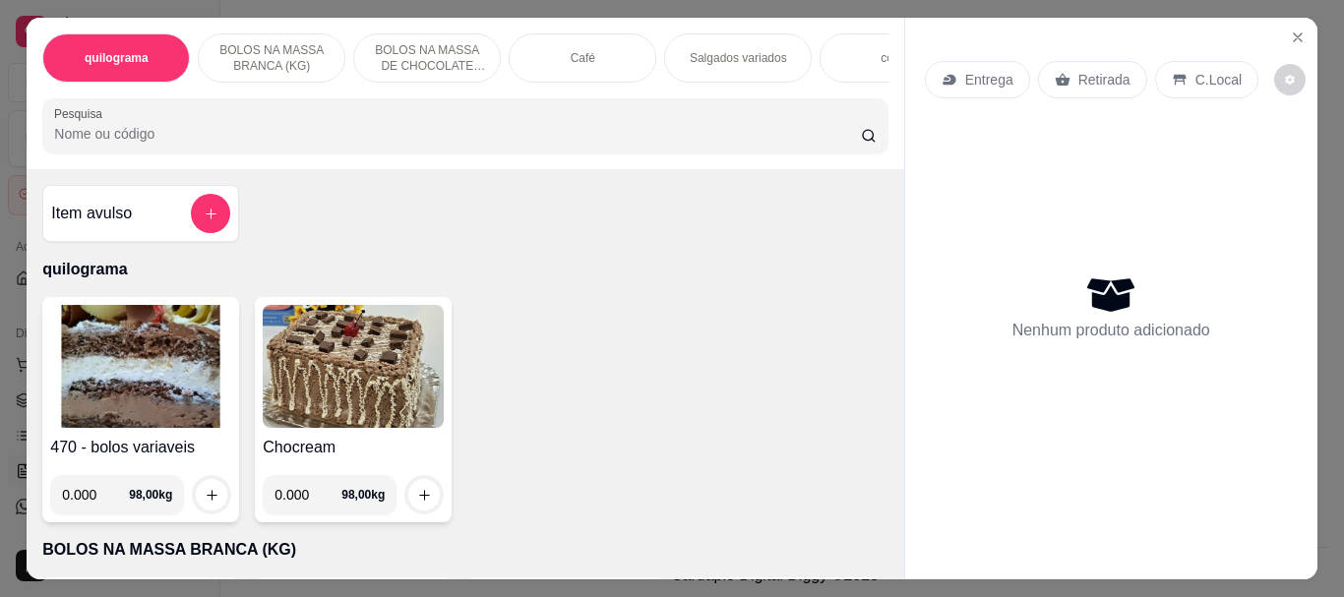
click at [583, 62] on div "Café" at bounding box center [583, 57] width 148 height 49
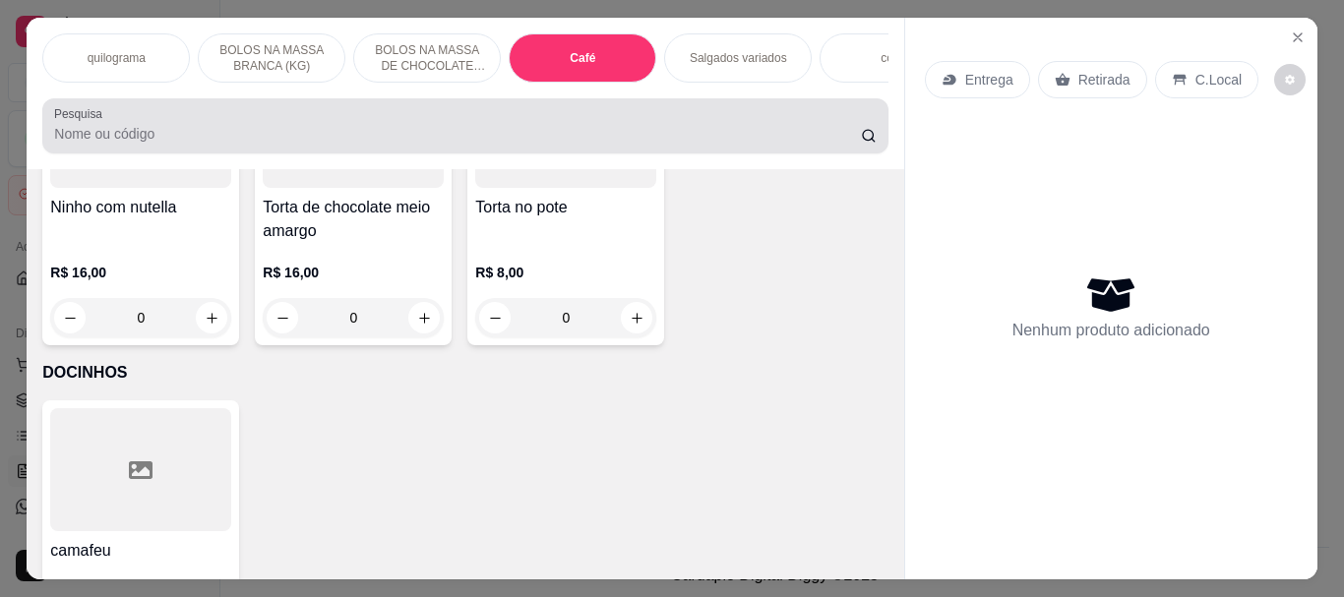
scroll to position [52, 0]
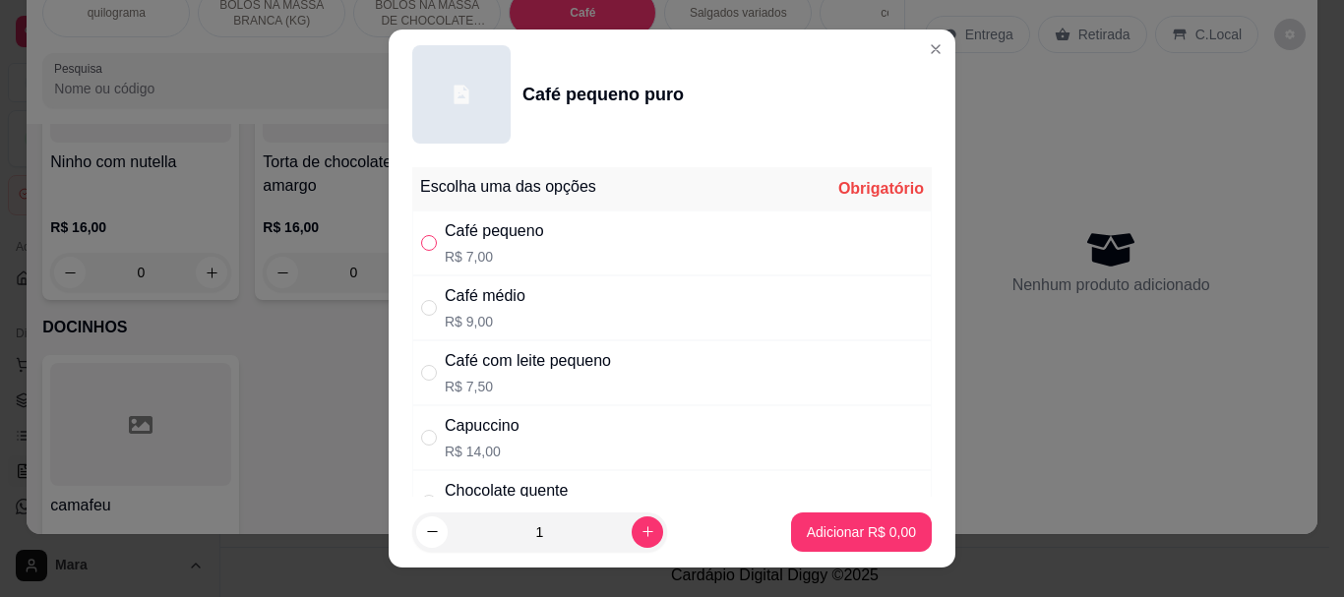
click at [425, 246] on input "" at bounding box center [429, 243] width 16 height 16
radio input "true"
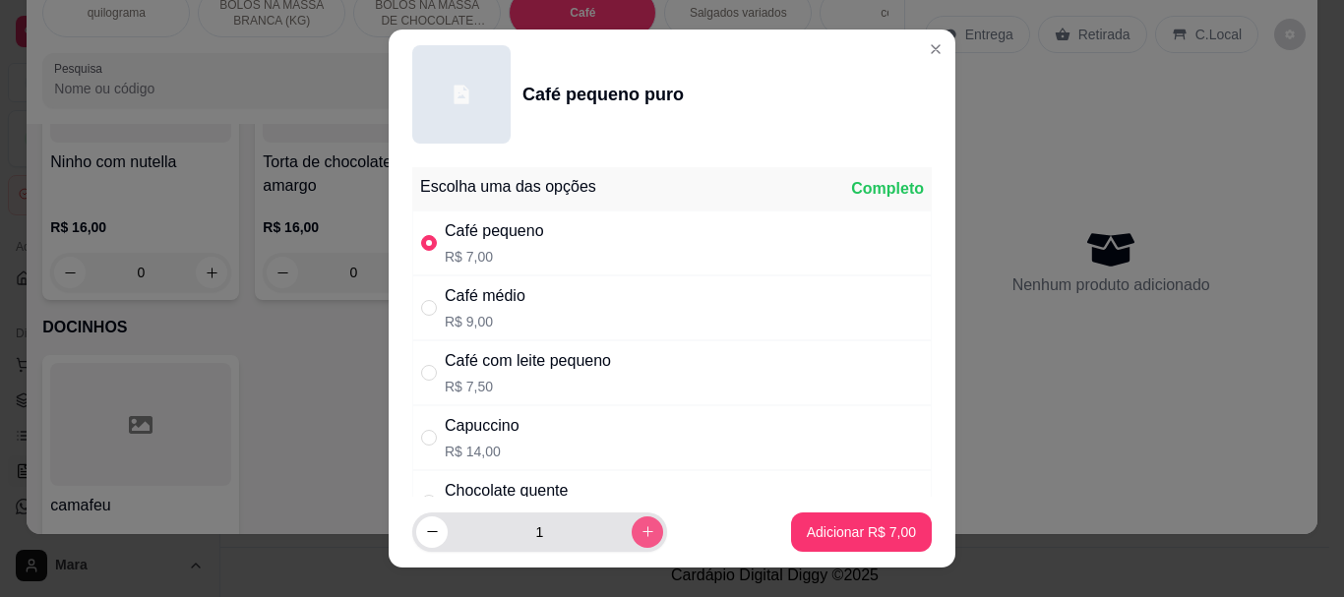
click at [641, 533] on icon "increase-product-quantity" at bounding box center [648, 531] width 15 height 15
type input "2"
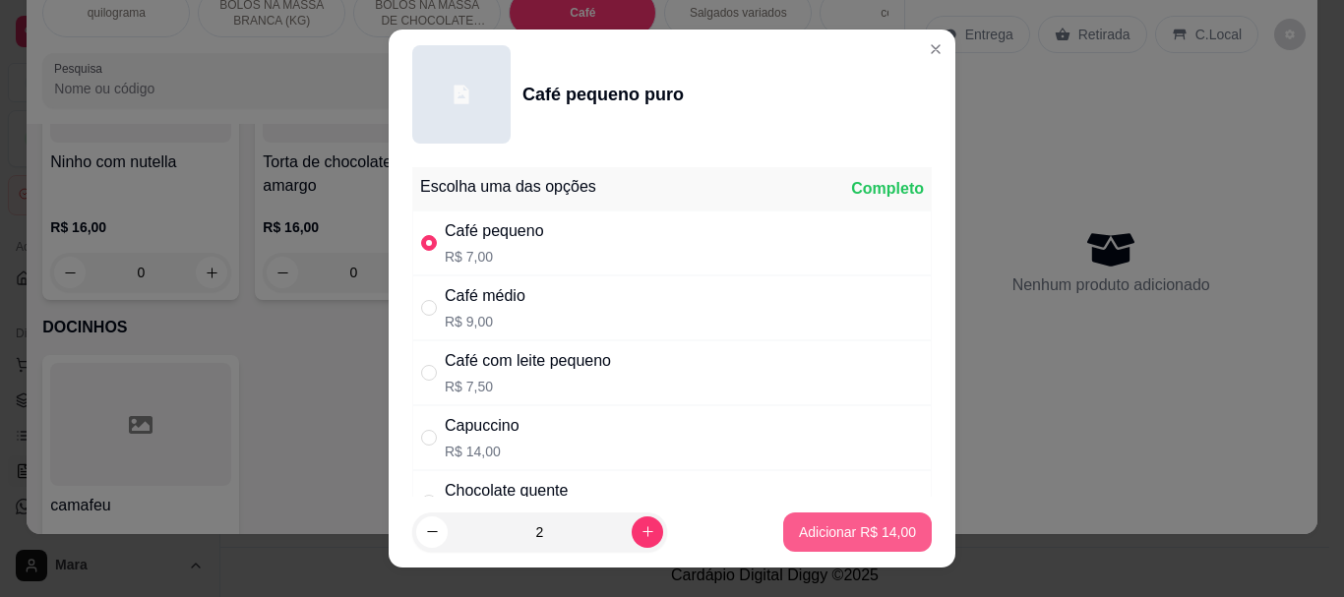
click at [799, 524] on p "Adicionar R$ 14,00" at bounding box center [857, 532] width 117 height 20
type input "2"
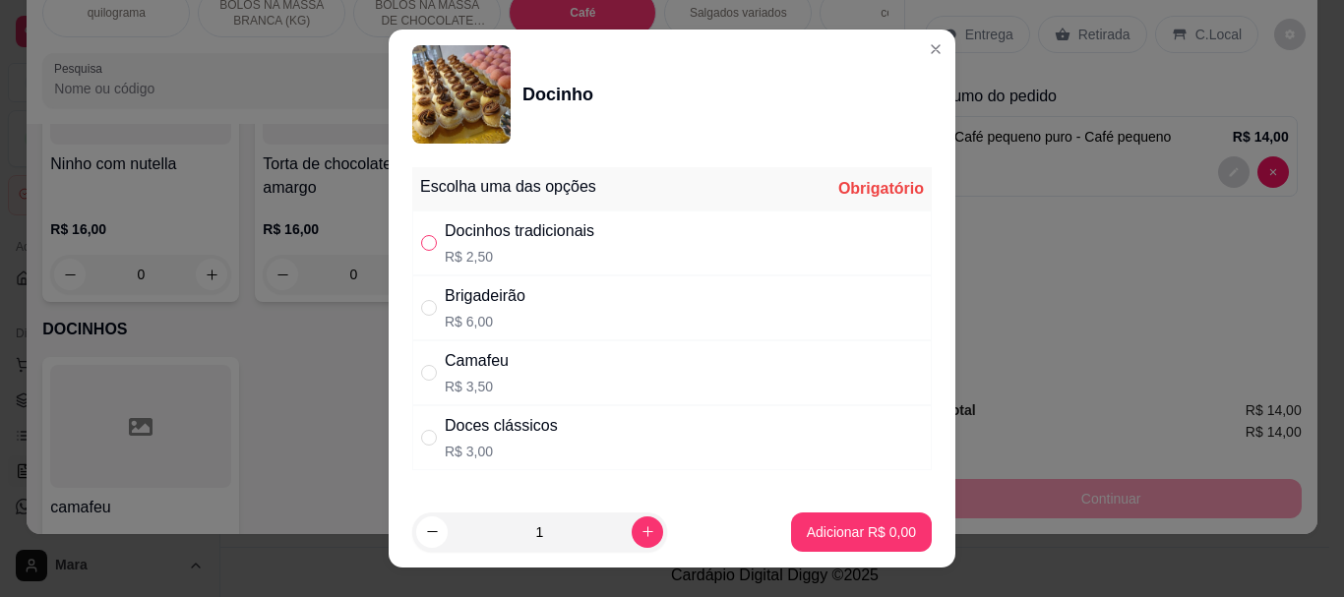
click at [423, 240] on input "" at bounding box center [429, 243] width 16 height 16
radio input "true"
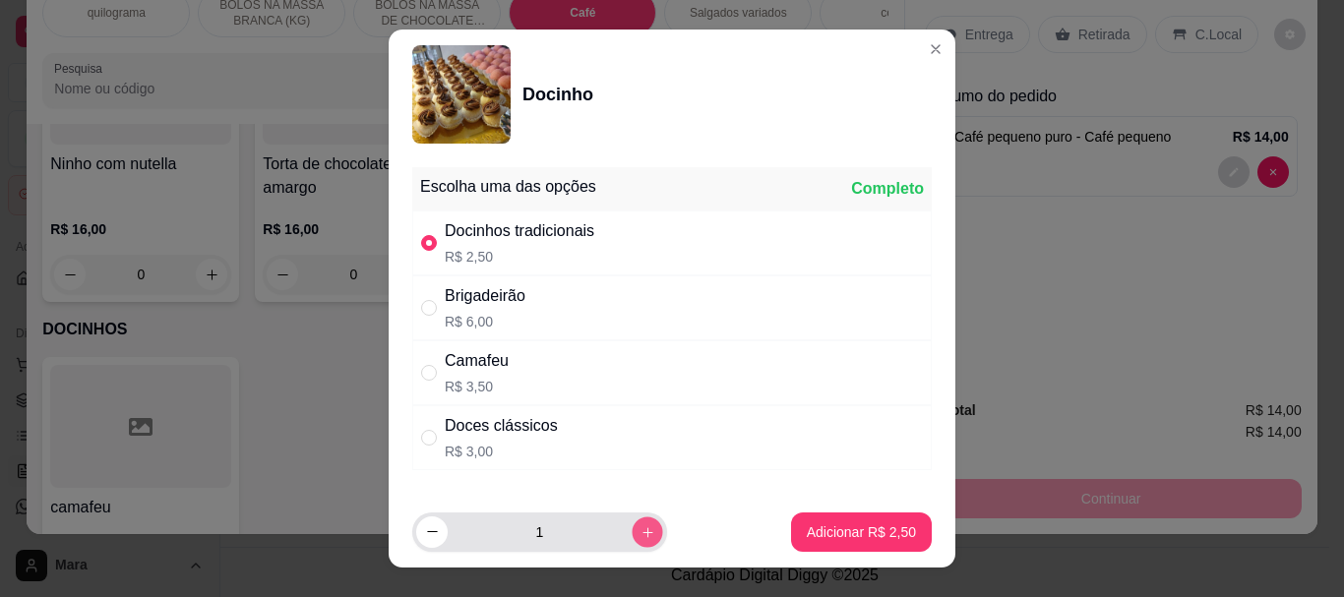
click at [641, 528] on icon "increase-product-quantity" at bounding box center [648, 531] width 15 height 15
type input "2"
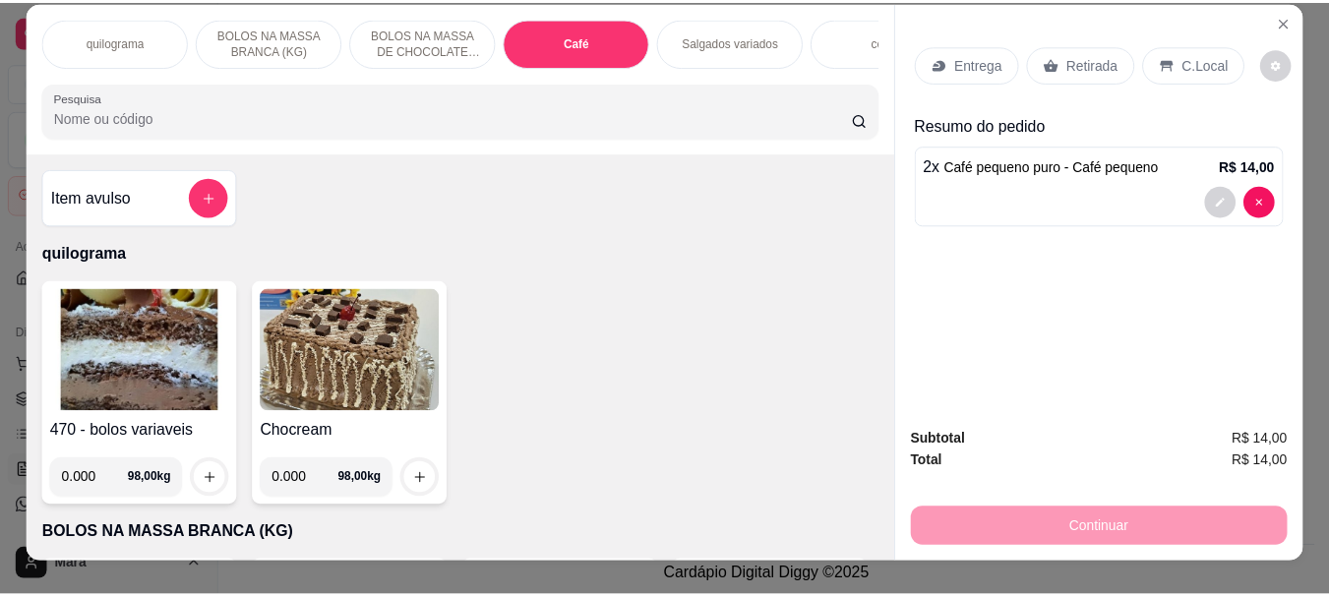
scroll to position [0, 0]
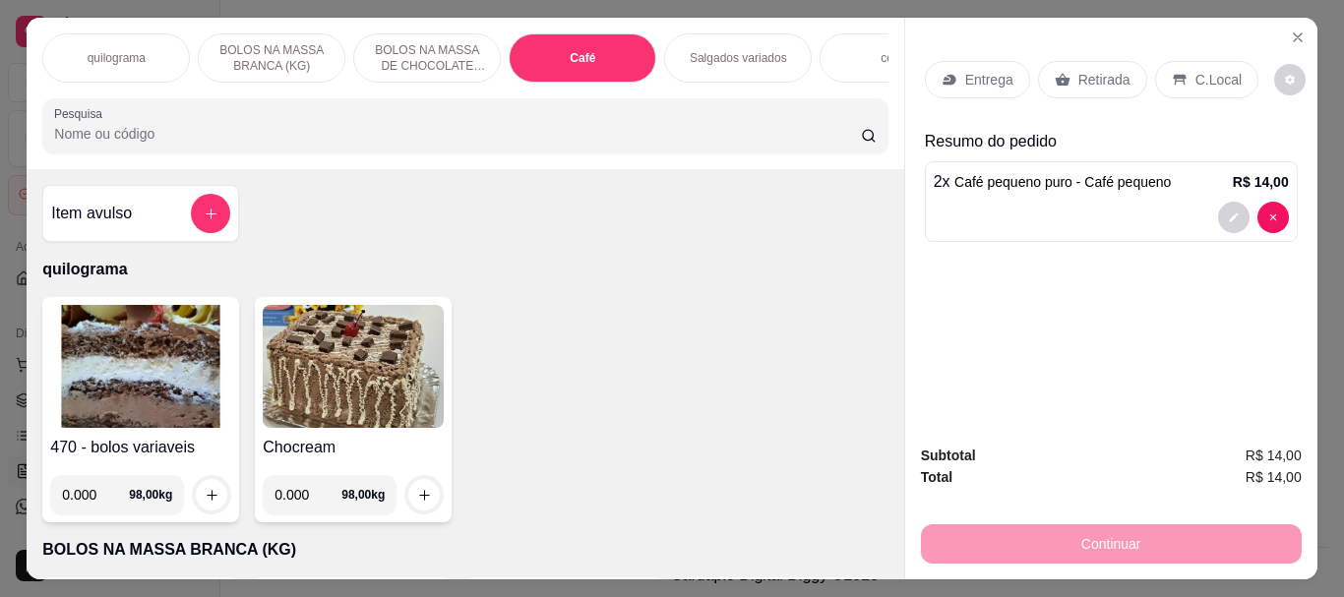
select select "ALL"
select select "0"
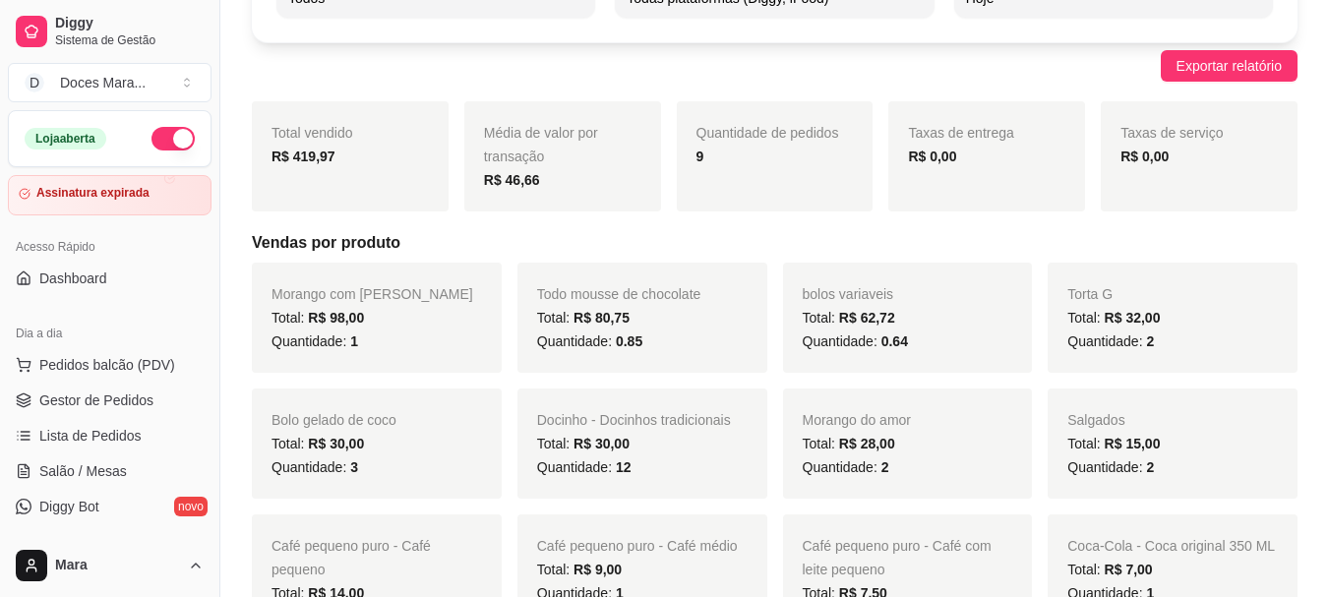
scroll to position [197, 0]
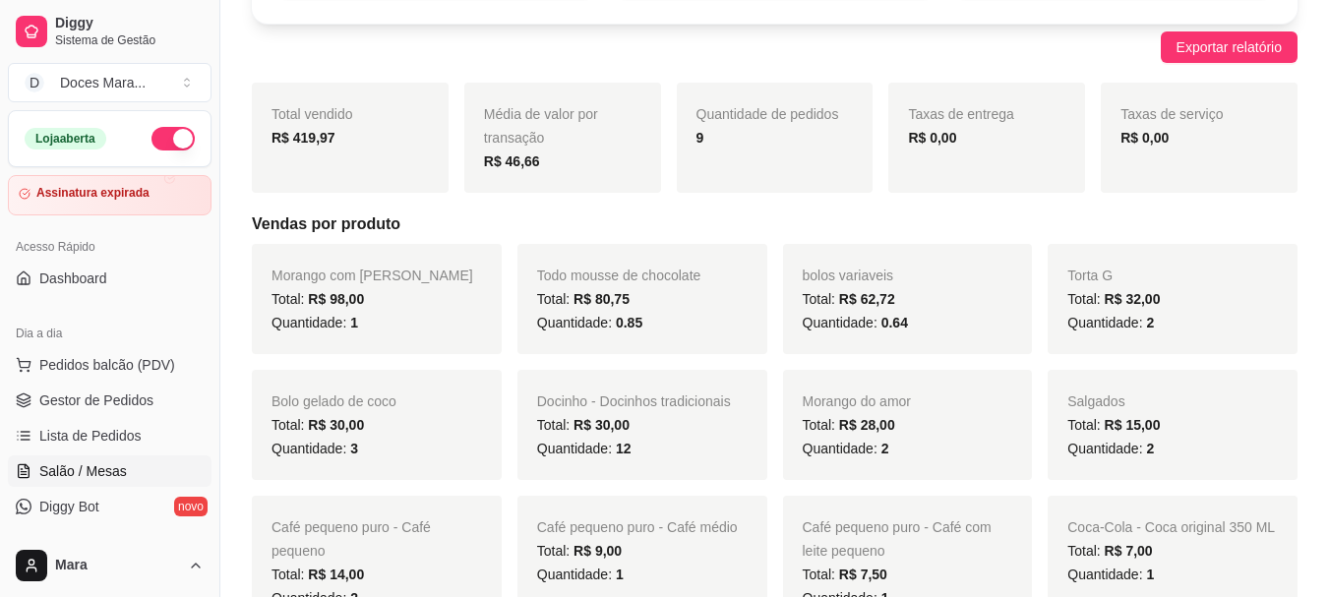
click at [111, 473] on span "Salão / Mesas" at bounding box center [83, 471] width 88 height 20
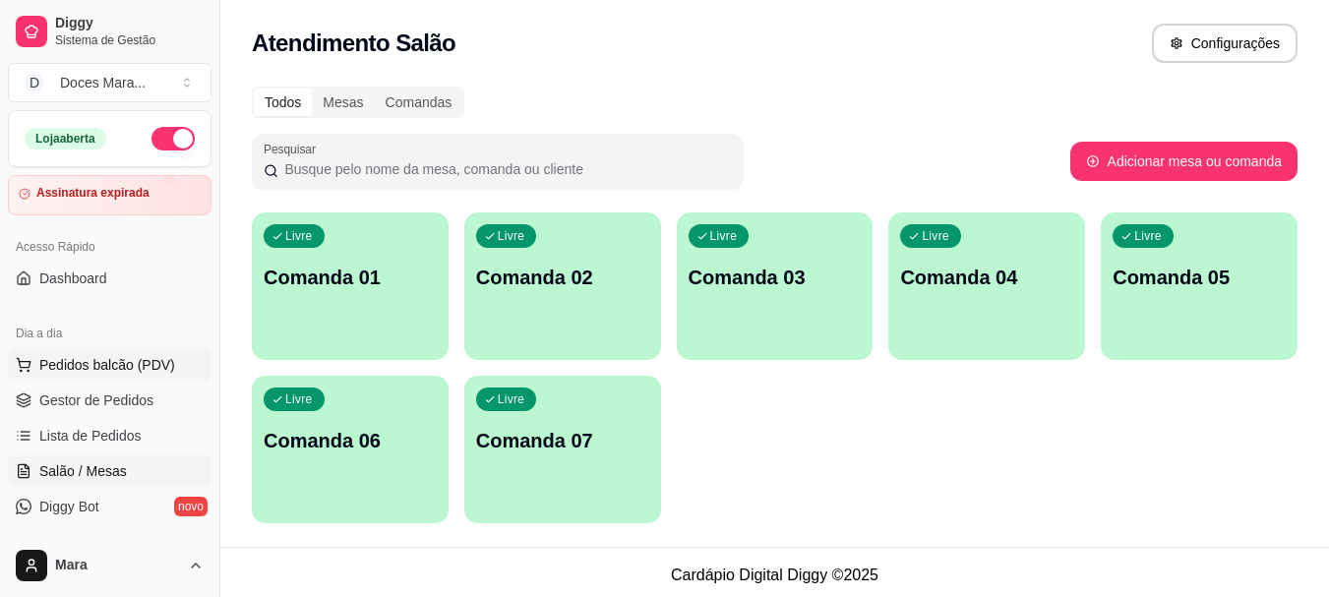
click at [93, 359] on span "Pedidos balcão (PDV)" at bounding box center [107, 365] width 136 height 20
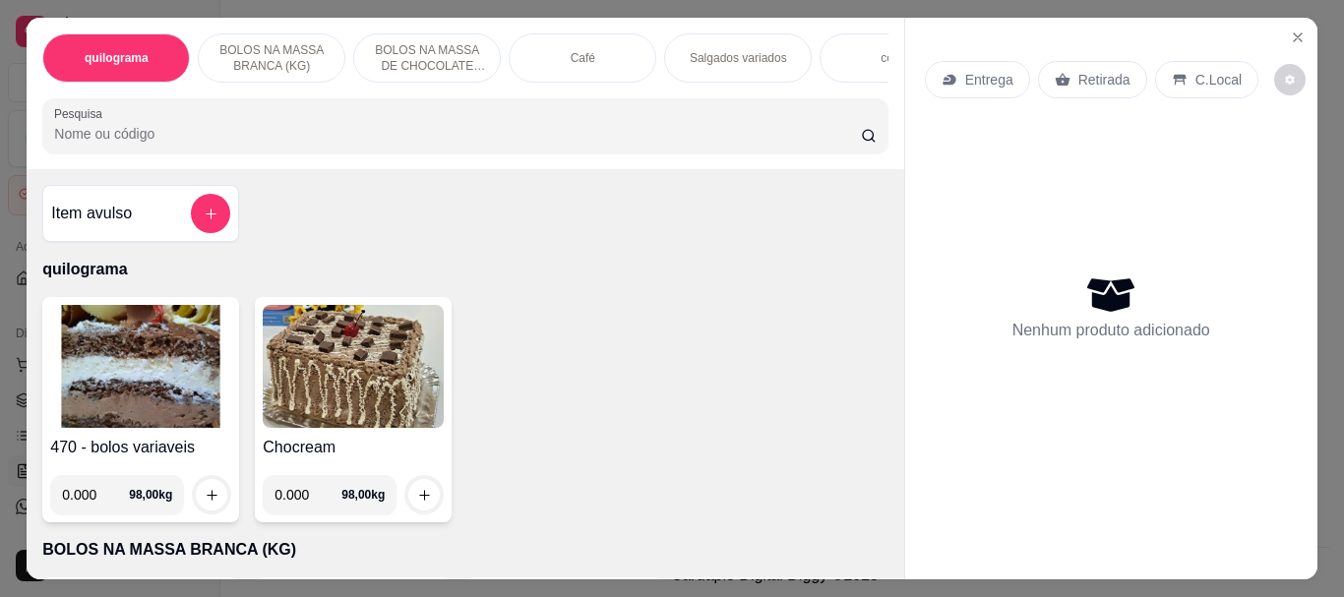
select select "ALL"
select select "0"
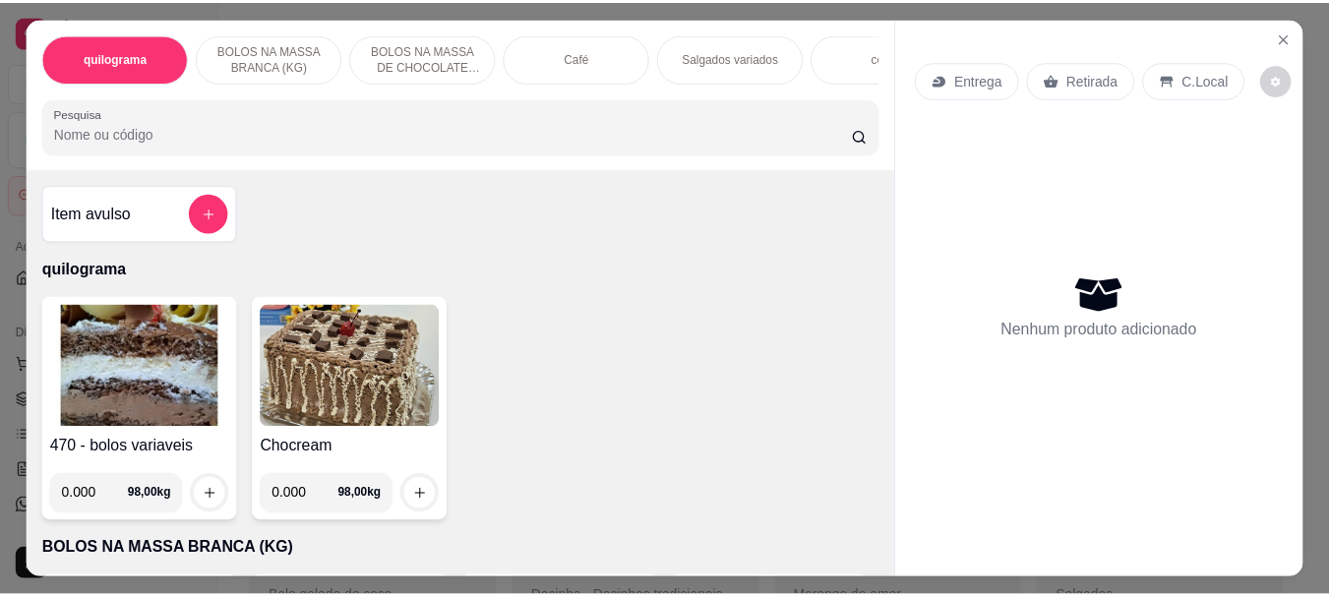
scroll to position [197, 0]
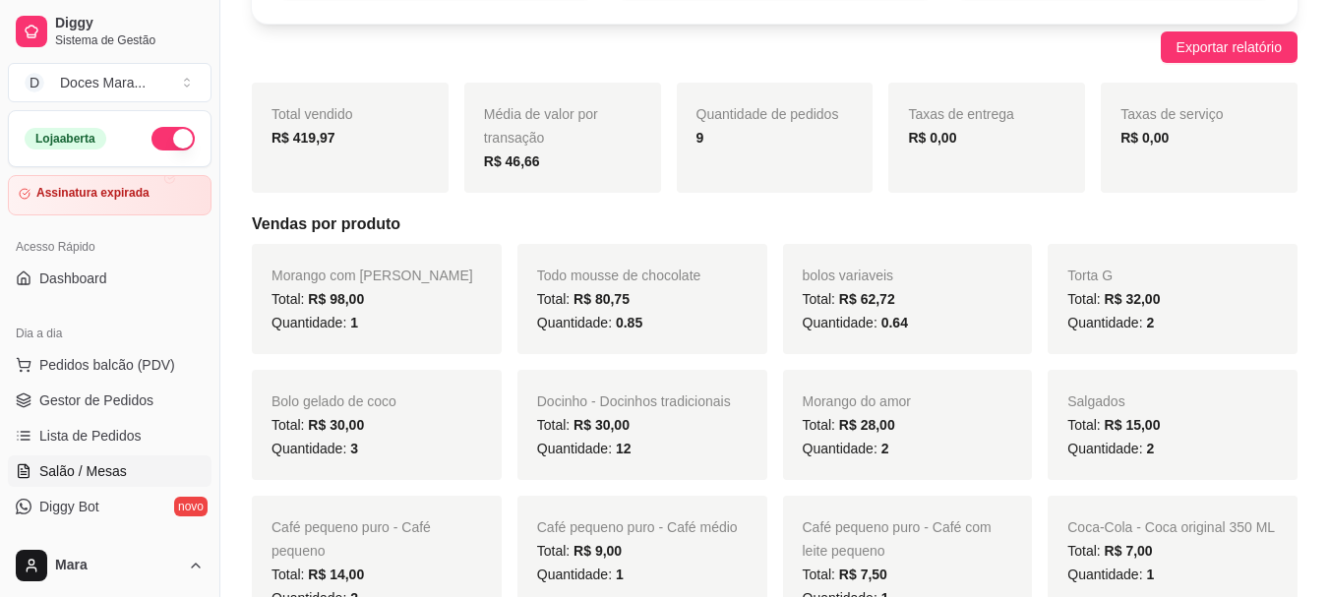
click at [96, 466] on span "Salão / Mesas" at bounding box center [83, 471] width 88 height 20
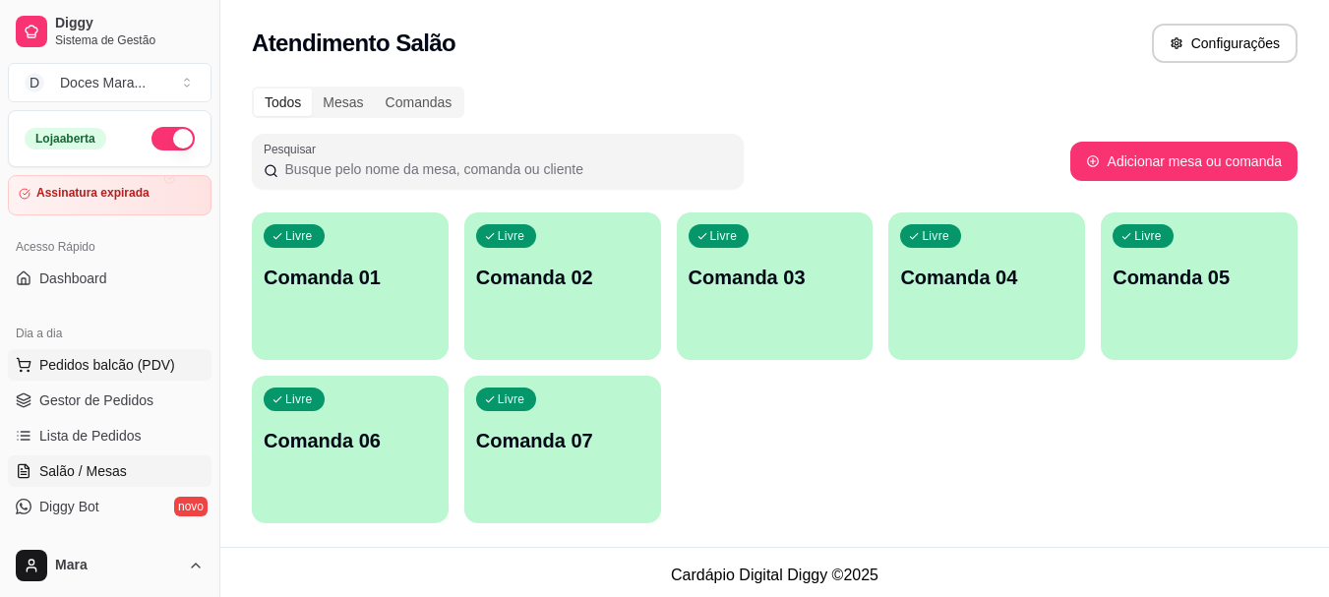
click at [96, 370] on span "Pedidos balcão (PDV)" at bounding box center [107, 365] width 136 height 20
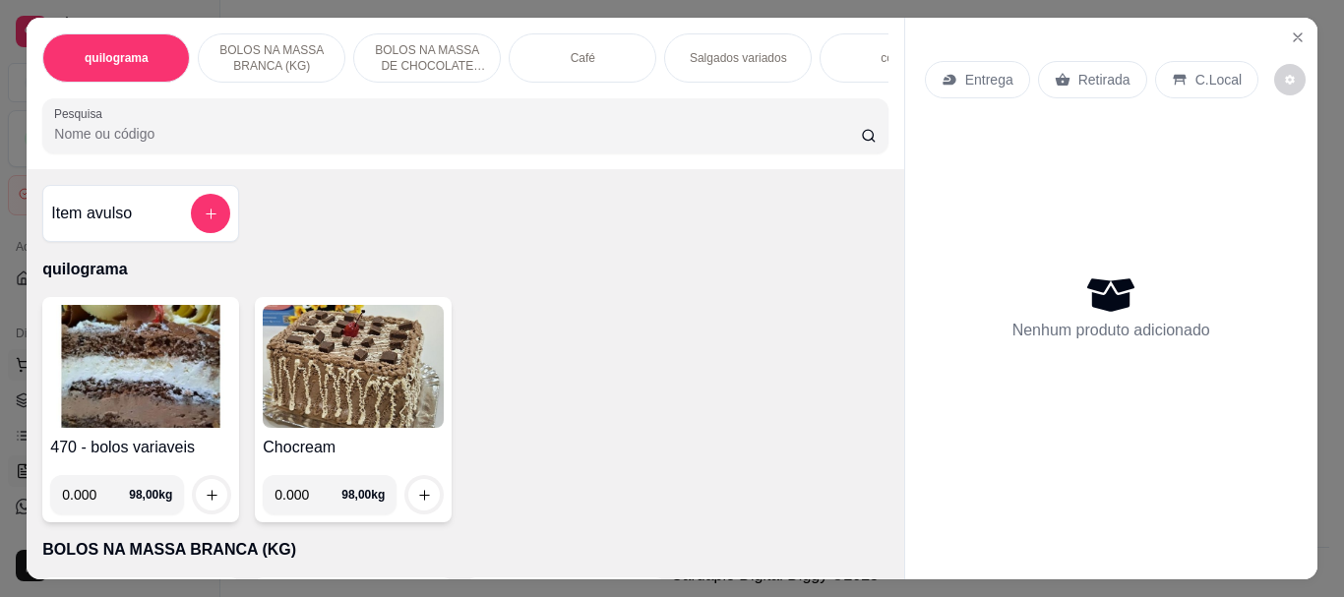
select select "ALL"
select select "0"
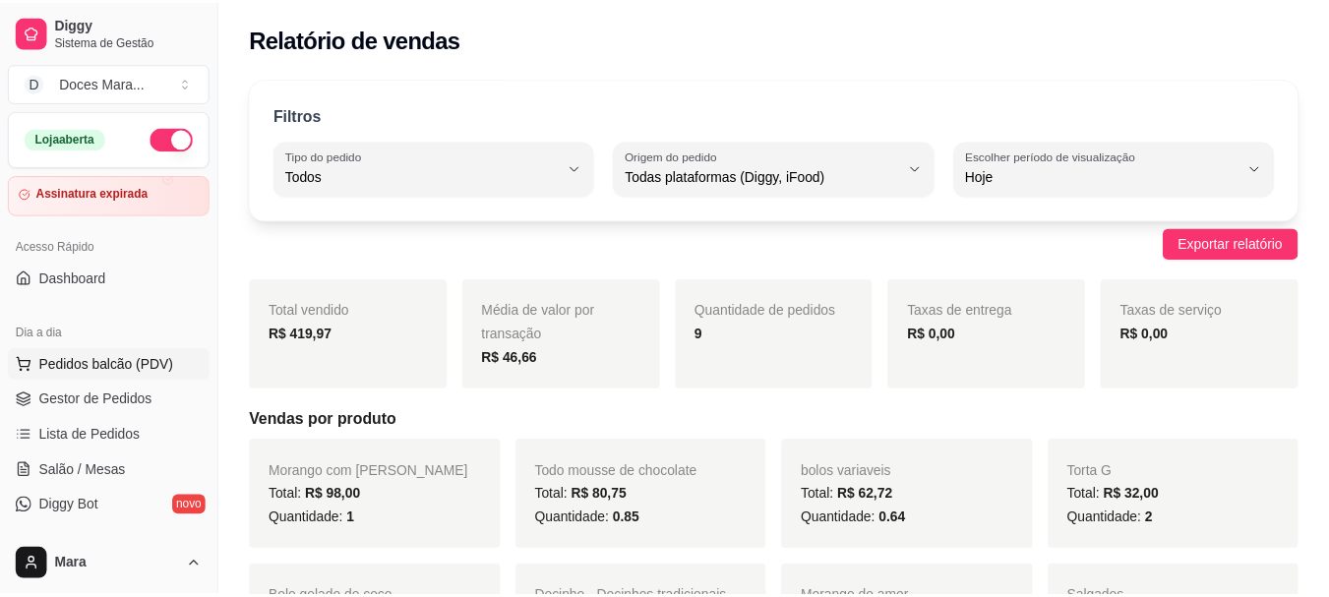
scroll to position [197, 0]
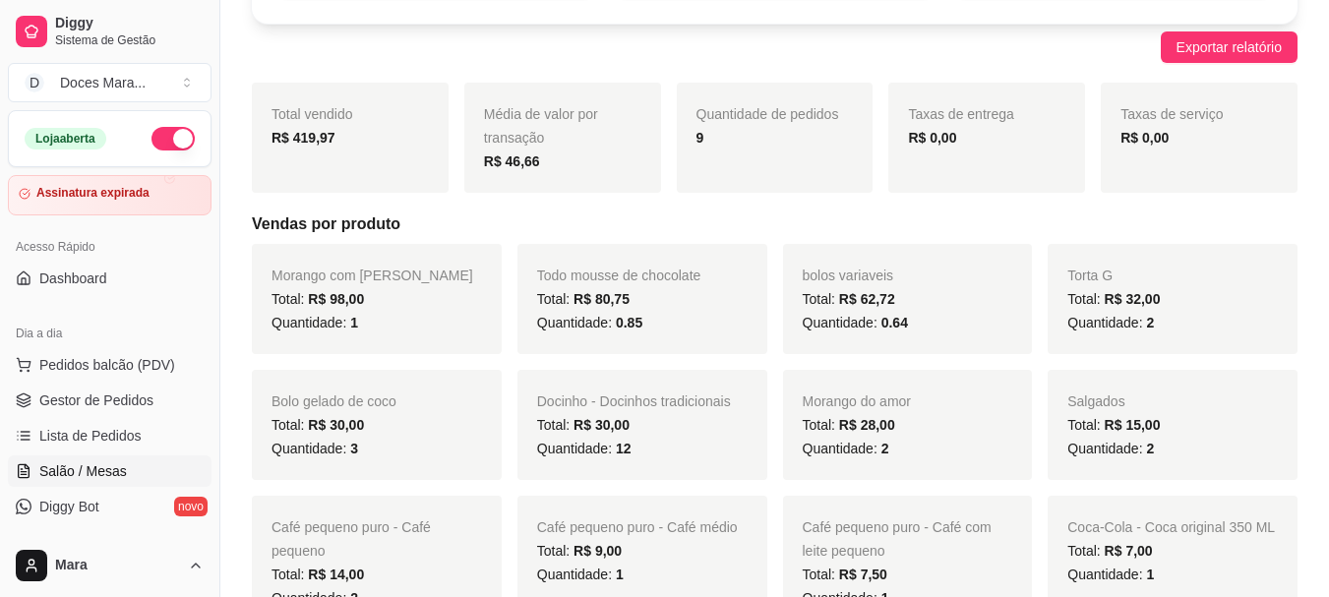
click at [90, 469] on span "Salão / Mesas" at bounding box center [83, 471] width 88 height 20
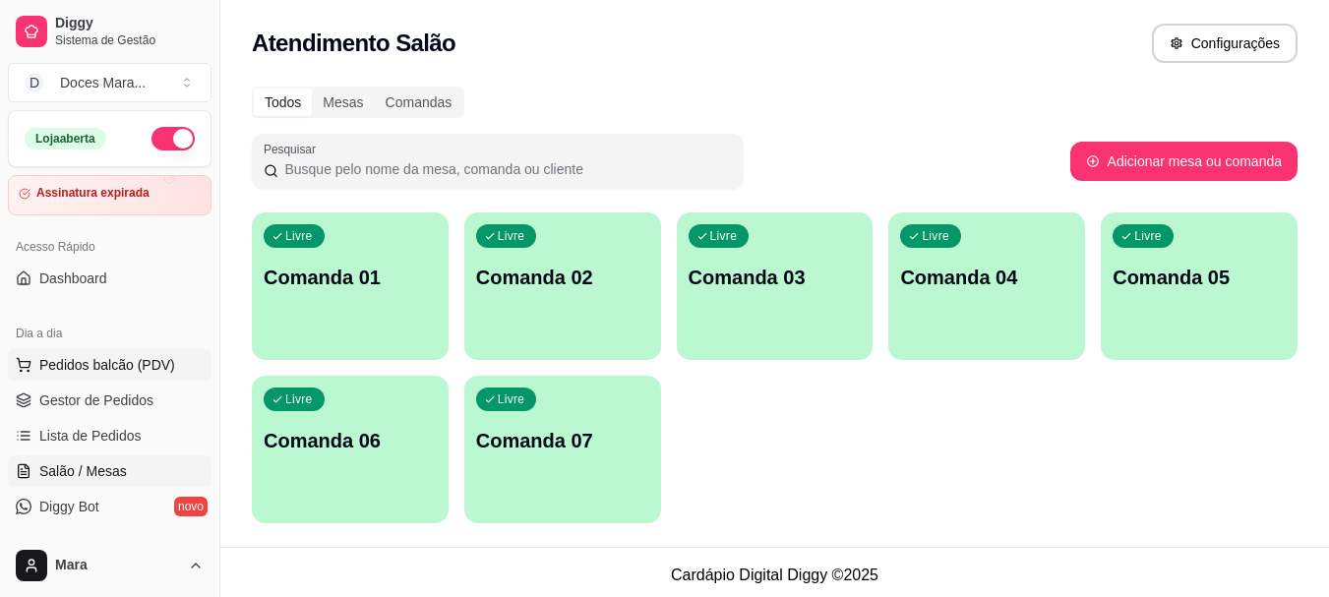
click at [95, 371] on span "Pedidos balcão (PDV)" at bounding box center [107, 365] width 136 height 20
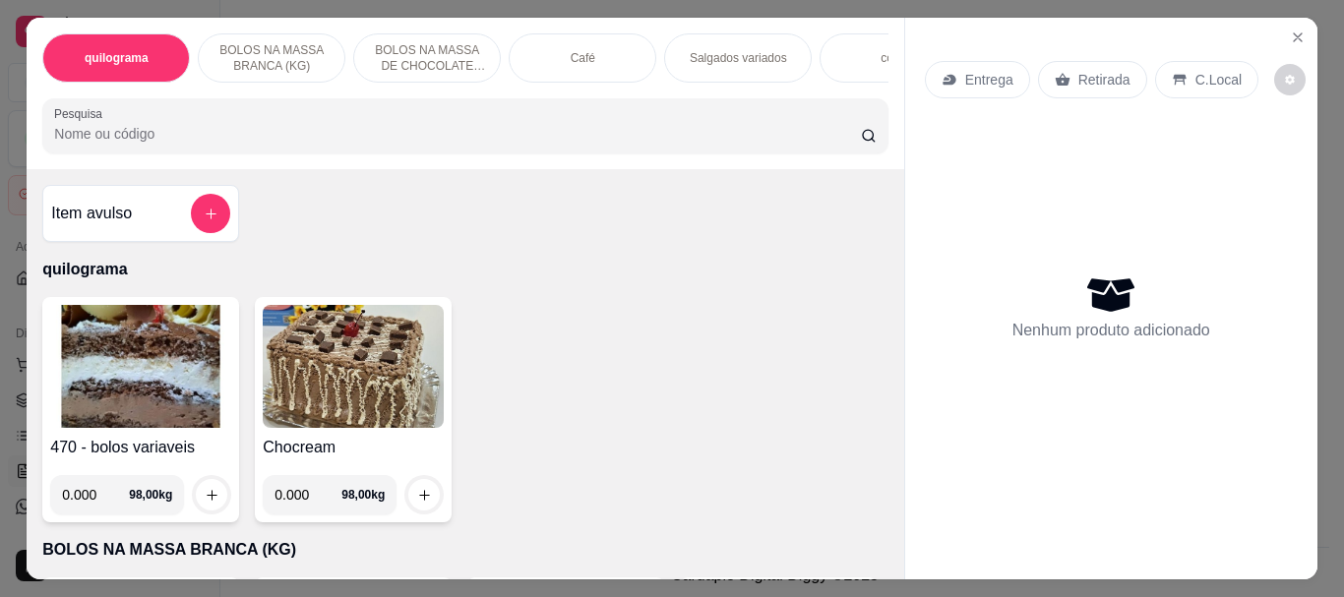
select select "ALL"
select select "0"
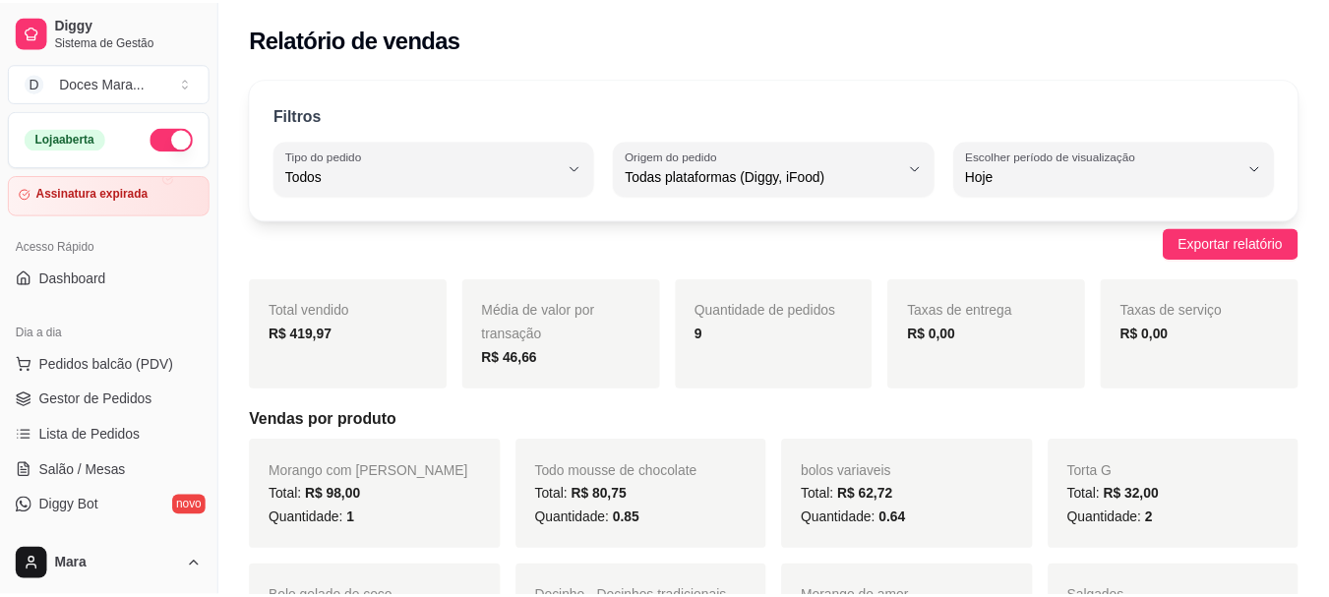
scroll to position [197, 0]
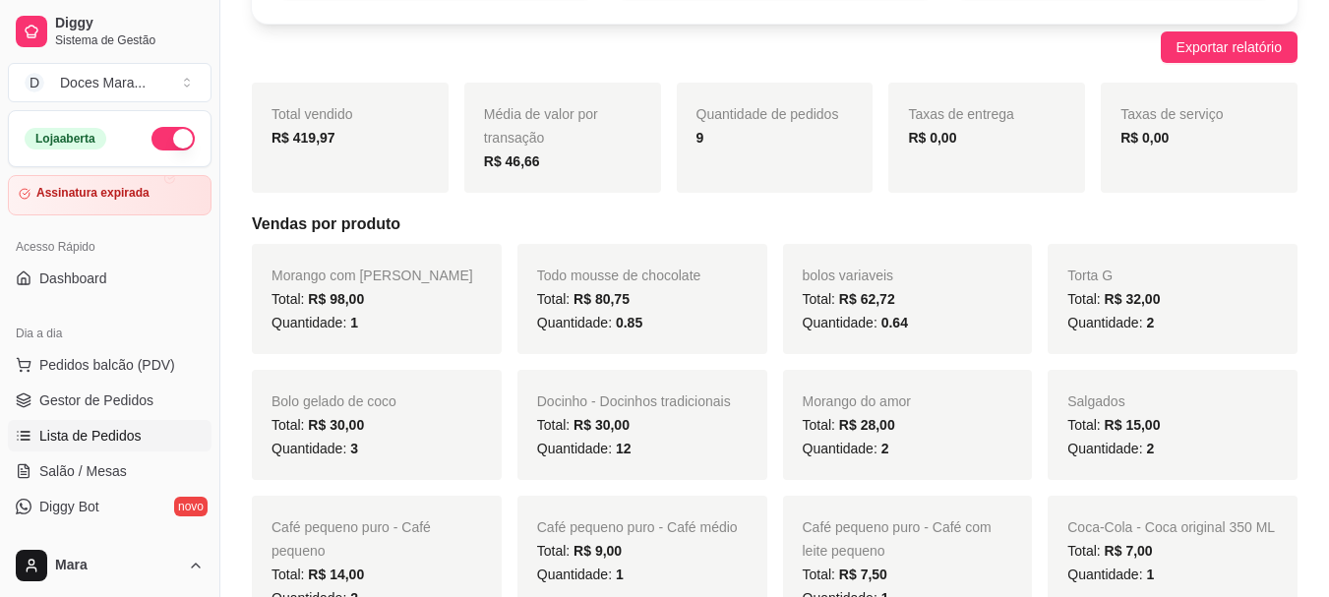
click at [117, 437] on span "Lista de Pedidos" at bounding box center [90, 436] width 102 height 20
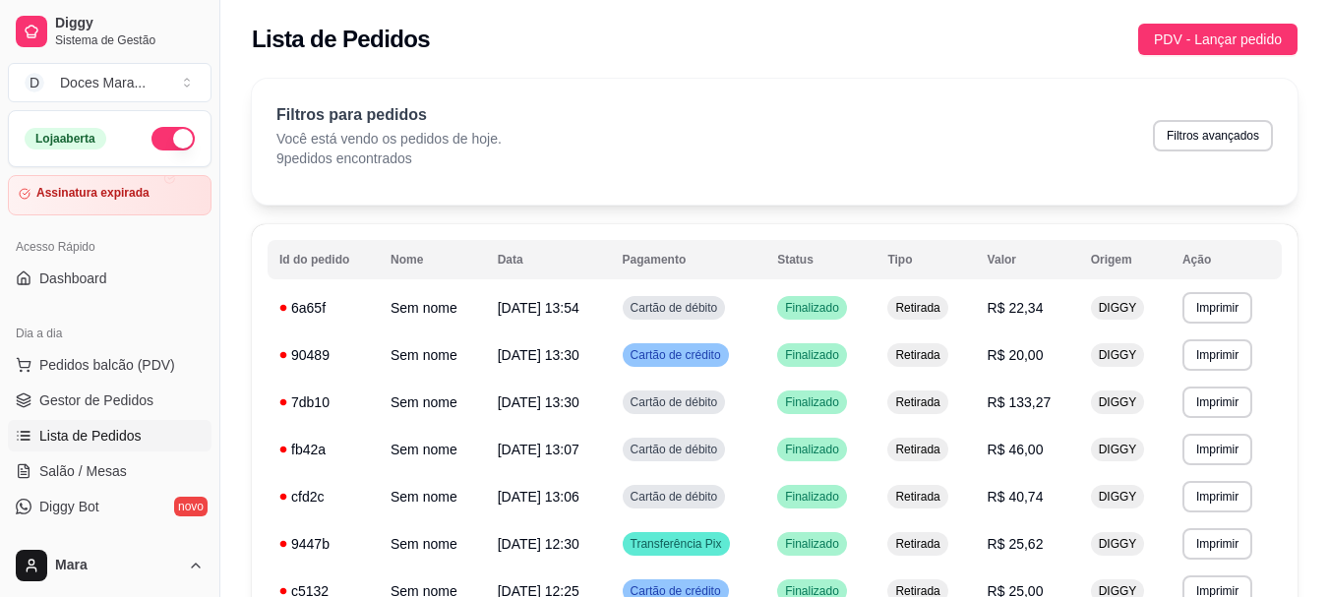
select select "ALL"
select select "0"
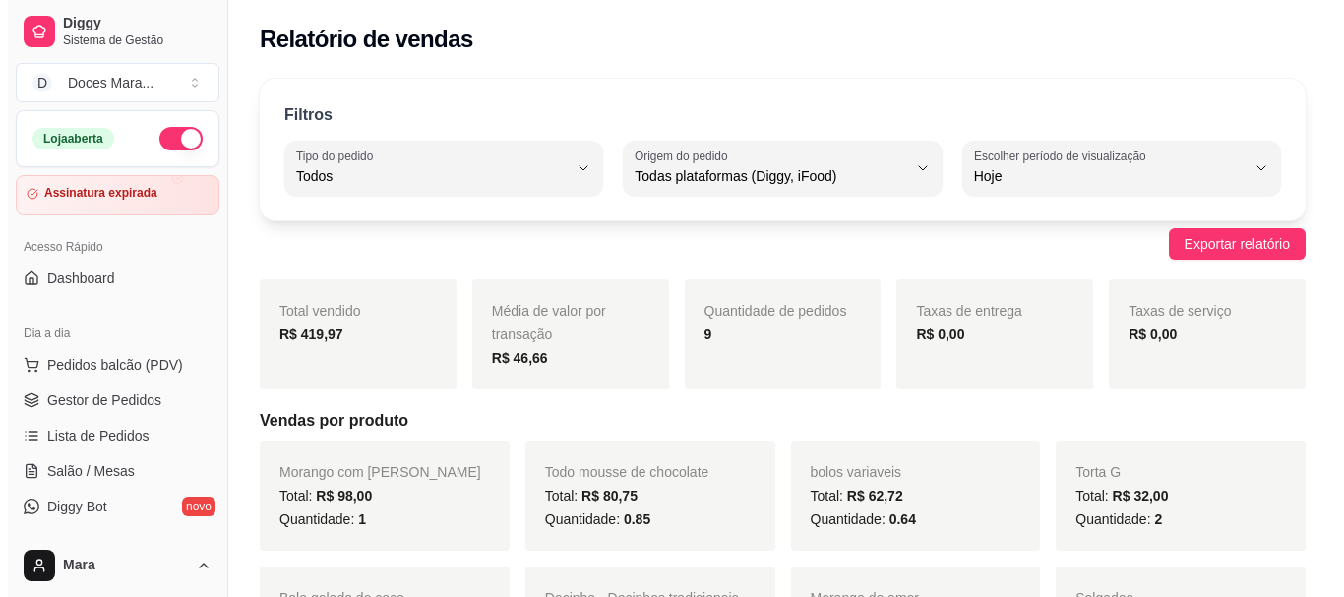
scroll to position [197, 0]
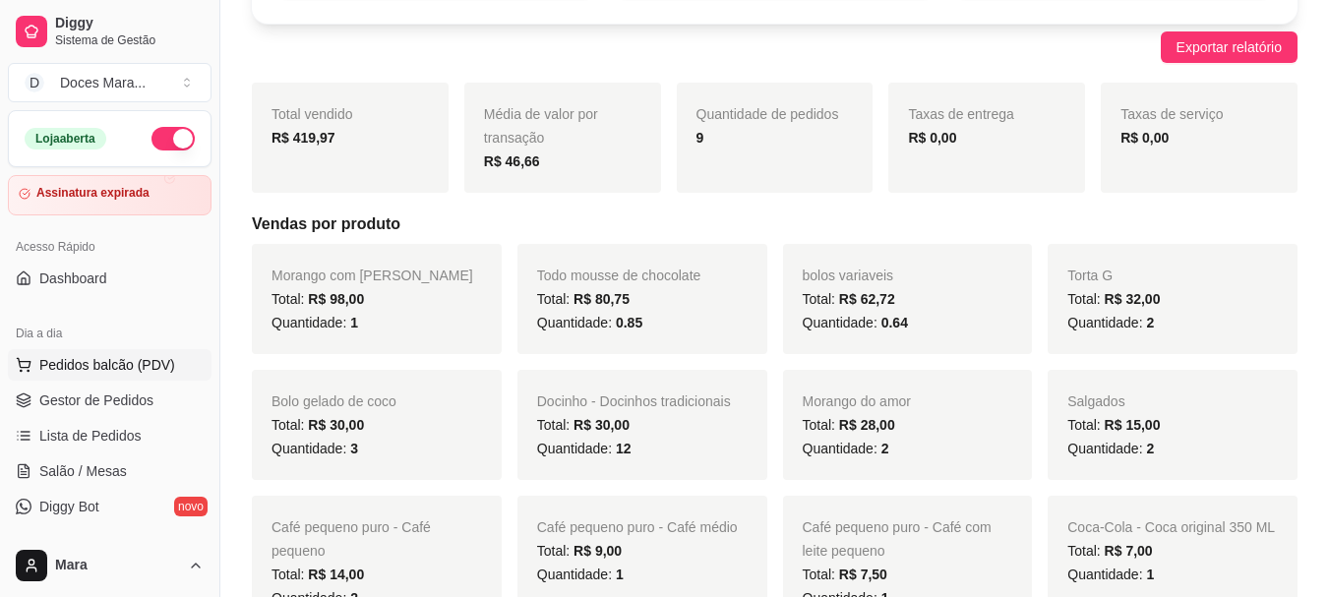
click at [75, 367] on span "Pedidos balcão (PDV)" at bounding box center [107, 365] width 136 height 20
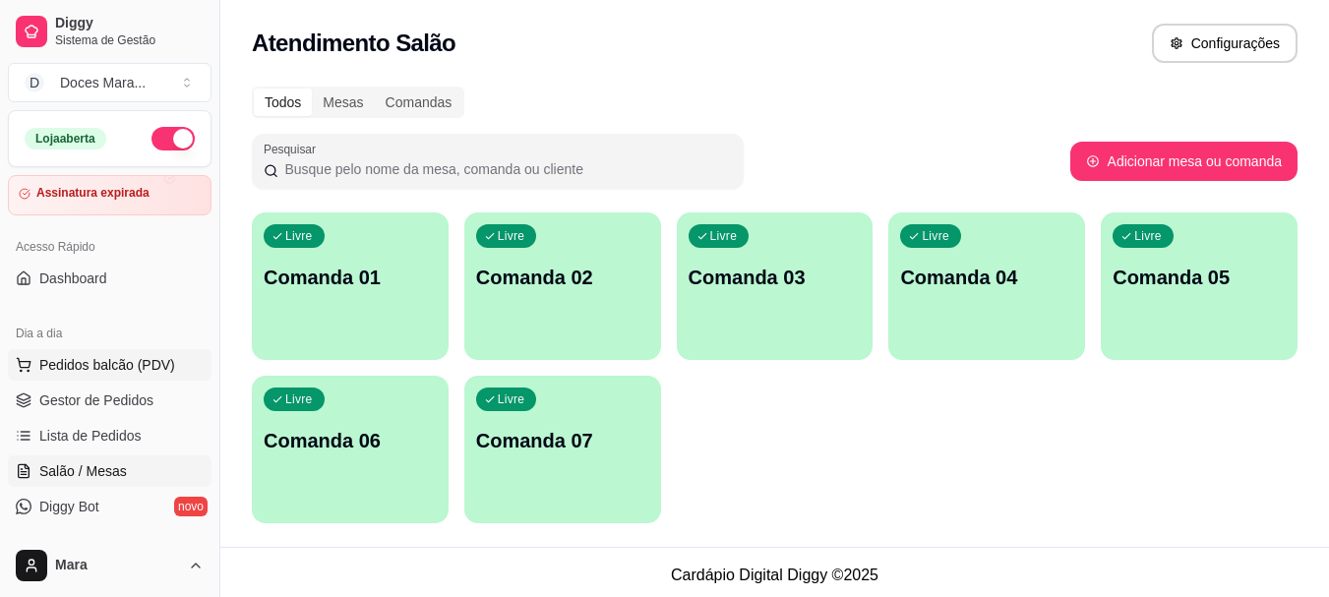
click at [95, 364] on span "Pedidos balcão (PDV)" at bounding box center [107, 365] width 136 height 20
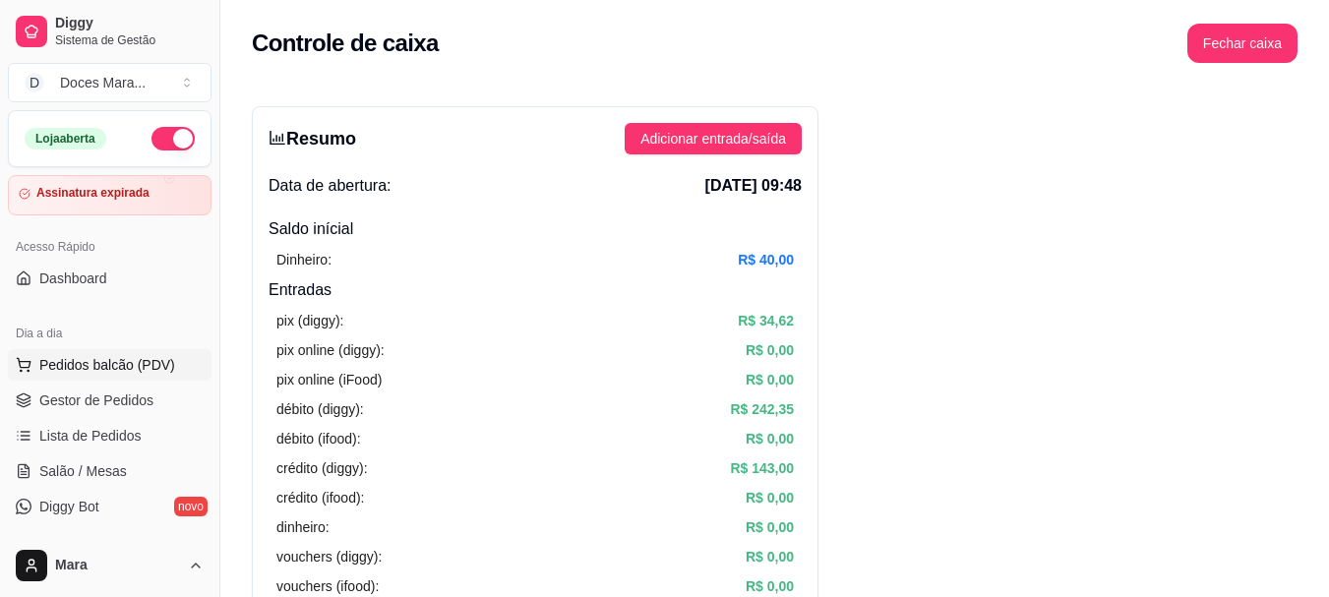
click at [98, 367] on span "Pedidos balcão (PDV)" at bounding box center [107, 365] width 136 height 20
